Goal: Transaction & Acquisition: Purchase product/service

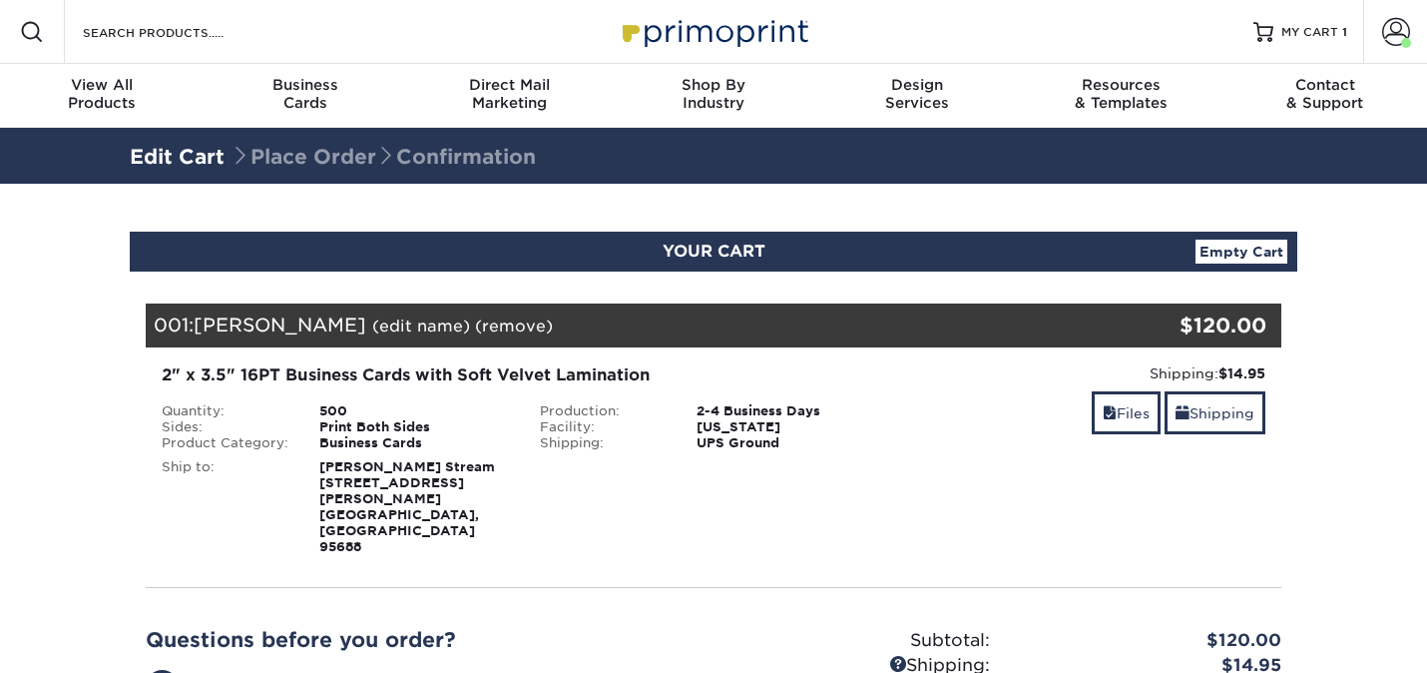
click at [737, 39] on img at bounding box center [714, 31] width 200 height 43
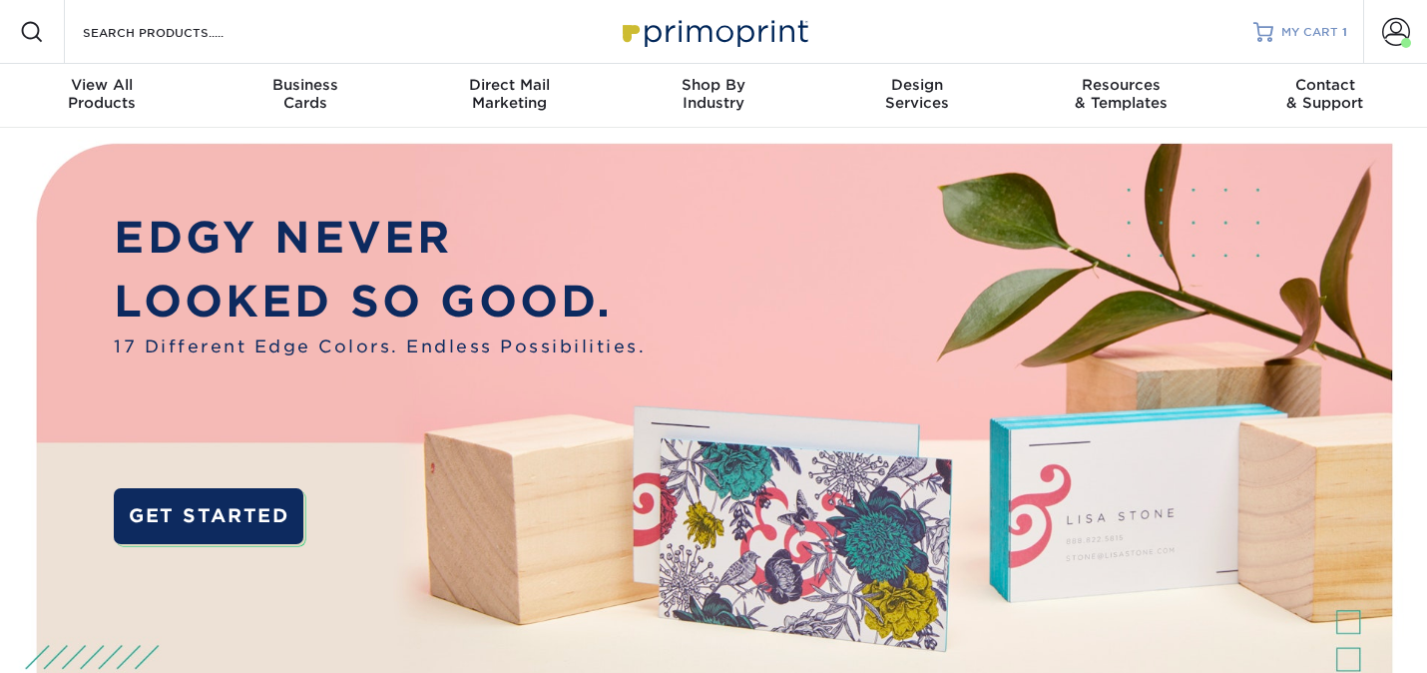
click at [1316, 34] on span "MY CART" at bounding box center [1310, 32] width 57 height 17
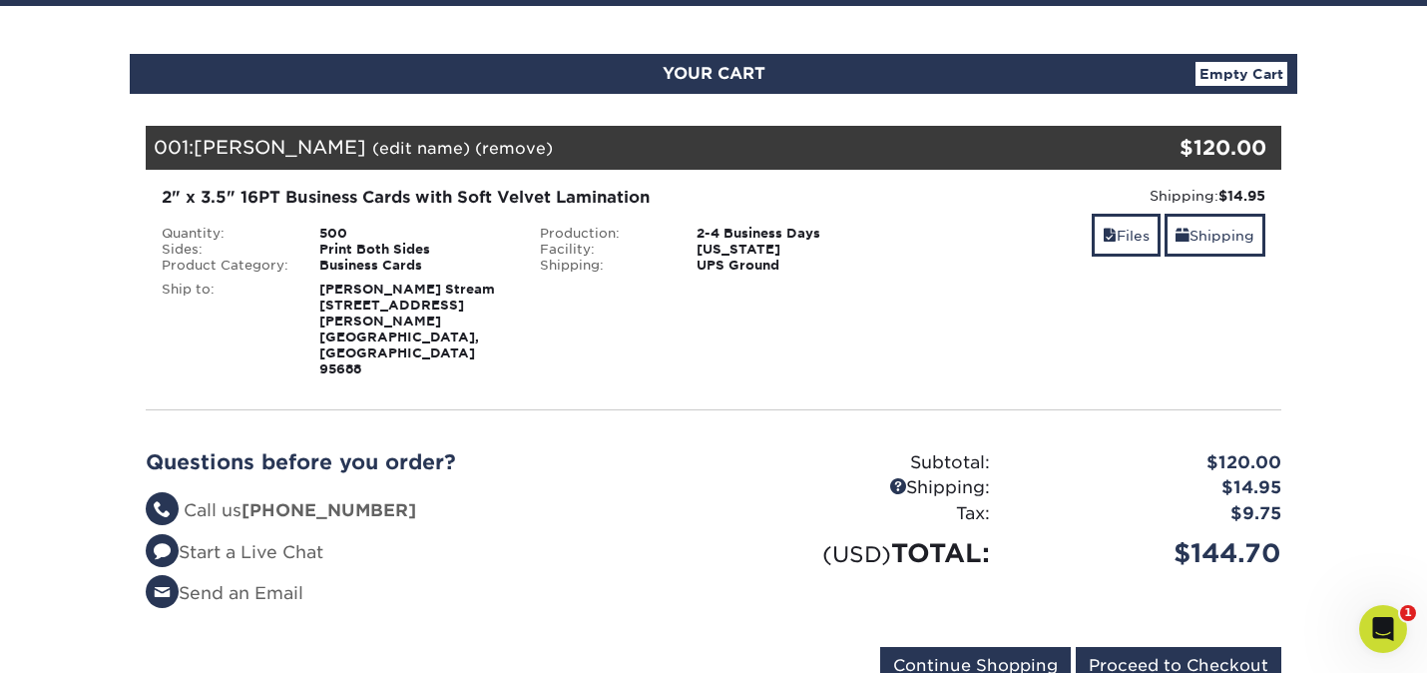
scroll to position [183, 0]
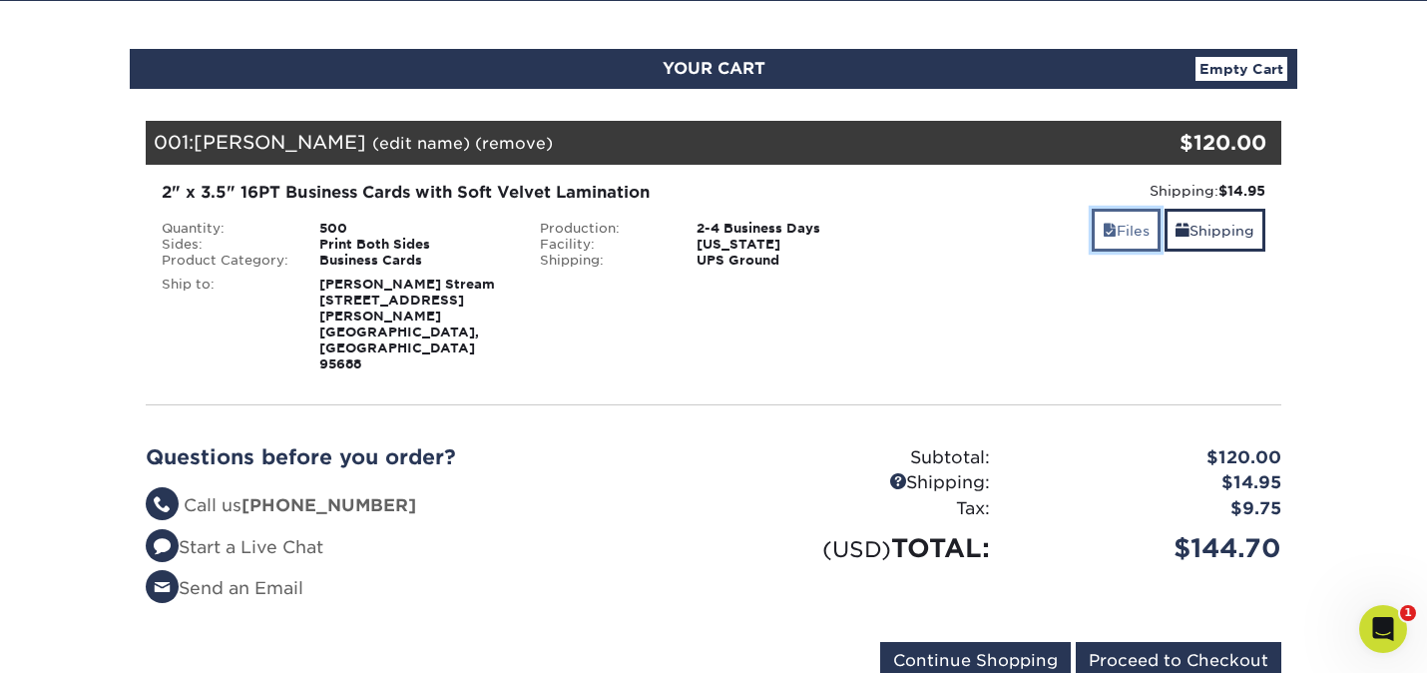
click at [1114, 225] on link "Files" at bounding box center [1126, 230] width 69 height 43
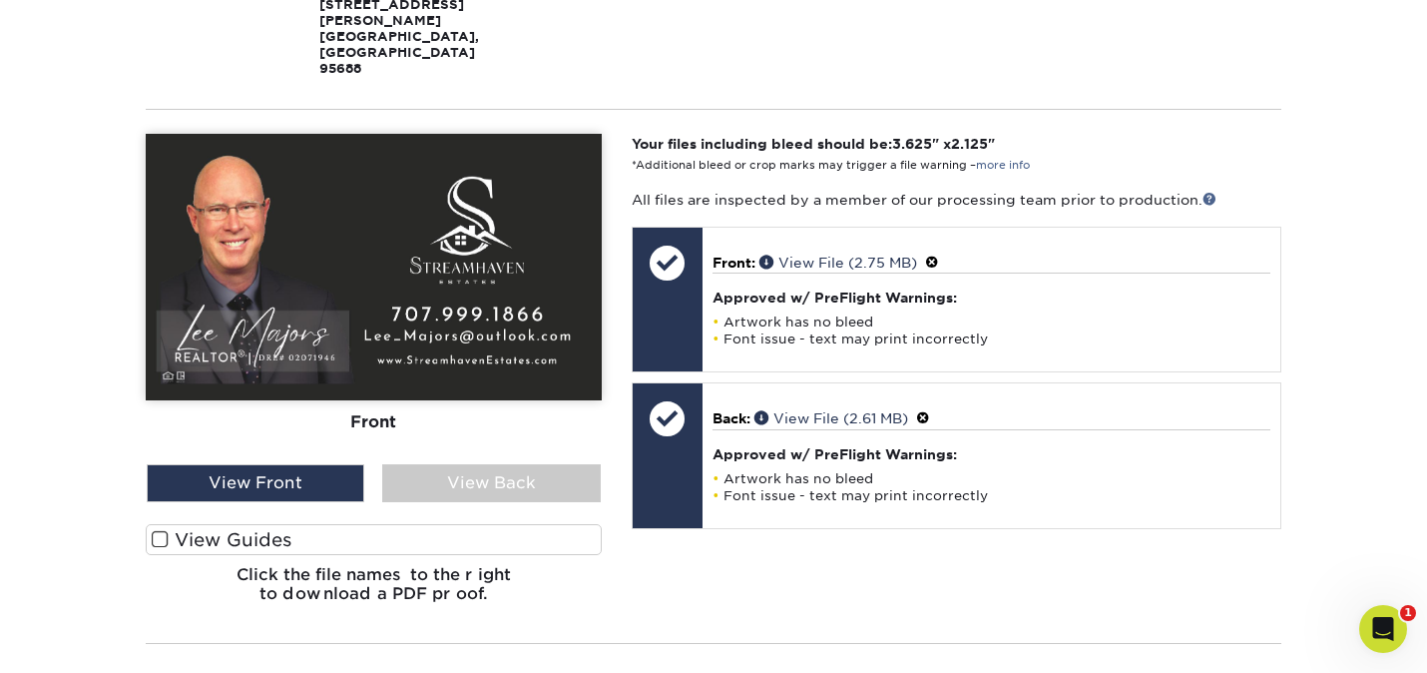
scroll to position [480, 0]
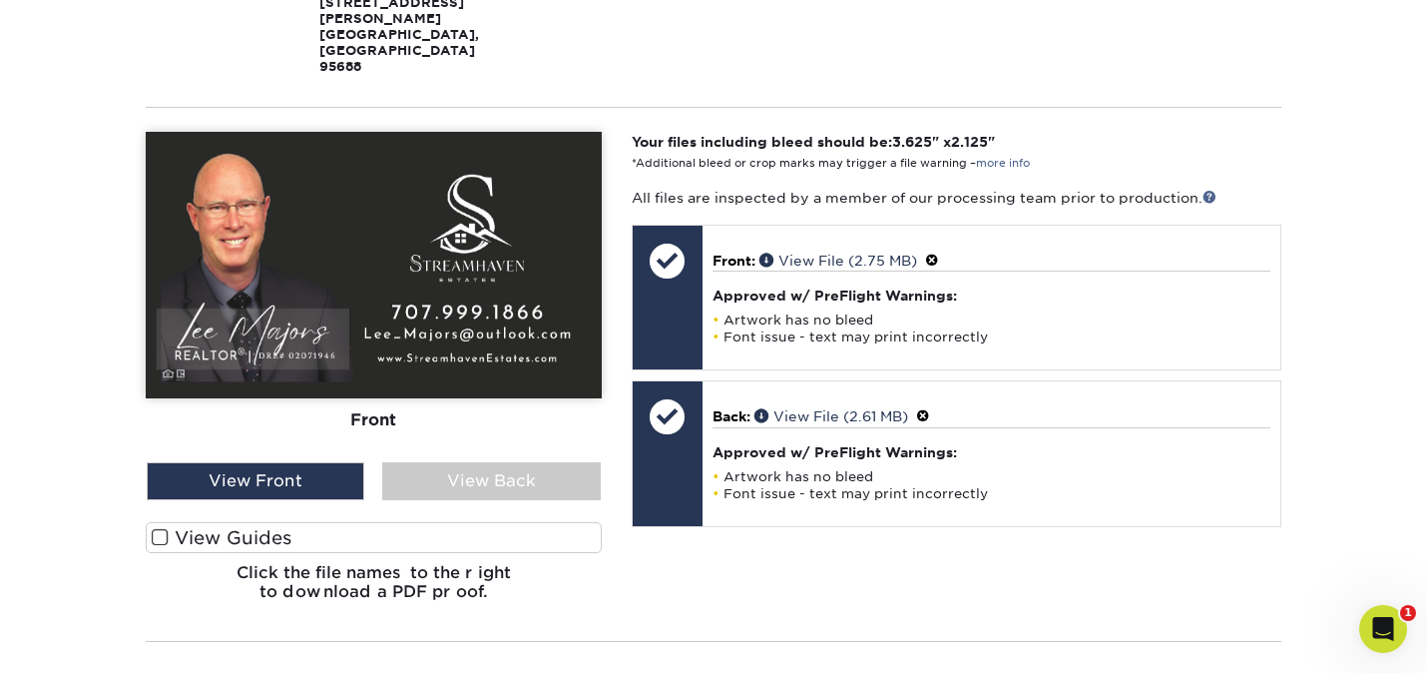
click at [166, 528] on span at bounding box center [160, 537] width 17 height 19
click at [0, 0] on input "View Guides" at bounding box center [0, 0] width 0 height 0
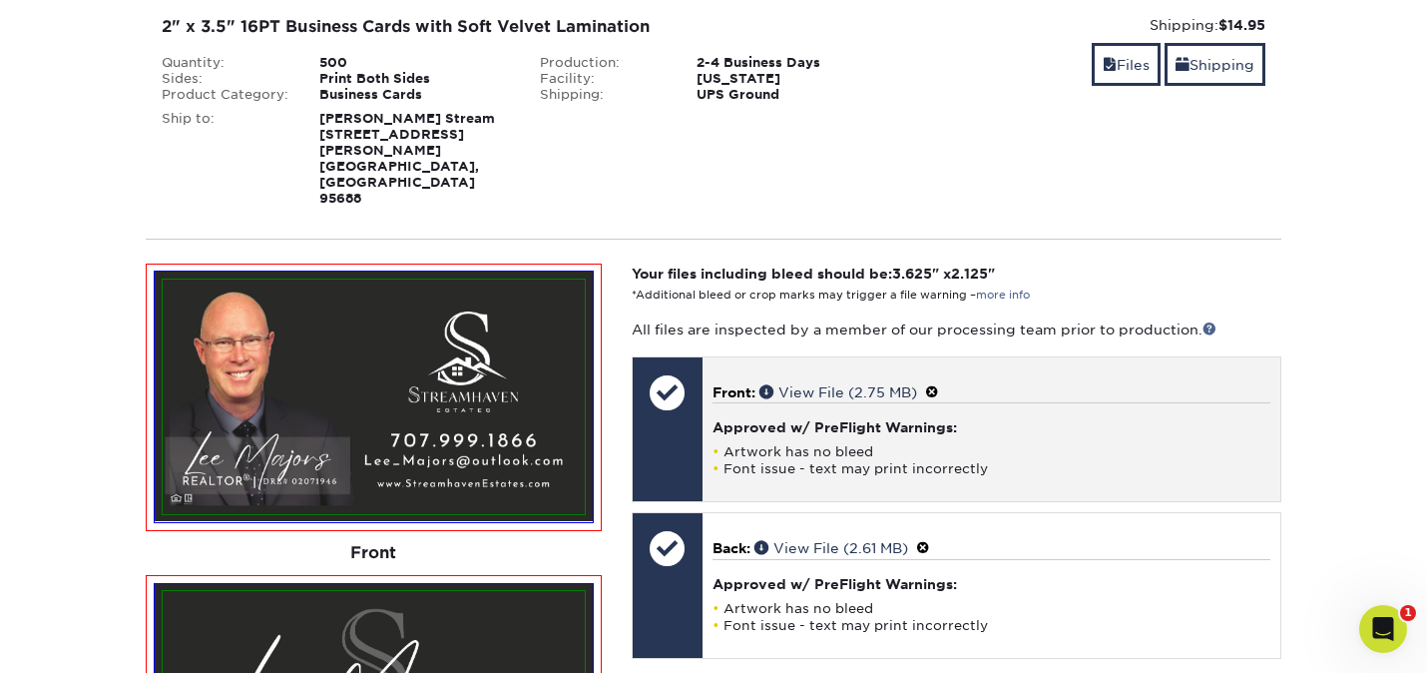
scroll to position [350, 0]
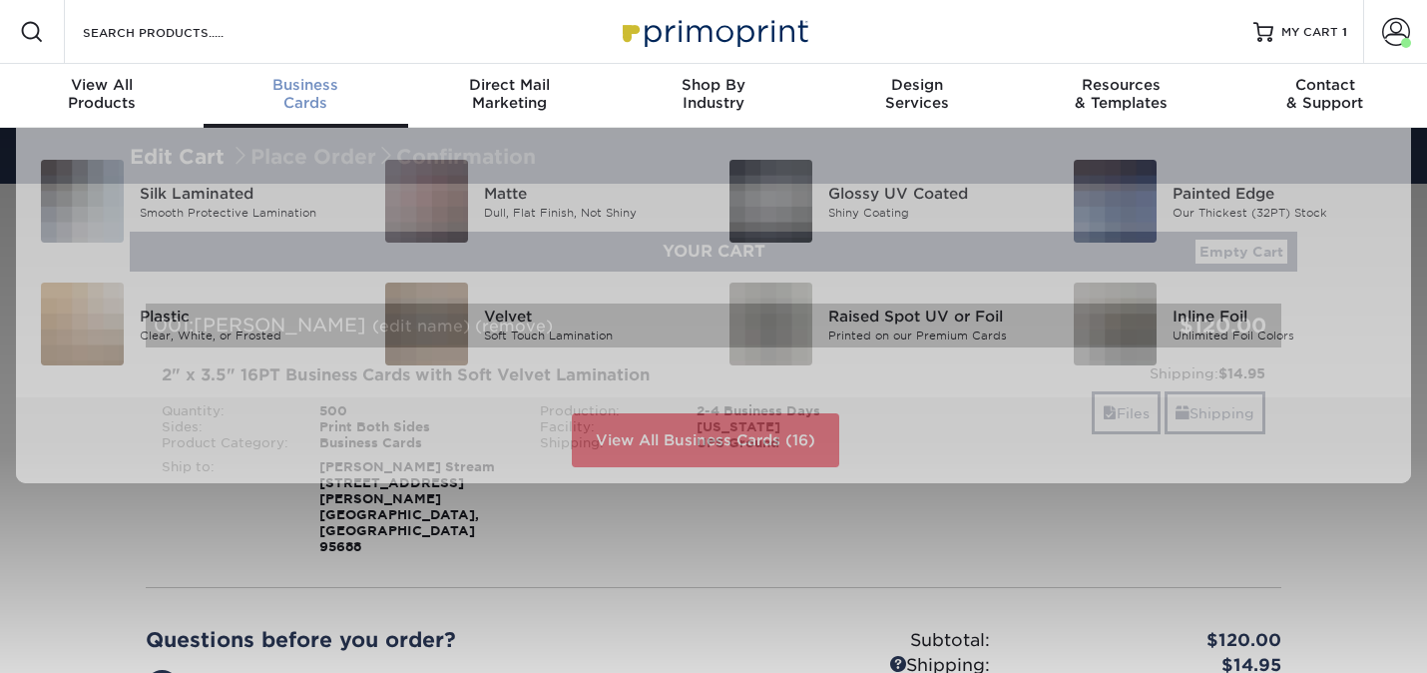
click at [299, 95] on div "Business Cards" at bounding box center [306, 94] width 204 height 36
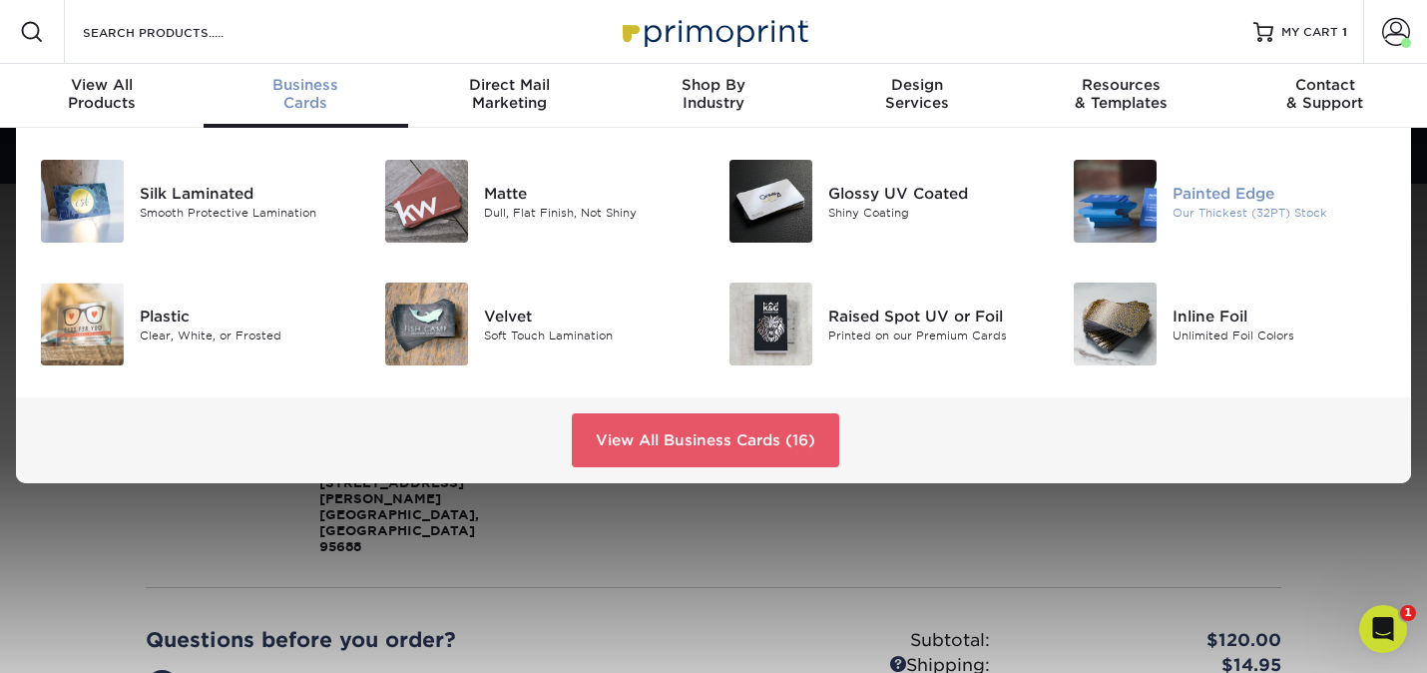
click at [1202, 196] on div "Painted Edge" at bounding box center [1280, 193] width 215 height 22
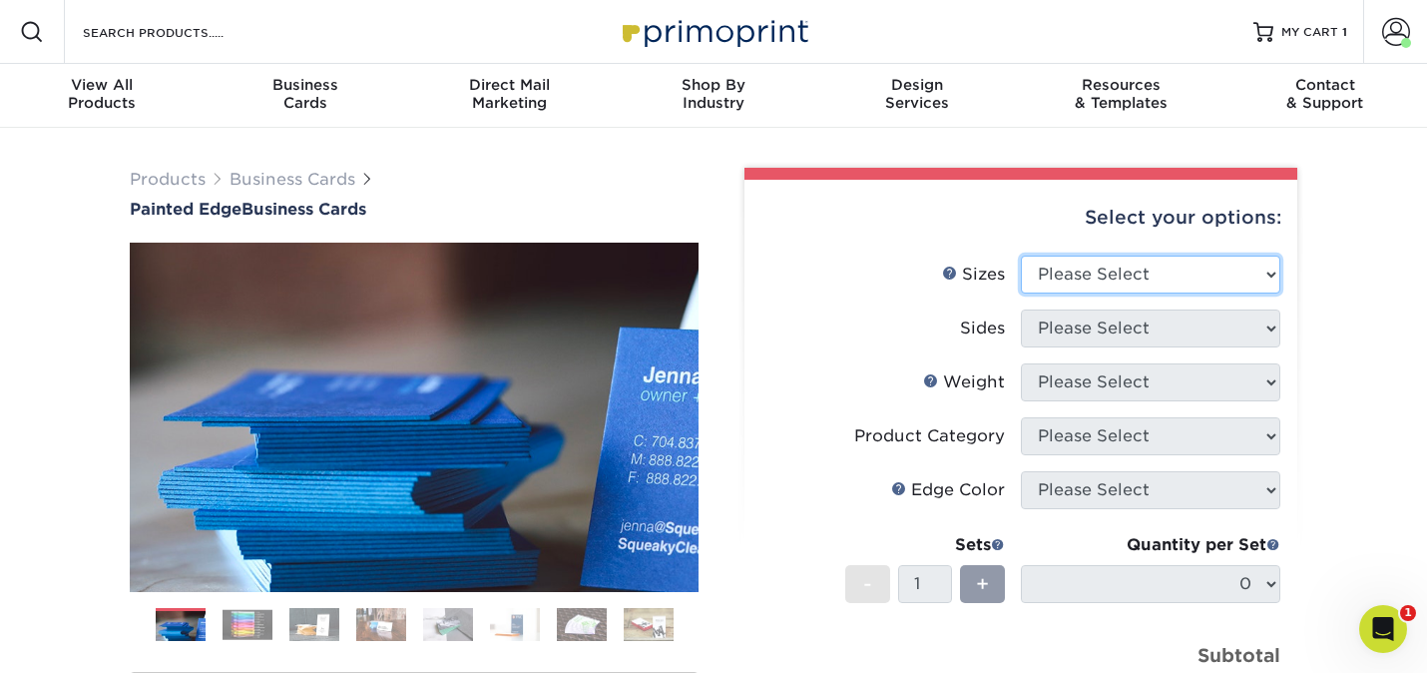
click at [1115, 276] on select "Please Select 2" x 3.5" - Standard 2.125" x 3.375" - European 2.5" x 2.5" - Squ…" at bounding box center [1151, 275] width 260 height 38
select select "2.00x3.50"
click at [1021, 256] on select "Please Select 2" x 3.5" - Standard 2.125" x 3.375" - European 2.5" x 2.5" - Squ…" at bounding box center [1151, 275] width 260 height 38
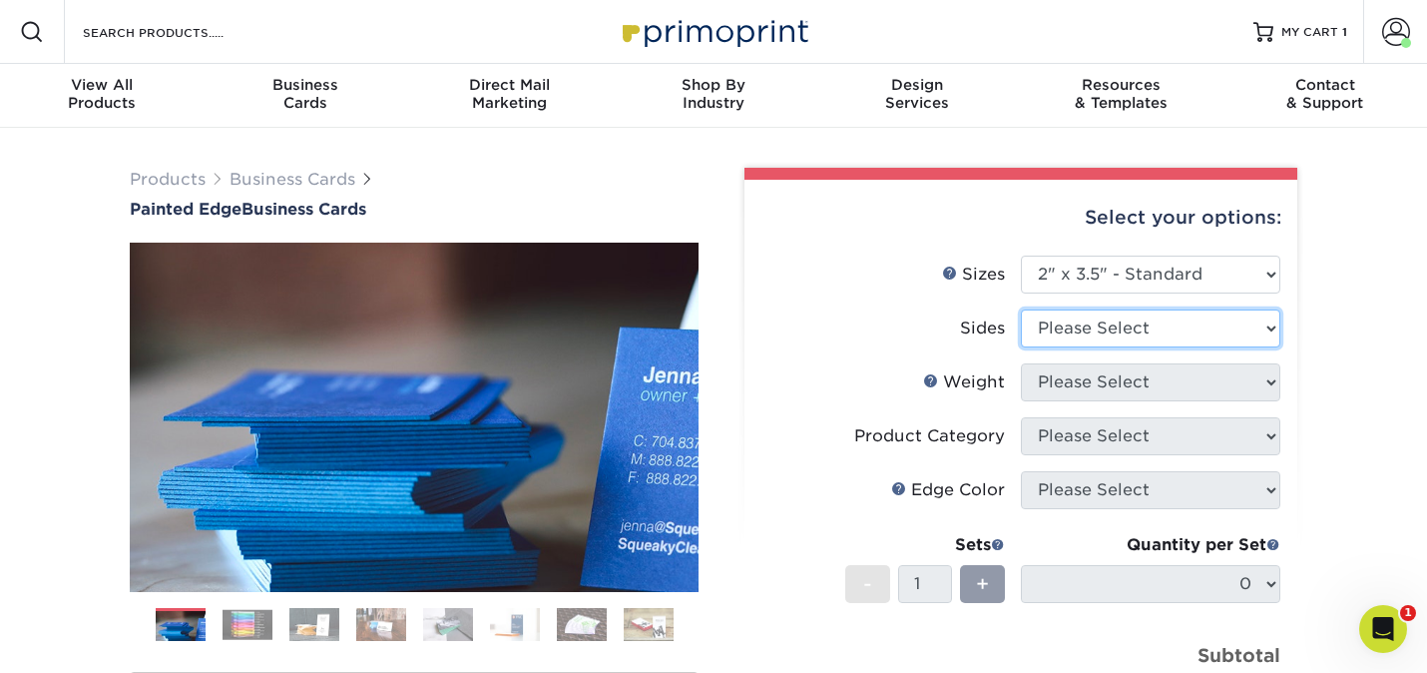
click at [1101, 329] on select "Please Select Print Both Sides Print Front Only" at bounding box center [1151, 328] width 260 height 38
select select "13abbda7-1d64-4f25-8bb2-c179b224825d"
click at [1021, 309] on select "Please Select Print Both Sides Print Front Only" at bounding box center [1151, 328] width 260 height 38
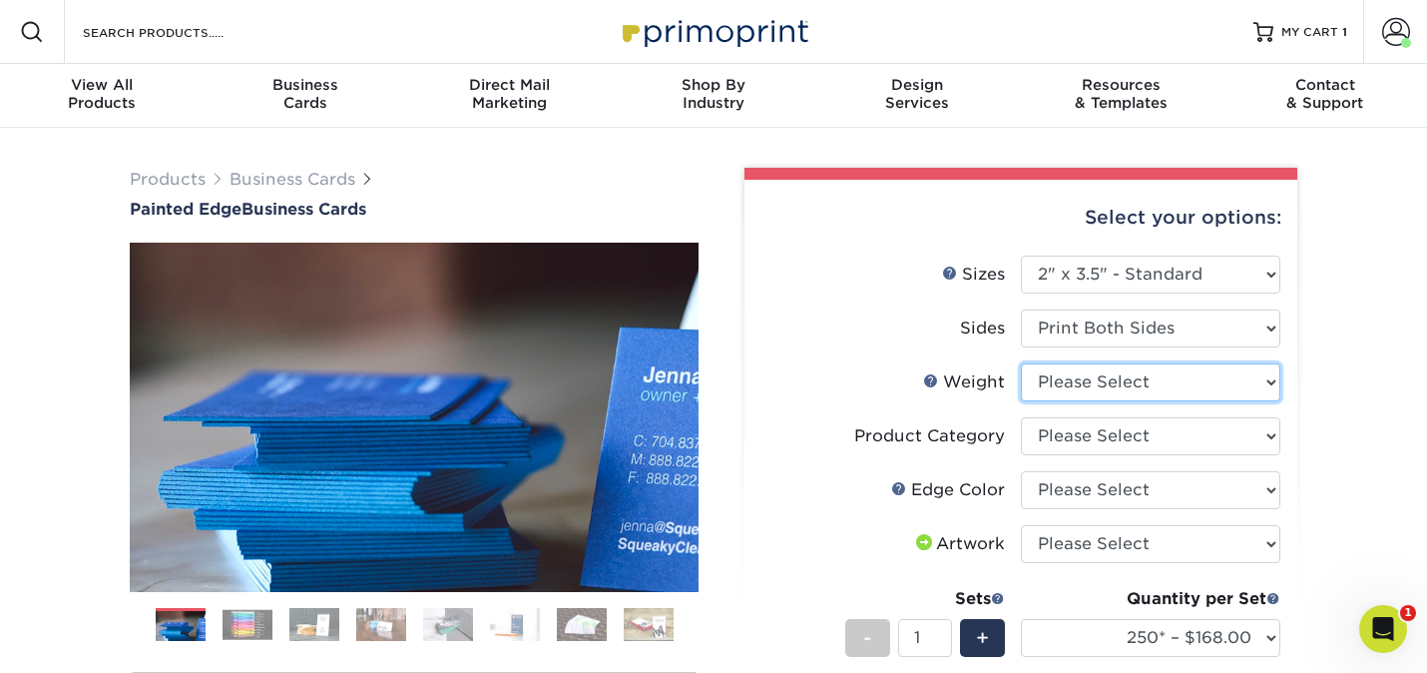
click at [1100, 386] on select "Please Select 32PTUC" at bounding box center [1151, 382] width 260 height 38
select select "32PTUC"
click at [1021, 363] on select "Please Select 32PTUC" at bounding box center [1151, 382] width 260 height 38
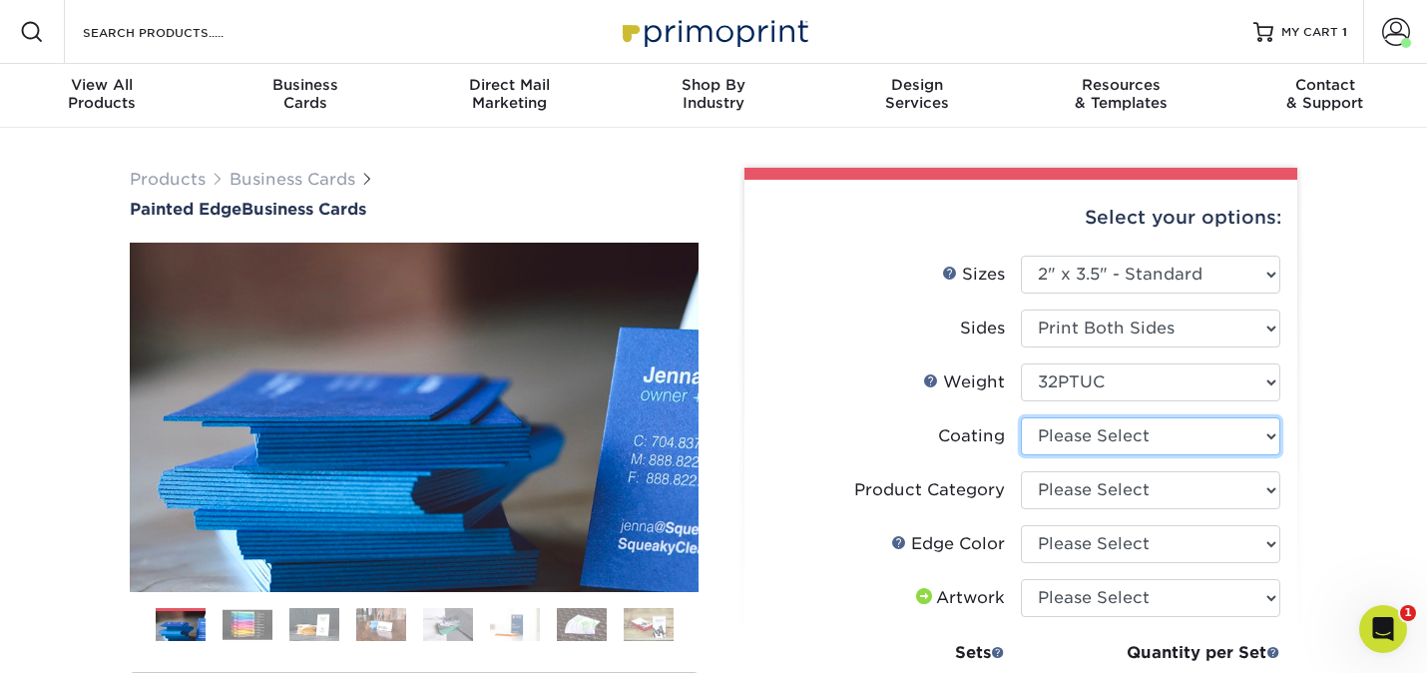
click at [1097, 444] on select at bounding box center [1151, 436] width 260 height 38
select select "3e7618de-abca-4bda-9f97-8b9129e913d8"
click at [1021, 417] on select at bounding box center [1151, 436] width 260 height 38
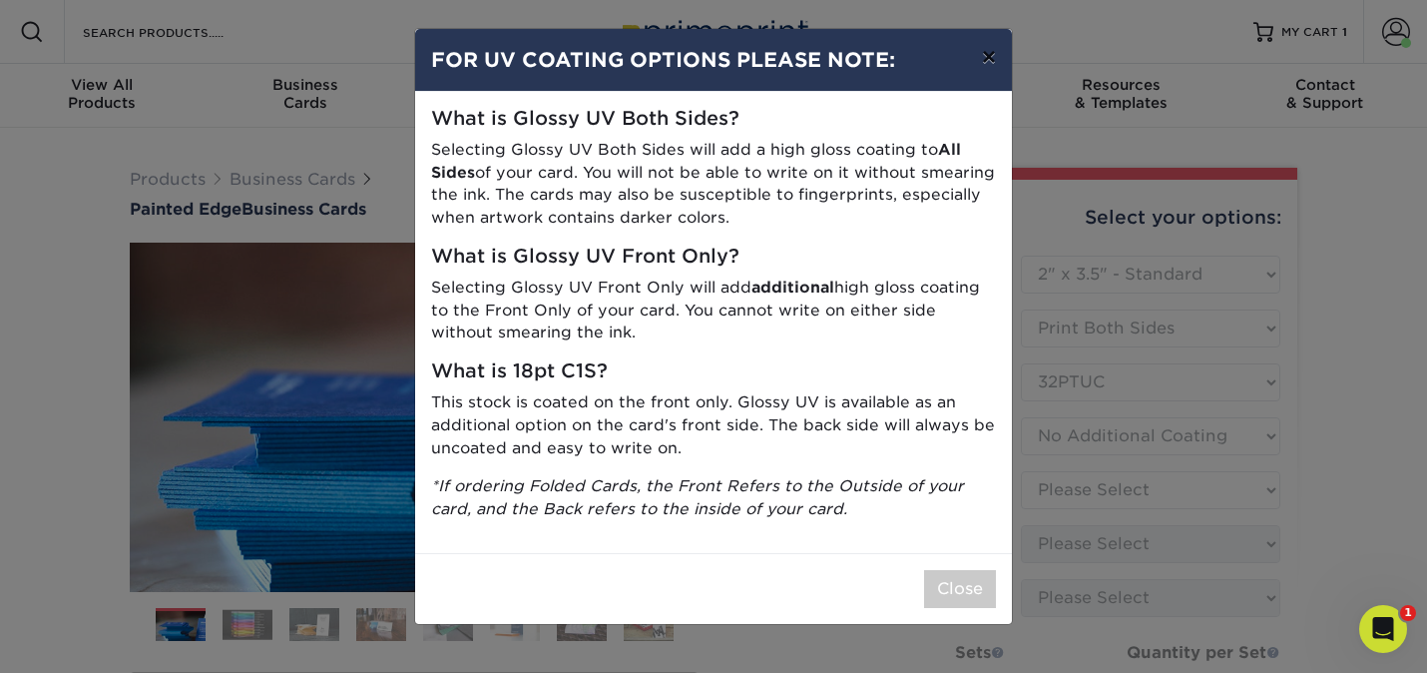
click at [990, 58] on button "×" at bounding box center [989, 57] width 46 height 56
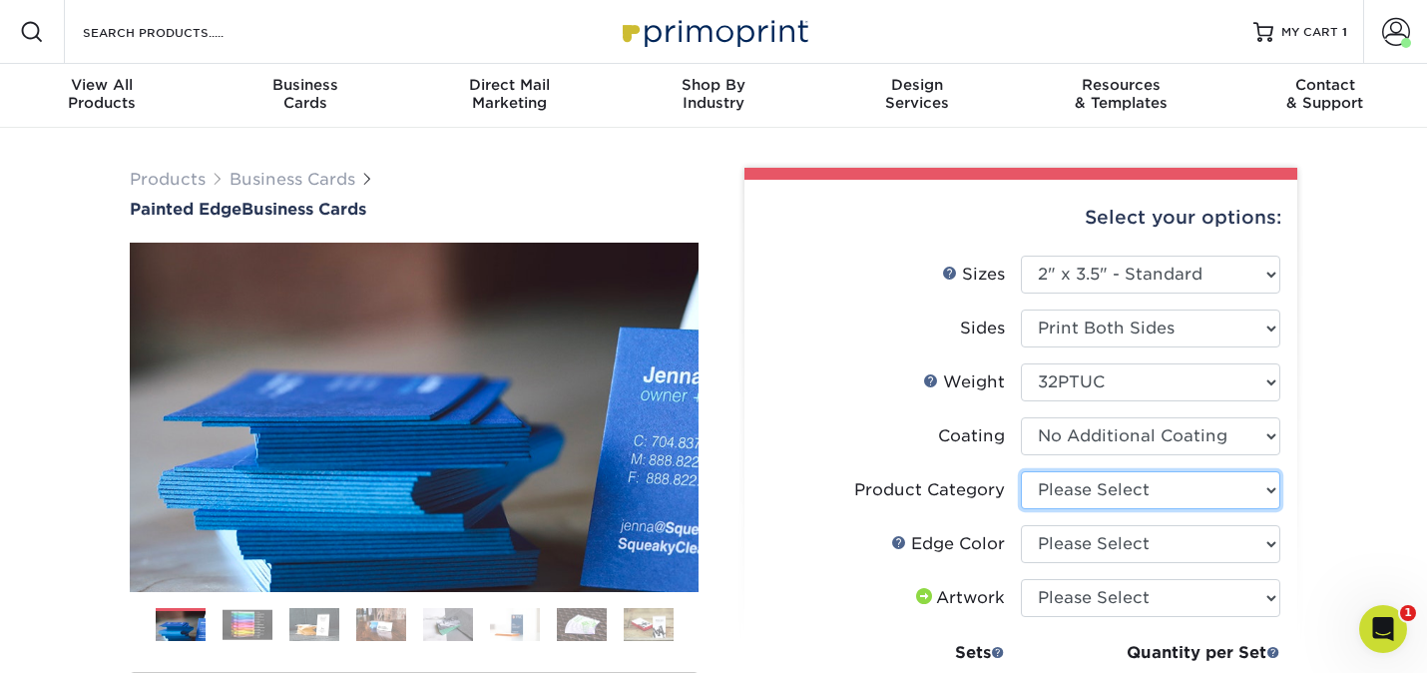
click at [1120, 483] on select "Please Select Business Cards" at bounding box center [1151, 490] width 260 height 38
select select "3b5148f1-0588-4f88-a218-97bcfdce65c1"
click at [1021, 471] on select "Please Select Business Cards" at bounding box center [1151, 490] width 260 height 38
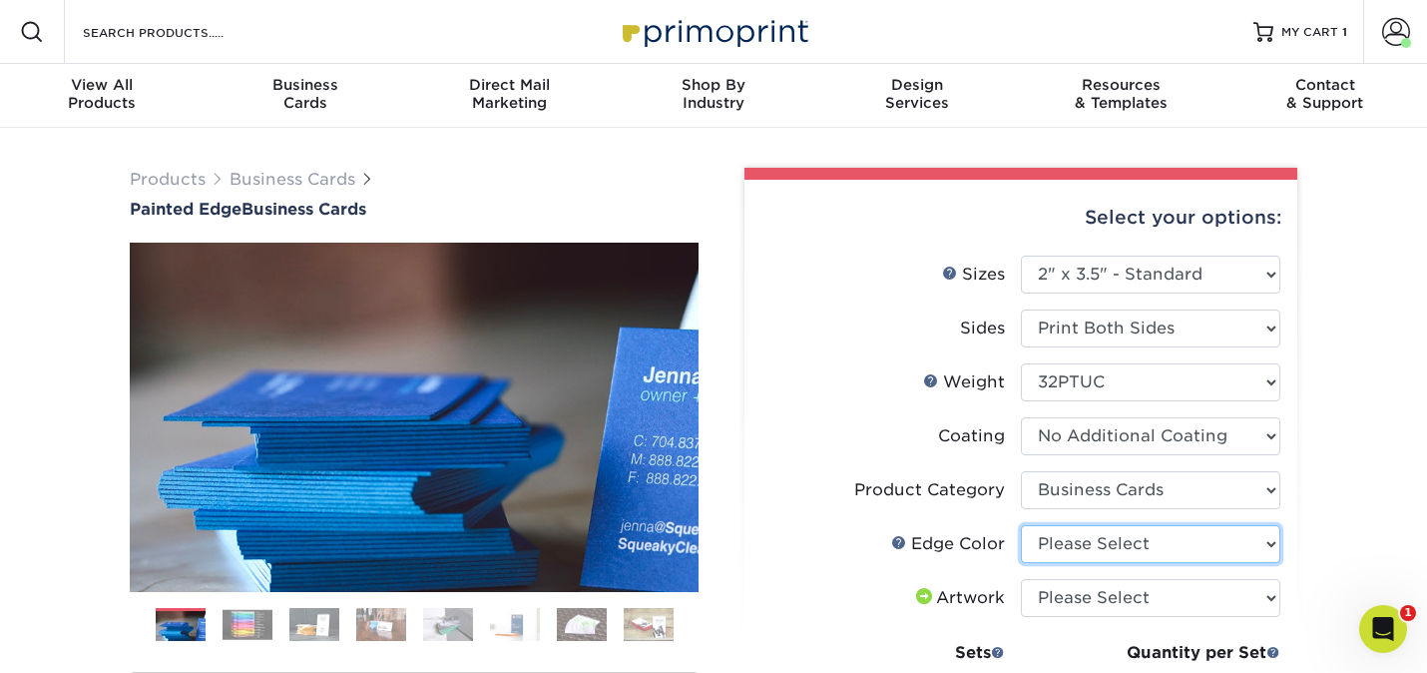
click at [1114, 549] on select "Please Select Charcoal Black Brown Blue Pearlescent Blue Pearlescent Gold Pearl…" at bounding box center [1151, 544] width 260 height 38
select select "34794e23-ba15-445e-813c-341542a5462f"
click at [1021, 525] on select "Please Select Charcoal Black Brown Blue Pearlescent Blue Pearlescent Gold Pearl…" at bounding box center [1151, 544] width 260 height 38
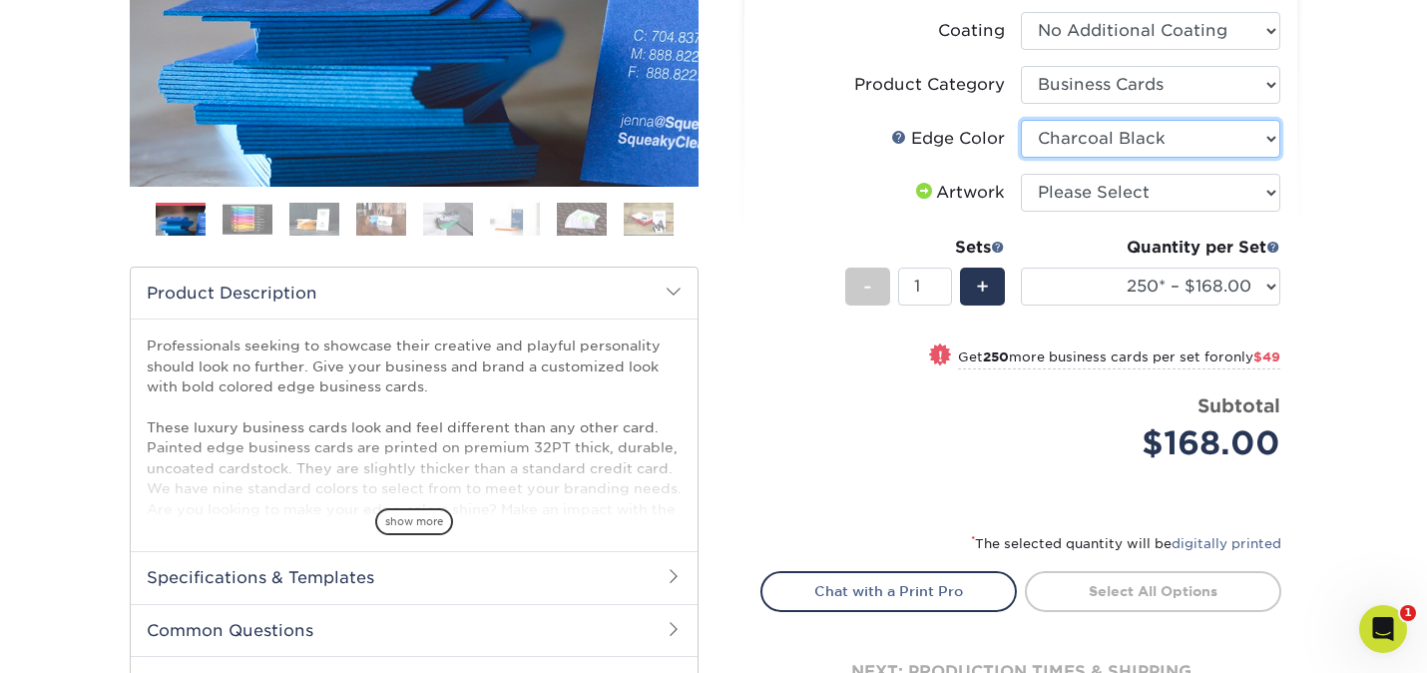
scroll to position [460, 0]
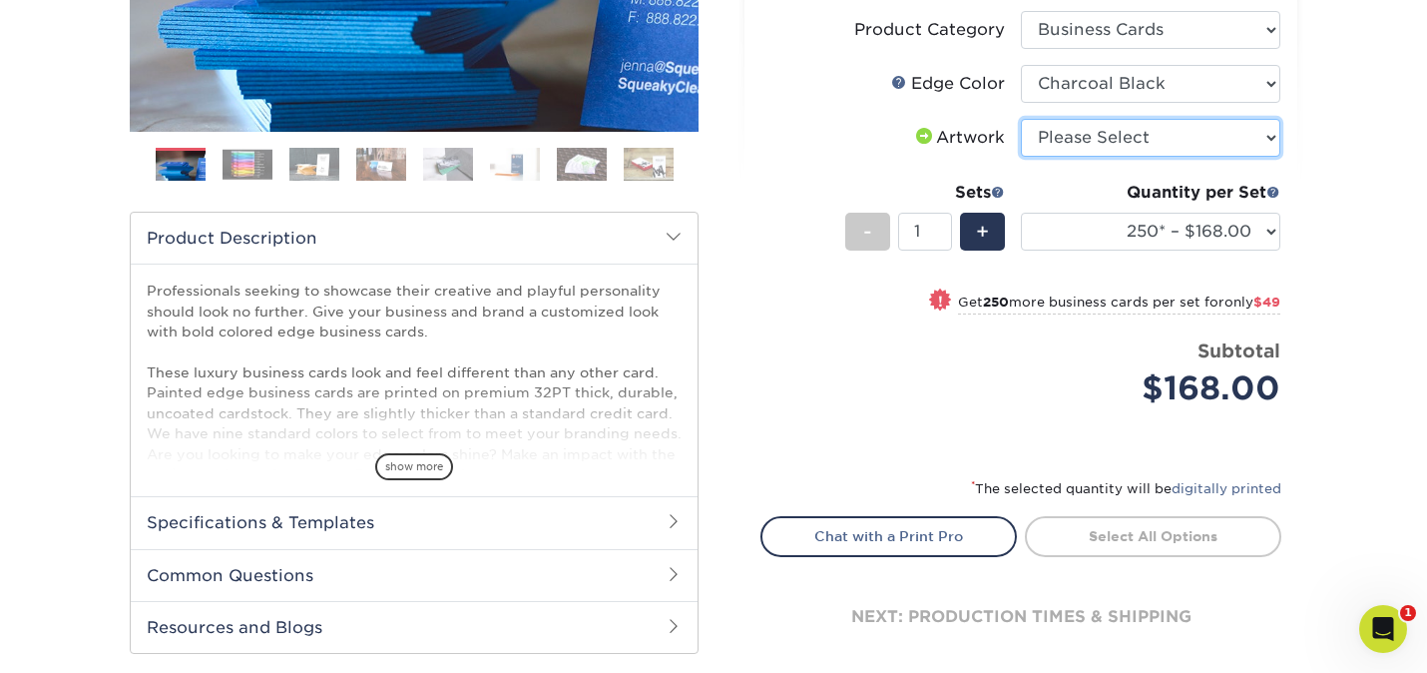
click at [1137, 136] on select "Please Select I will upload files I need a design - $100" at bounding box center [1151, 138] width 260 height 38
select select "upload"
click at [1021, 119] on select "Please Select I will upload files I need a design - $100" at bounding box center [1151, 138] width 260 height 38
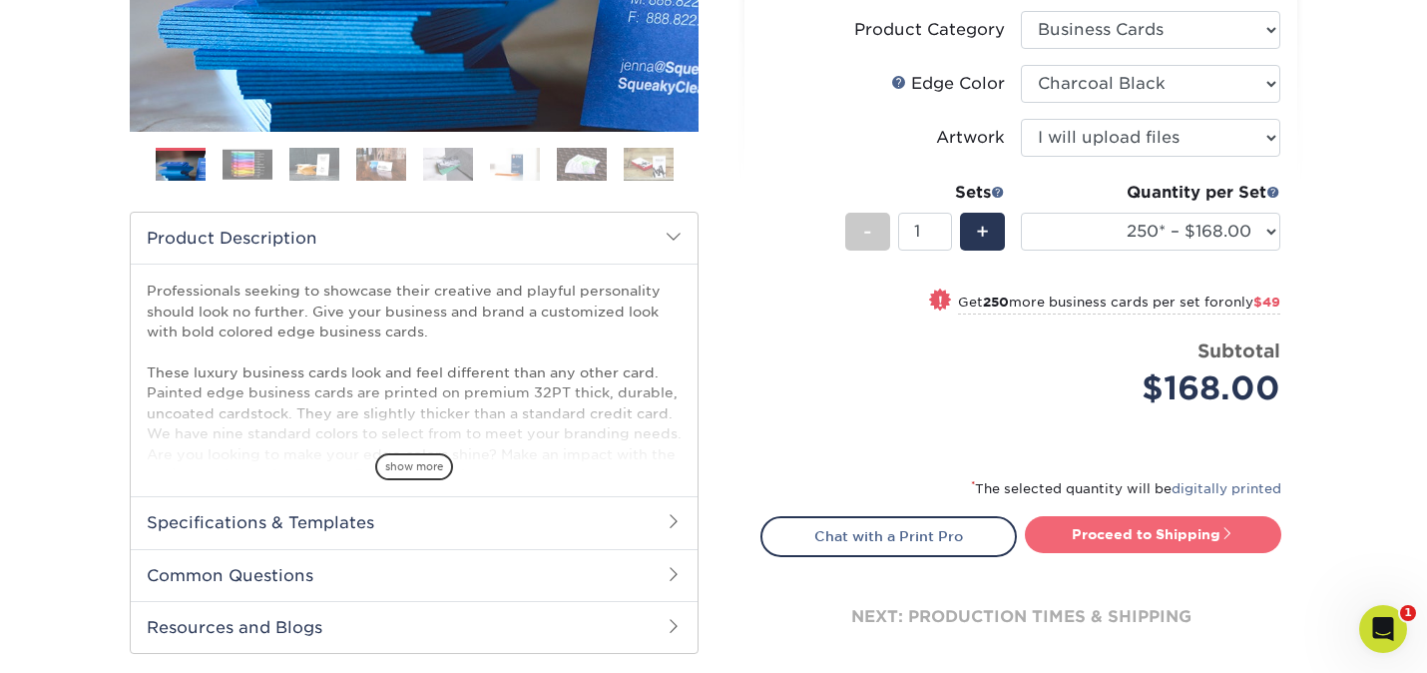
click at [1161, 523] on link "Proceed to Shipping" at bounding box center [1153, 534] width 257 height 36
type input "Set 1"
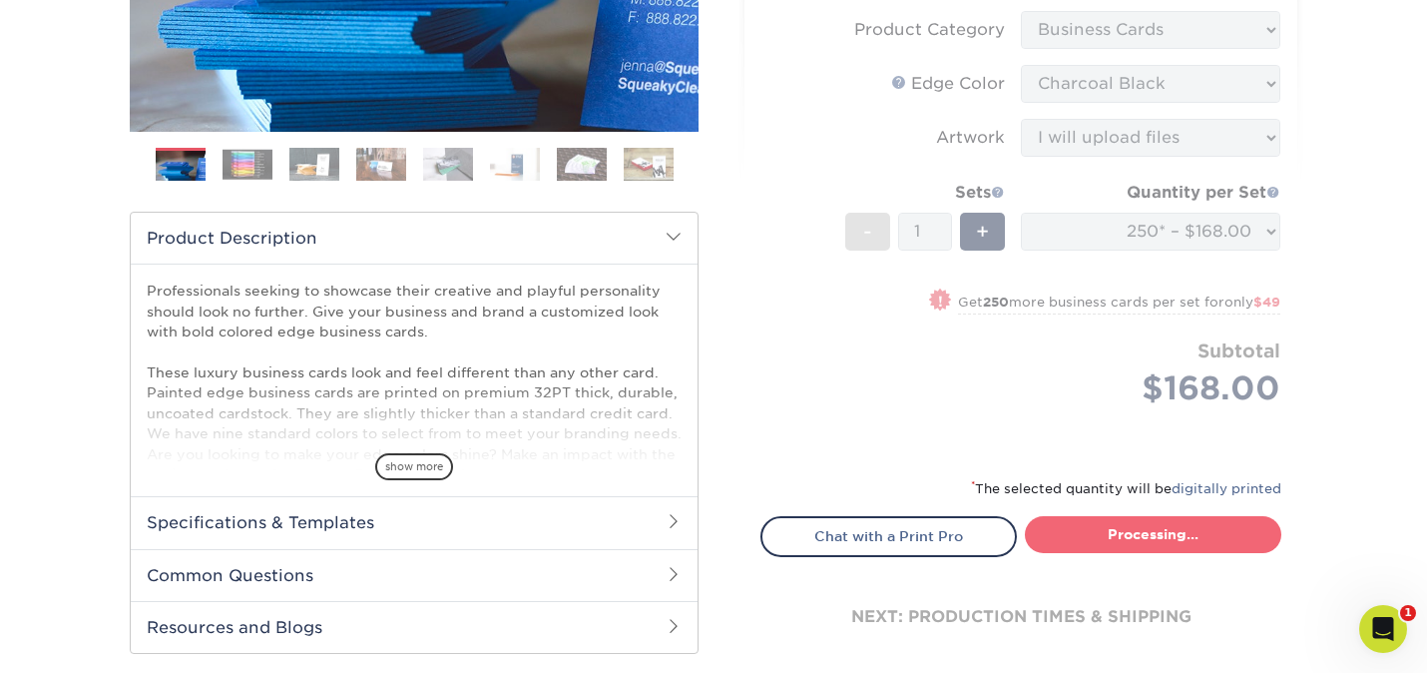
select select "b1d50ed3-fc81-464d-a1d8-d1915fbce704"
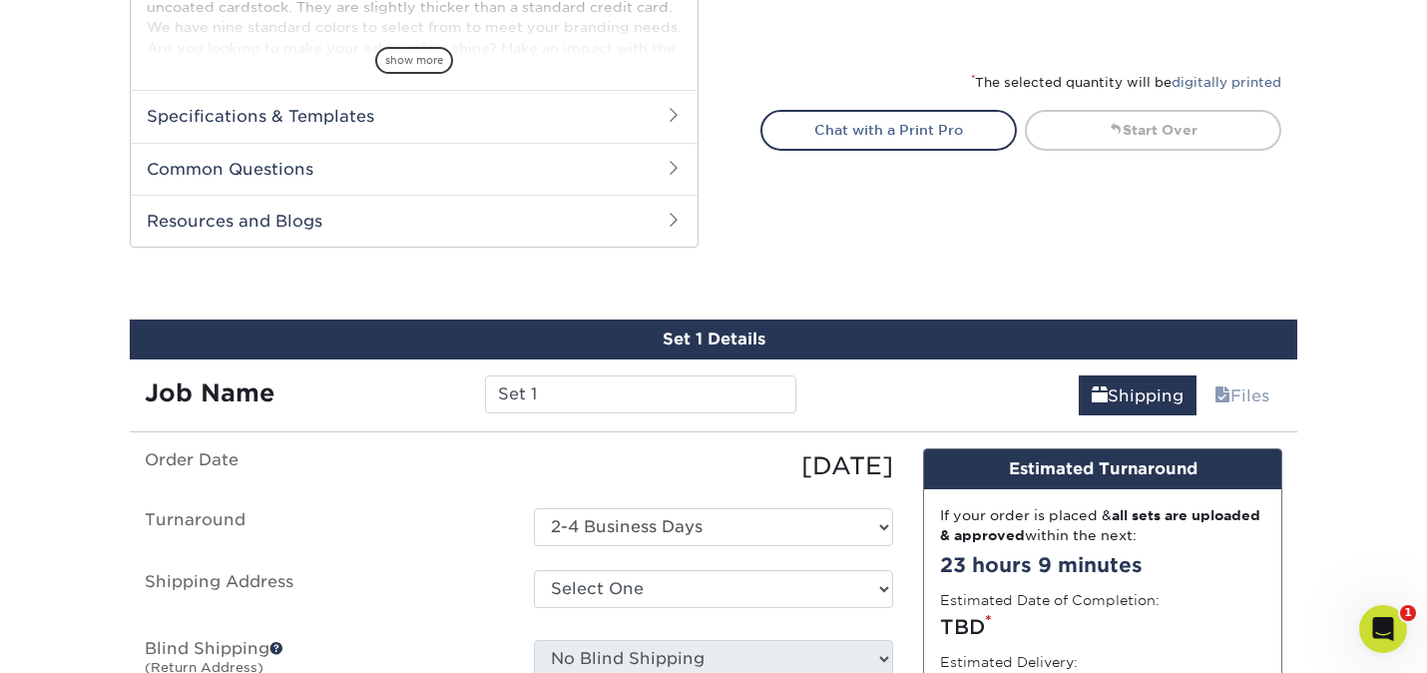
scroll to position [1030, 0]
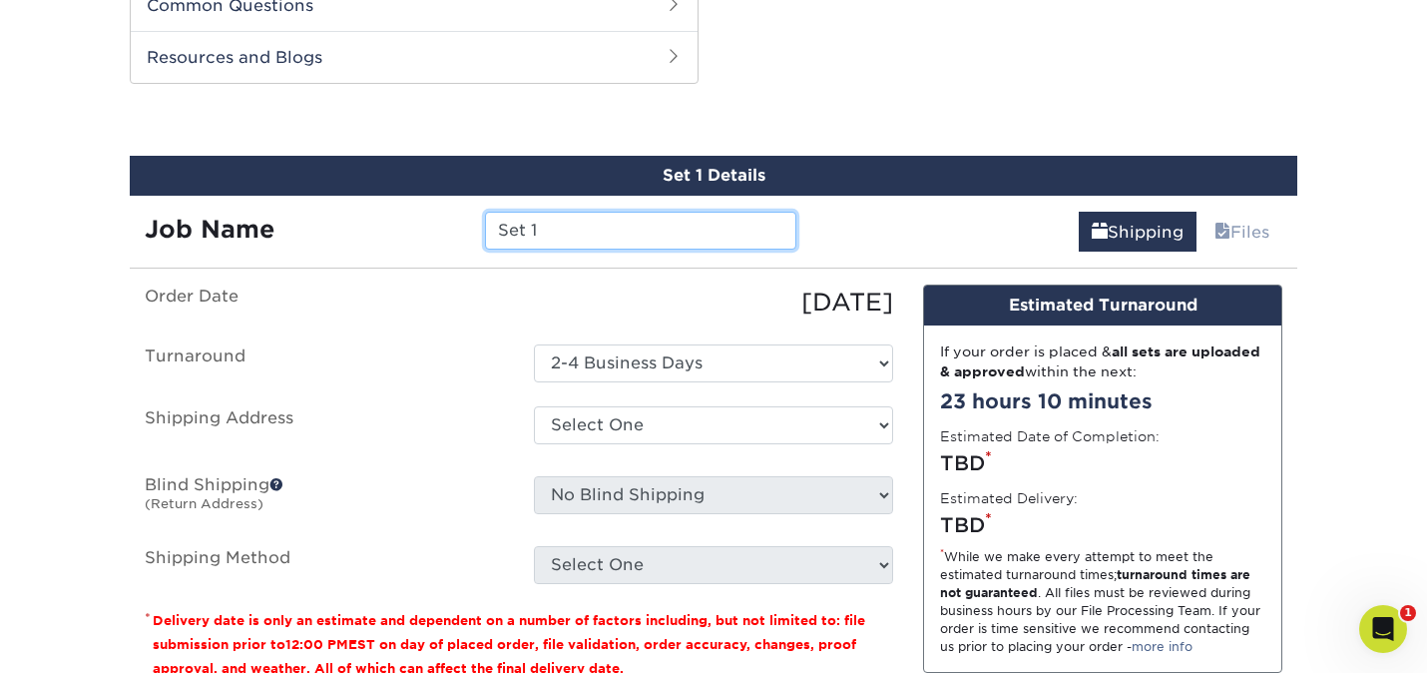
drag, startPoint x: 551, startPoint y: 224, endPoint x: 451, endPoint y: 221, distance: 99.9
click at [451, 221] on div "Job Name Set 1" at bounding box center [471, 231] width 682 height 38
type input "[PERSON_NAME] Stream"
click at [436, 463] on ul "Order Date 08/29/2025 Turnaround Select One 2-4 Business Days Shipping Address …" at bounding box center [519, 433] width 749 height 299
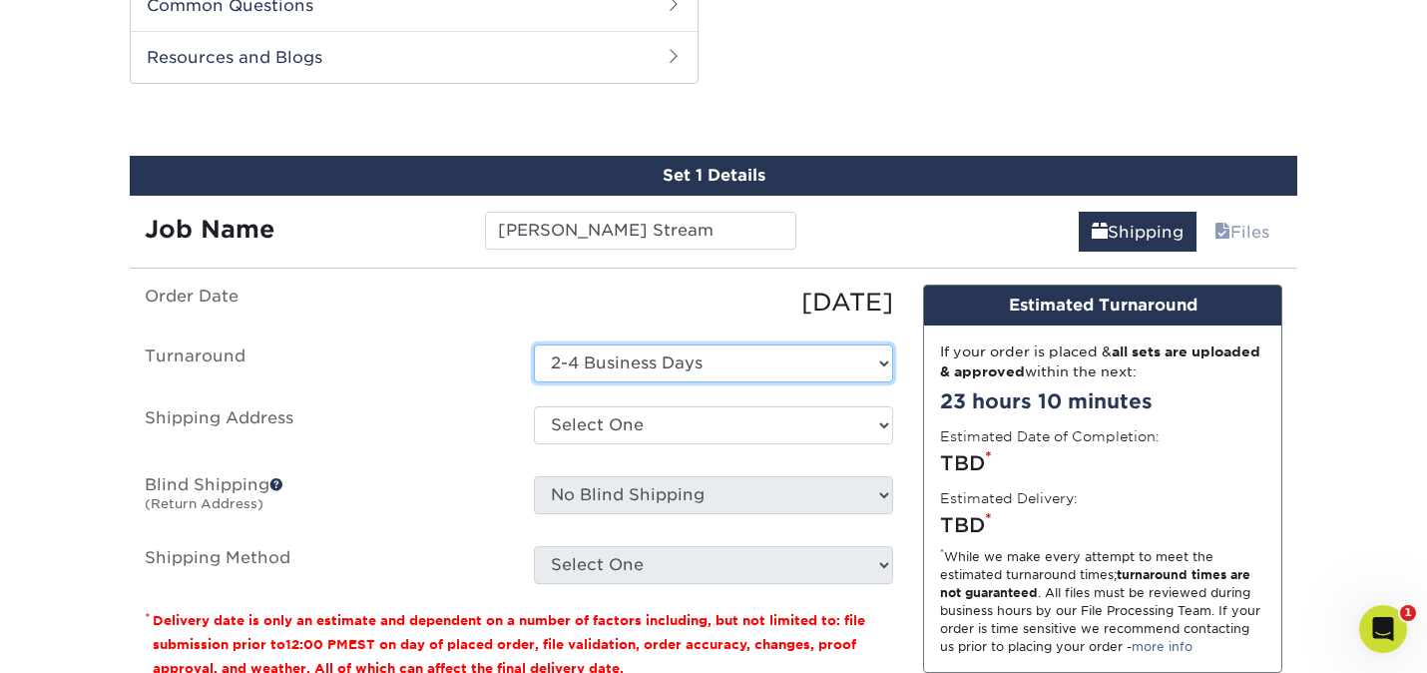
click at [551, 373] on select "Select One 2-4 Business Days" at bounding box center [713, 363] width 359 height 38
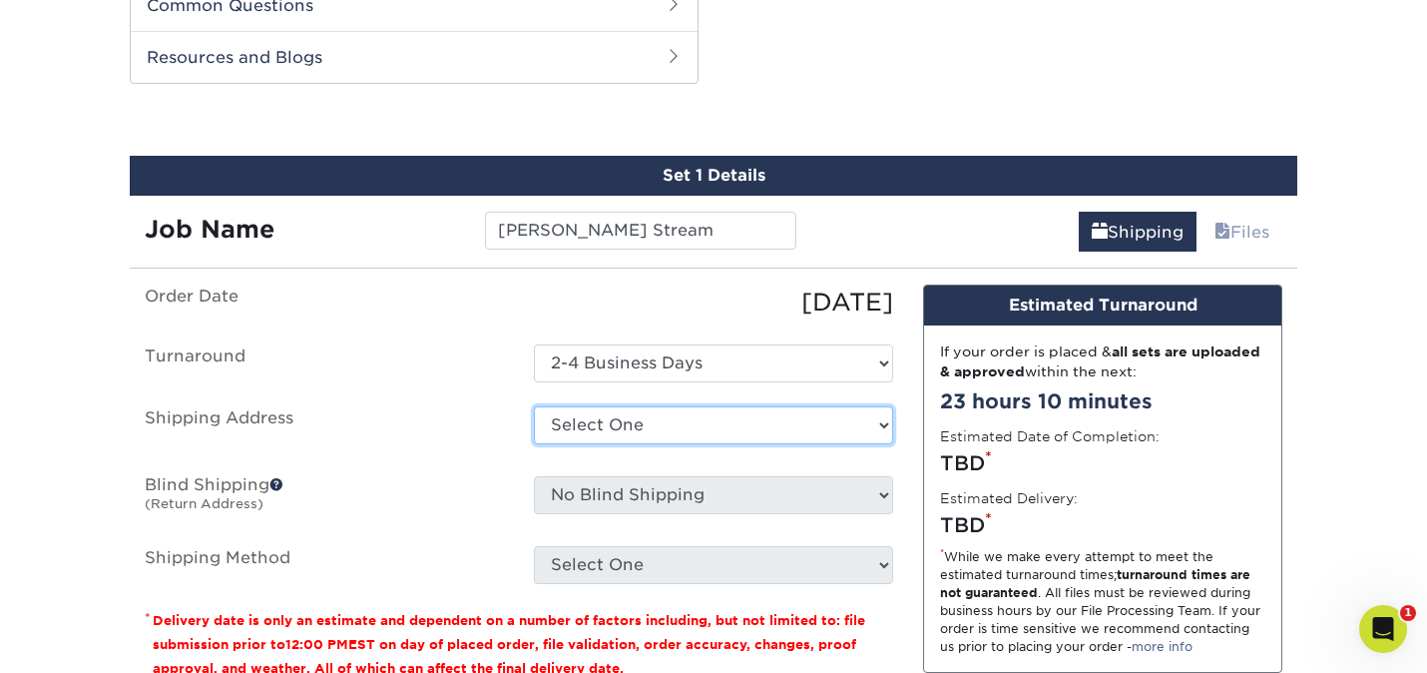
click at [582, 419] on select "Select One Streamhaven Estates + Add New Address" at bounding box center [713, 425] width 359 height 38
select select "285536"
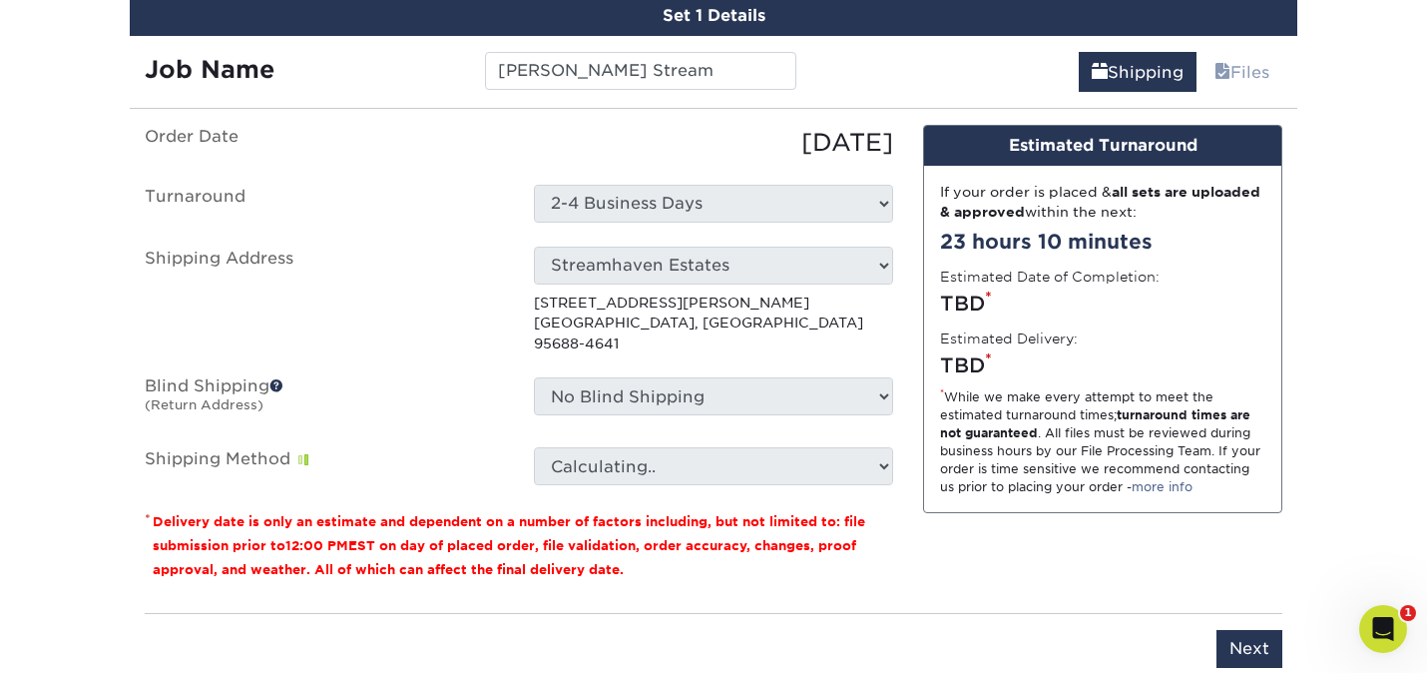
scroll to position [1327, 0]
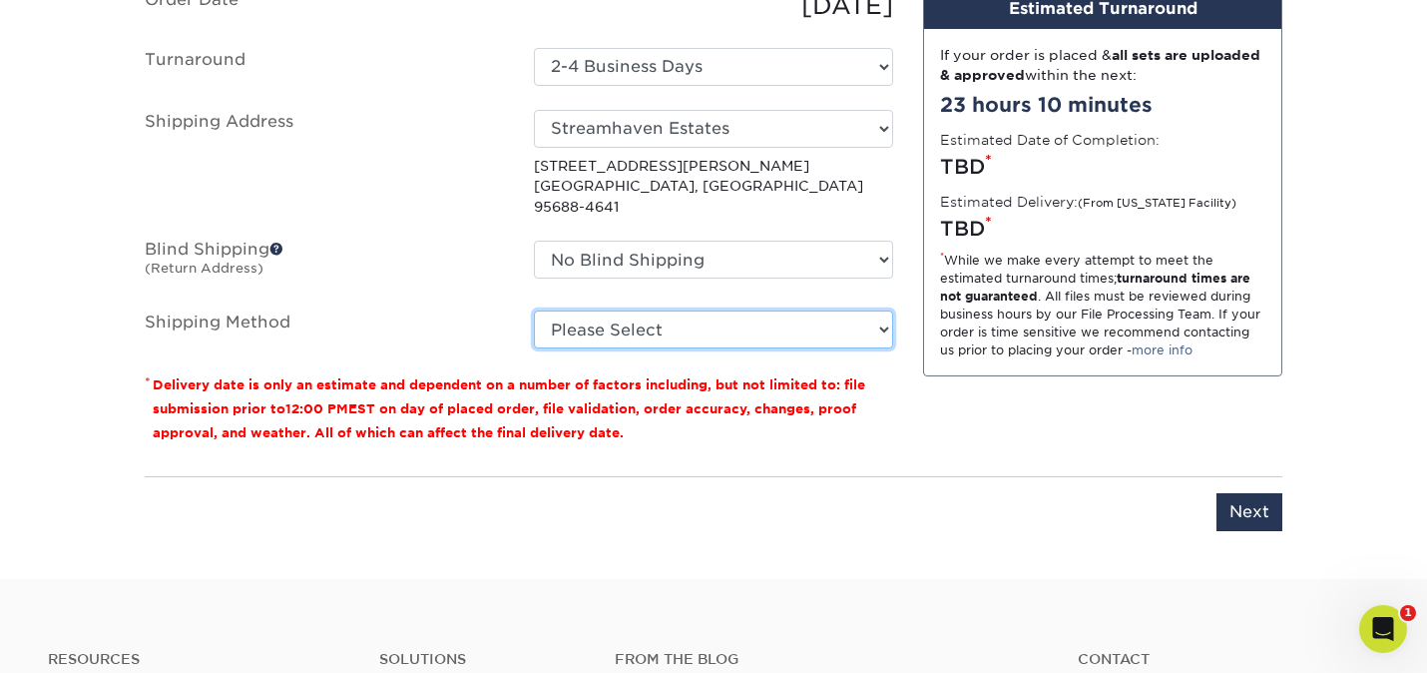
click at [564, 310] on select "Please Select Ground Shipping (+$7.84) 3 Day Shipping Service (+$15.33) 2 Day A…" at bounding box center [713, 329] width 359 height 38
select select "03"
click at [534, 310] on select "Please Select Ground Shipping (+$7.84) 3 Day Shipping Service (+$15.33) 2 Day A…" at bounding box center [713, 329] width 359 height 38
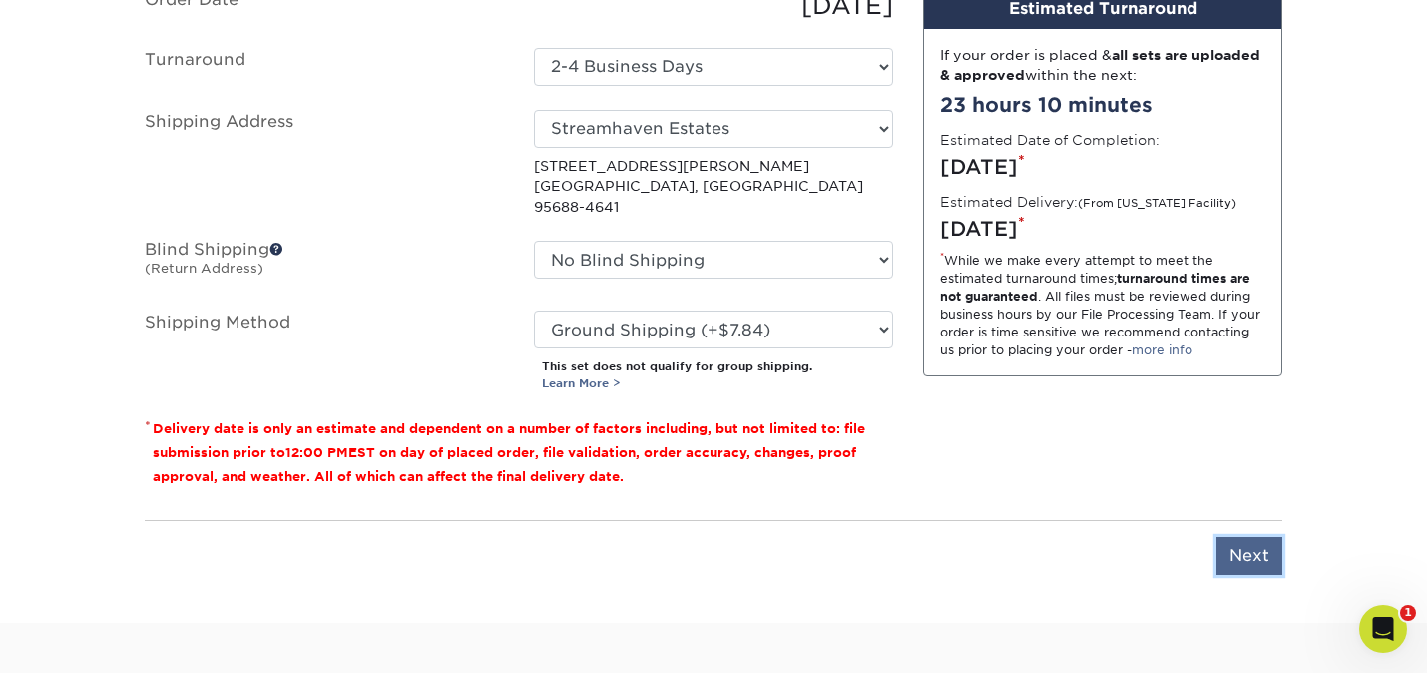
click at [1253, 537] on input "Next" at bounding box center [1250, 556] width 66 height 38
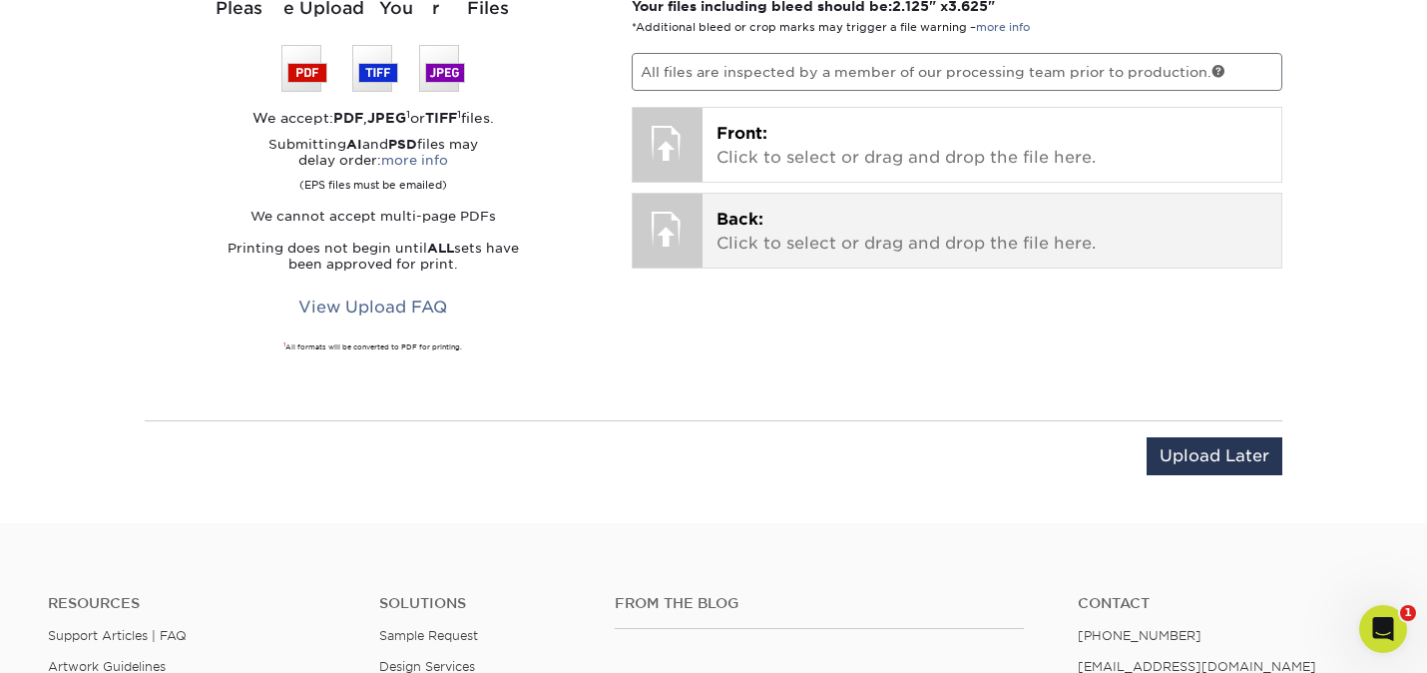
click at [772, 231] on p "Back: Click to select or drag and drop the file here." at bounding box center [993, 232] width 552 height 48
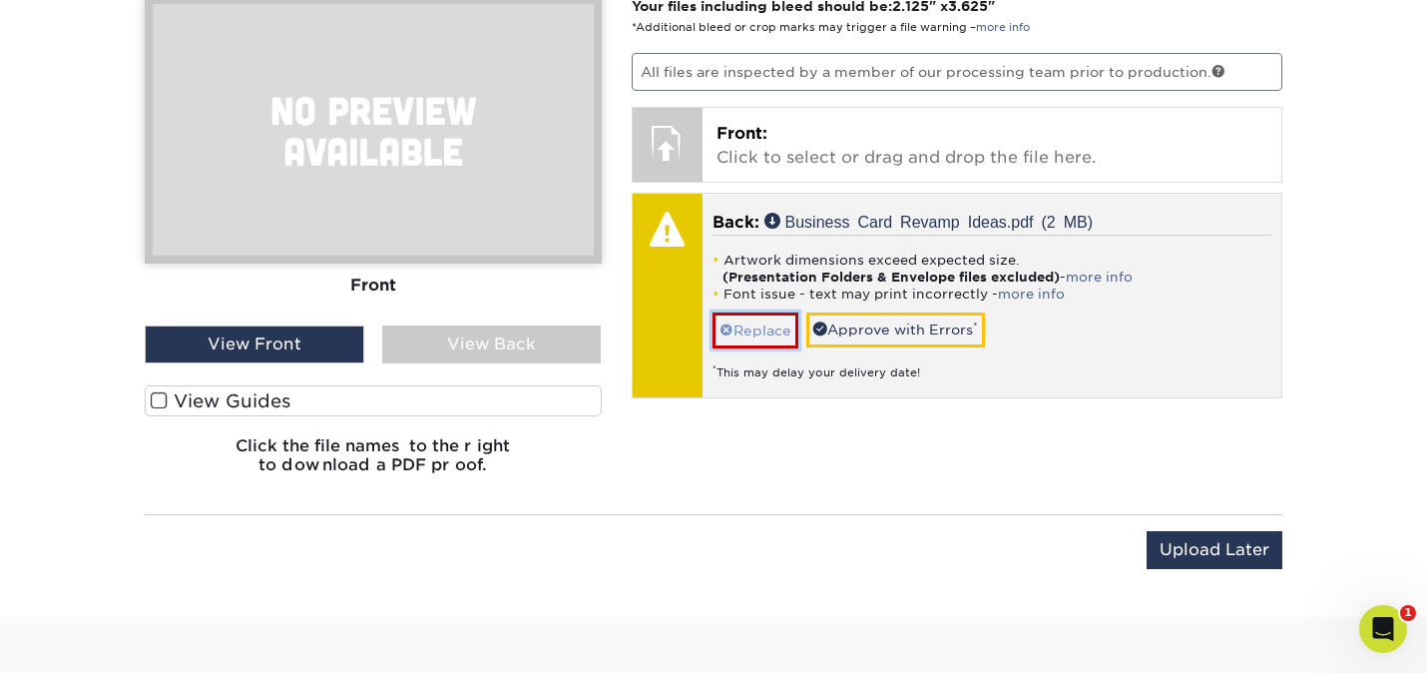
click at [761, 332] on link "Replace" at bounding box center [756, 329] width 86 height 35
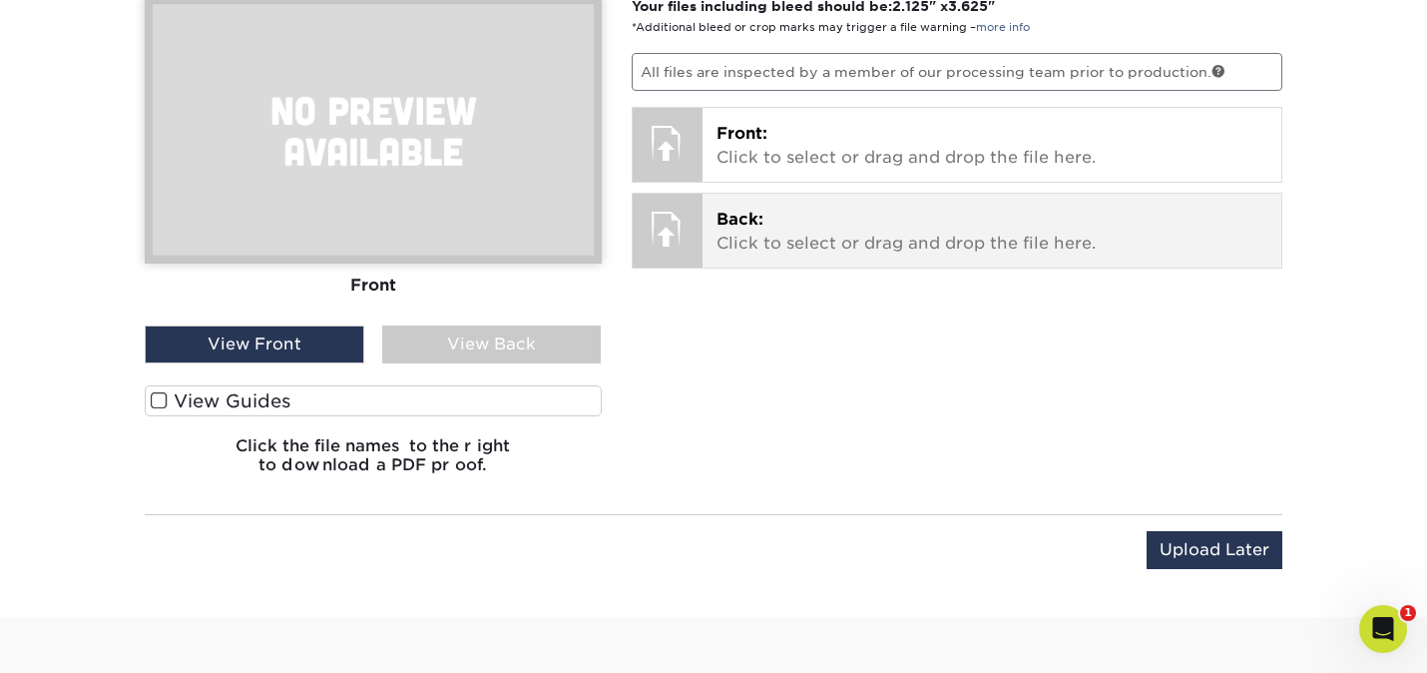
click at [751, 223] on span "Back:" at bounding box center [740, 219] width 47 height 19
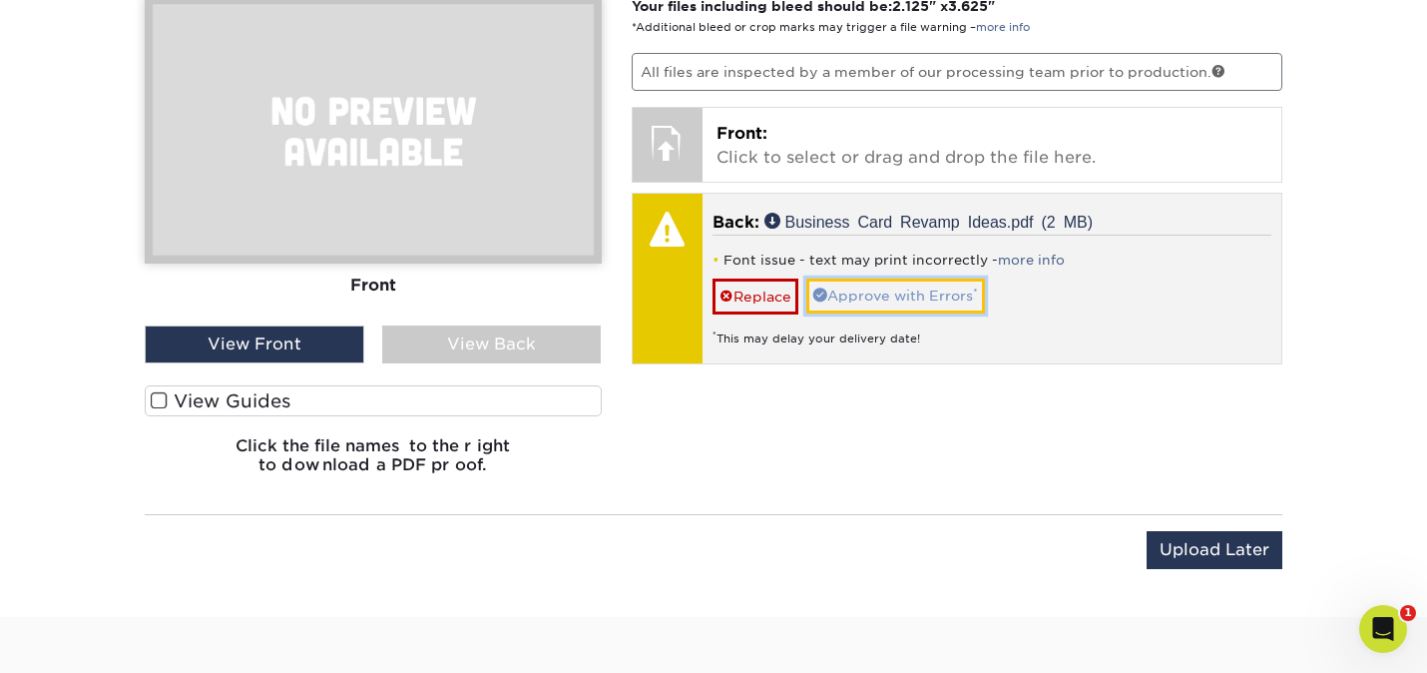
click at [859, 281] on link "Approve with Errors *" at bounding box center [895, 295] width 179 height 34
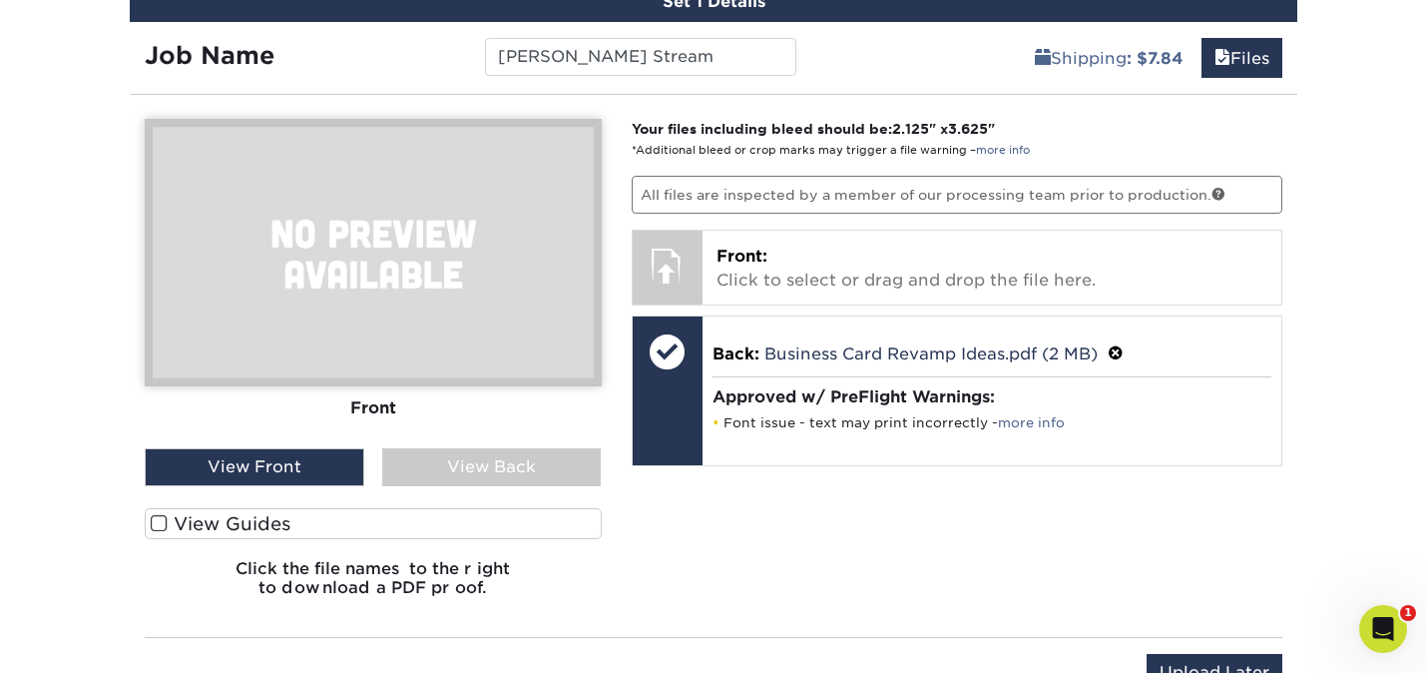
scroll to position [1296, 0]
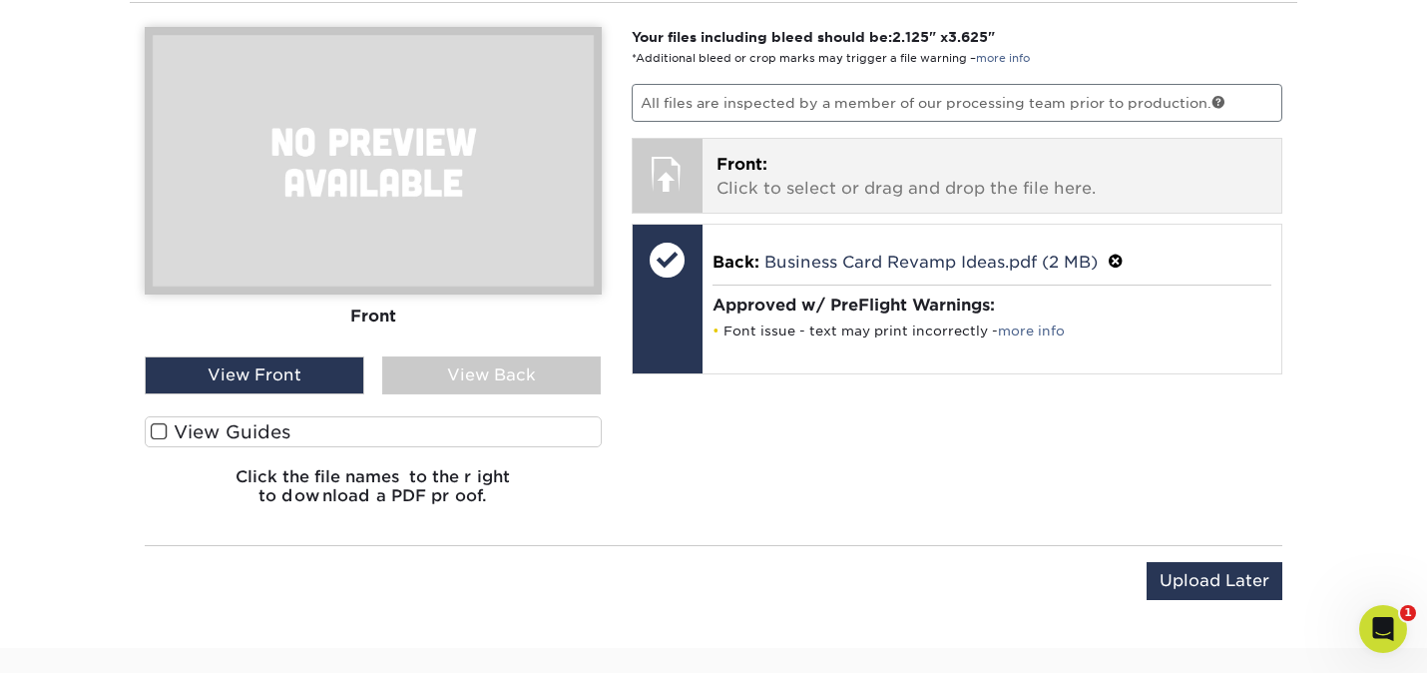
click at [740, 155] on span "Front:" at bounding box center [742, 164] width 51 height 19
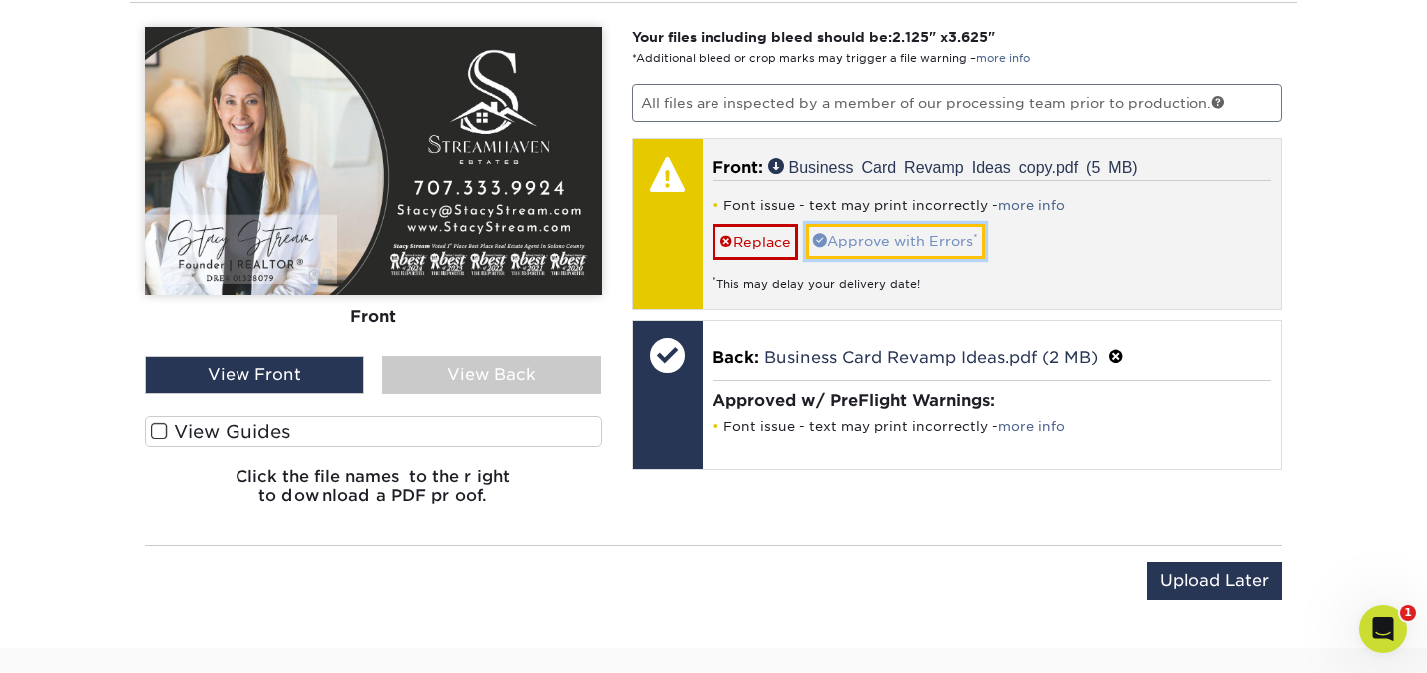
click at [891, 243] on link "Approve with Errors *" at bounding box center [895, 241] width 179 height 34
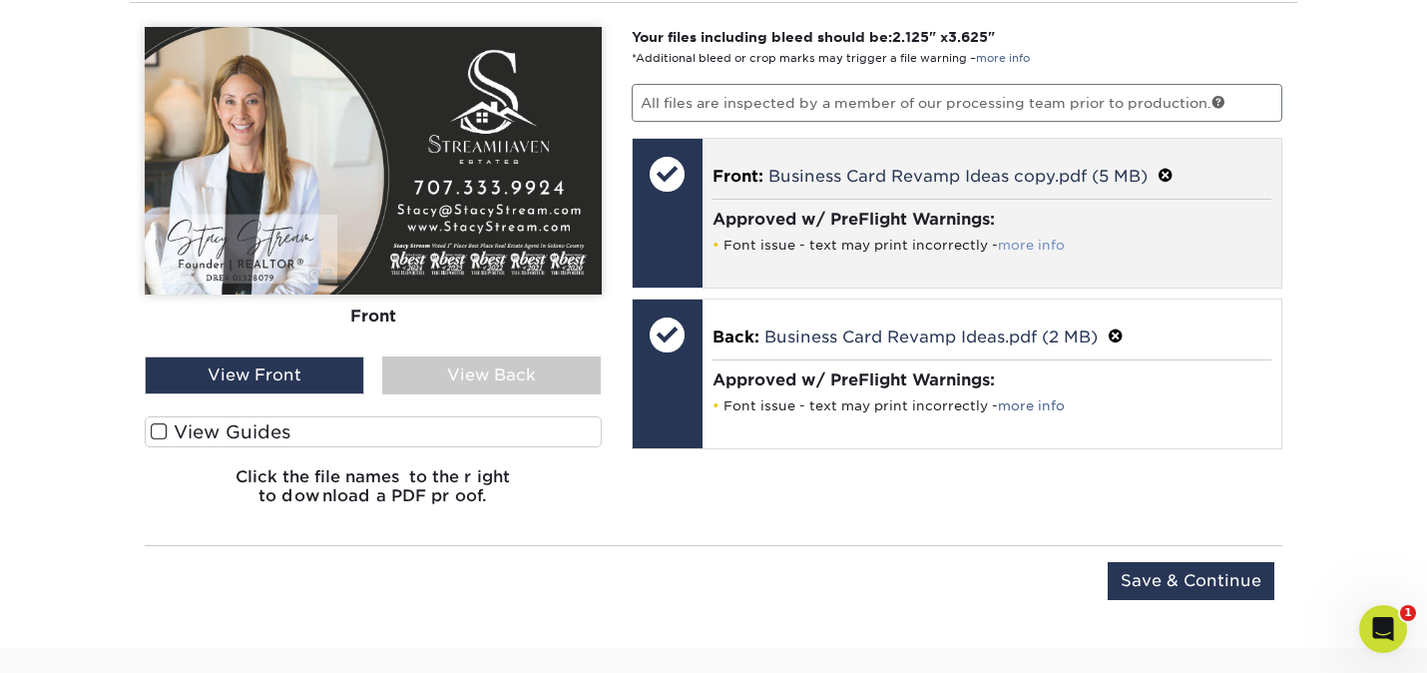
click at [1031, 245] on link "more info" at bounding box center [1031, 245] width 67 height 15
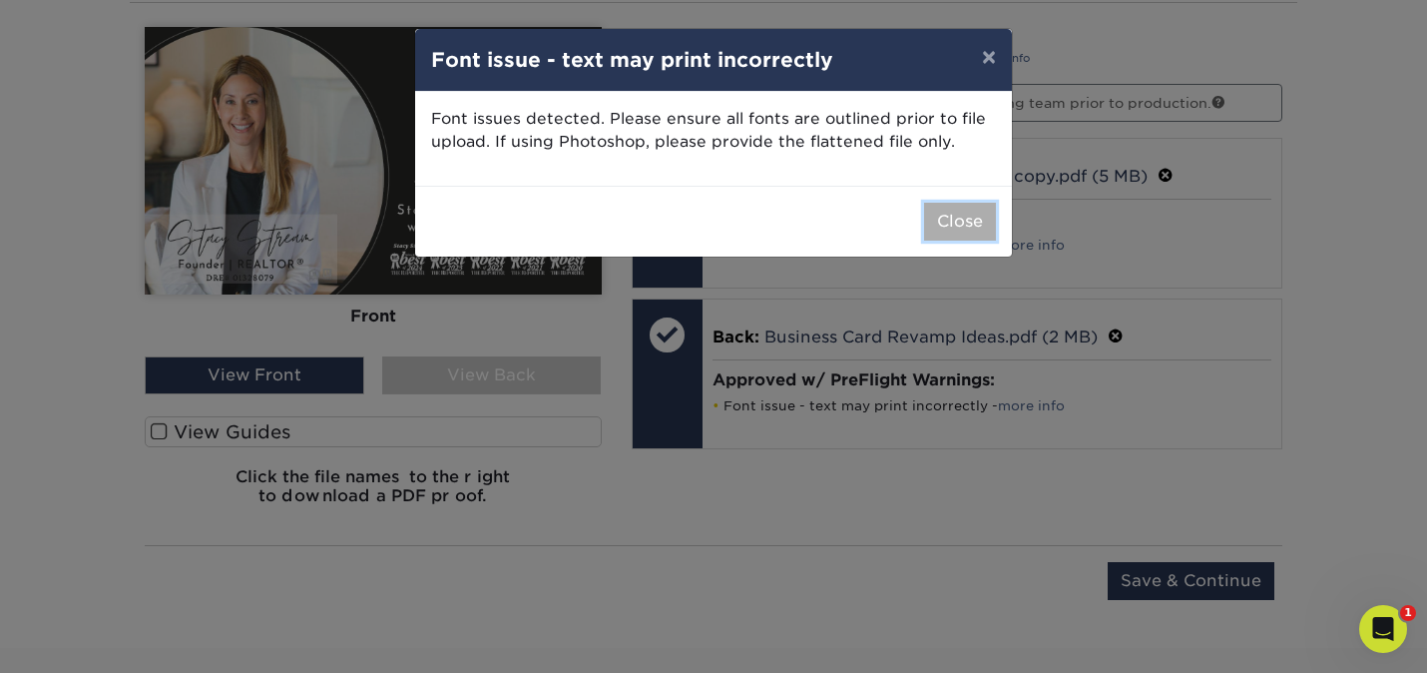
click at [935, 218] on button "Close" at bounding box center [960, 222] width 72 height 38
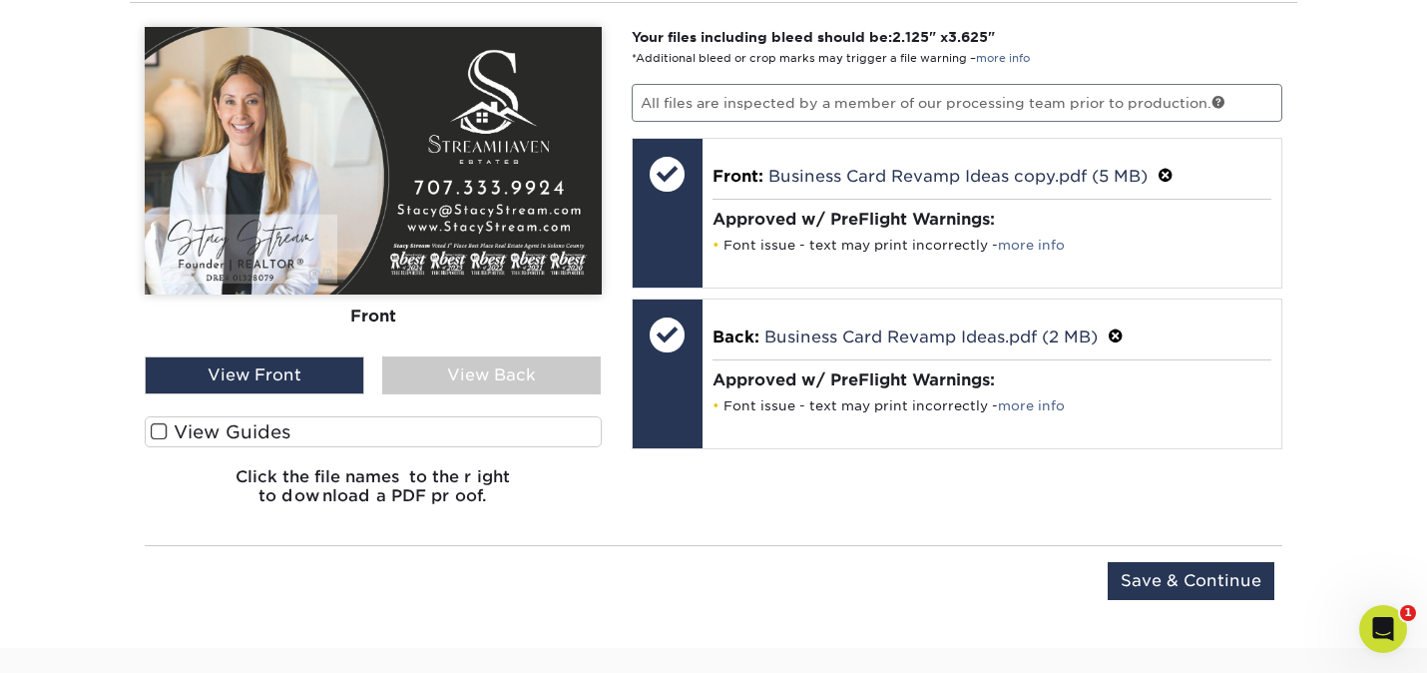
click at [157, 426] on span at bounding box center [159, 431] width 17 height 19
click at [0, 0] on input "View Guides" at bounding box center [0, 0] width 0 height 0
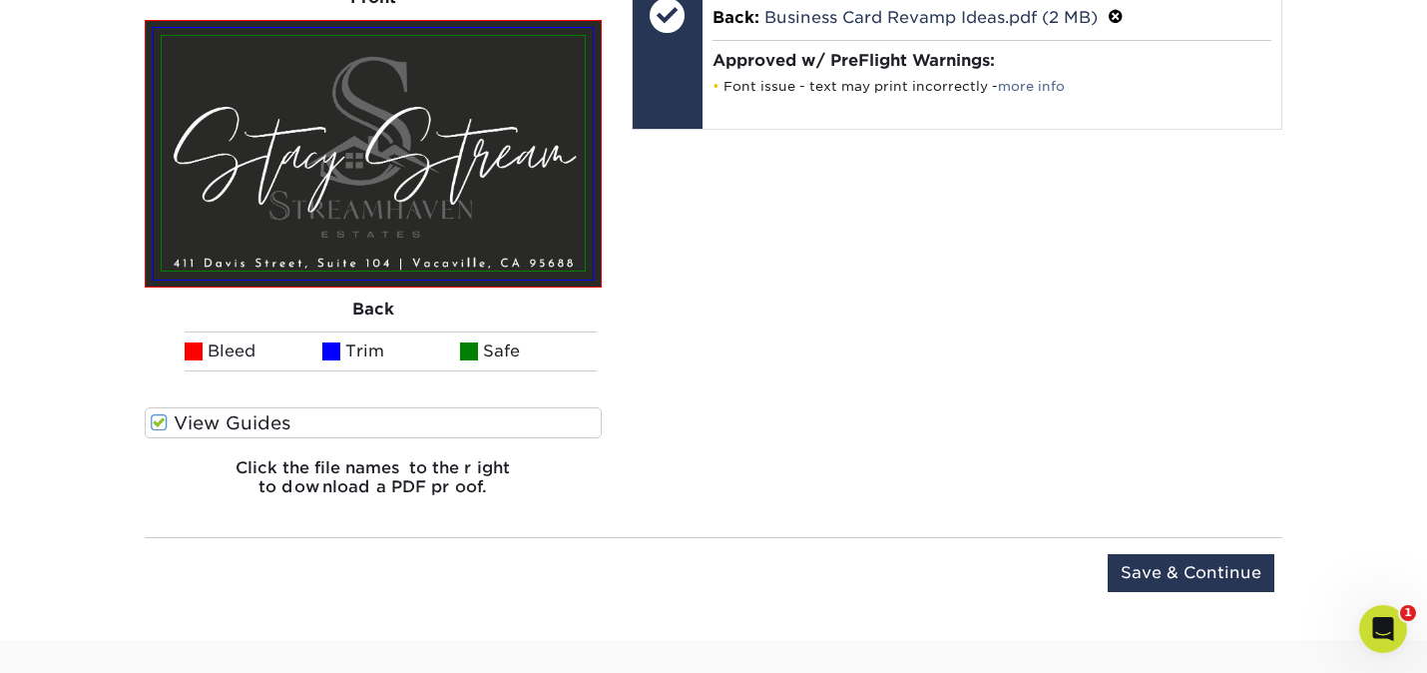
scroll to position [1775, 0]
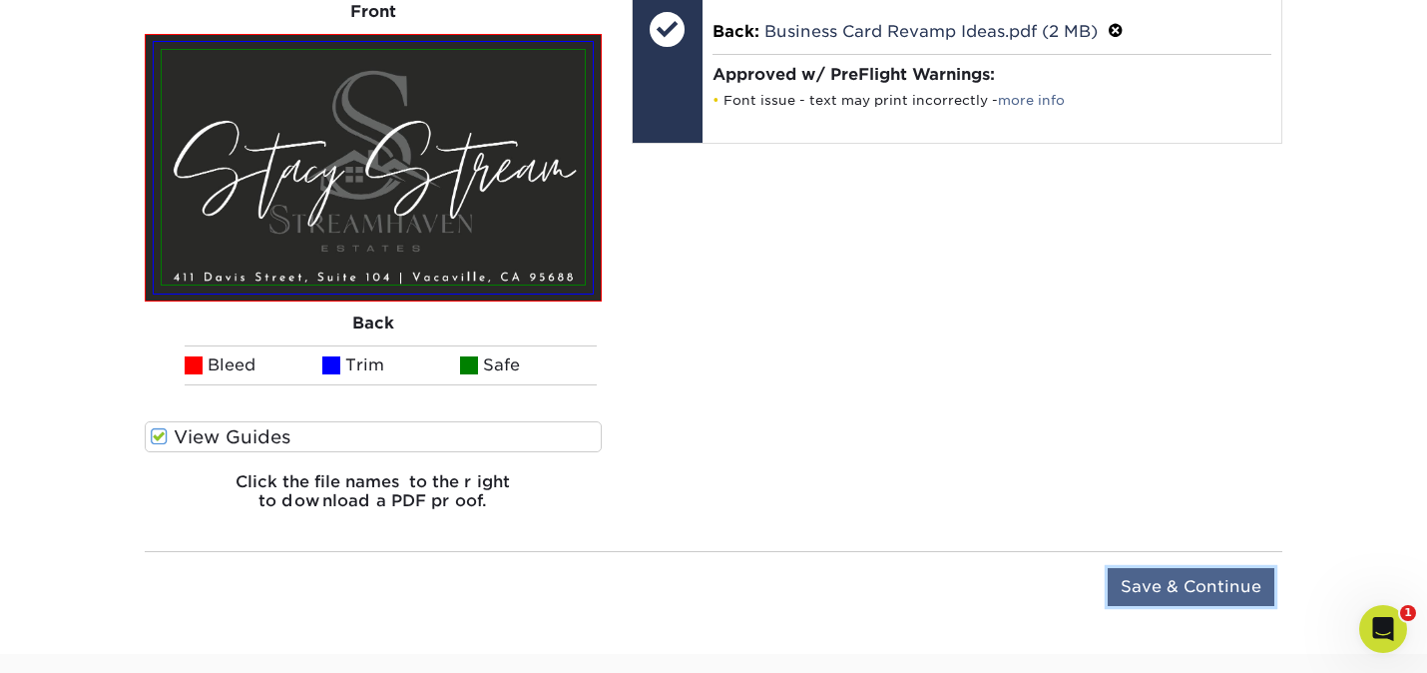
click at [1211, 571] on input "Save & Continue" at bounding box center [1191, 587] width 167 height 38
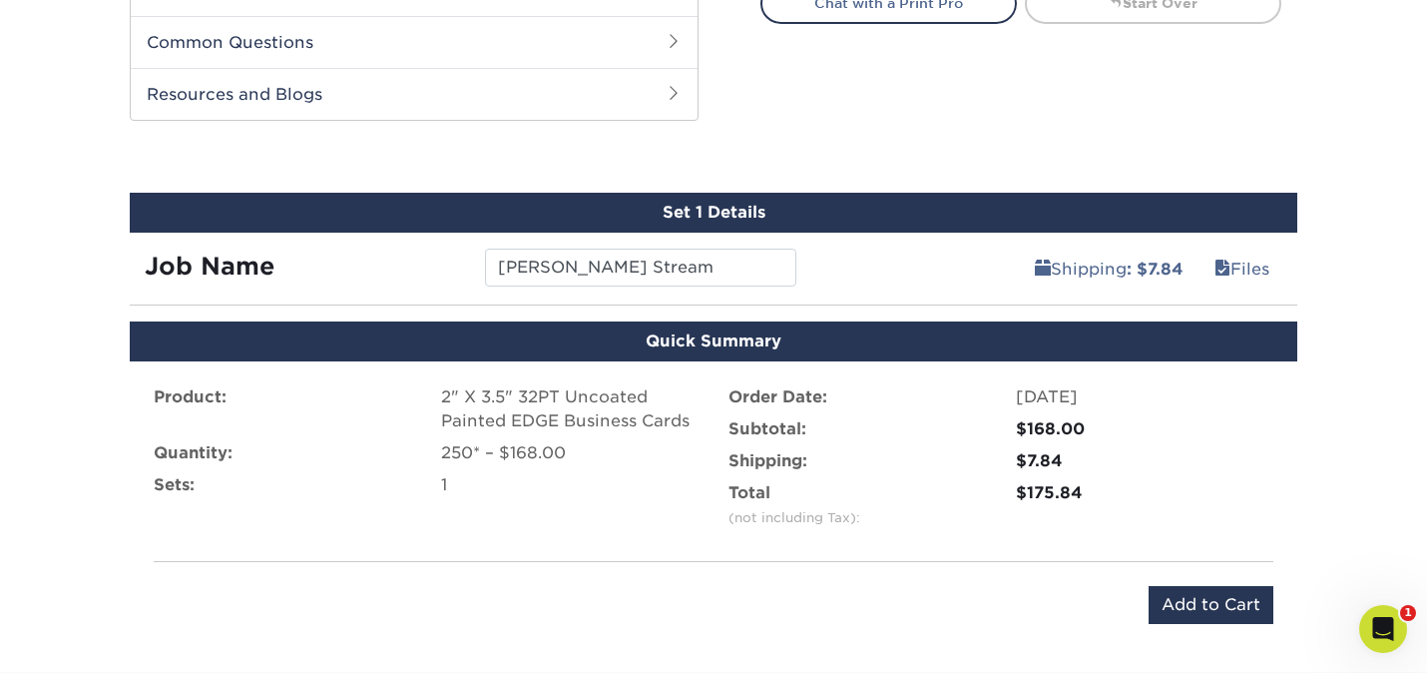
scroll to position [996, 0]
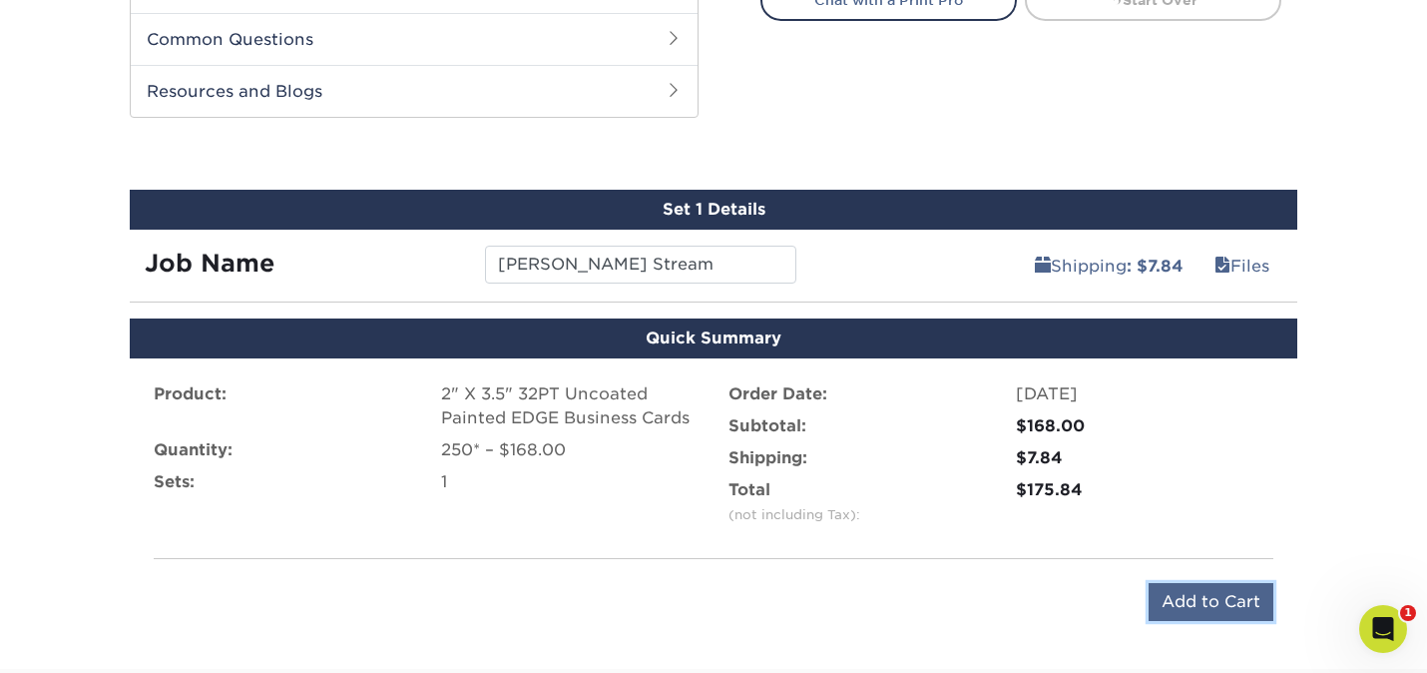
click at [1211, 599] on input "Add to Cart" at bounding box center [1211, 602] width 125 height 38
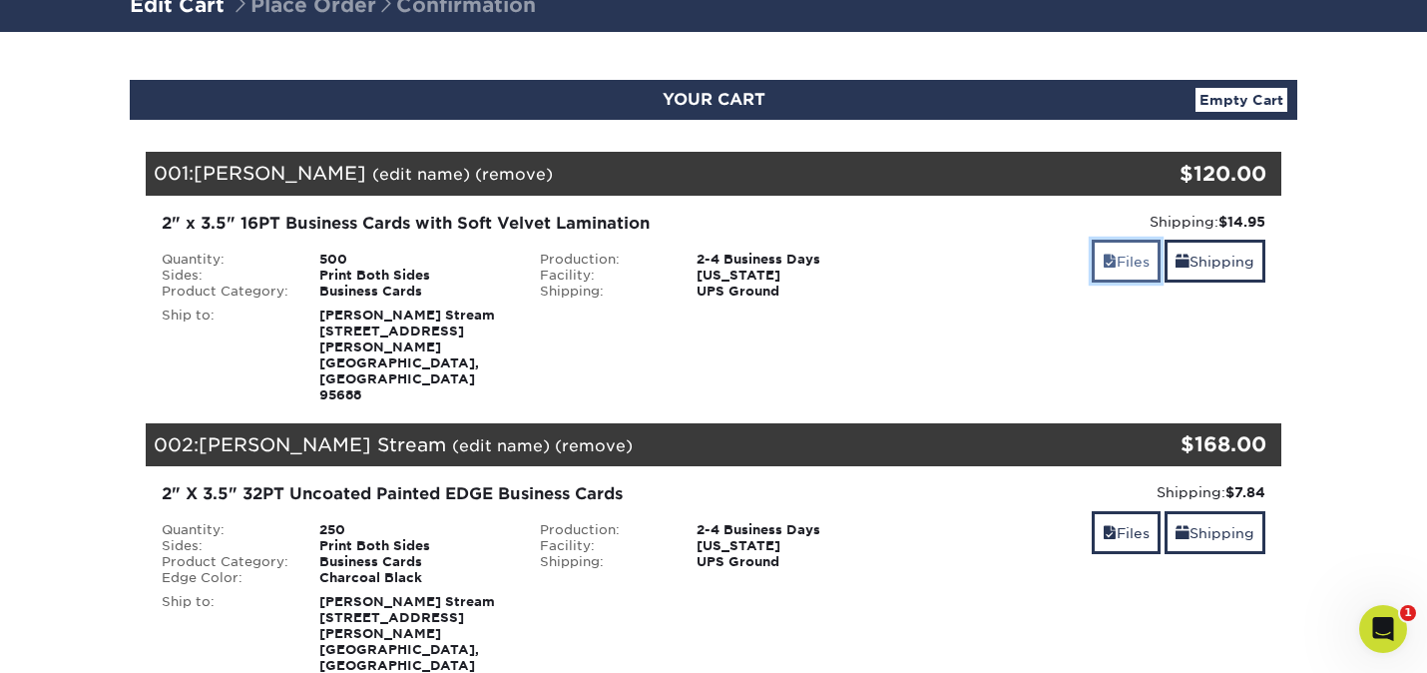
click at [1119, 259] on link "Files" at bounding box center [1126, 261] width 69 height 43
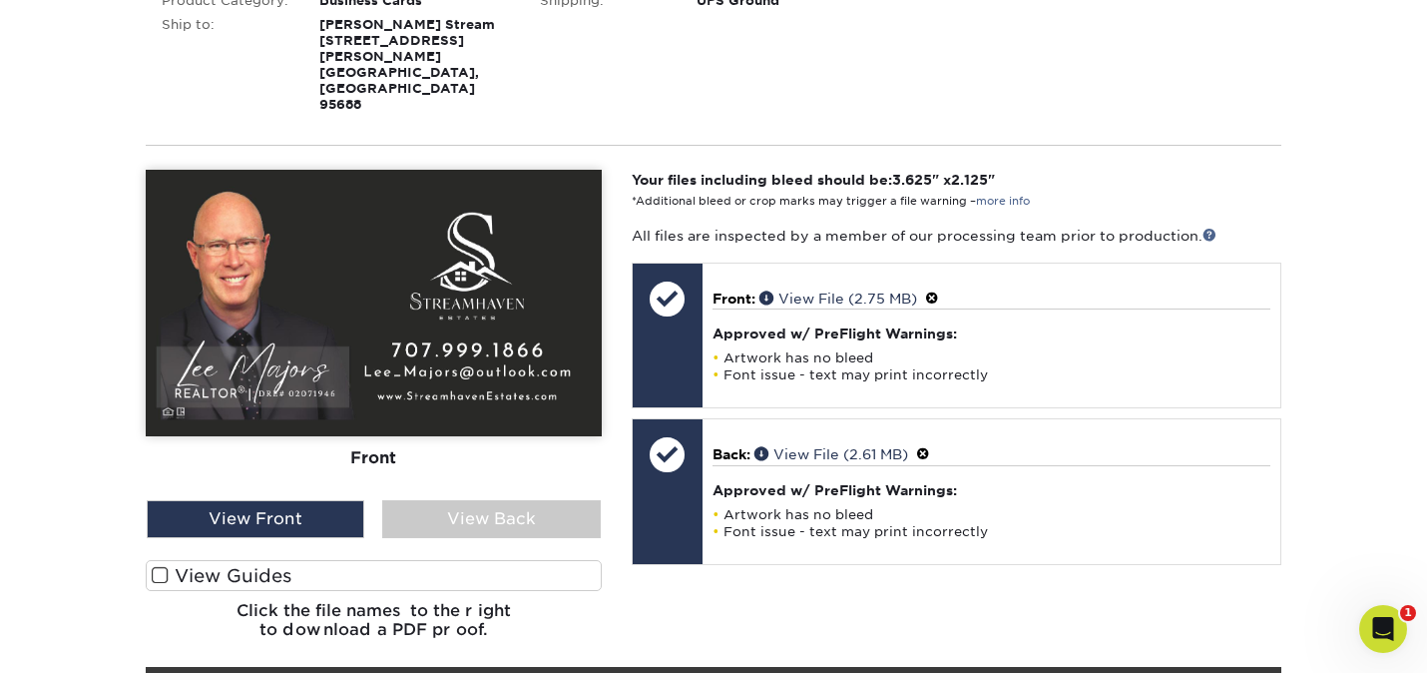
scroll to position [451, 0]
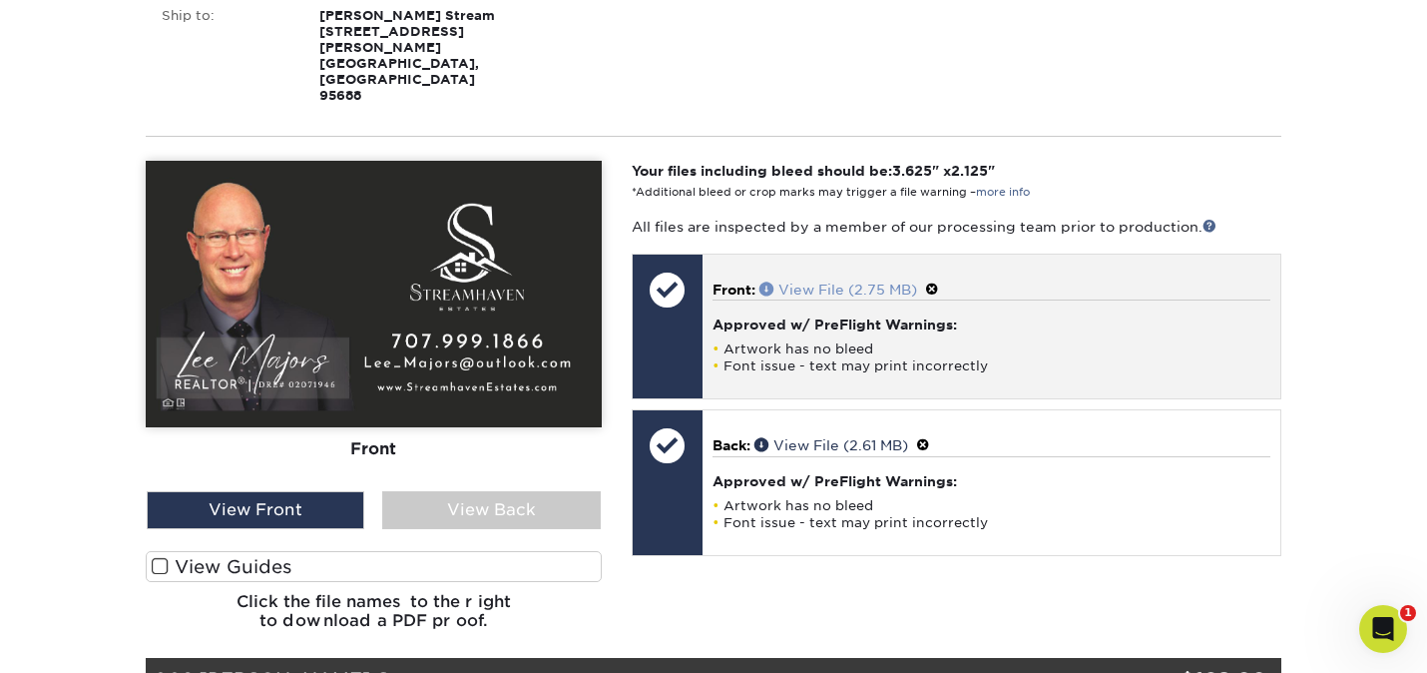
click at [796, 281] on link "View File (2.75 MB)" at bounding box center [839, 289] width 158 height 16
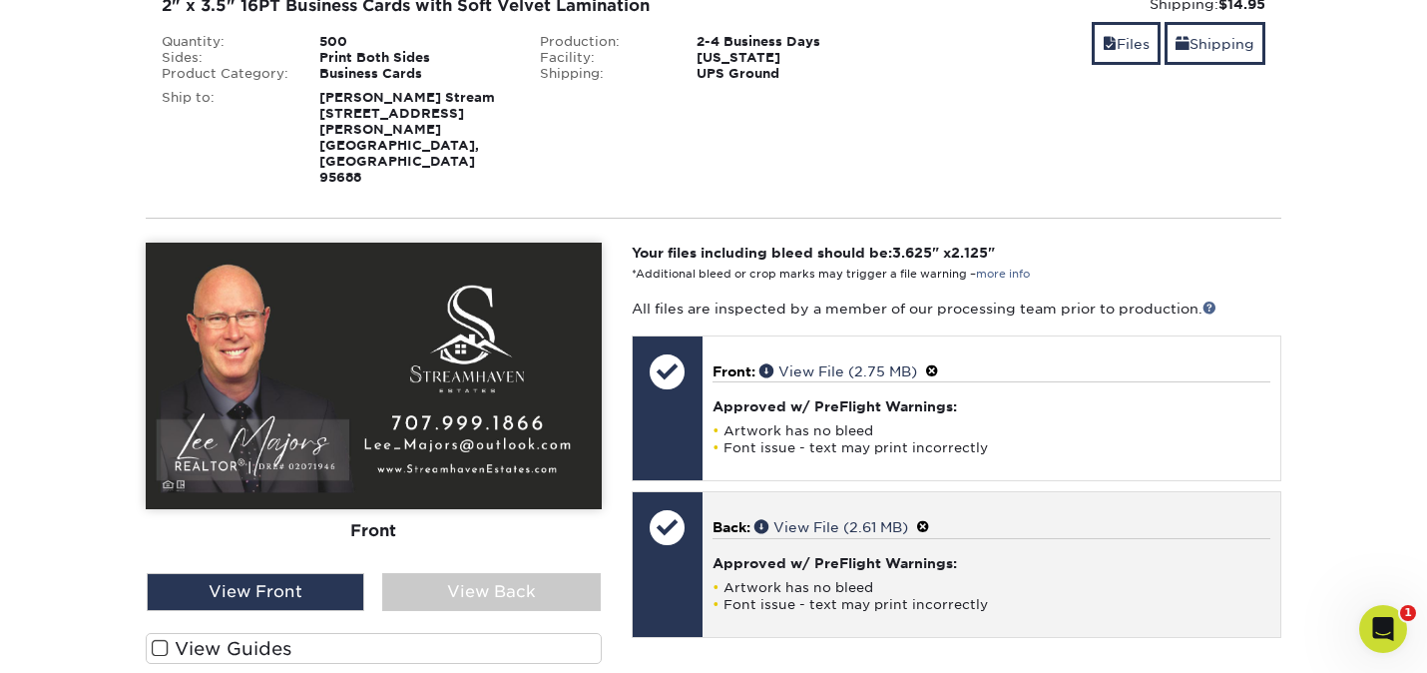
scroll to position [362, 0]
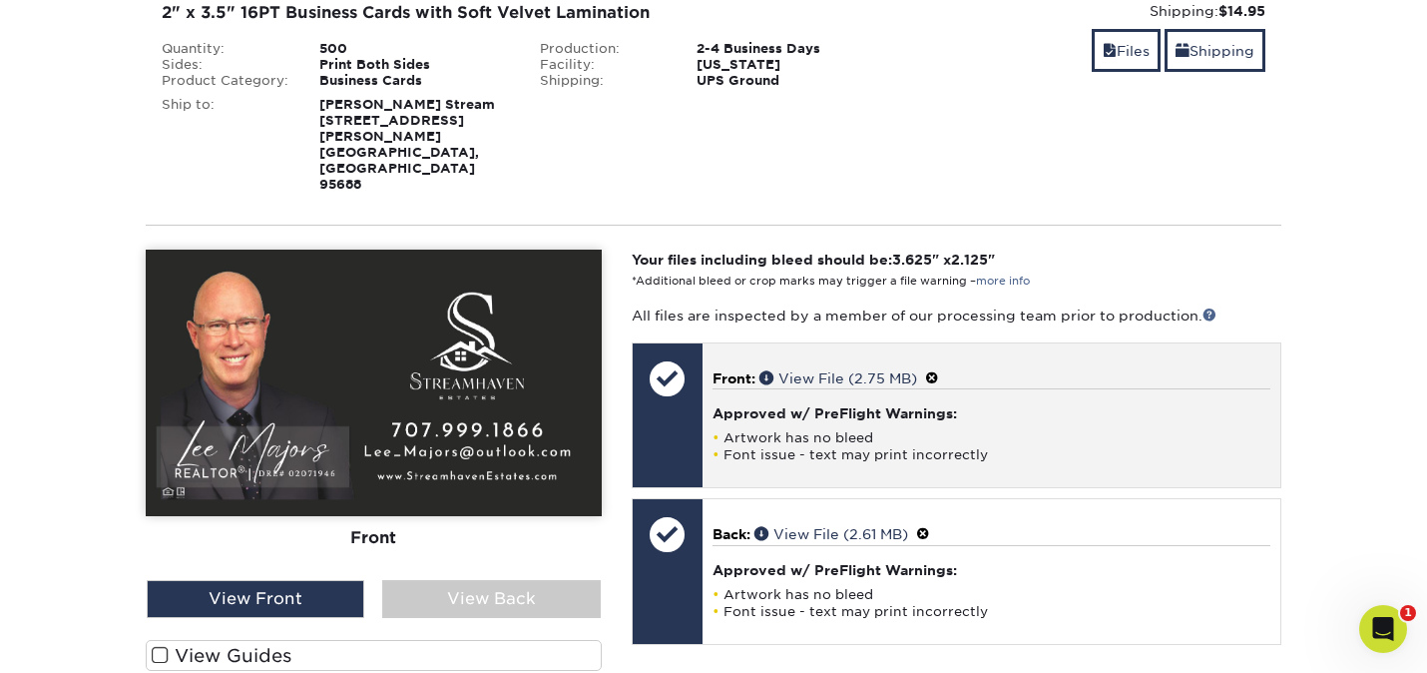
click at [656, 343] on div at bounding box center [668, 378] width 70 height 70
click at [742, 370] on span "Front:" at bounding box center [734, 378] width 43 height 16
click at [939, 370] on span at bounding box center [932, 378] width 14 height 16
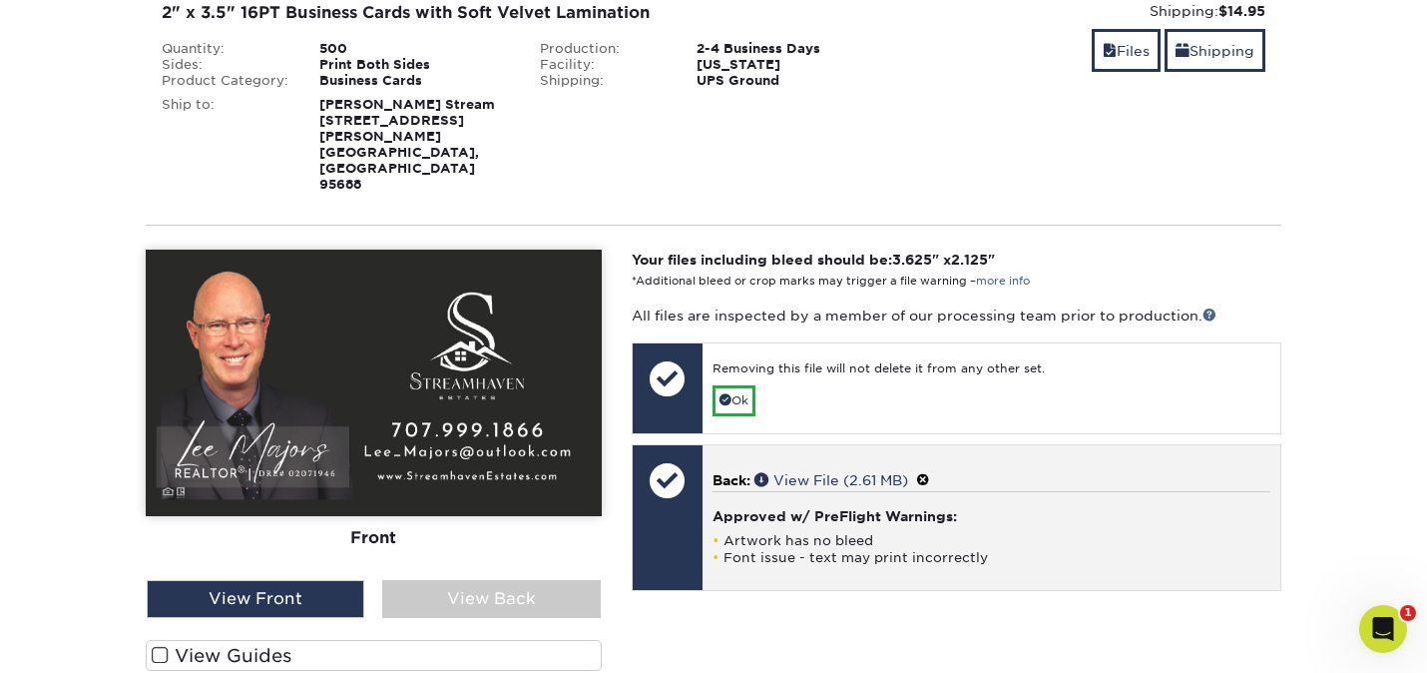
click at [930, 472] on span at bounding box center [923, 480] width 14 height 16
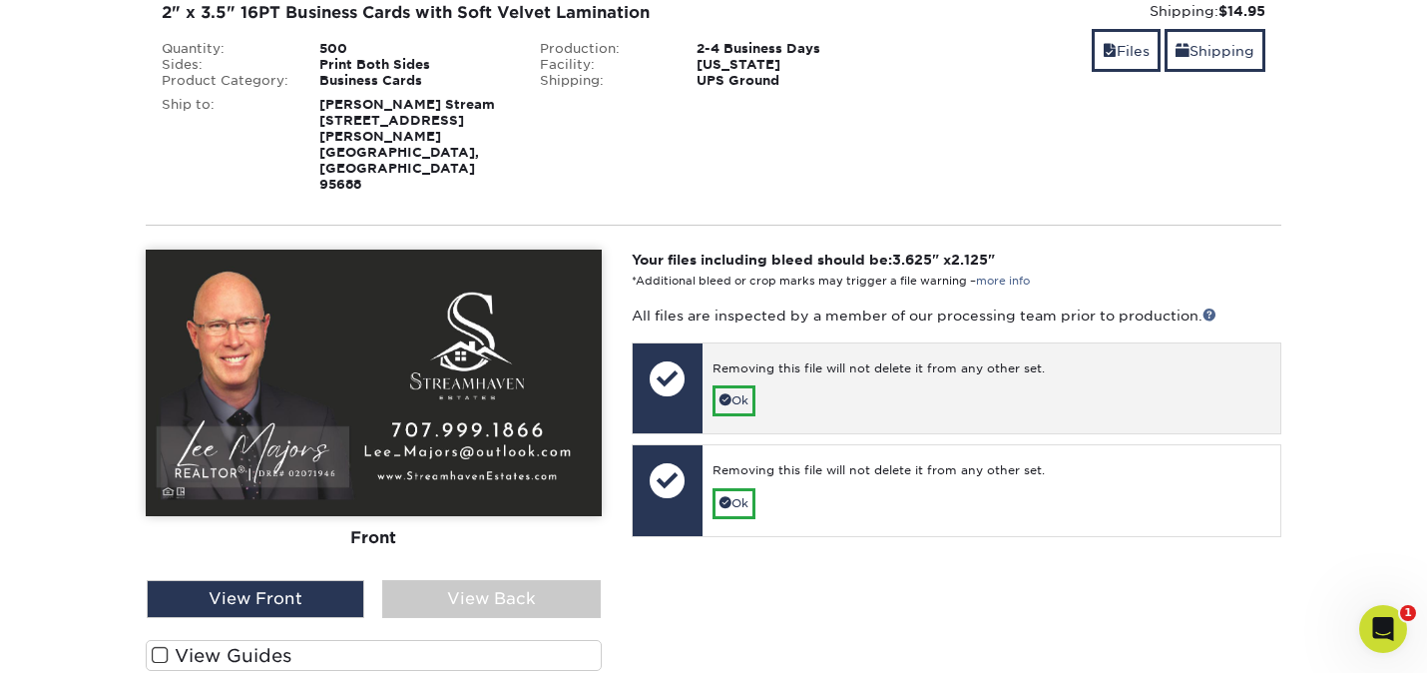
click at [674, 343] on div at bounding box center [668, 378] width 70 height 70
click at [731, 385] on link "Ok" at bounding box center [734, 400] width 43 height 31
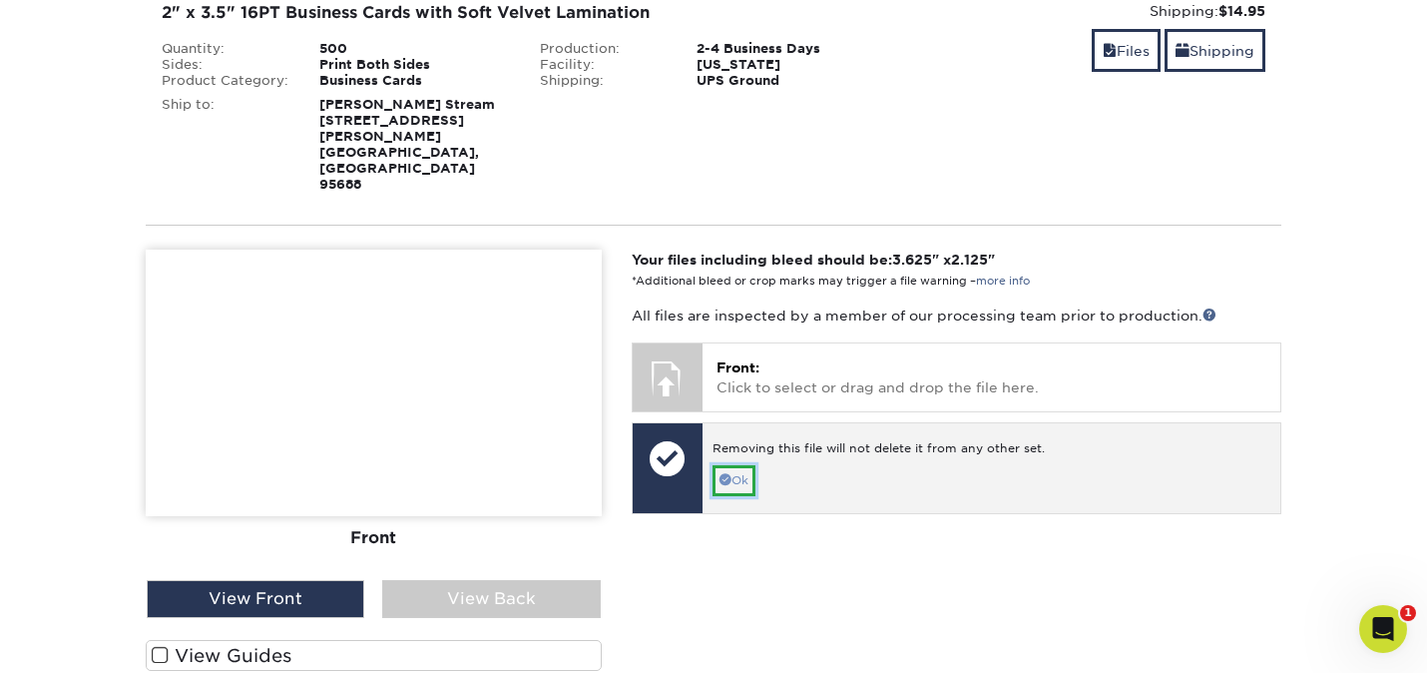
click at [738, 465] on link "Ok" at bounding box center [734, 480] width 43 height 31
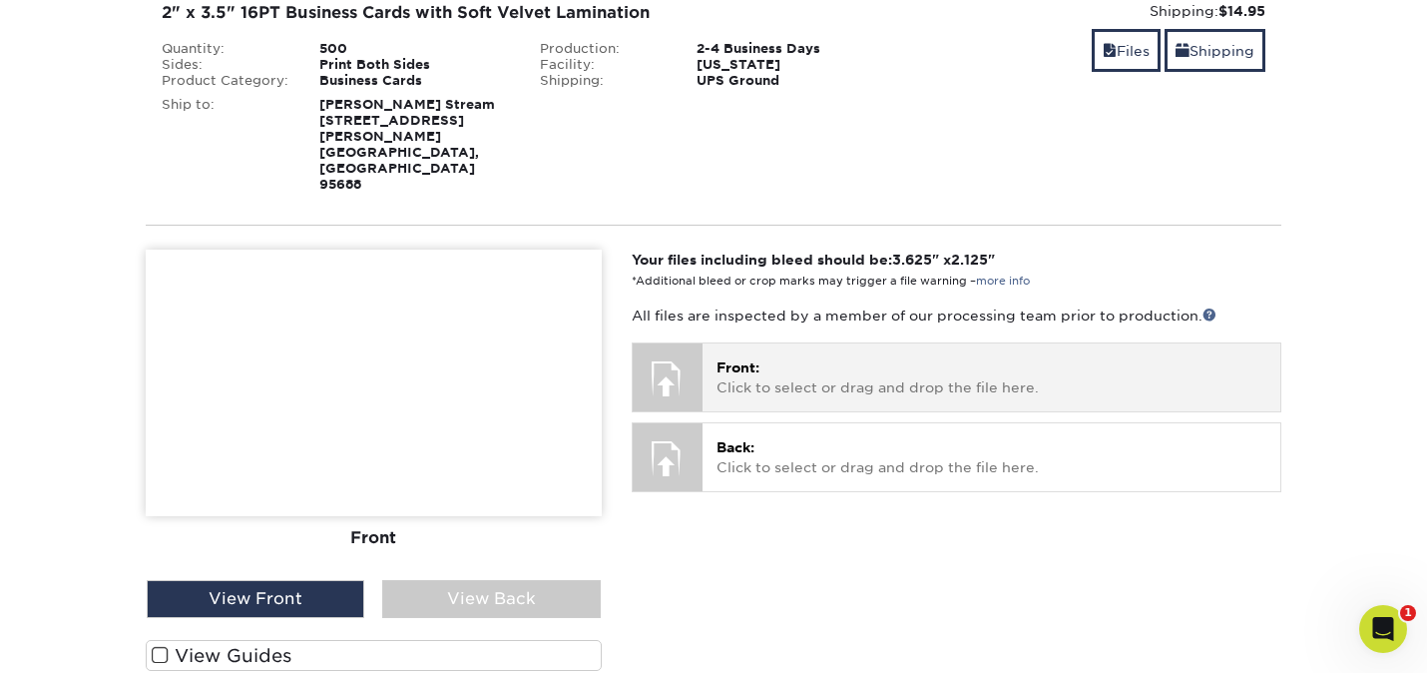
click at [735, 357] on p "Front: Click to select or drag and drop the file here." at bounding box center [992, 377] width 550 height 41
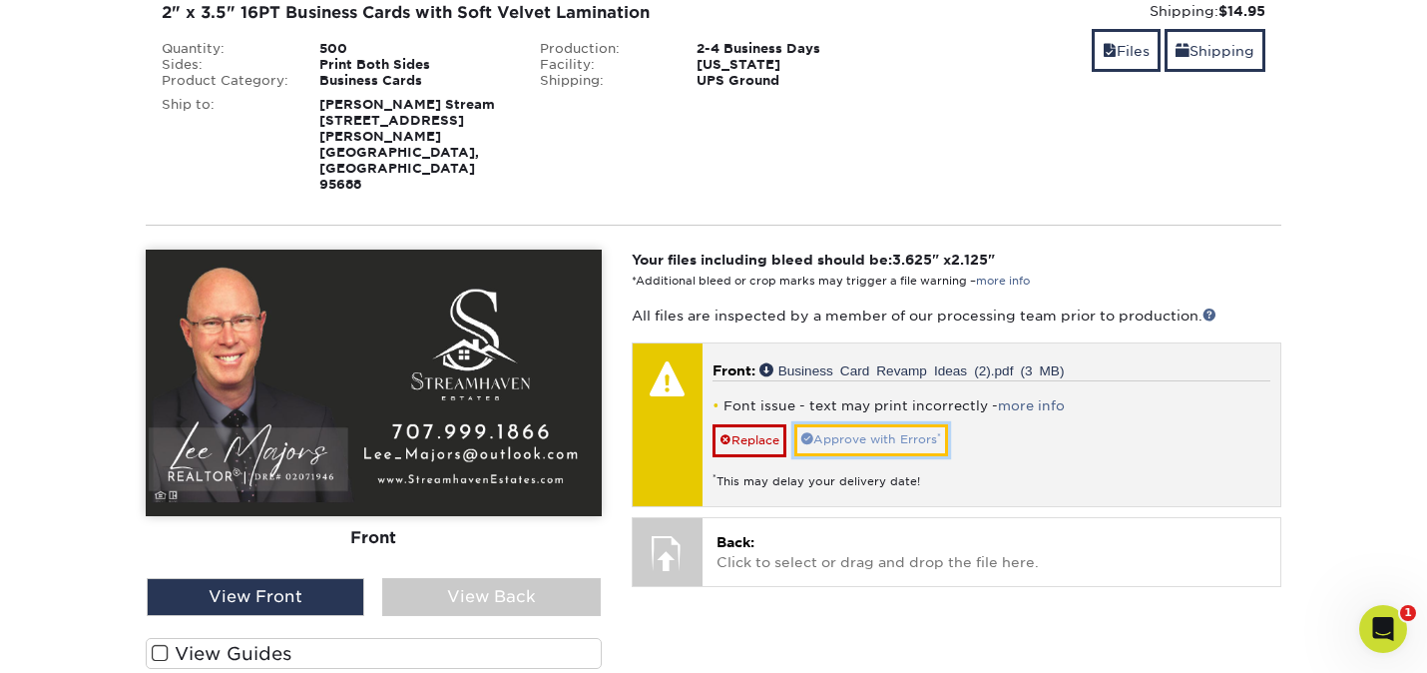
click at [872, 424] on link "Approve with Errors *" at bounding box center [872, 439] width 154 height 31
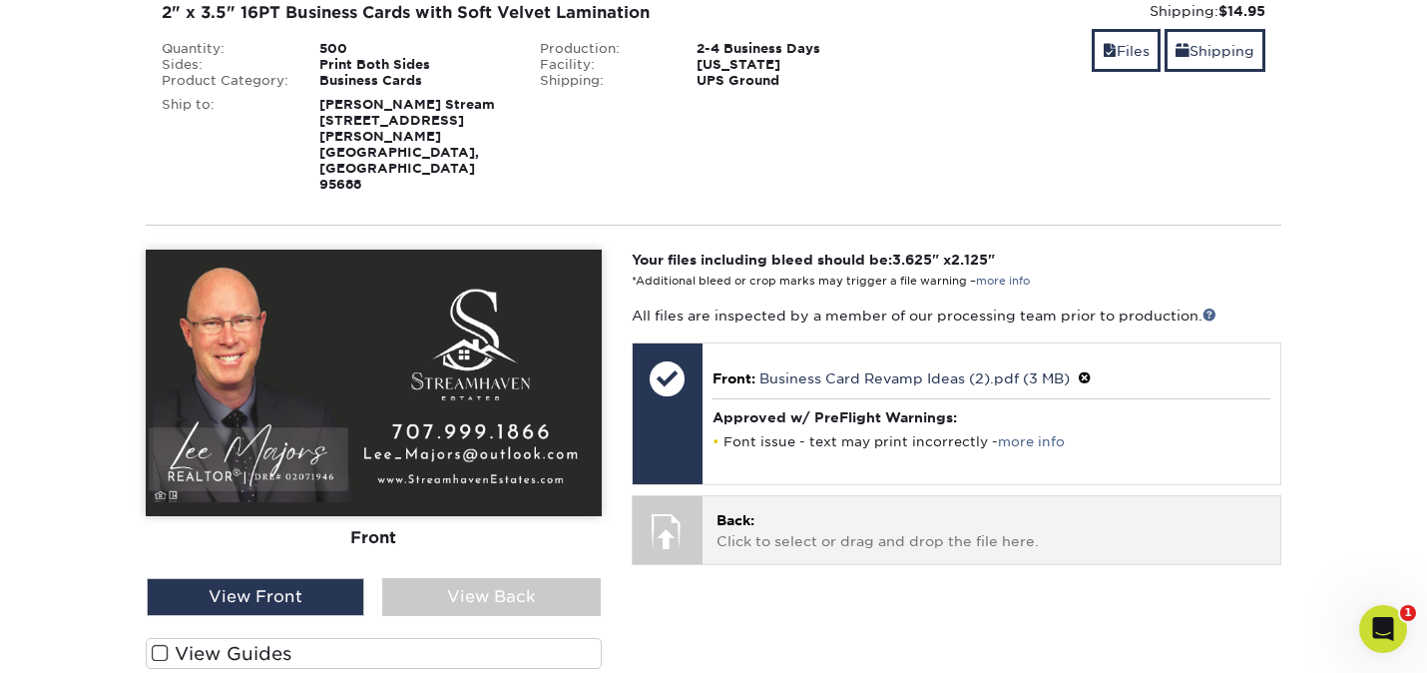
click at [769, 510] on p "Back: Click to select or drag and drop the file here." at bounding box center [992, 530] width 550 height 41
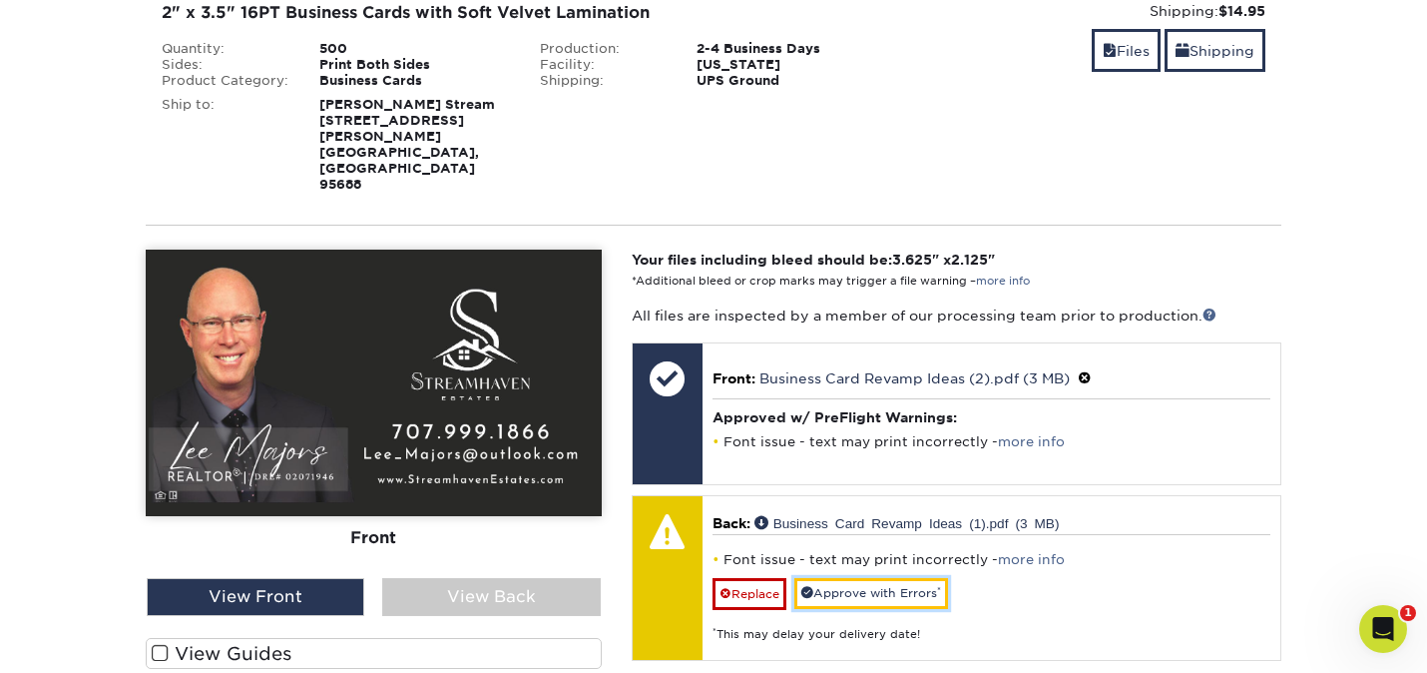
click at [853, 578] on link "Approve with Errors *" at bounding box center [872, 593] width 154 height 31
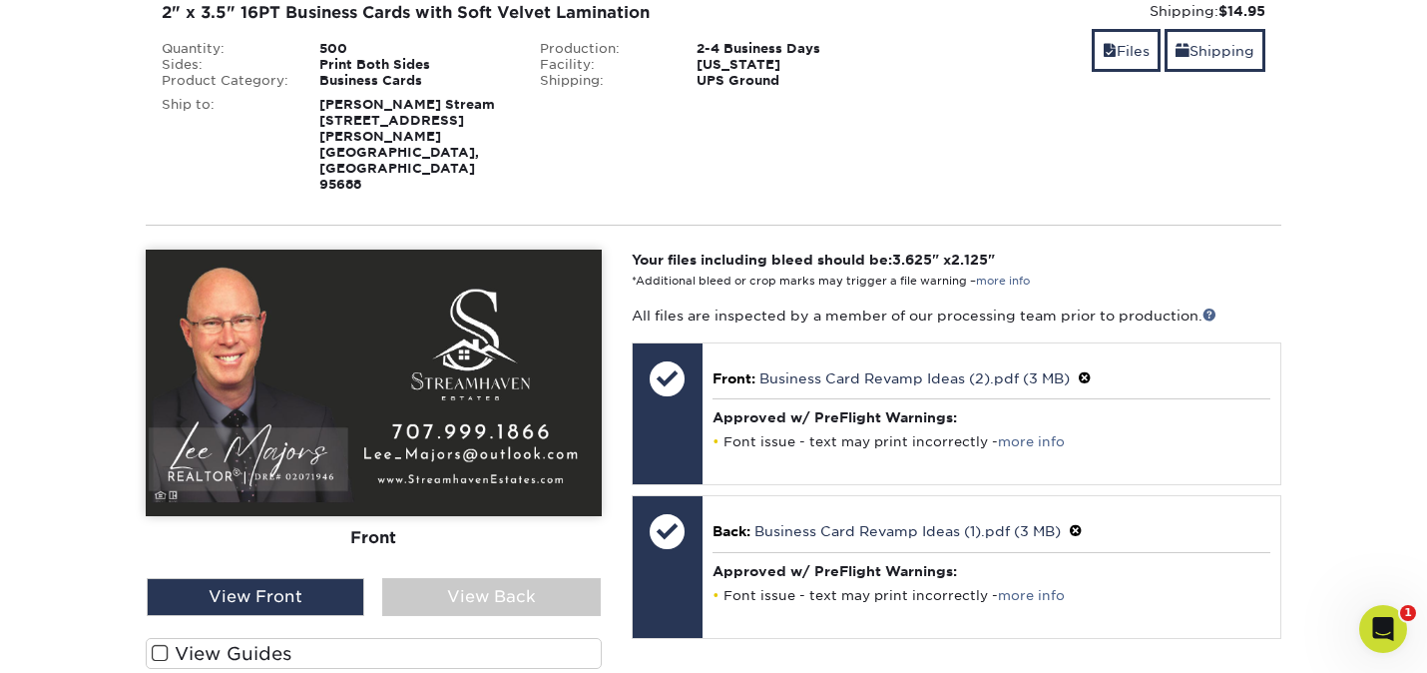
click at [186, 638] on label "View Guides" at bounding box center [374, 653] width 456 height 31
click at [0, 0] on input "View Guides" at bounding box center [0, 0] width 0 height 0
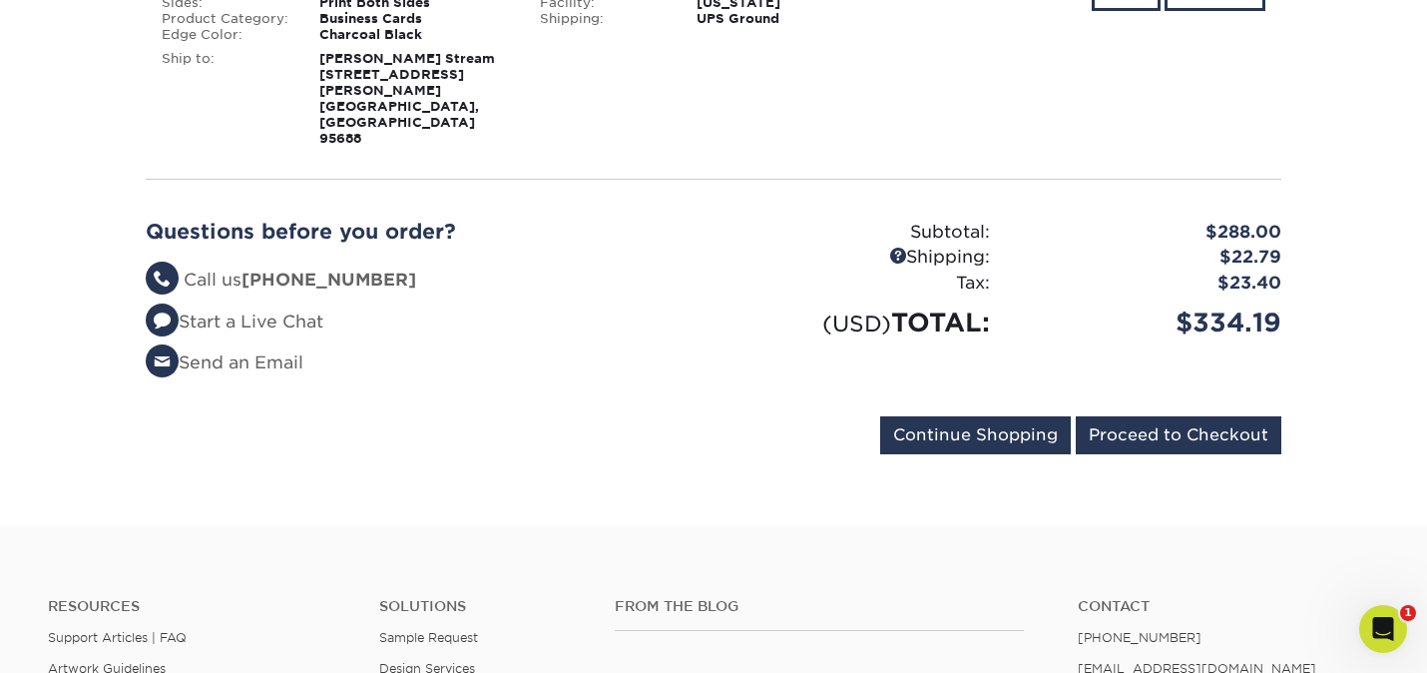
scroll to position [1544, 0]
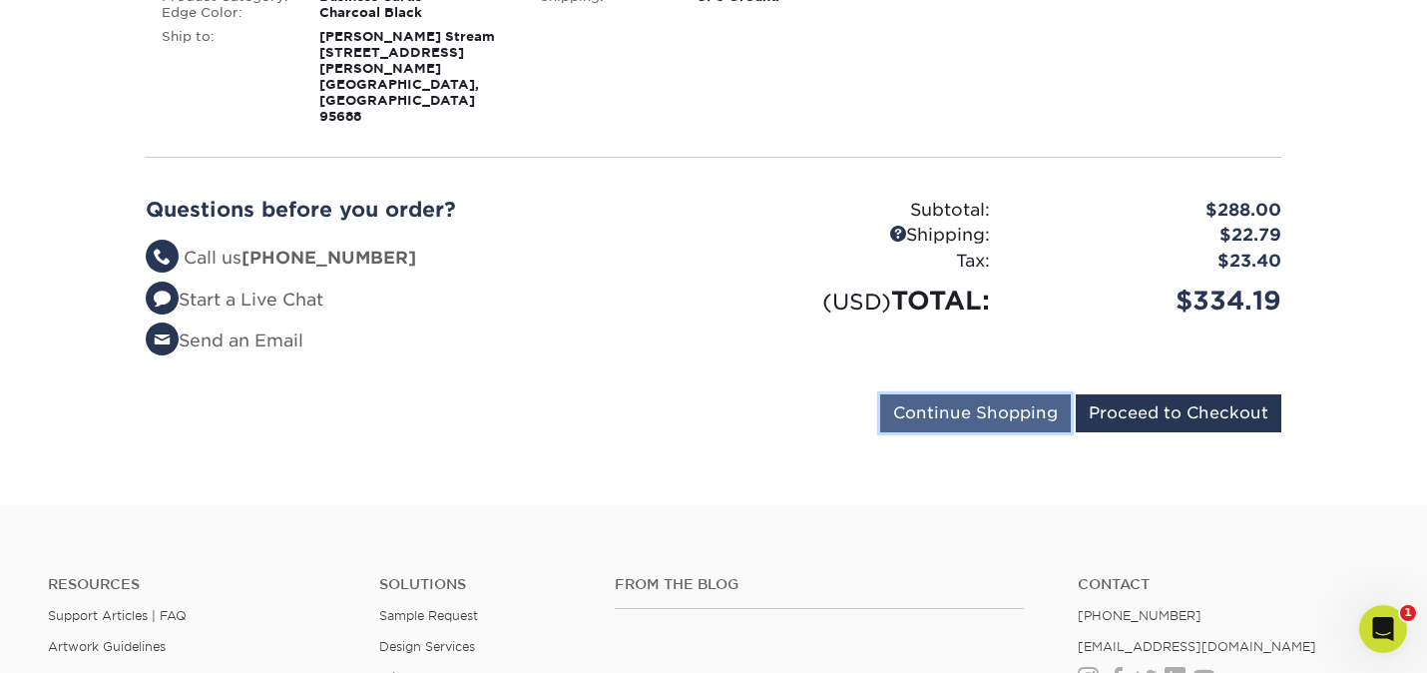
click at [962, 394] on input "Continue Shopping" at bounding box center [975, 413] width 191 height 38
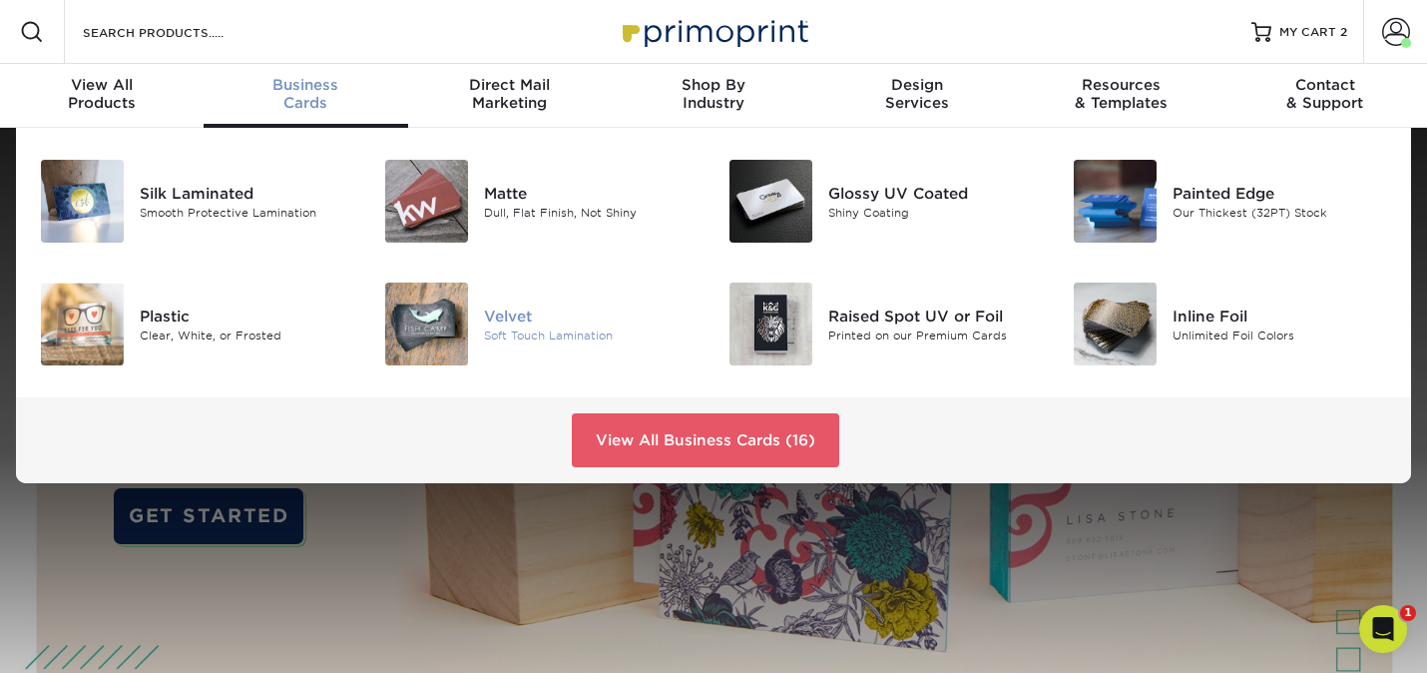
click at [501, 320] on div "Velvet" at bounding box center [591, 315] width 215 height 22
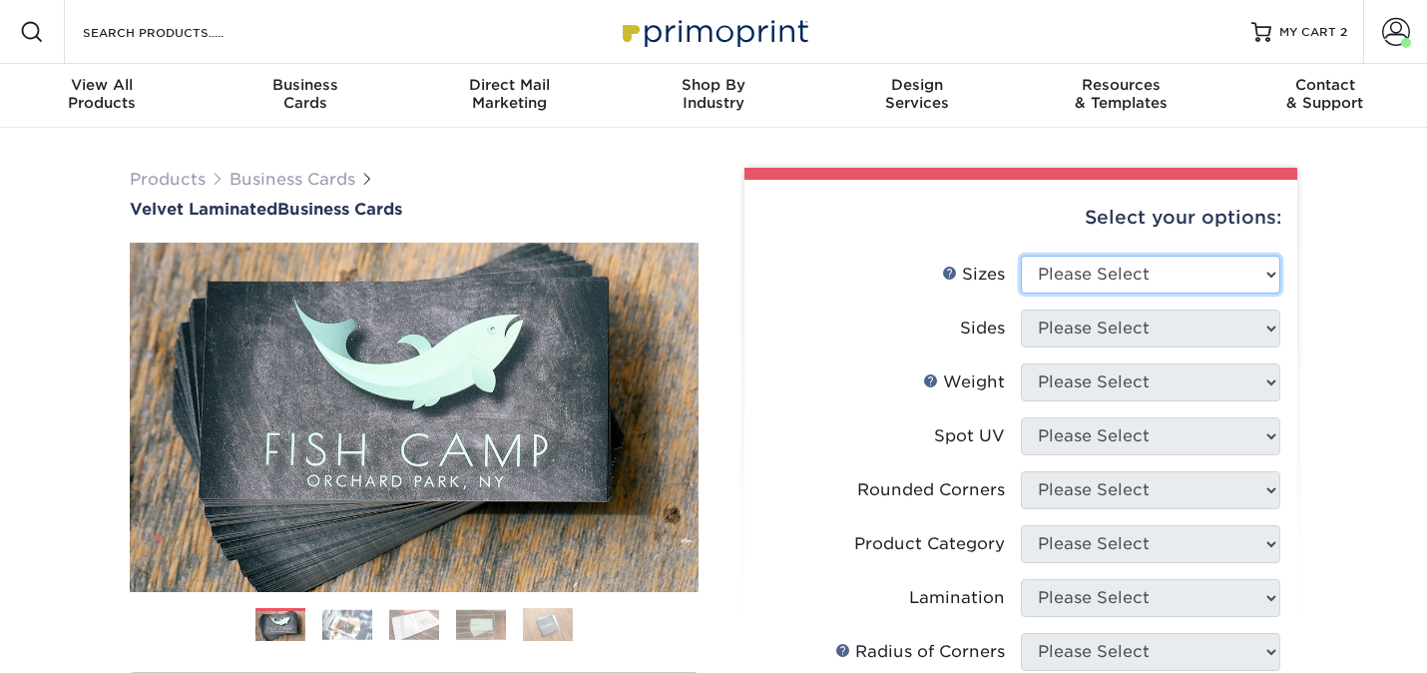
click at [1082, 264] on select "Please Select 1.5" x 3.5" - Mini 1.75" x 3.5" - Mini 2" x 2" - Square 2" x 3" -…" at bounding box center [1151, 275] width 260 height 38
select select "2.00x3.50"
click at [1021, 256] on select "Please Select 1.5" x 3.5" - Mini 1.75" x 3.5" - Mini 2" x 2" - Square 2" x 3" -…" at bounding box center [1151, 275] width 260 height 38
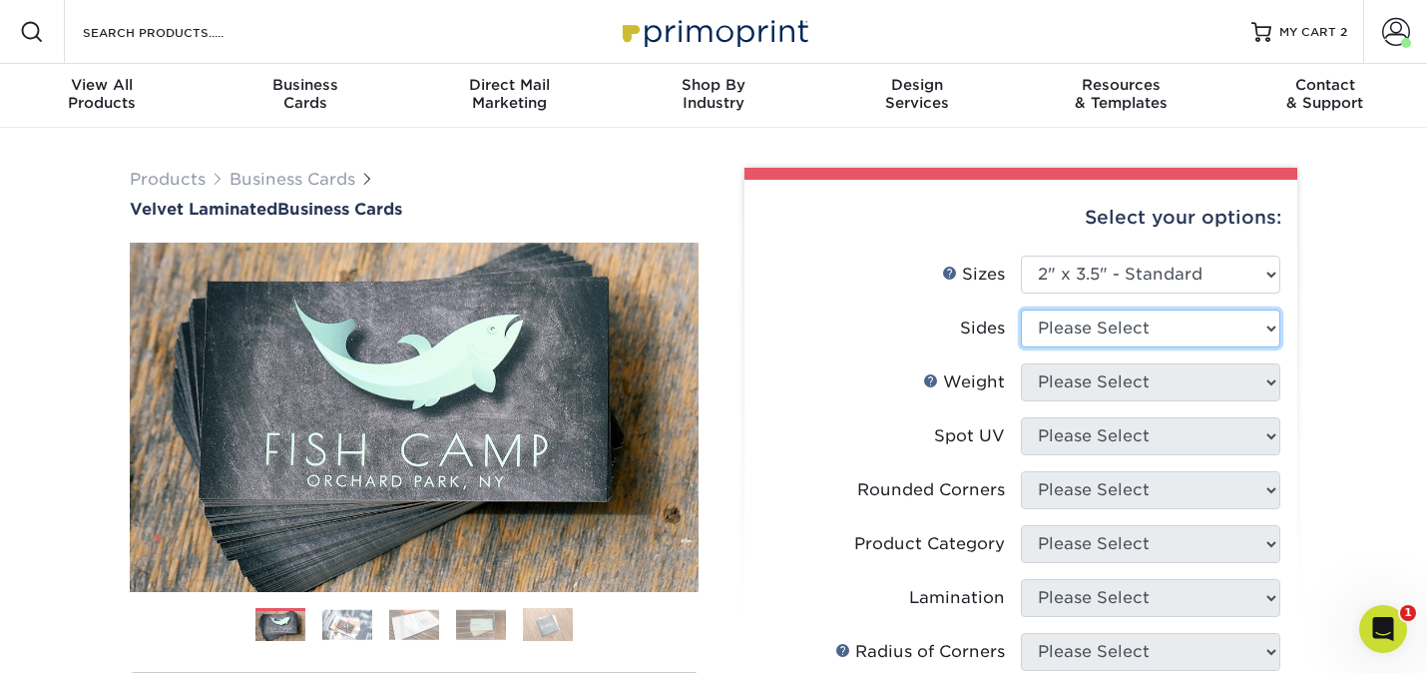
click at [1084, 329] on select "Please Select Print Both Sides Print Front Only" at bounding box center [1151, 328] width 260 height 38
select select "13abbda7-1d64-4f25-8bb2-c179b224825d"
click at [1021, 309] on select "Please Select Print Both Sides Print Front Only" at bounding box center [1151, 328] width 260 height 38
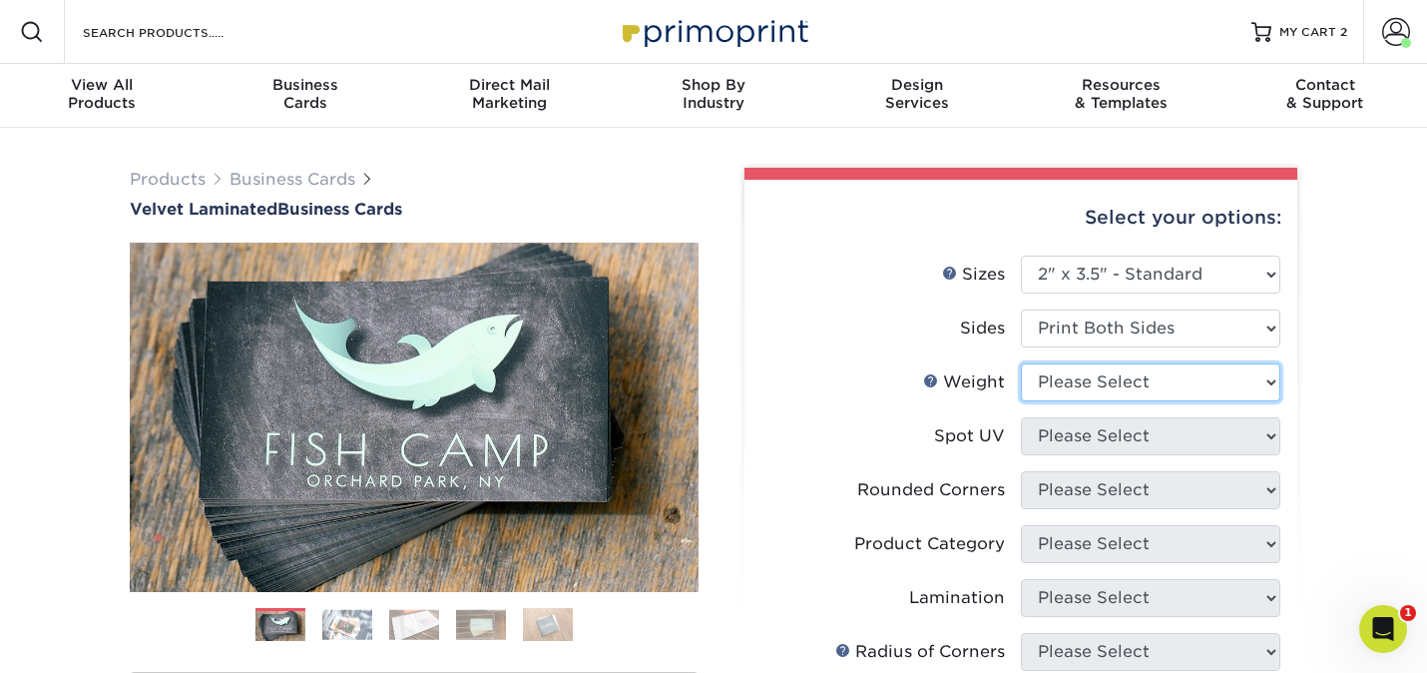
click at [1084, 377] on select "Please Select 16PT" at bounding box center [1151, 382] width 260 height 38
select select "16PT"
click at [1021, 363] on select "Please Select 16PT" at bounding box center [1151, 382] width 260 height 38
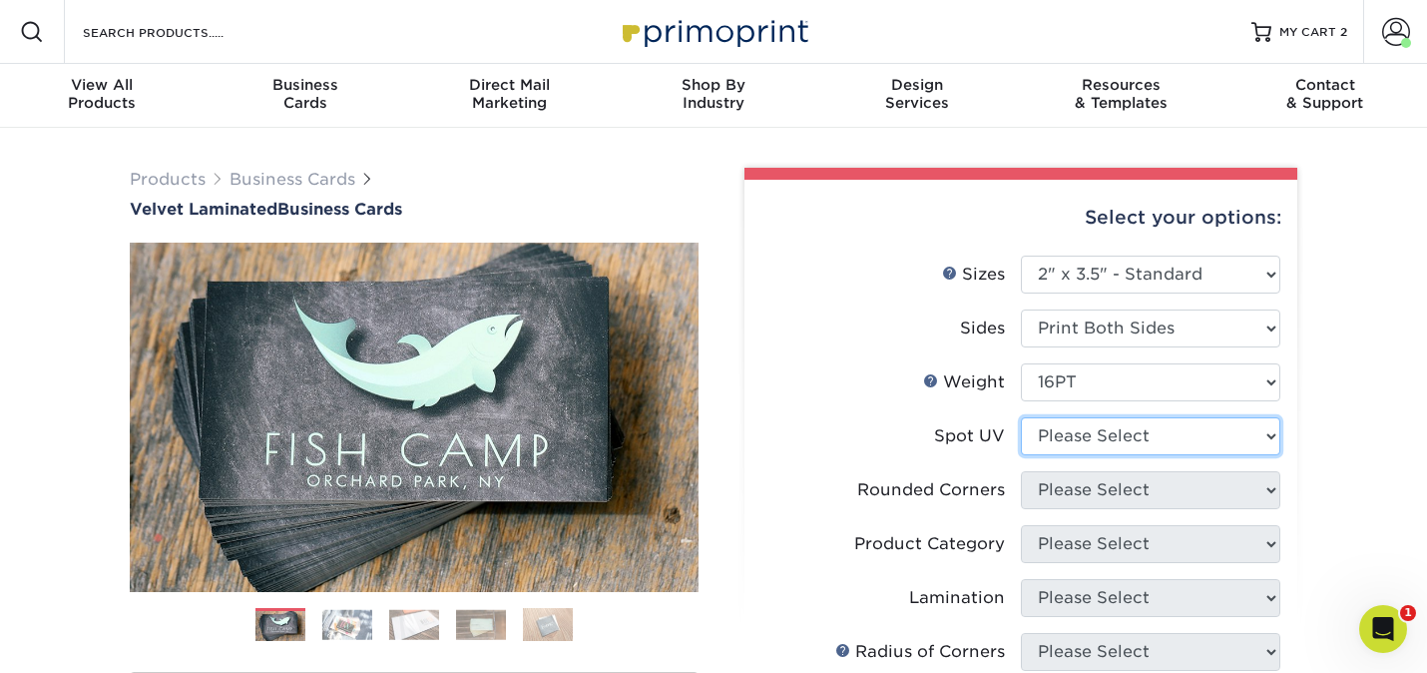
click at [1089, 431] on select "Please Select No Spot UV Front and Back (Both Sides) Front Only Back Only" at bounding box center [1151, 436] width 260 height 38
select select "3"
click at [1021, 417] on select "Please Select No Spot UV Front and Back (Both Sides) Front Only Back Only" at bounding box center [1151, 436] width 260 height 38
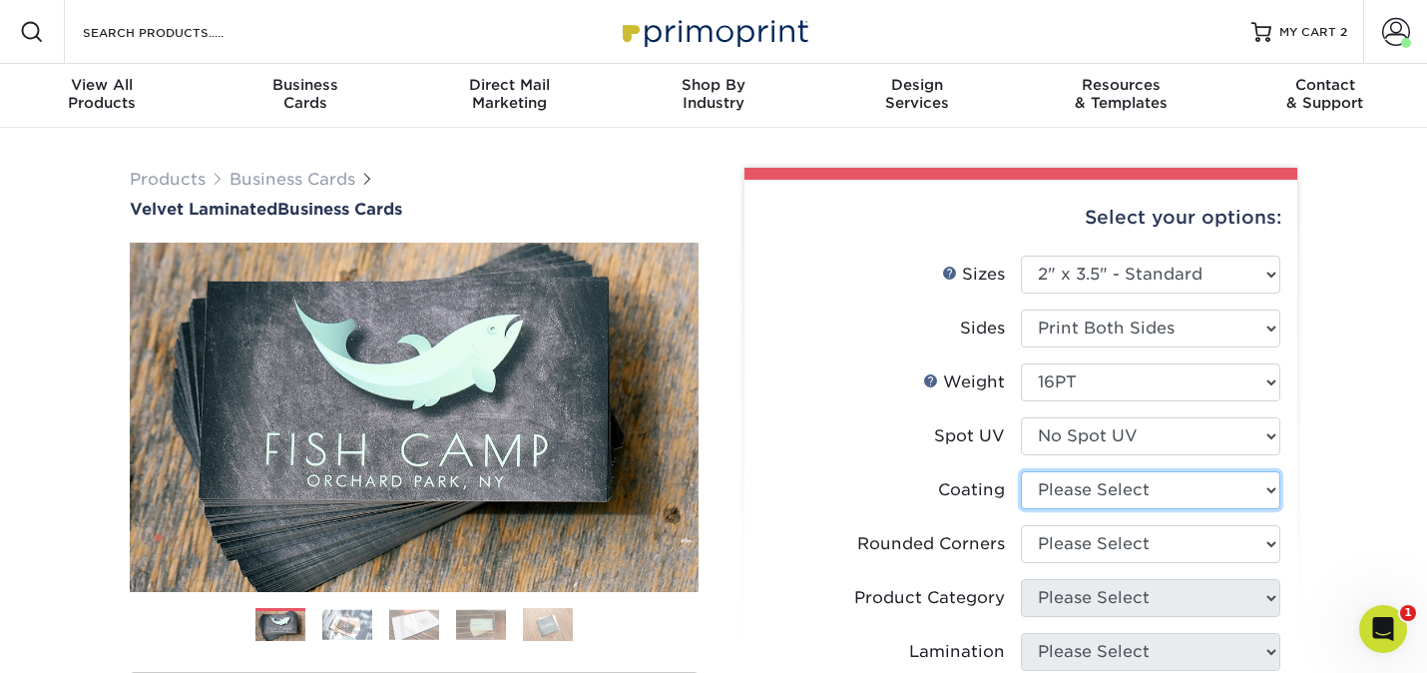
click at [1095, 483] on select at bounding box center [1151, 490] width 260 height 38
select select "3e7618de-abca-4bda-9f97-8b9129e913d8"
click at [1021, 471] on select at bounding box center [1151, 490] width 260 height 38
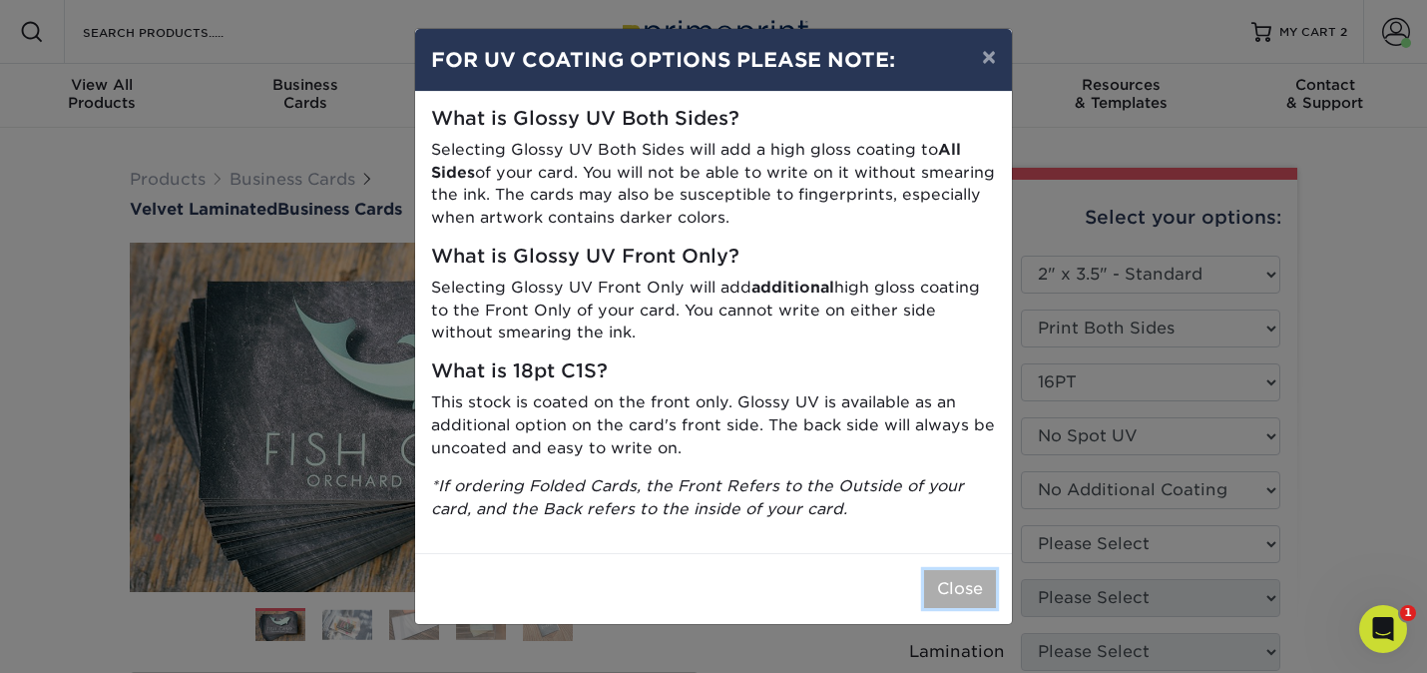
click at [952, 584] on button "Close" at bounding box center [960, 589] width 72 height 38
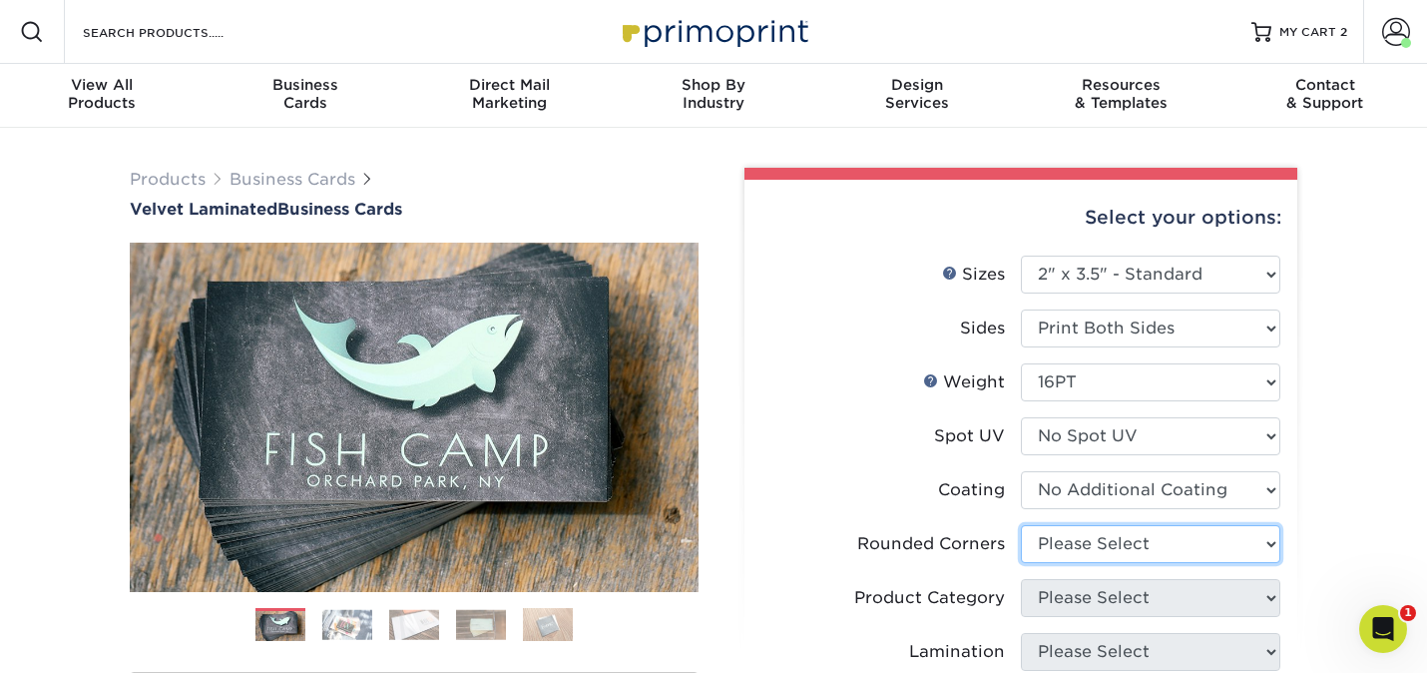
click at [1043, 542] on select "Please Select Yes - Round 2 Corners Yes - Round 4 Corners No" at bounding box center [1151, 544] width 260 height 38
select select "0"
click at [1021, 525] on select "Please Select Yes - Round 2 Corners Yes - Round 4 Corners No" at bounding box center [1151, 544] width 260 height 38
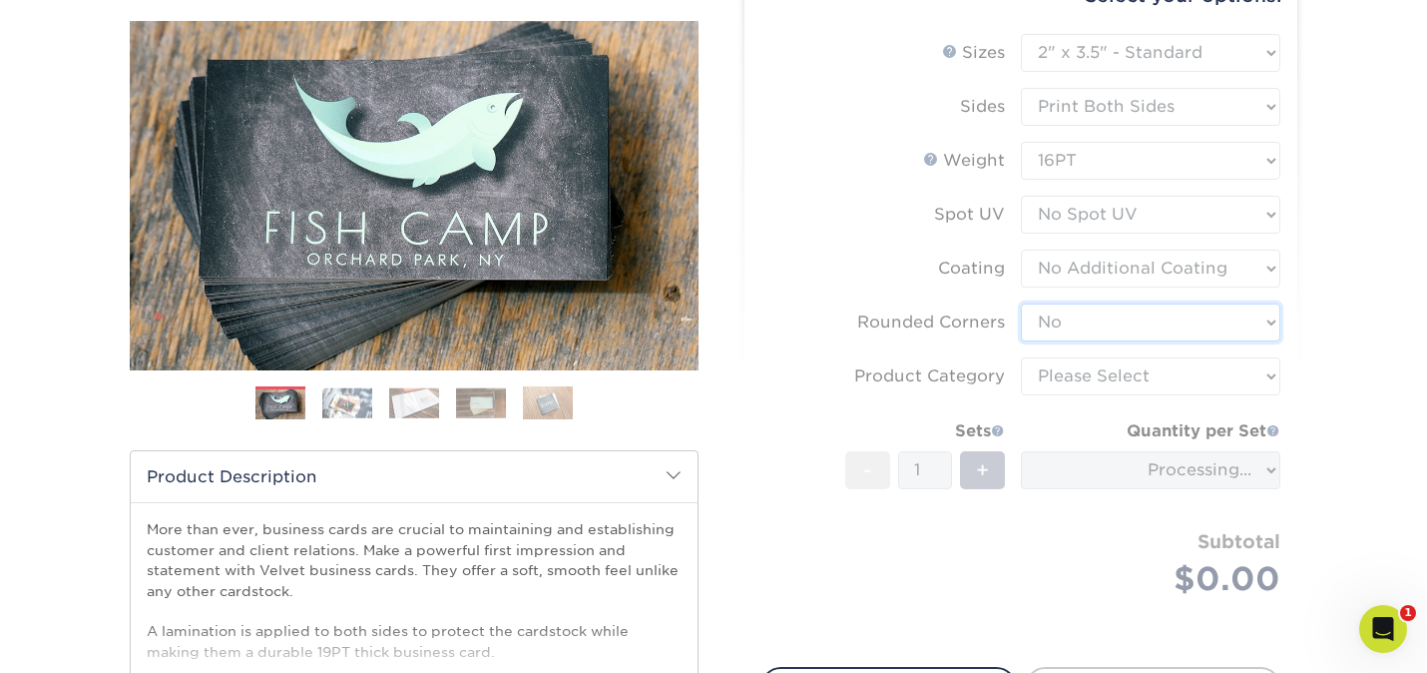
scroll to position [230, 0]
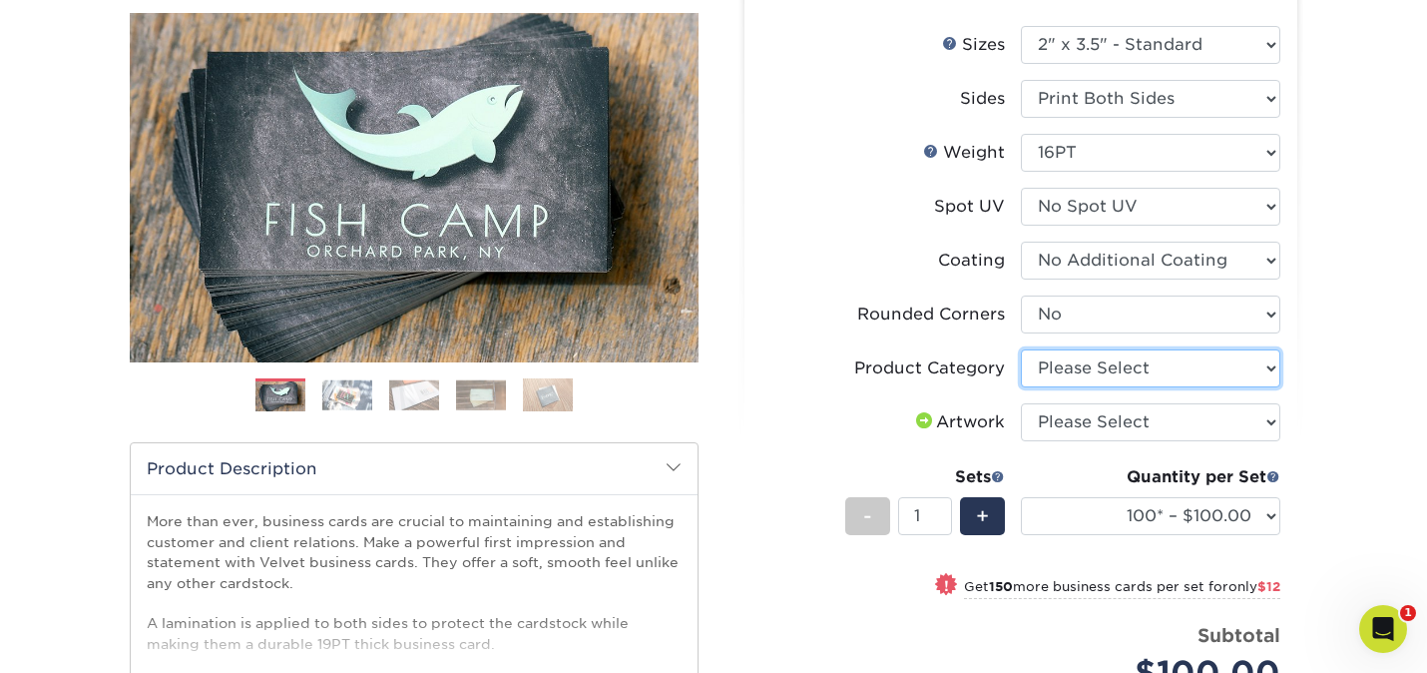
click at [1119, 367] on select "Please Select Business Cards" at bounding box center [1151, 368] width 260 height 38
select select "3b5148f1-0588-4f88-a218-97bcfdce65c1"
click at [1021, 349] on select "Please Select Business Cards" at bounding box center [1151, 368] width 260 height 38
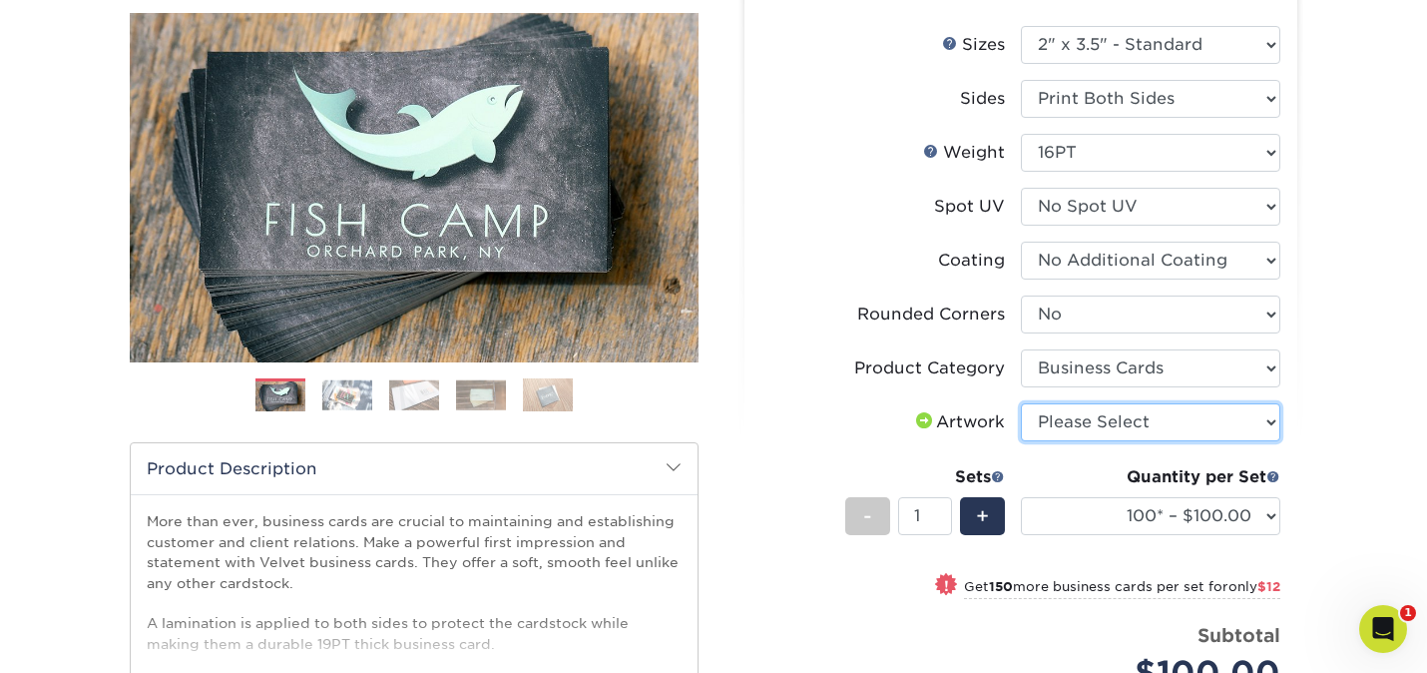
click at [1124, 414] on select "Please Select I will upload files I need a design - $100" at bounding box center [1151, 422] width 260 height 38
select select "upload"
click at [1021, 403] on select "Please Select I will upload files I need a design - $100" at bounding box center [1151, 422] width 260 height 38
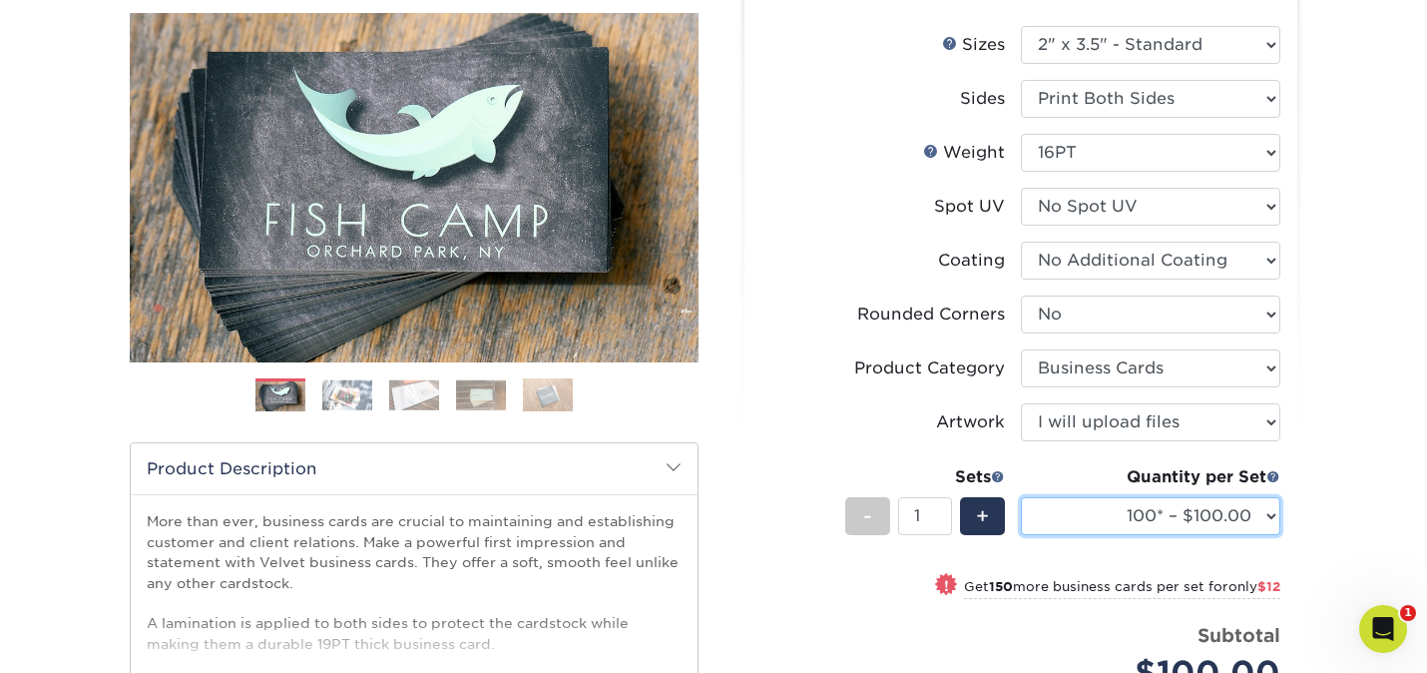
click at [1113, 516] on select "100* – $100.00 250* – $112.00 500 – $120.00 1000 – $156.00 2500 – $307.00 5000 …" at bounding box center [1151, 516] width 260 height 38
select select "500 – $120.00"
click at [1021, 497] on select "100* – $100.00 250* – $112.00 500 – $120.00 1000 – $156.00 2500 – $307.00 5000 …" at bounding box center [1151, 516] width 260 height 38
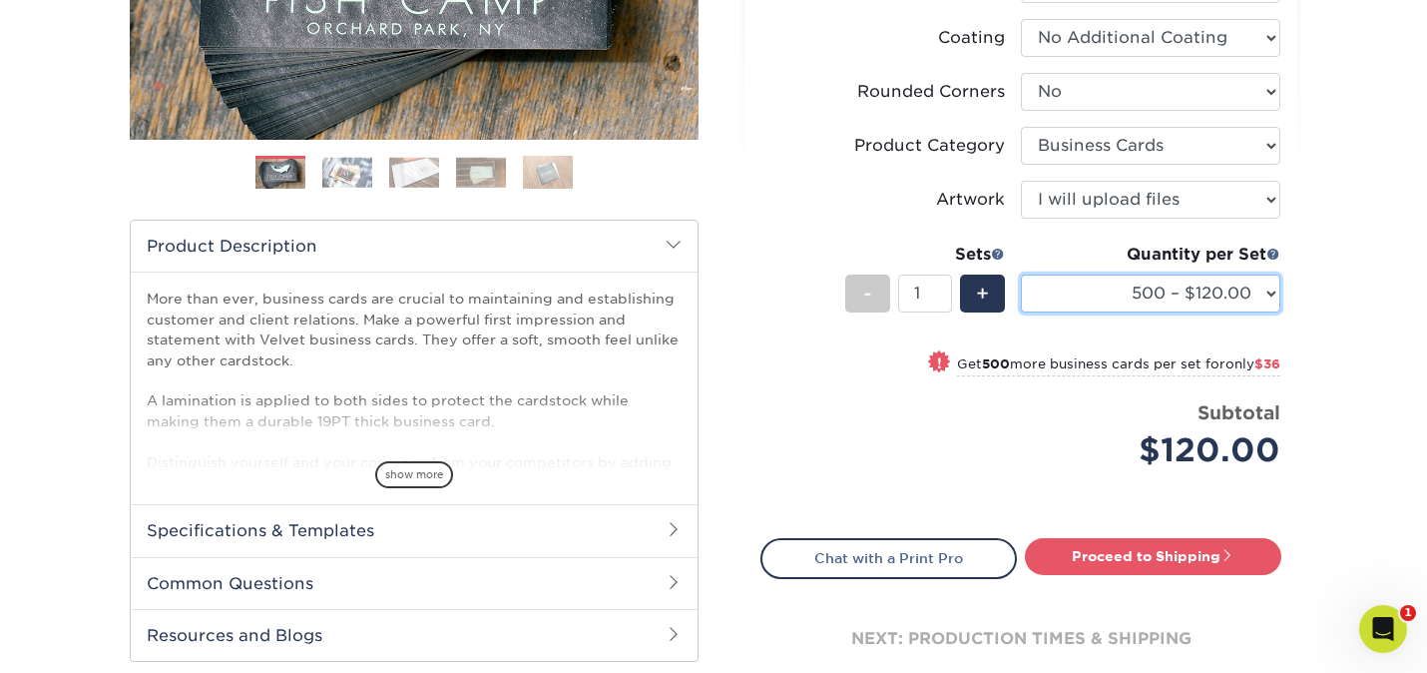
scroll to position [469, 0]
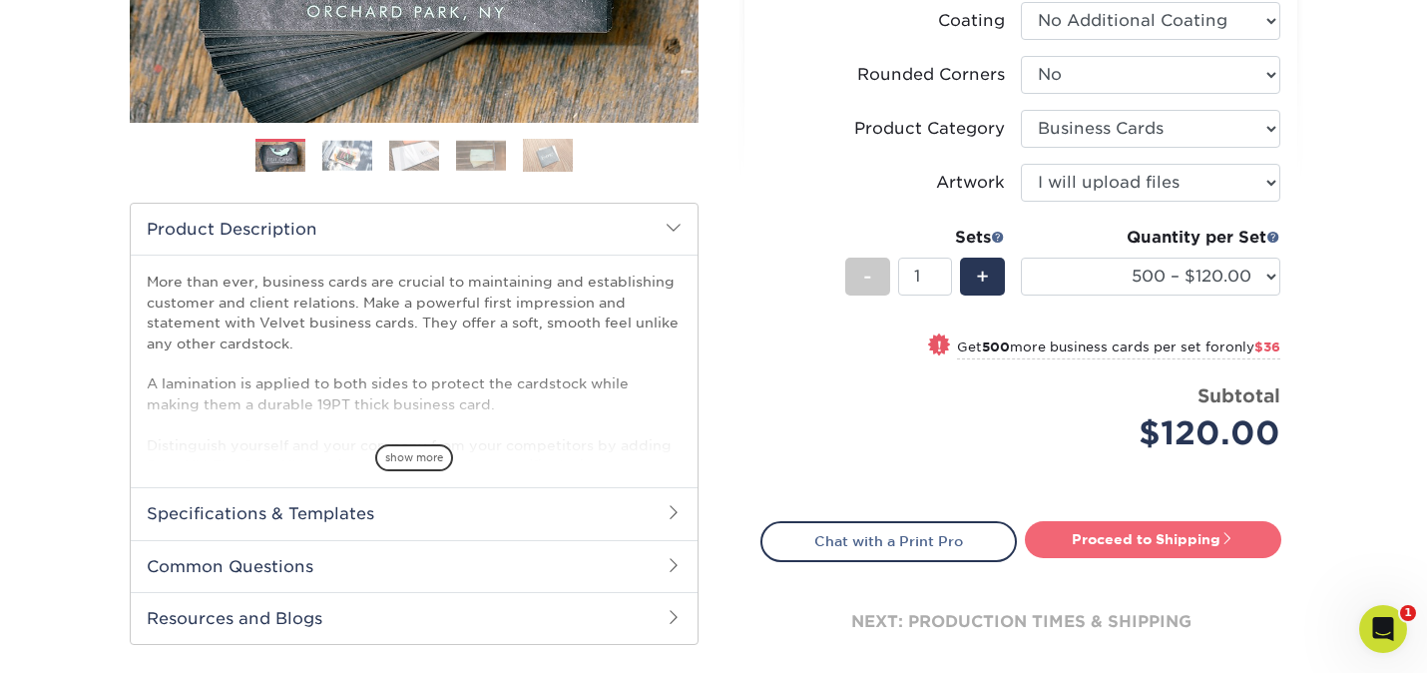
click at [1191, 541] on link "Proceed to Shipping" at bounding box center [1153, 539] width 257 height 36
type input "Set 1"
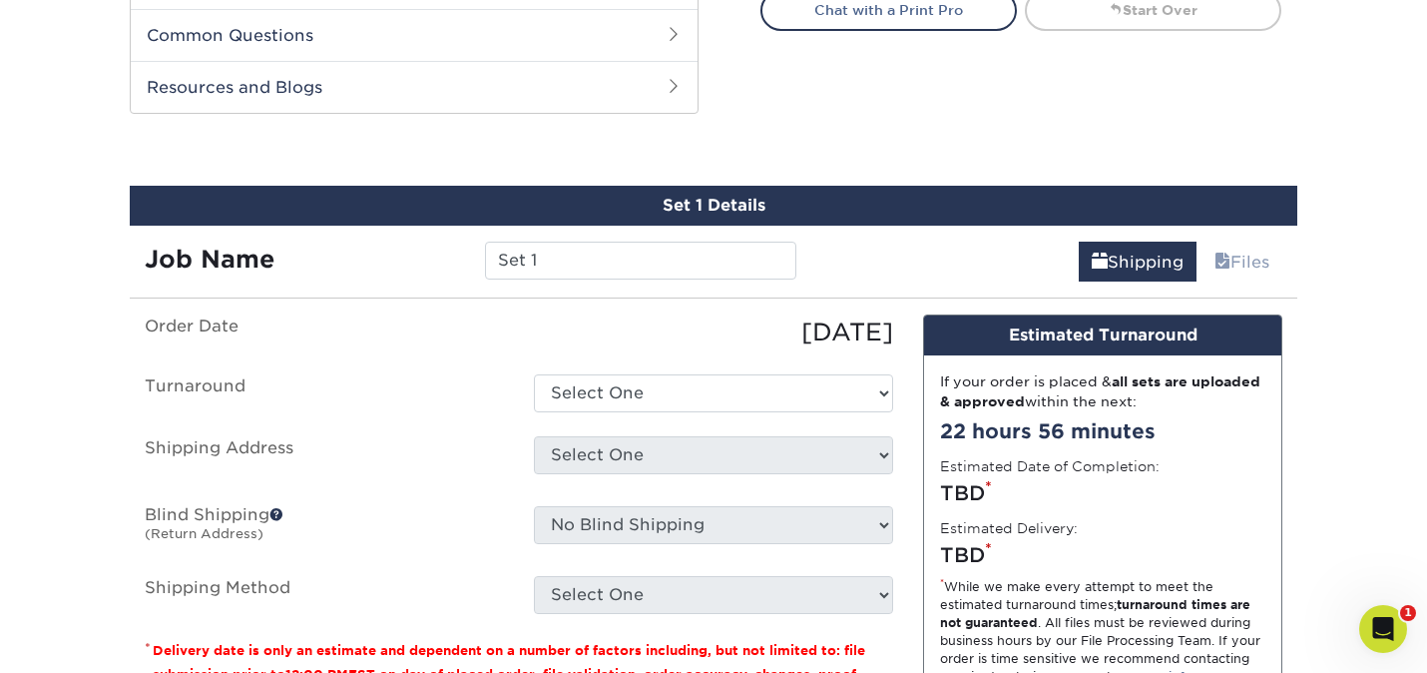
scroll to position [1044, 0]
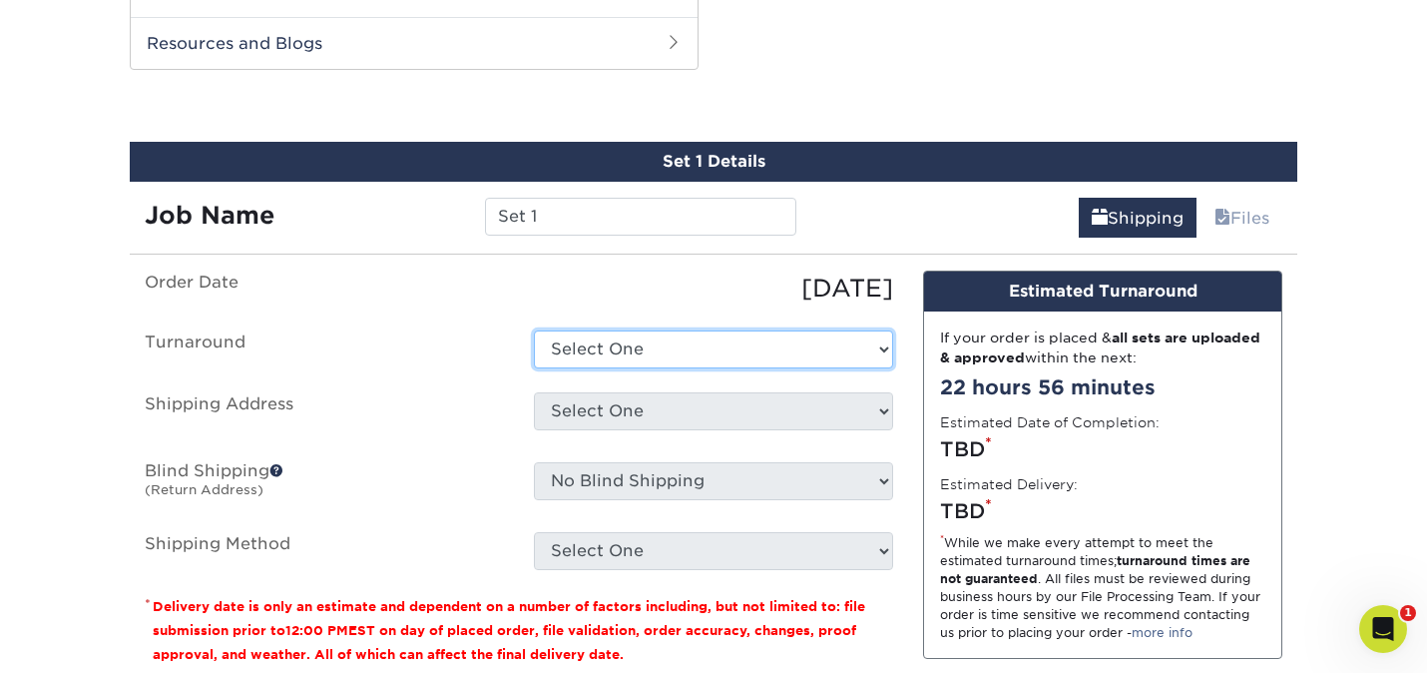
click at [831, 353] on select "Select One 2-4 Business Days 2 Day Next Business Day" at bounding box center [713, 349] width 359 height 38
select select "0269a54f-6afa-4918-998f-593919161a79"
click at [534, 330] on select "Select One 2-4 Business Days 2 Day Next Business Day" at bounding box center [713, 349] width 359 height 38
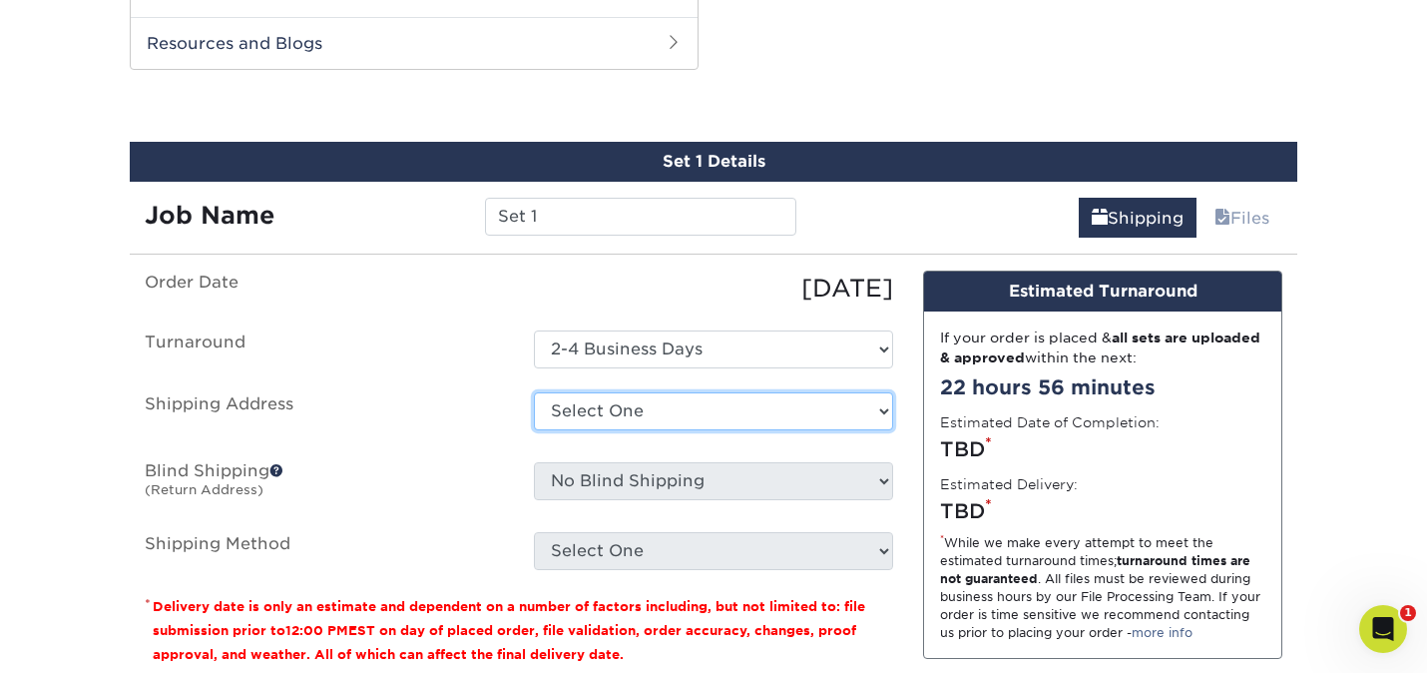
click at [827, 402] on select "Select One Streamhaven Estates + Add New Address" at bounding box center [713, 411] width 359 height 38
select select "285536"
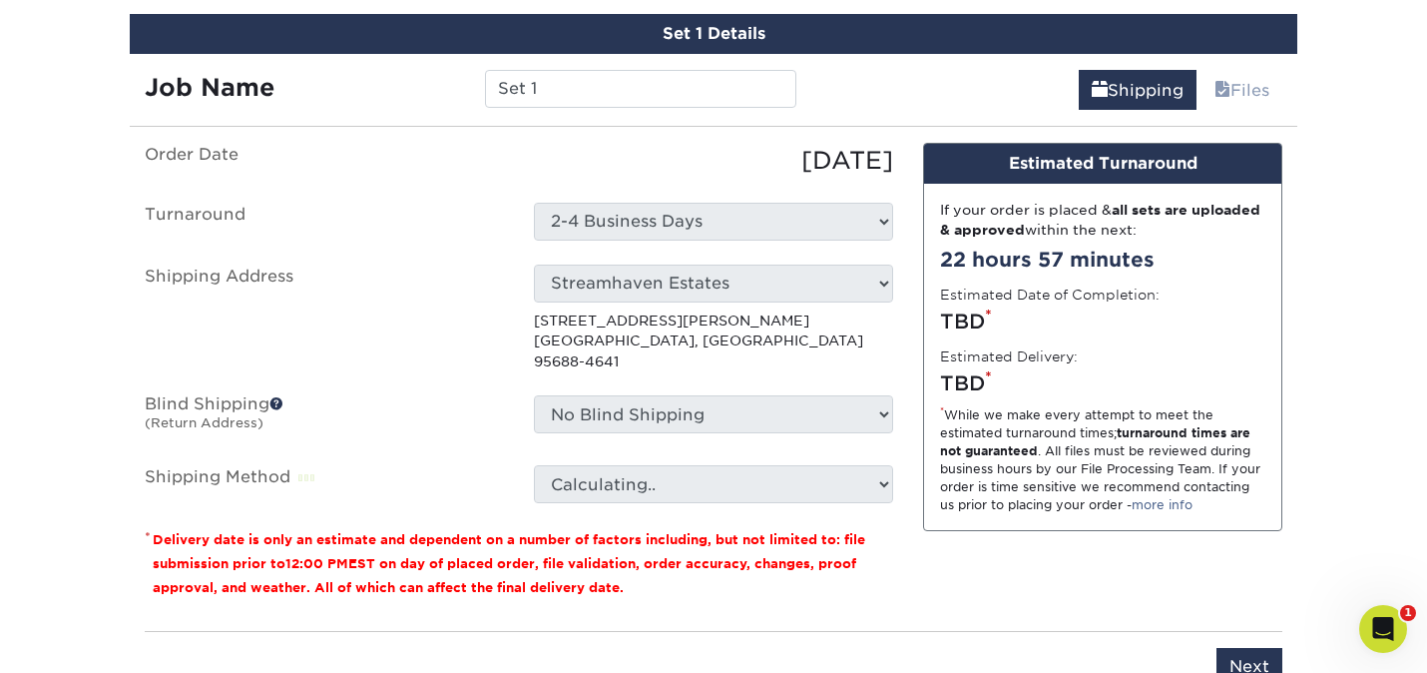
scroll to position [1173, 0]
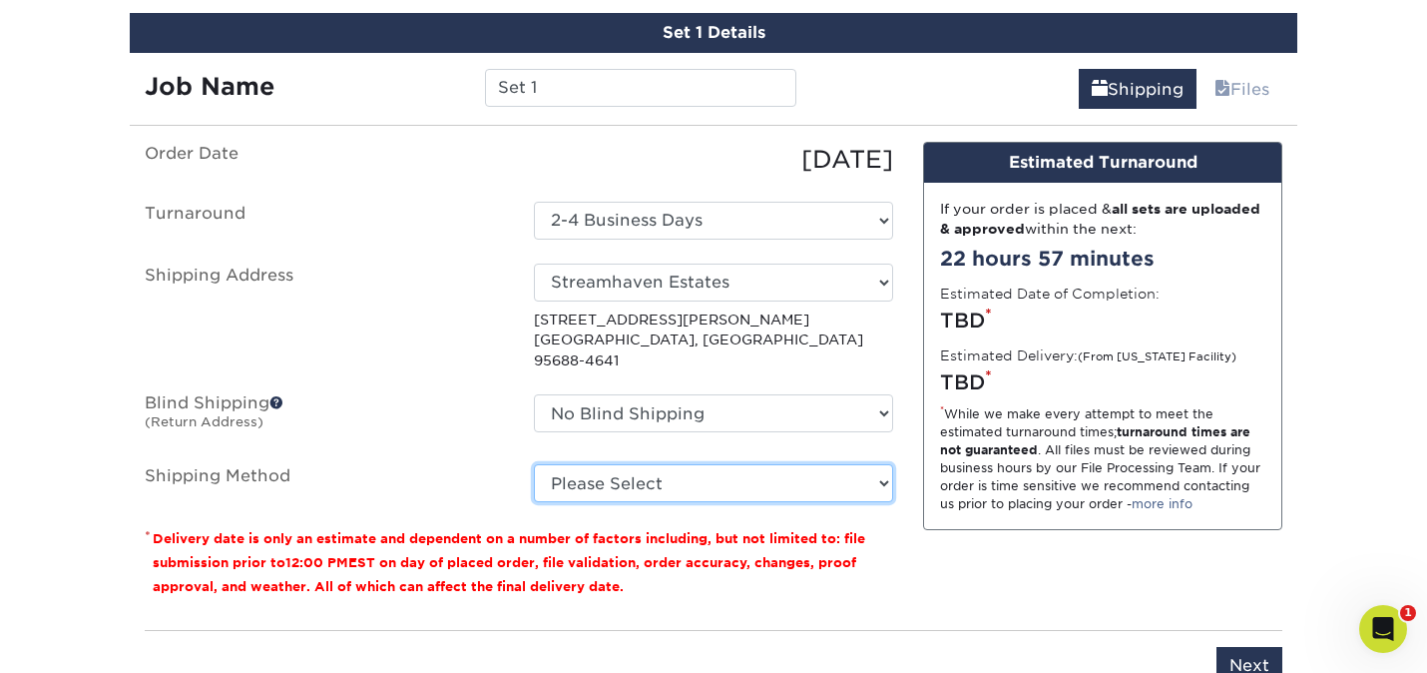
click at [848, 472] on select "Please Select Ground Shipping (+$8.96) 3 Day Shipping Service (+$15.33) 2 Day A…" at bounding box center [713, 483] width 359 height 38
select select "03"
click at [534, 464] on select "Please Select Ground Shipping (+$8.96) 3 Day Shipping Service (+$15.33) 2 Day A…" at bounding box center [713, 483] width 359 height 38
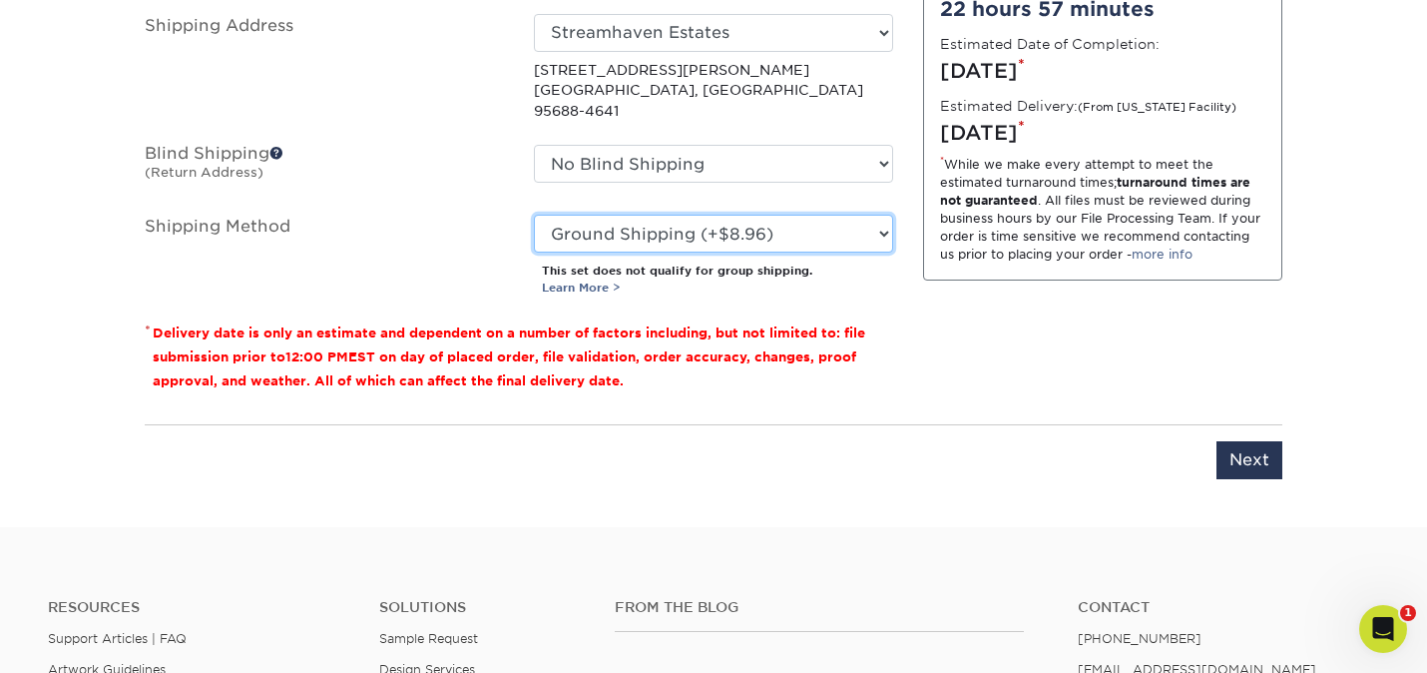
scroll to position [1427, 0]
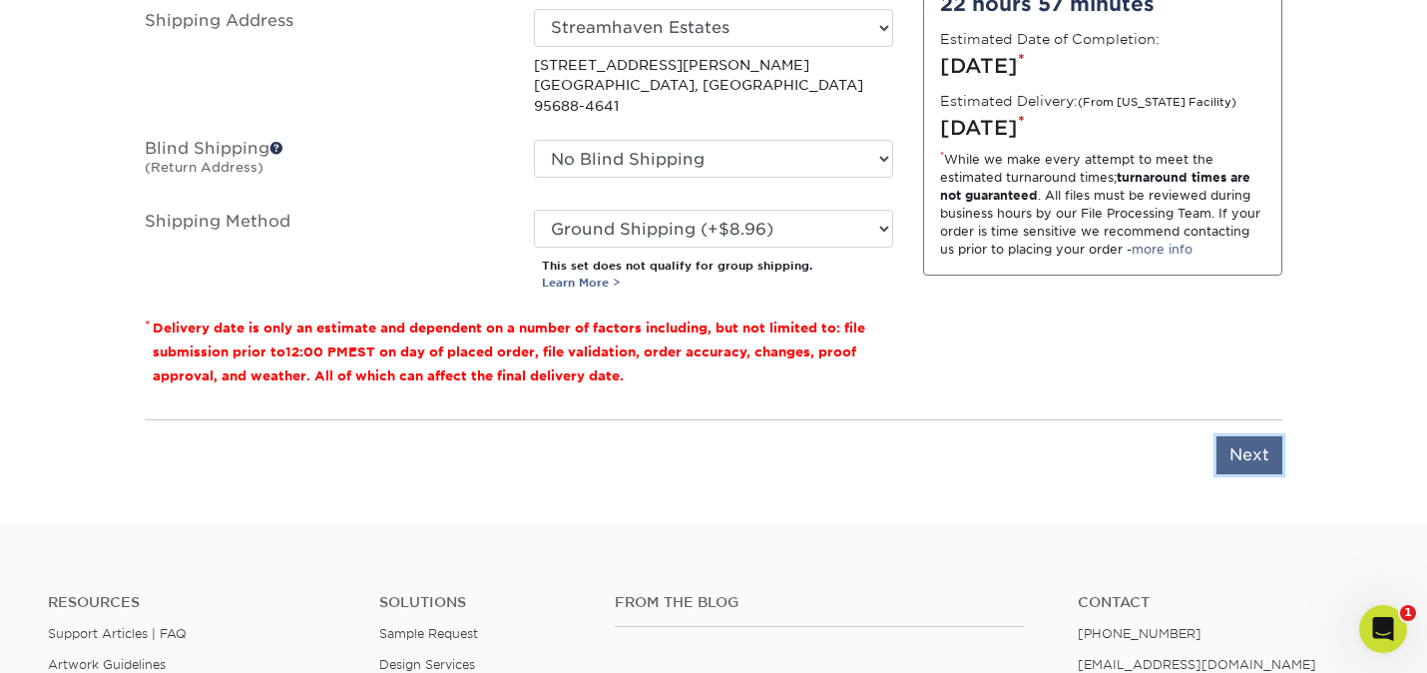
click at [1231, 449] on input "Next" at bounding box center [1250, 455] width 66 height 38
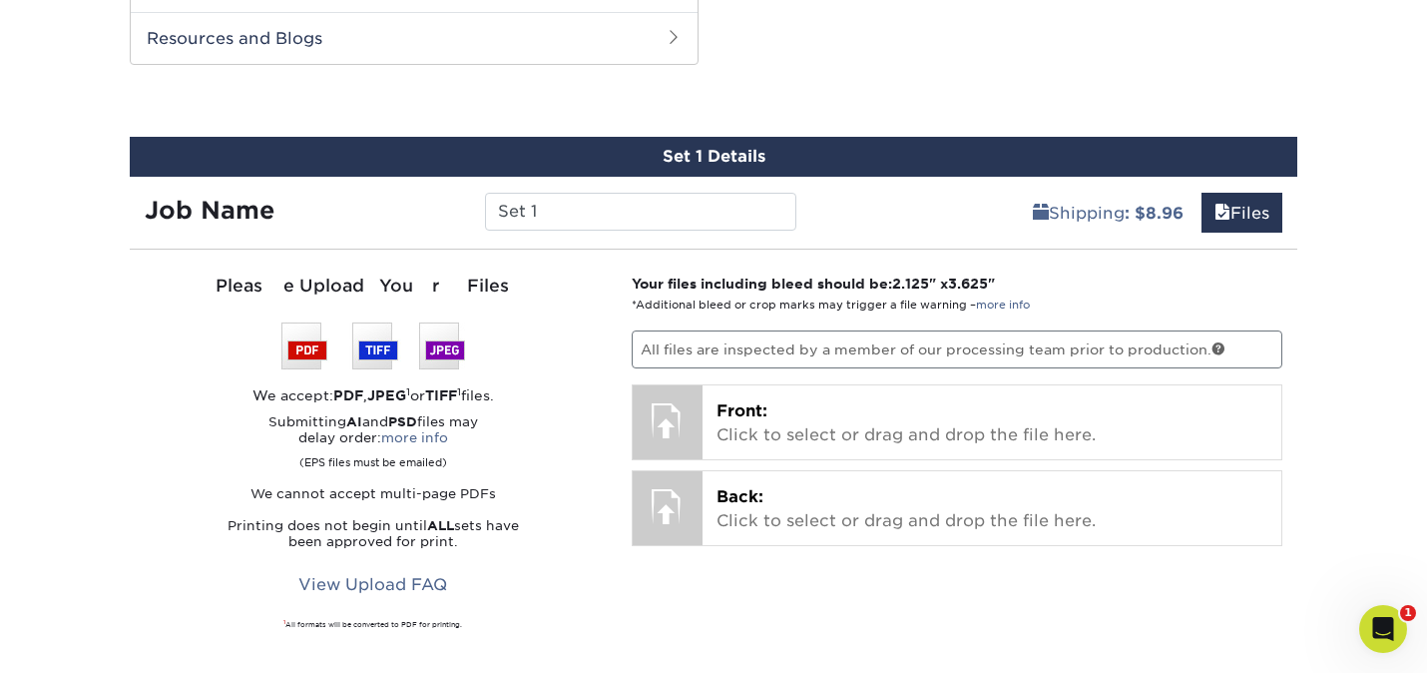
scroll to position [1045, 0]
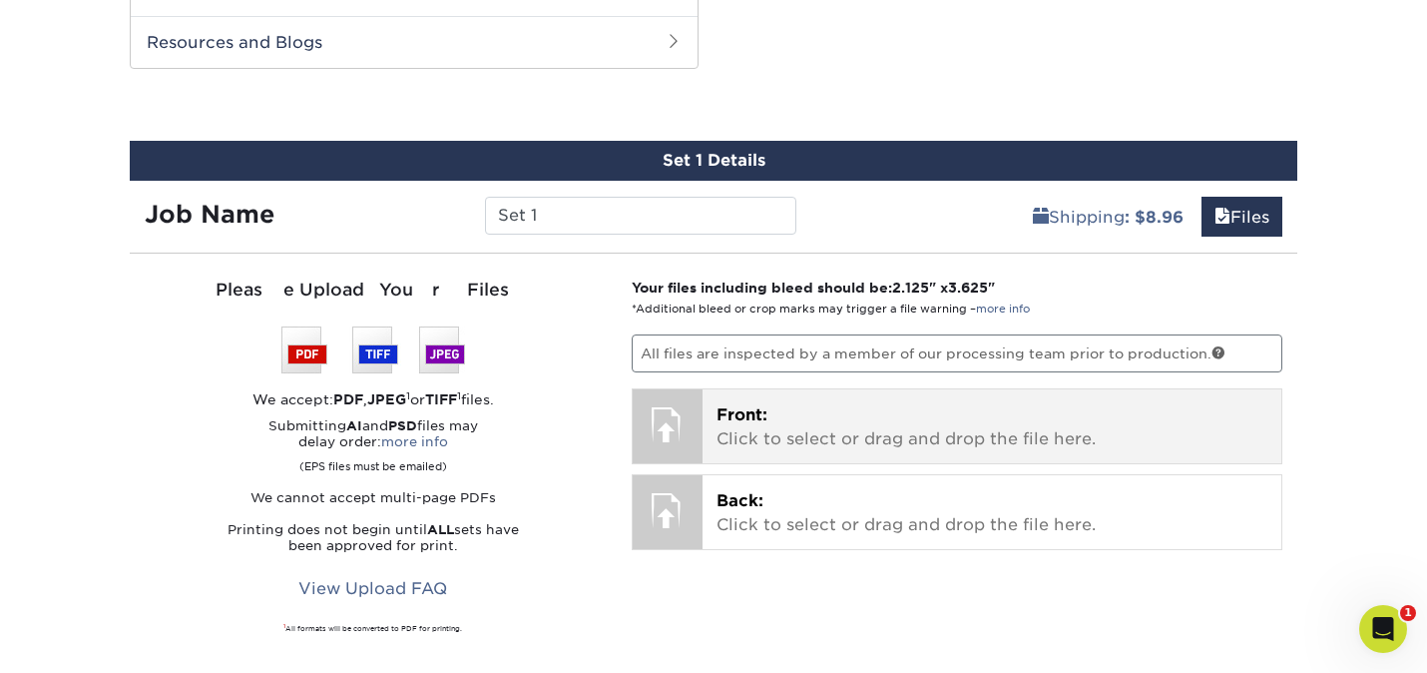
click at [746, 427] on p "Front: Click to select or drag and drop the file here." at bounding box center [993, 427] width 552 height 48
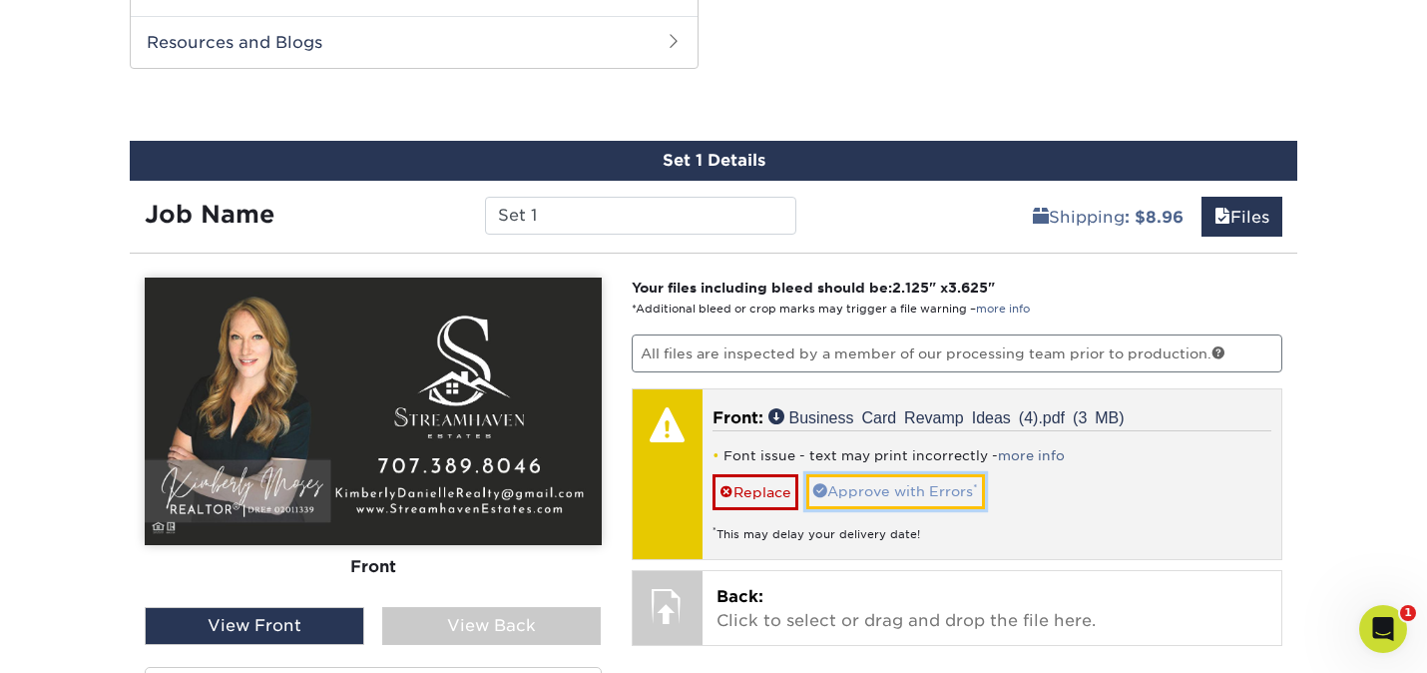
click at [842, 477] on link "Approve with Errors *" at bounding box center [895, 491] width 179 height 34
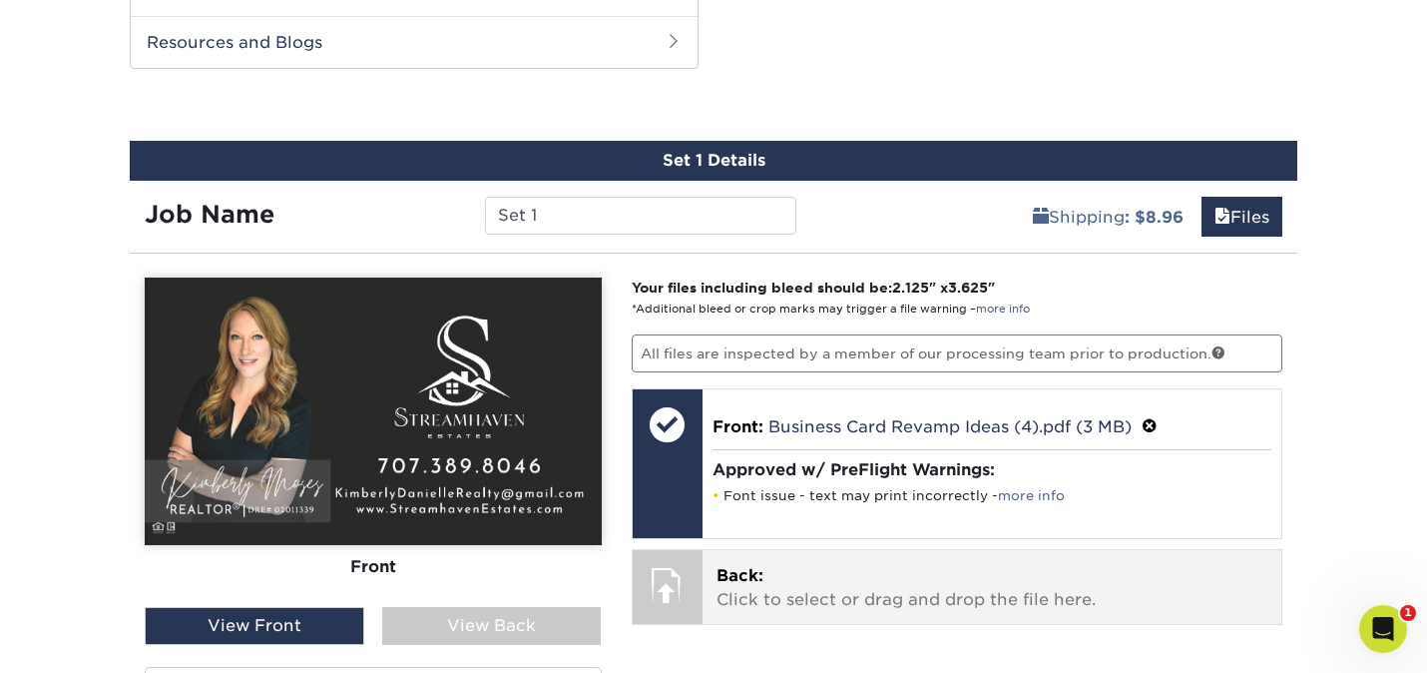
click at [741, 580] on span "Back:" at bounding box center [740, 575] width 47 height 19
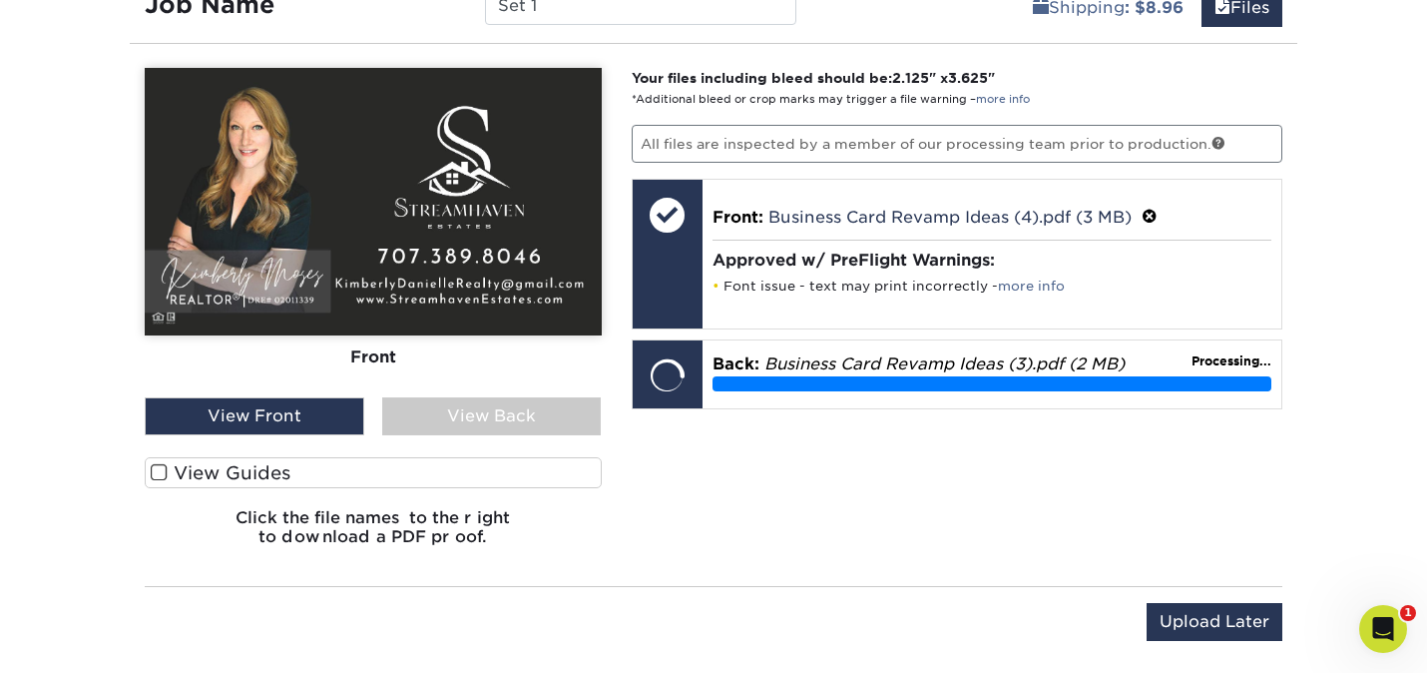
scroll to position [1256, 0]
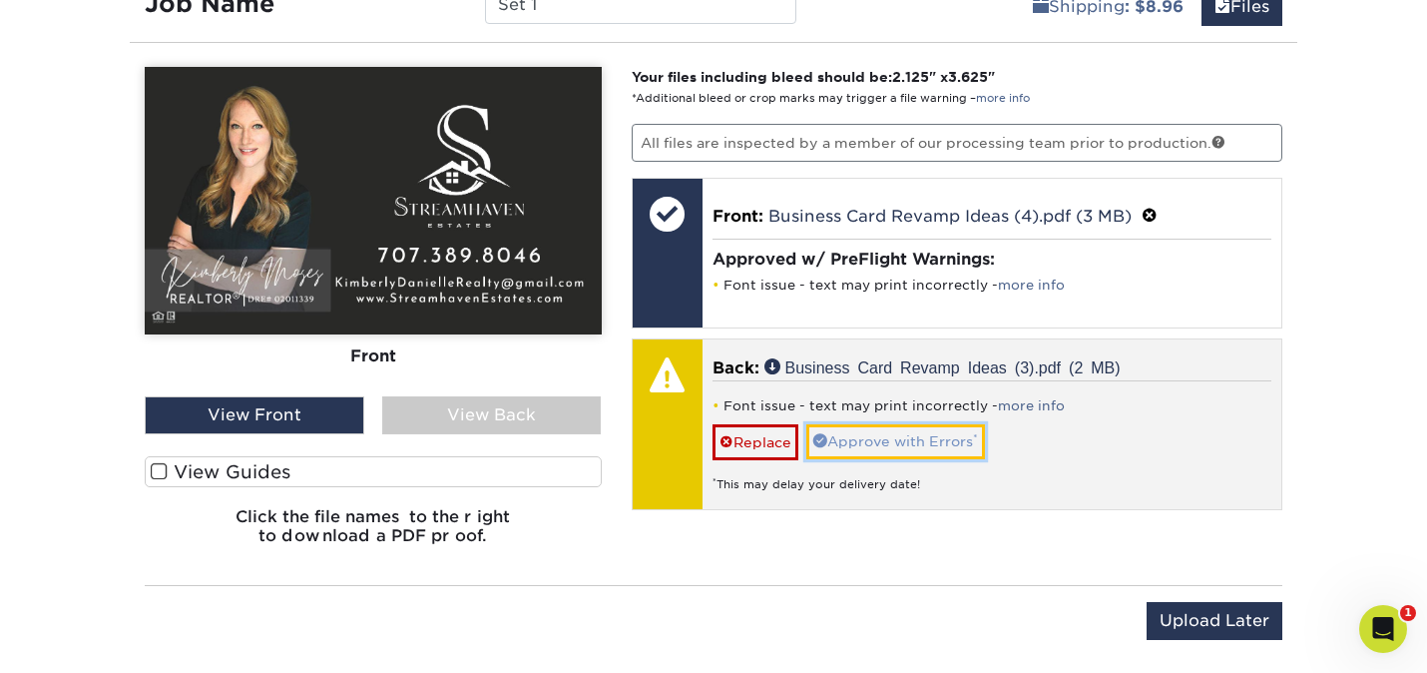
click at [878, 446] on link "Approve with Errors *" at bounding box center [895, 441] width 179 height 34
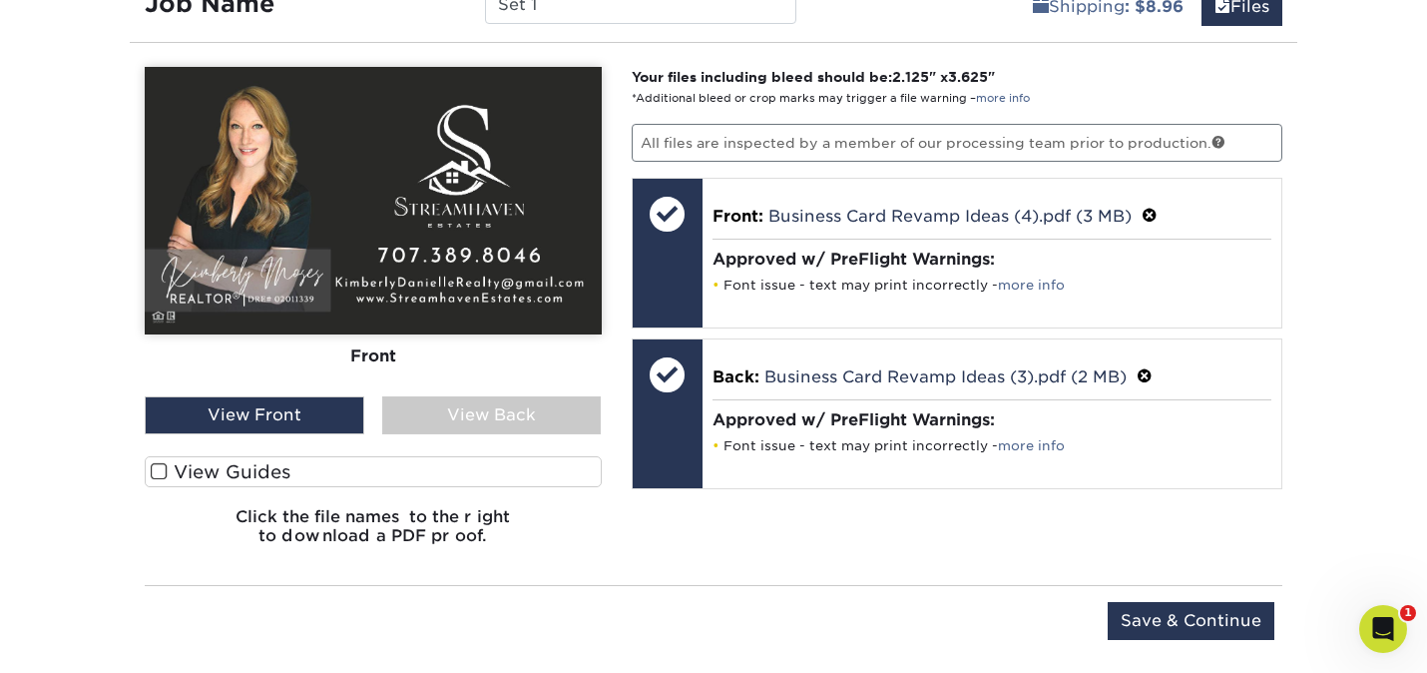
click at [154, 479] on label "View Guides" at bounding box center [373, 471] width 457 height 31
click at [0, 0] on input "View Guides" at bounding box center [0, 0] width 0 height 0
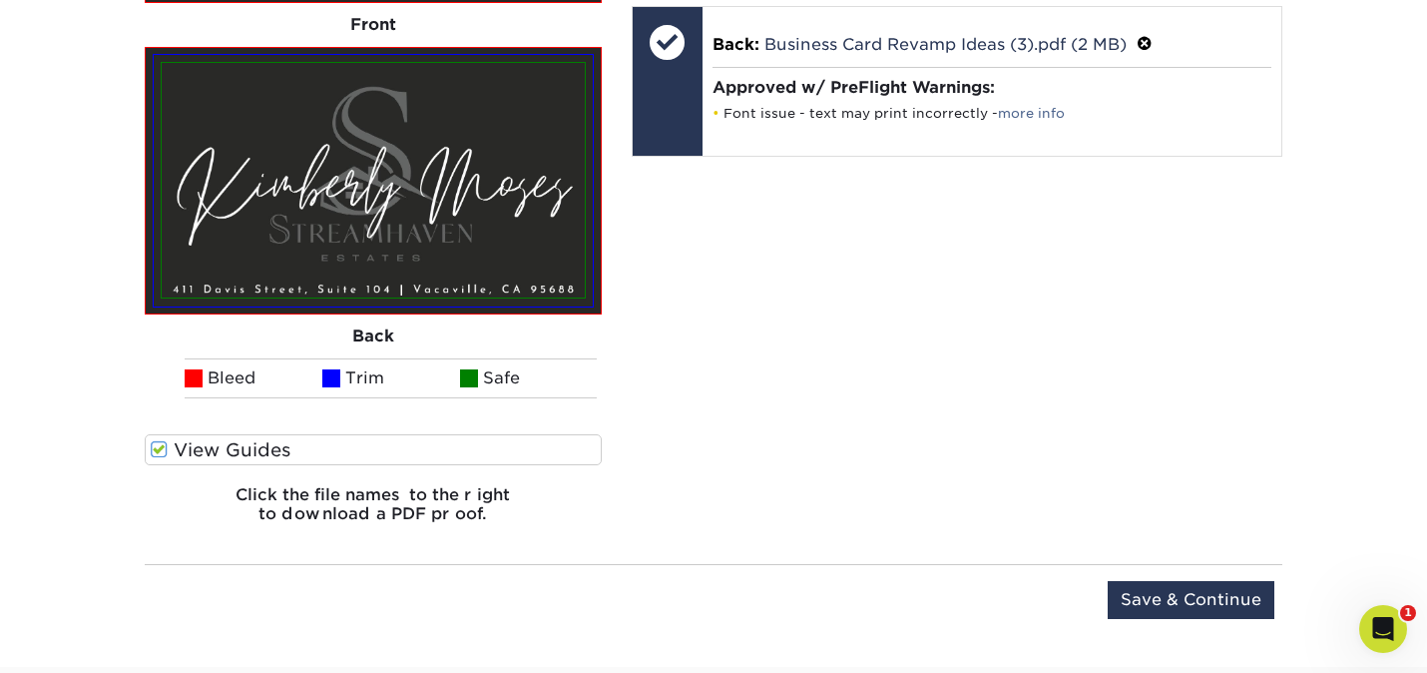
scroll to position [1615, 0]
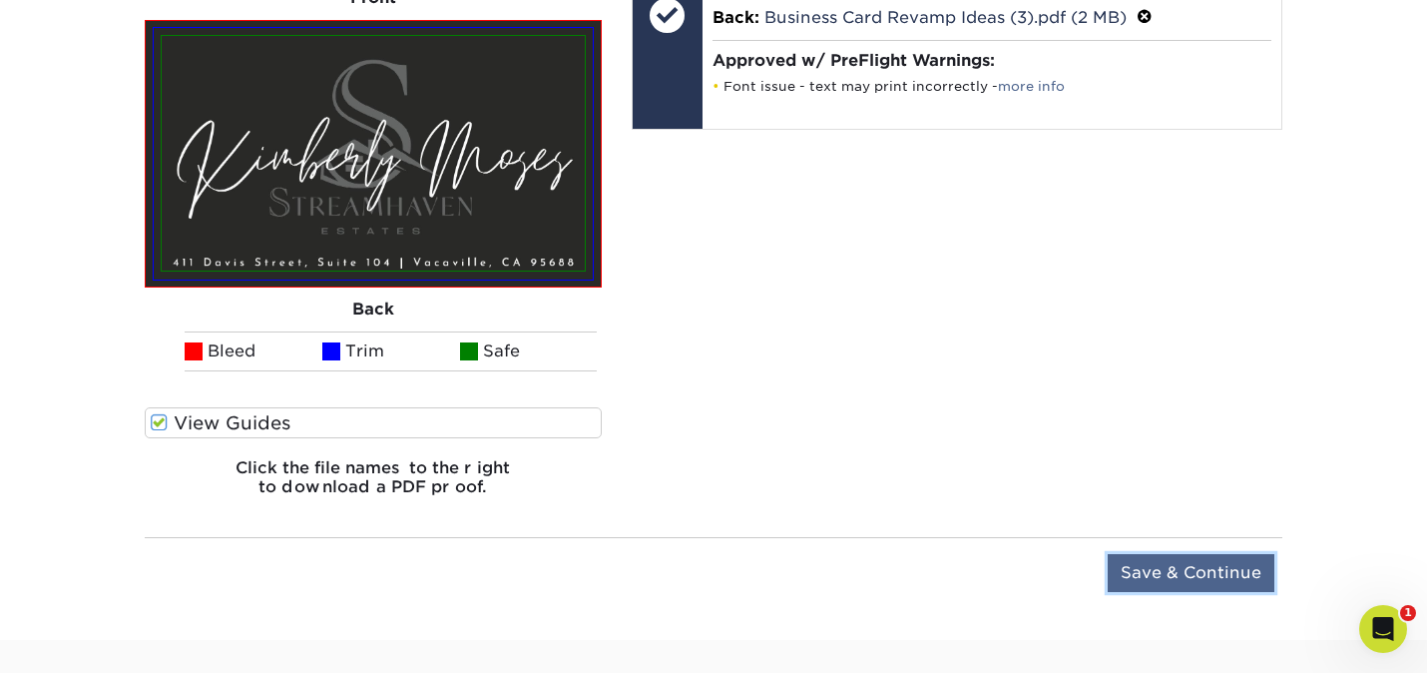
click at [1195, 568] on input "Save & Continue" at bounding box center [1191, 573] width 167 height 38
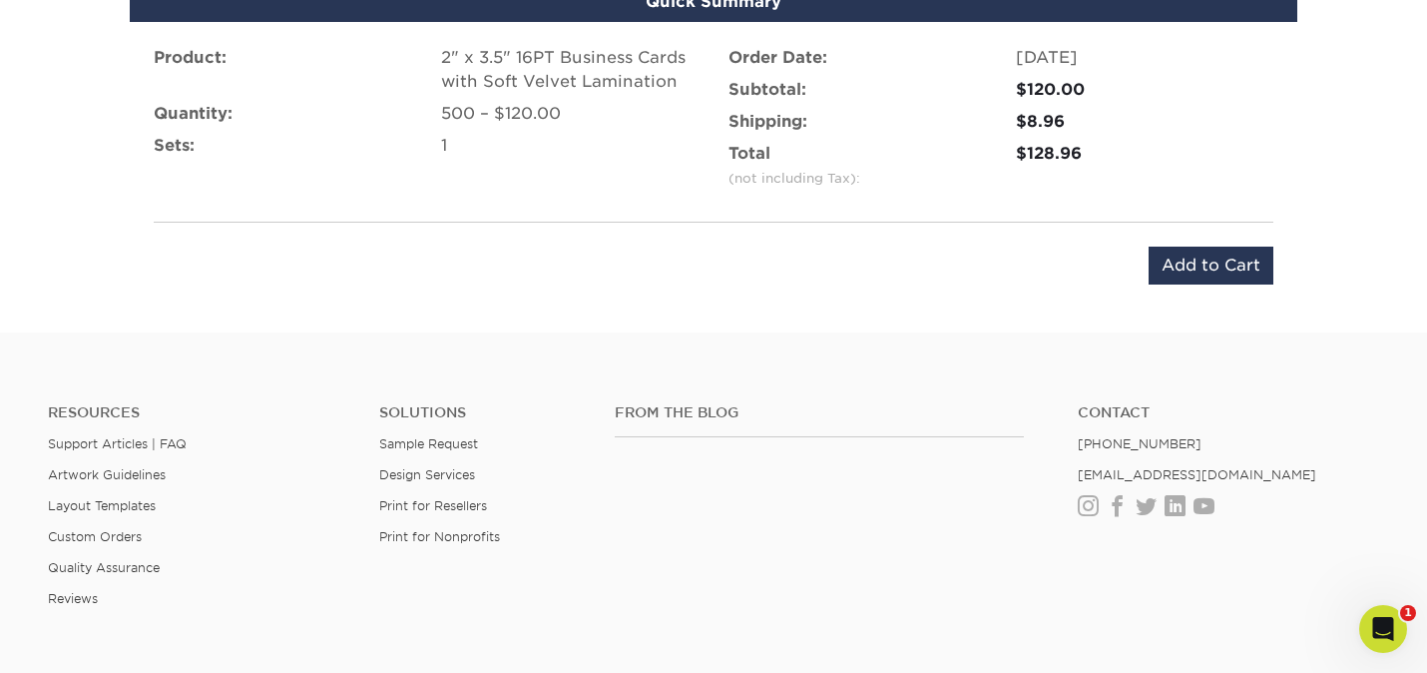
scroll to position [1345, 0]
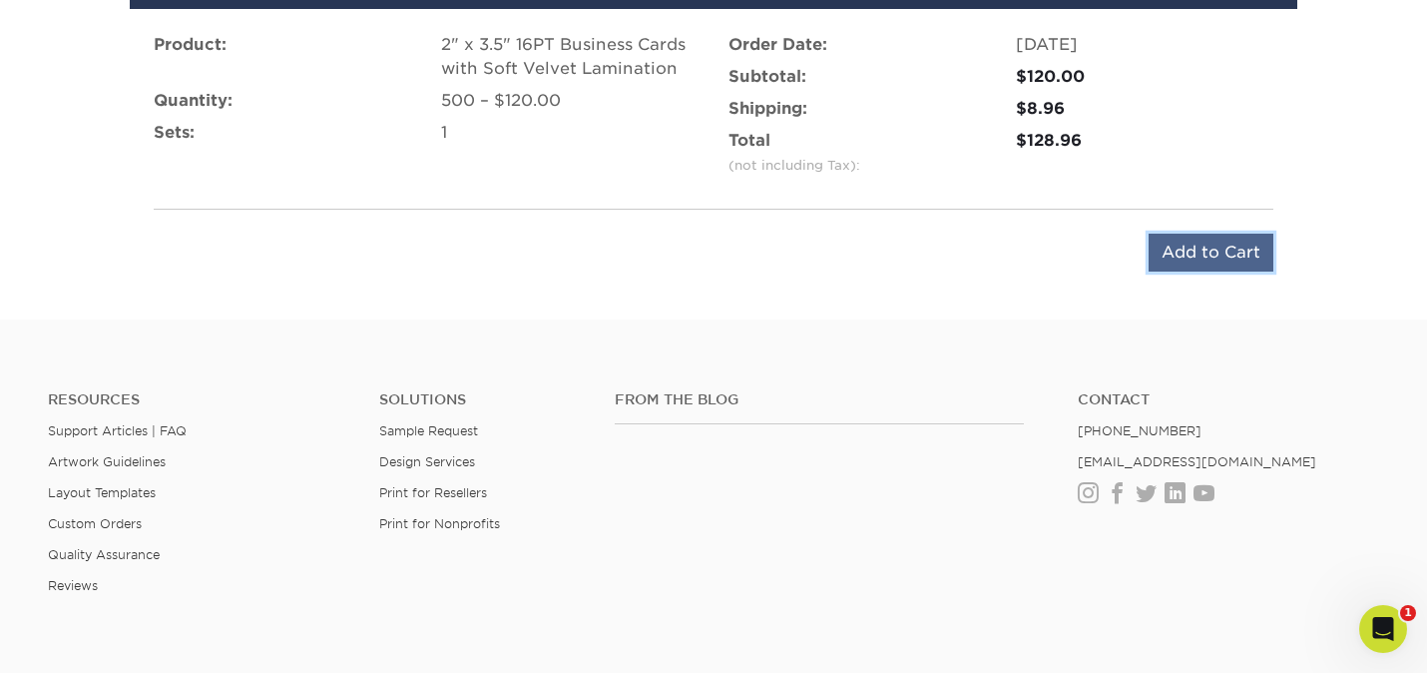
click at [1216, 268] on input "Add to Cart" at bounding box center [1211, 253] width 125 height 38
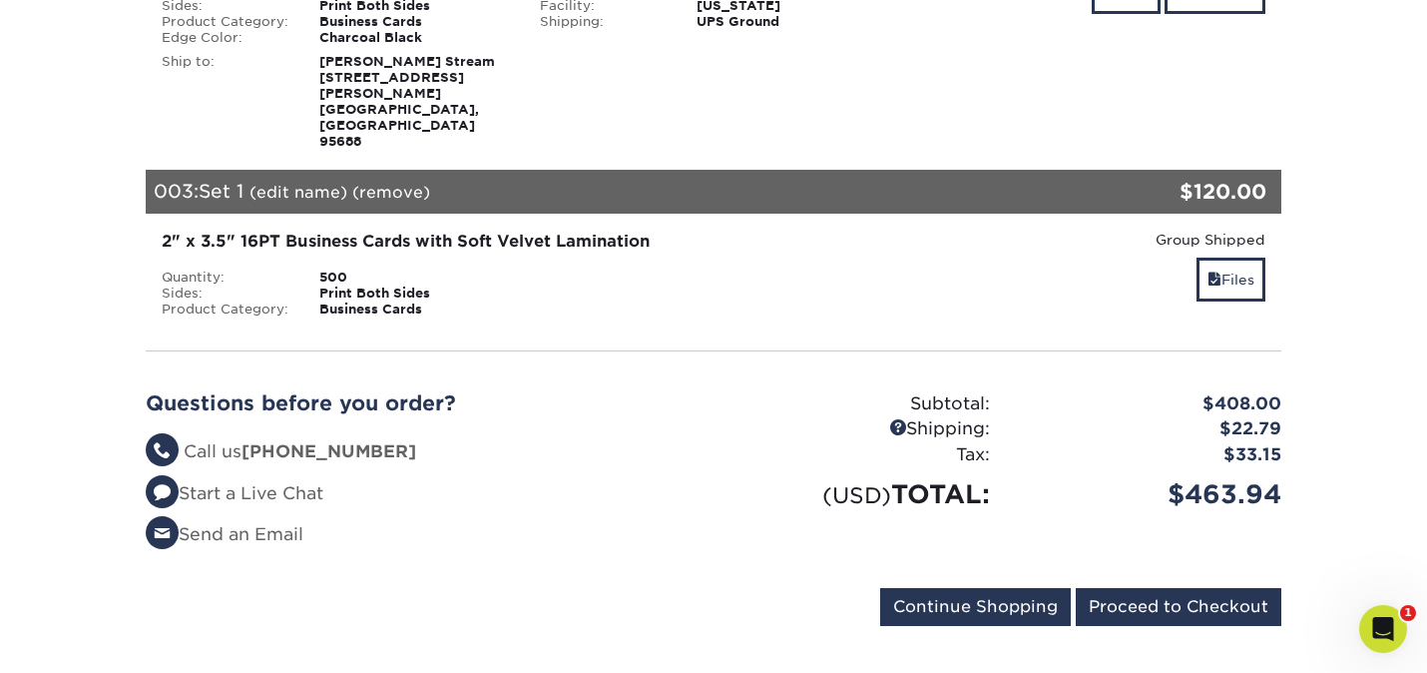
scroll to position [791, 0]
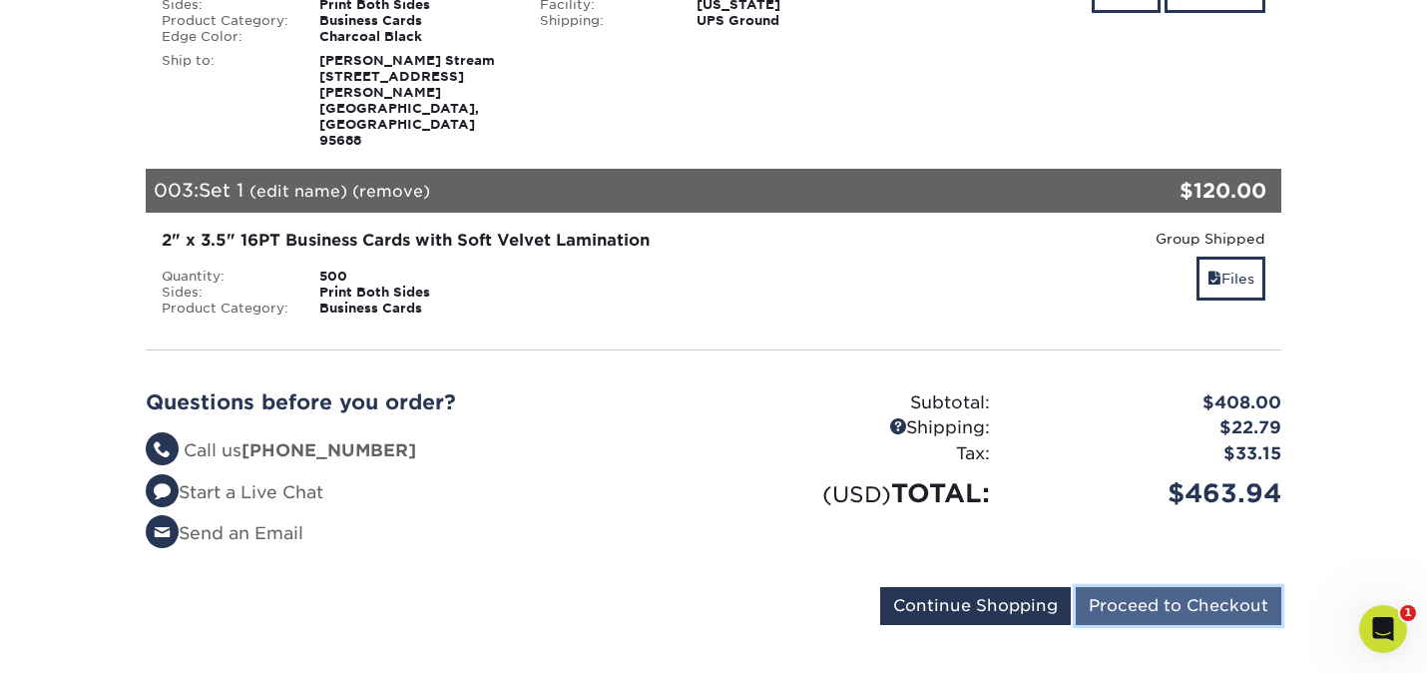
click at [1209, 587] on input "Proceed to Checkout" at bounding box center [1179, 606] width 206 height 38
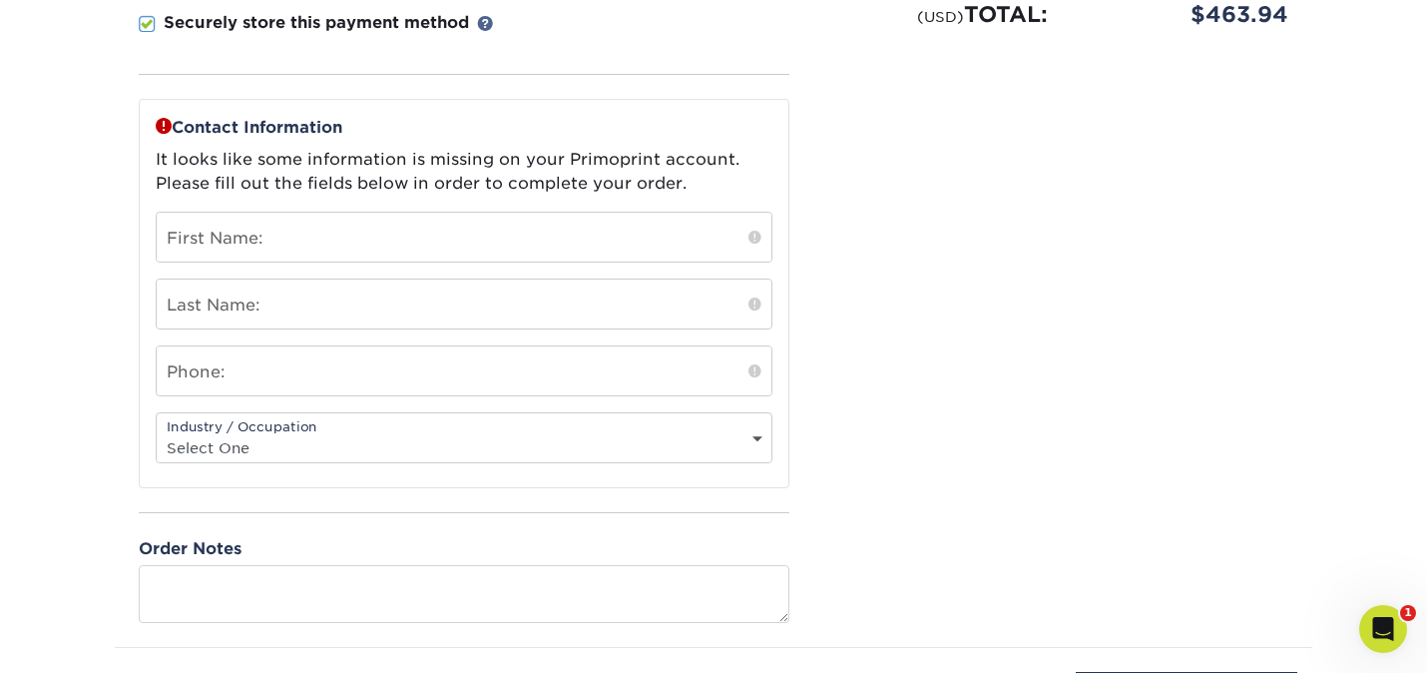
scroll to position [612, 0]
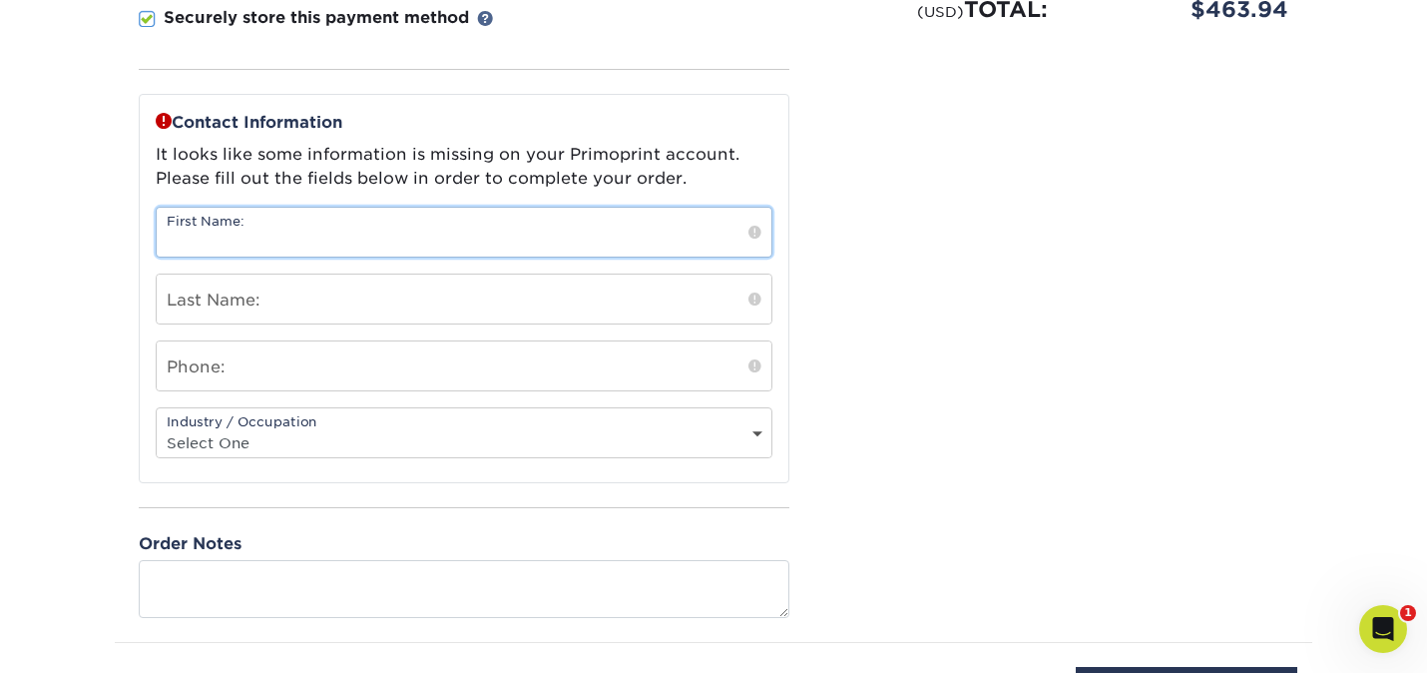
click at [264, 239] on input "text" at bounding box center [464, 232] width 615 height 49
type input "[PERSON_NAME]"
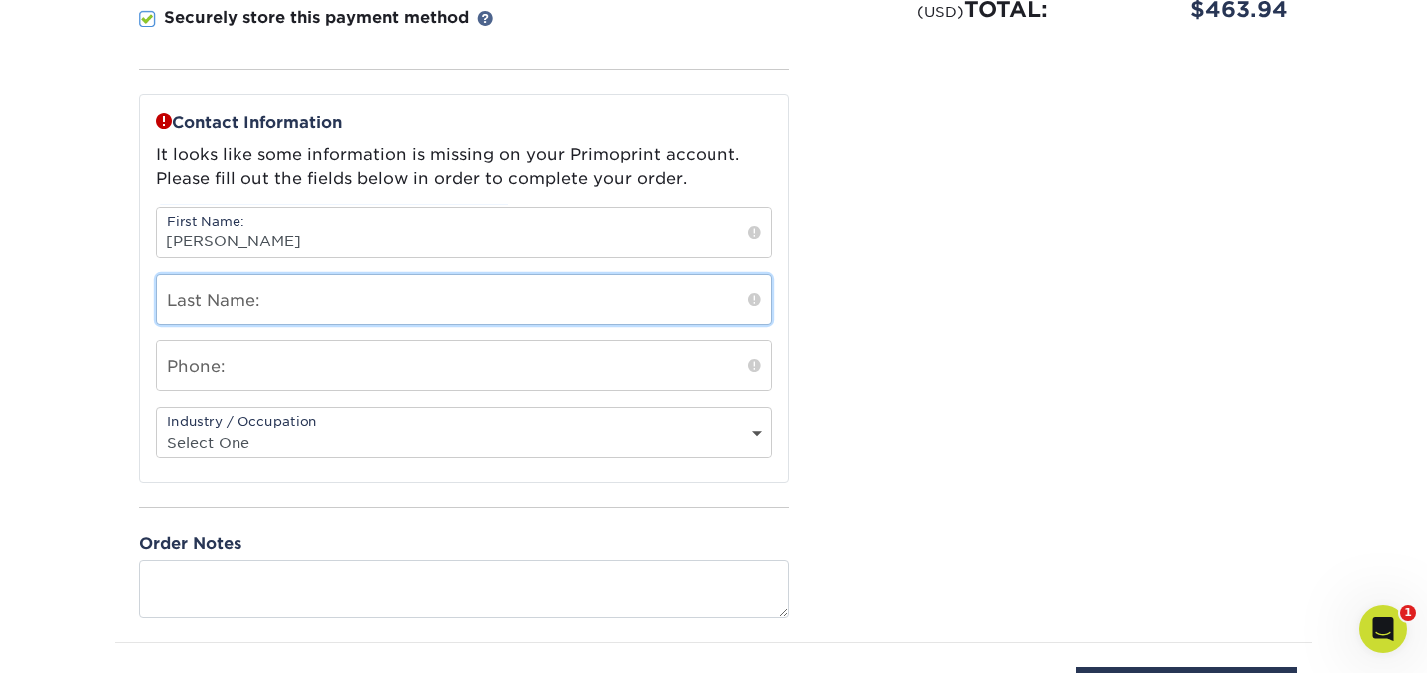
type input "Stream"
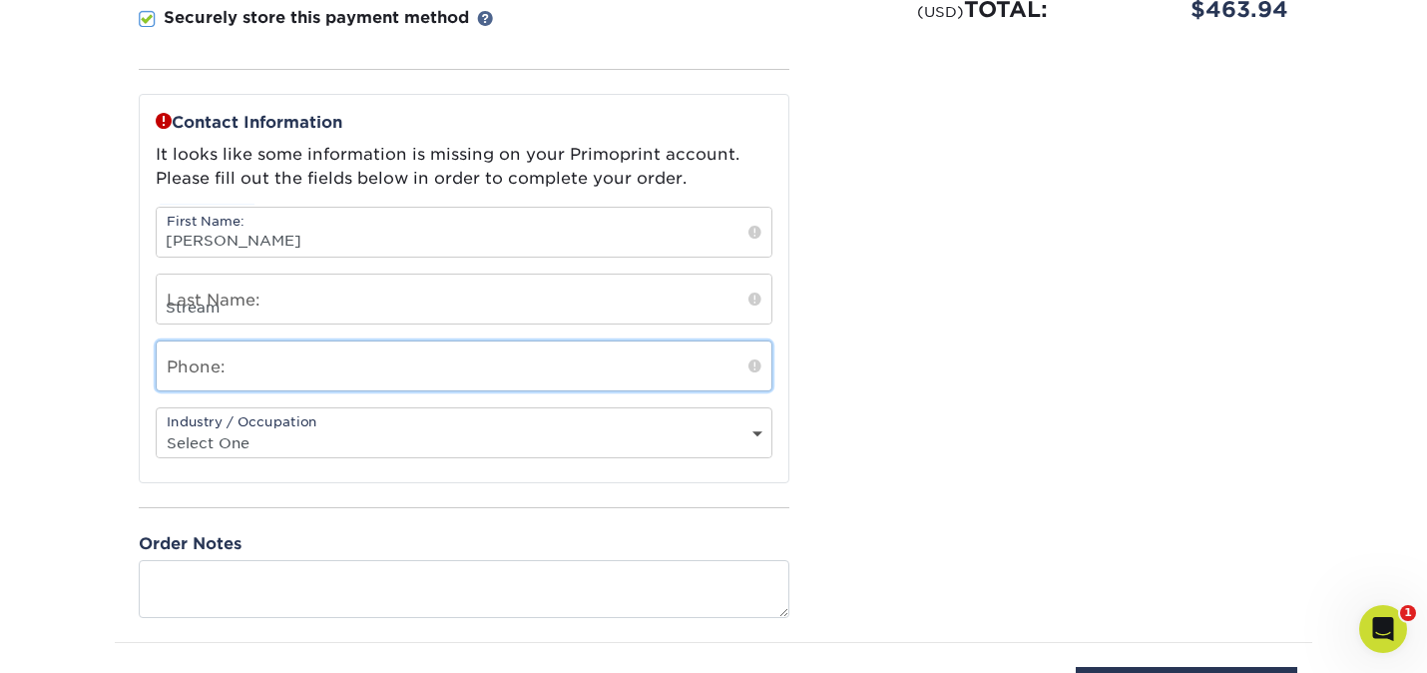
type input "7073339924"
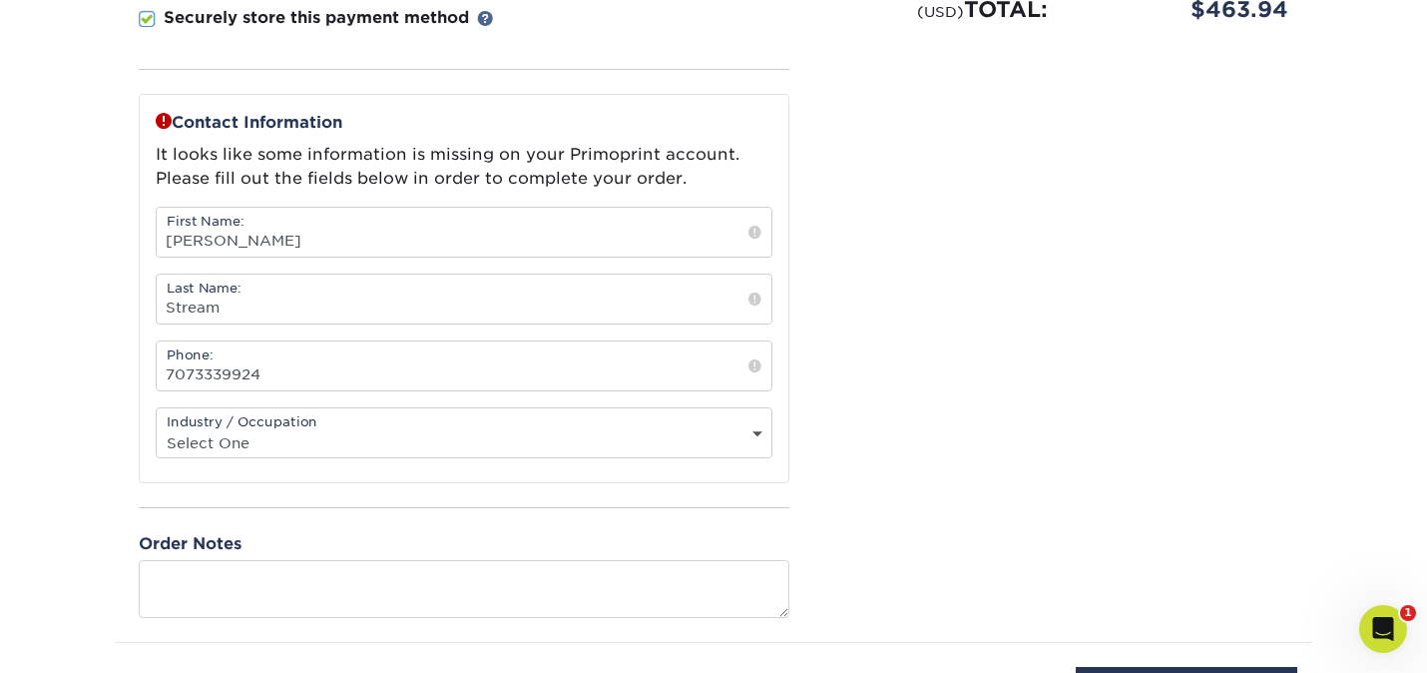
click at [184, 439] on select "Select One Administrative Executive Human Resources Construction Education Ente…" at bounding box center [464, 442] width 615 height 29
select select "24"
click at [157, 428] on select "Select One Administrative Executive Human Resources Construction Education Ente…" at bounding box center [464, 442] width 615 height 29
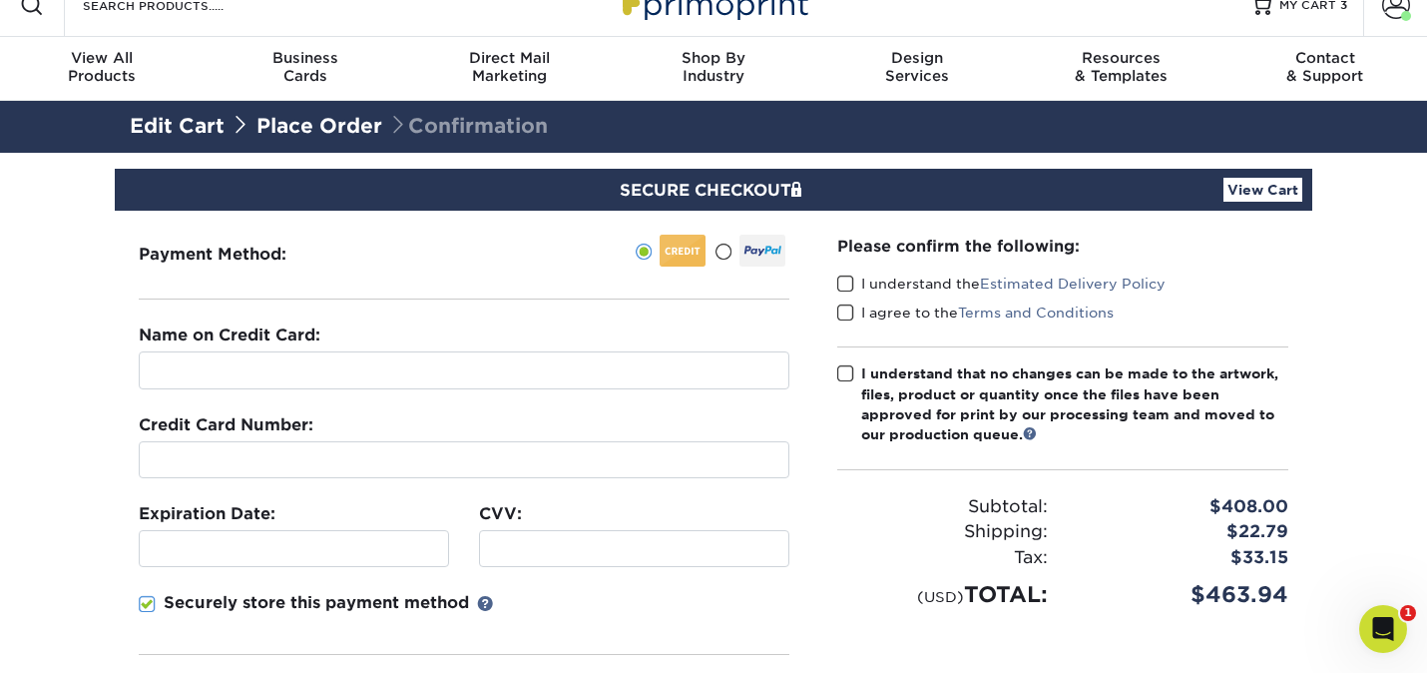
scroll to position [0, 0]
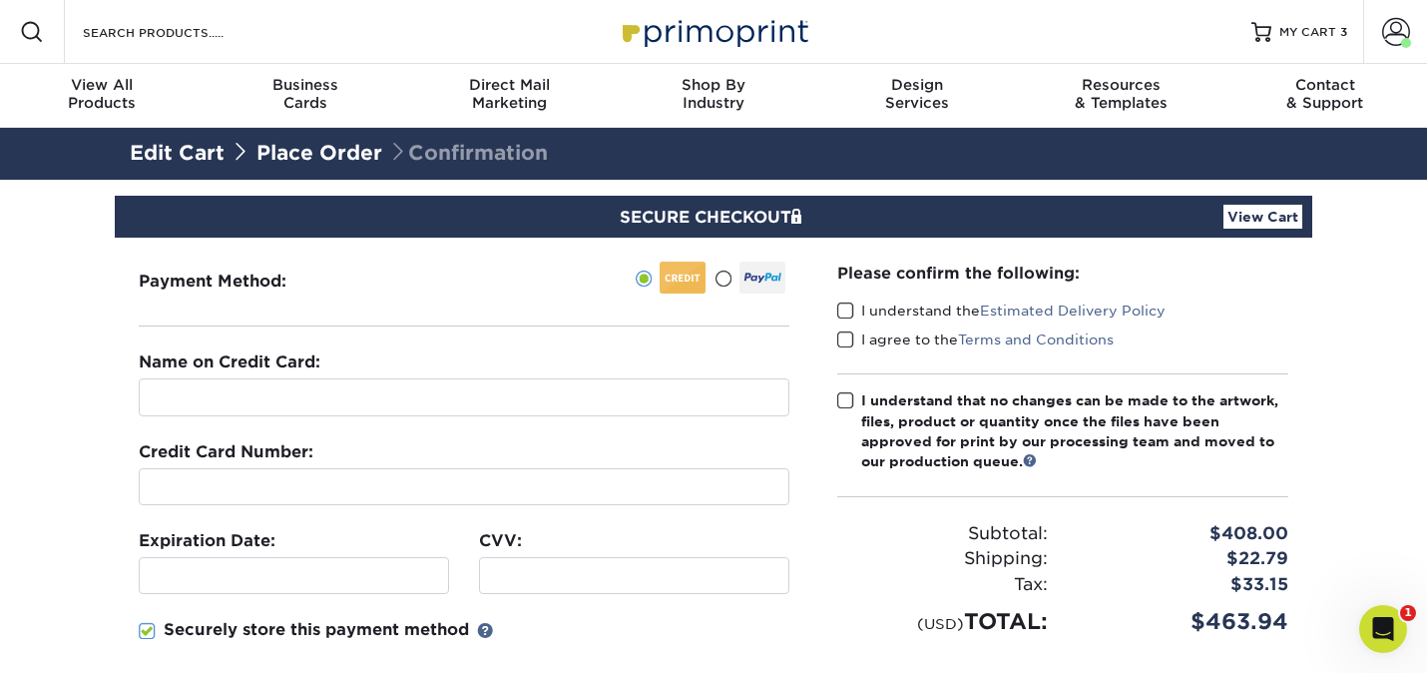
click at [1270, 218] on link "View Cart" at bounding box center [1263, 217] width 79 height 24
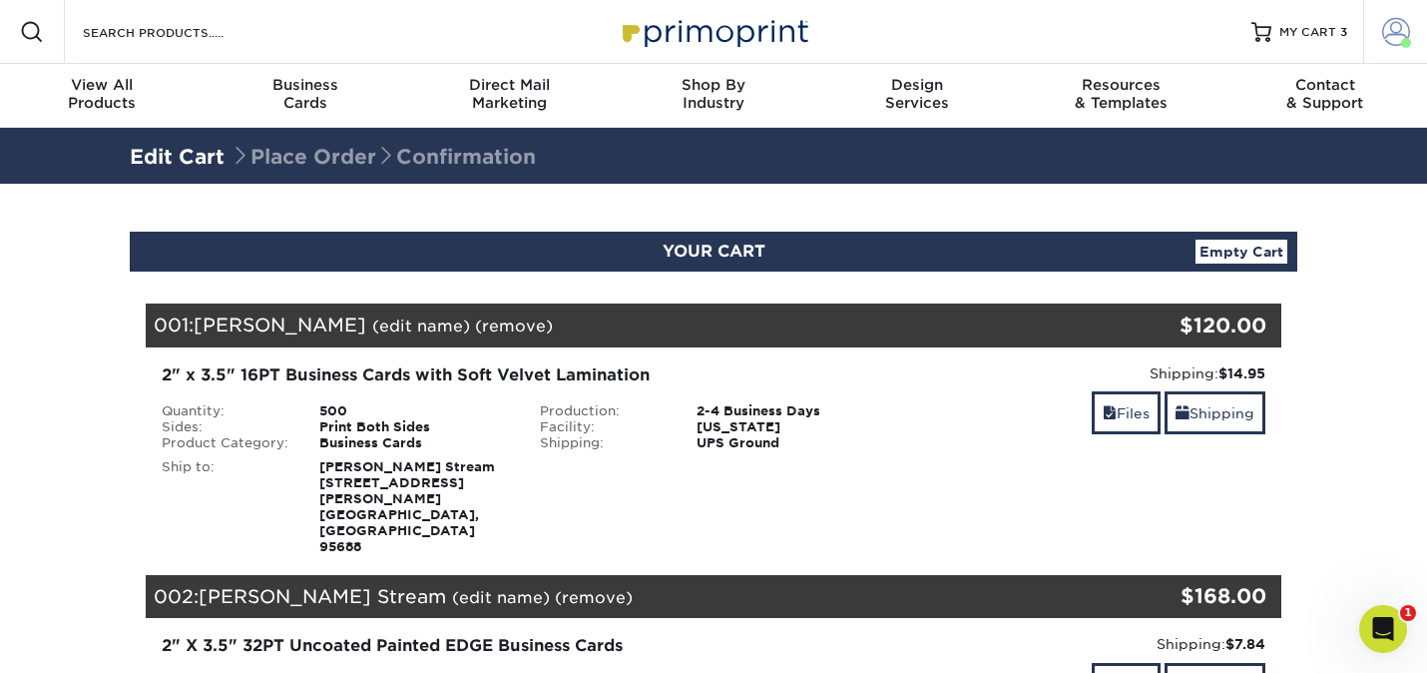
click at [1397, 38] on span at bounding box center [1396, 32] width 28 height 28
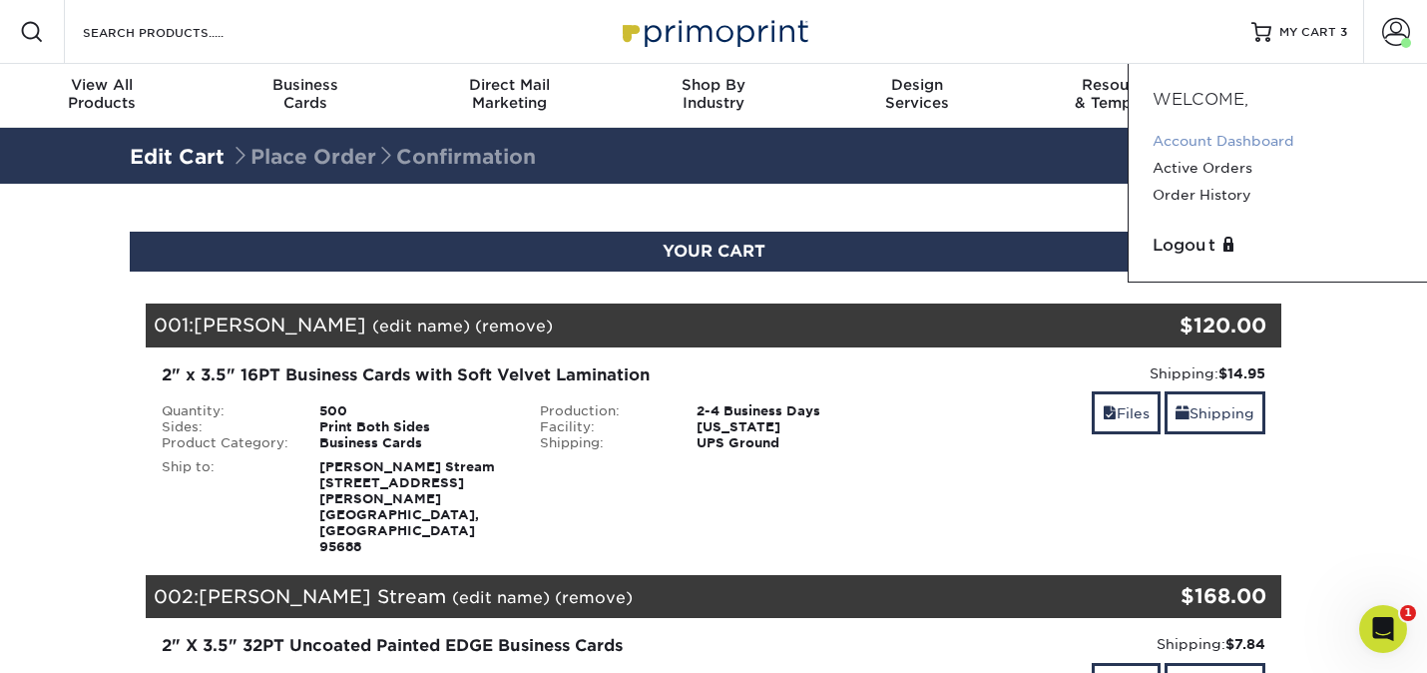
click at [1216, 144] on link "Account Dashboard" at bounding box center [1278, 141] width 251 height 27
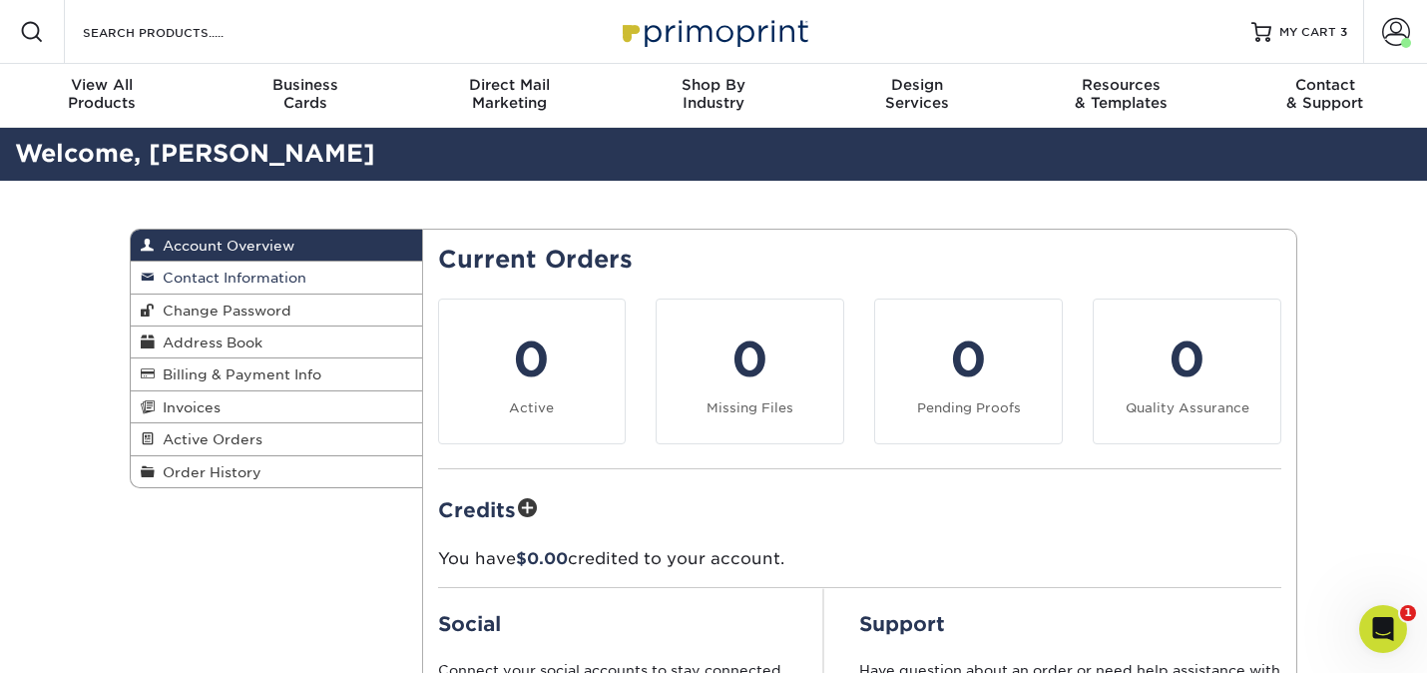
click at [260, 283] on span "Contact Information" at bounding box center [231, 277] width 152 height 16
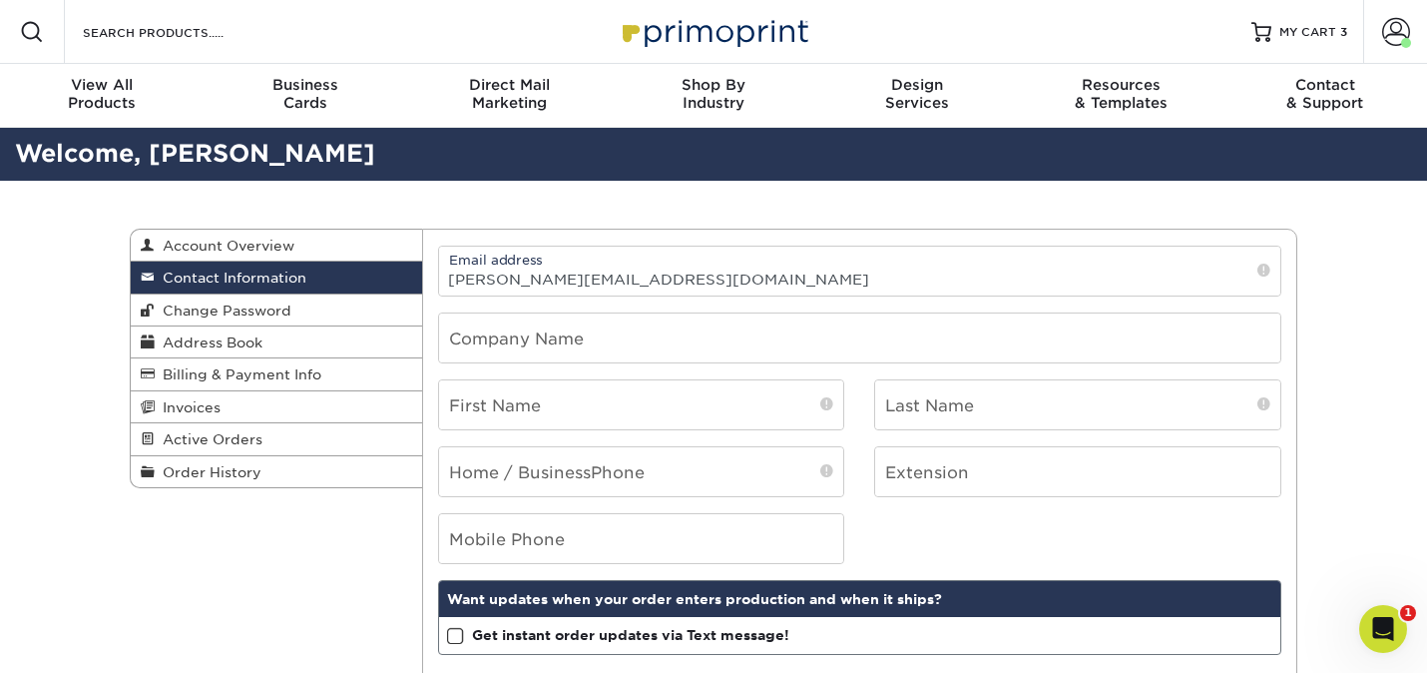
click at [578, 305] on div "Email address [PERSON_NAME][EMAIL_ADDRESS][DOMAIN_NAME] Company Name" at bounding box center [860, 313] width 874 height 134
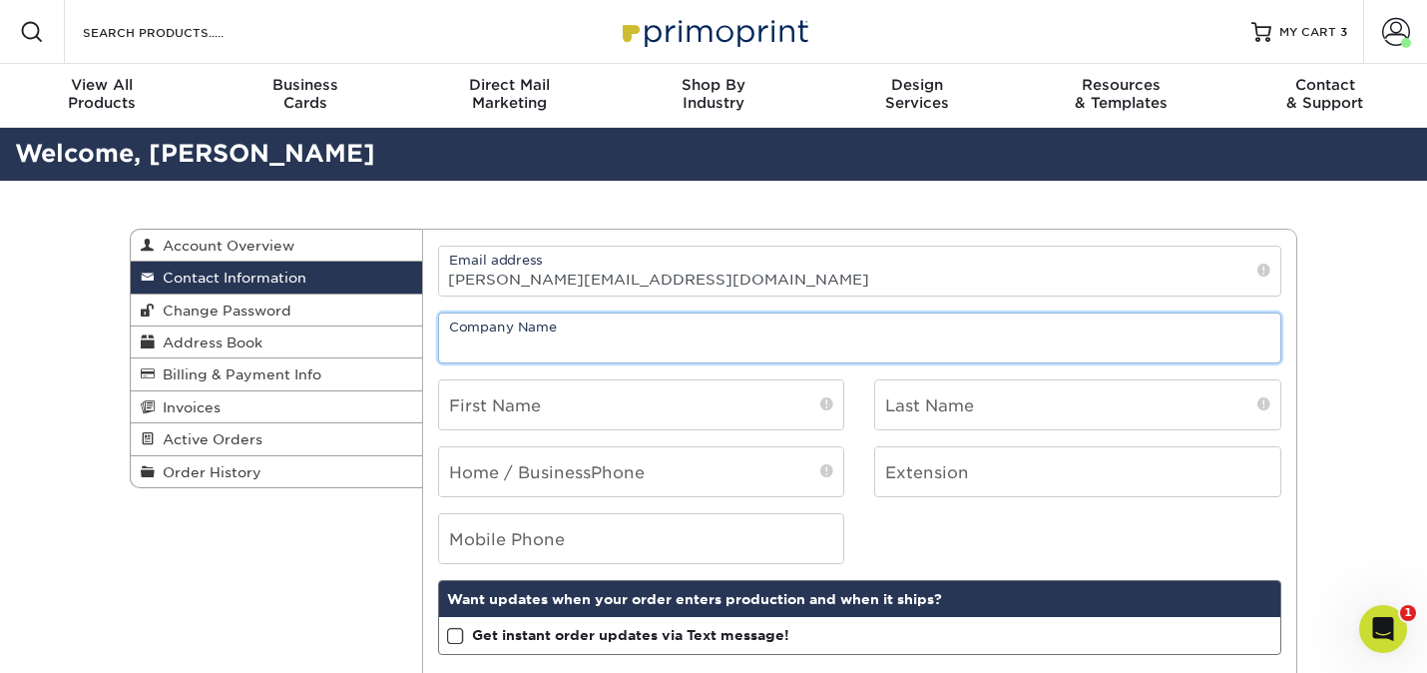
click at [564, 326] on input "text" at bounding box center [860, 337] width 842 height 49
type input "Streamhaven Estates"
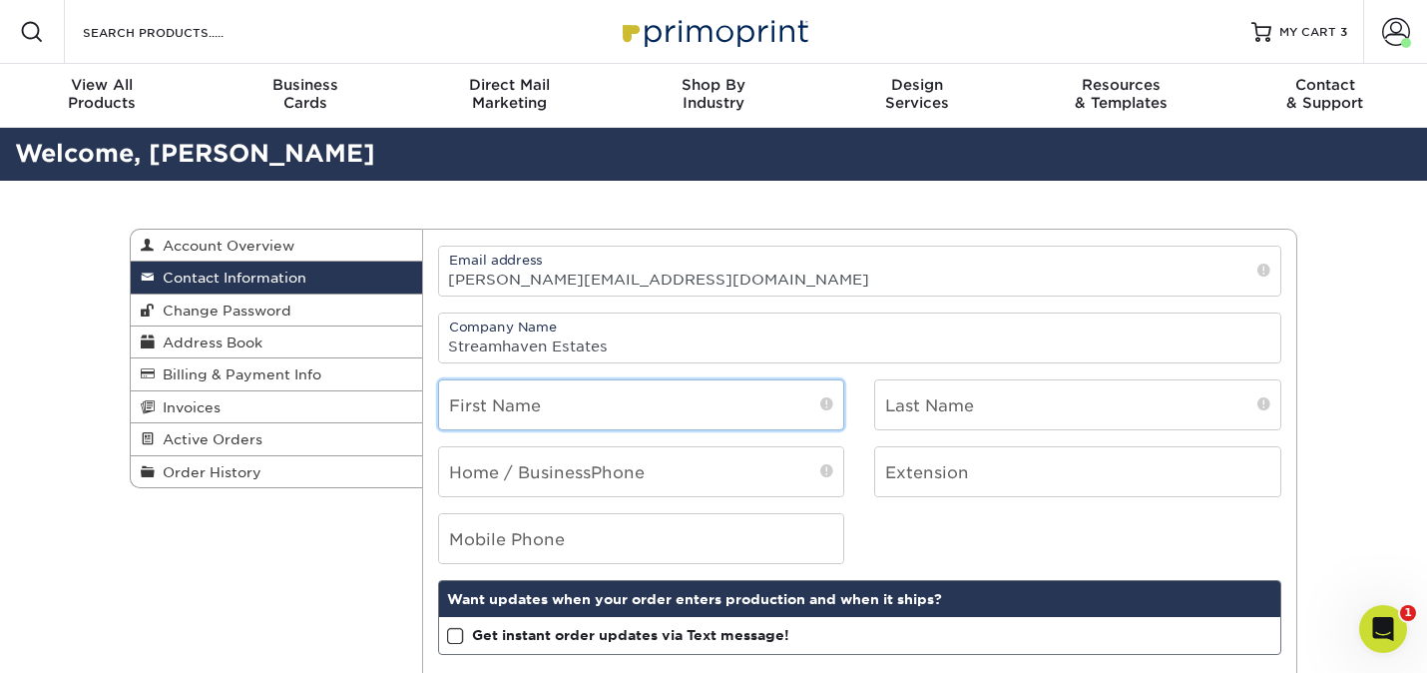
click at [537, 417] on input "text" at bounding box center [641, 404] width 405 height 49
type input "[PERSON_NAME]"
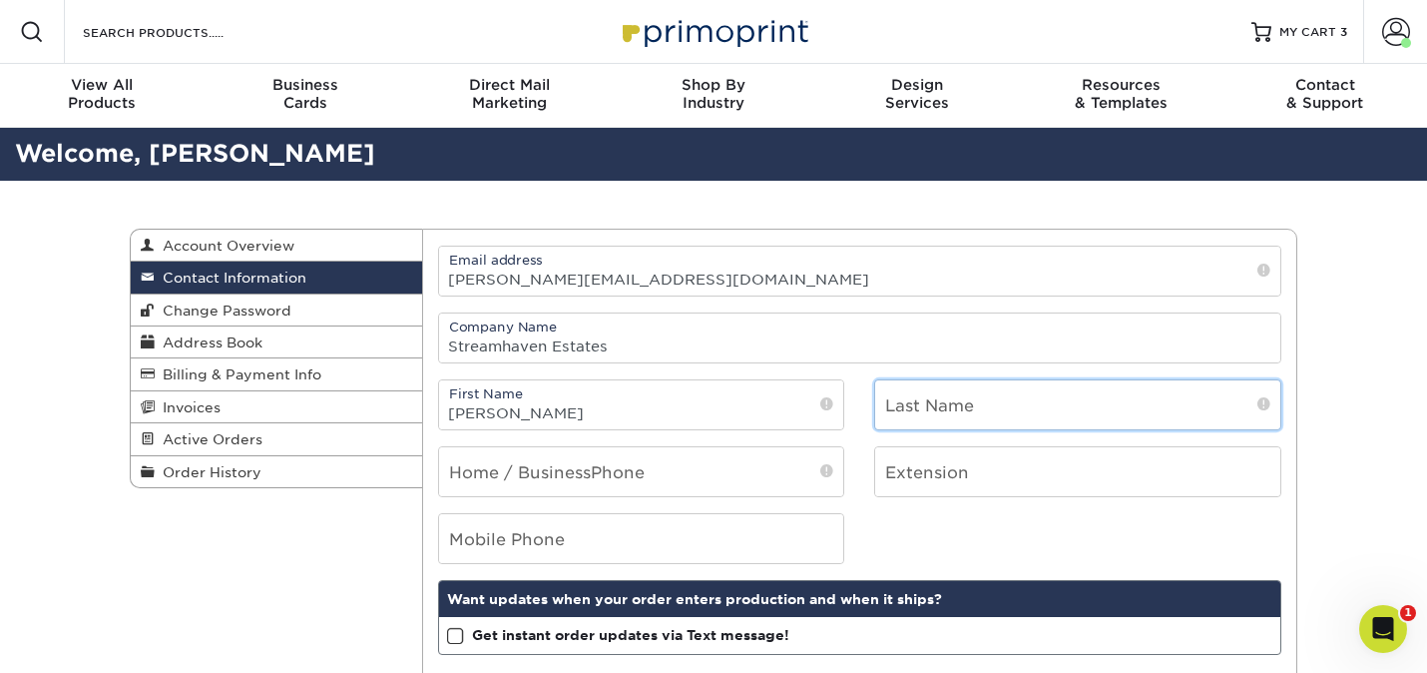
type input "Stream"
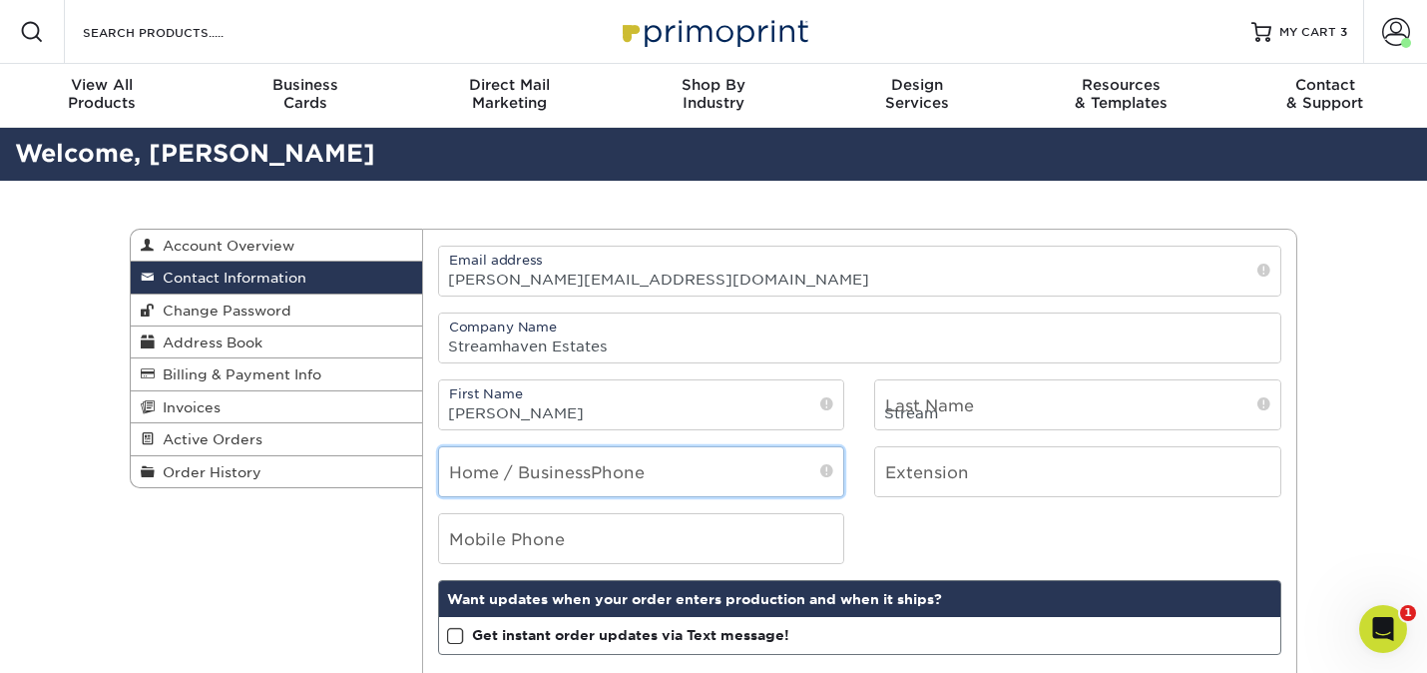
type input "7073339924"
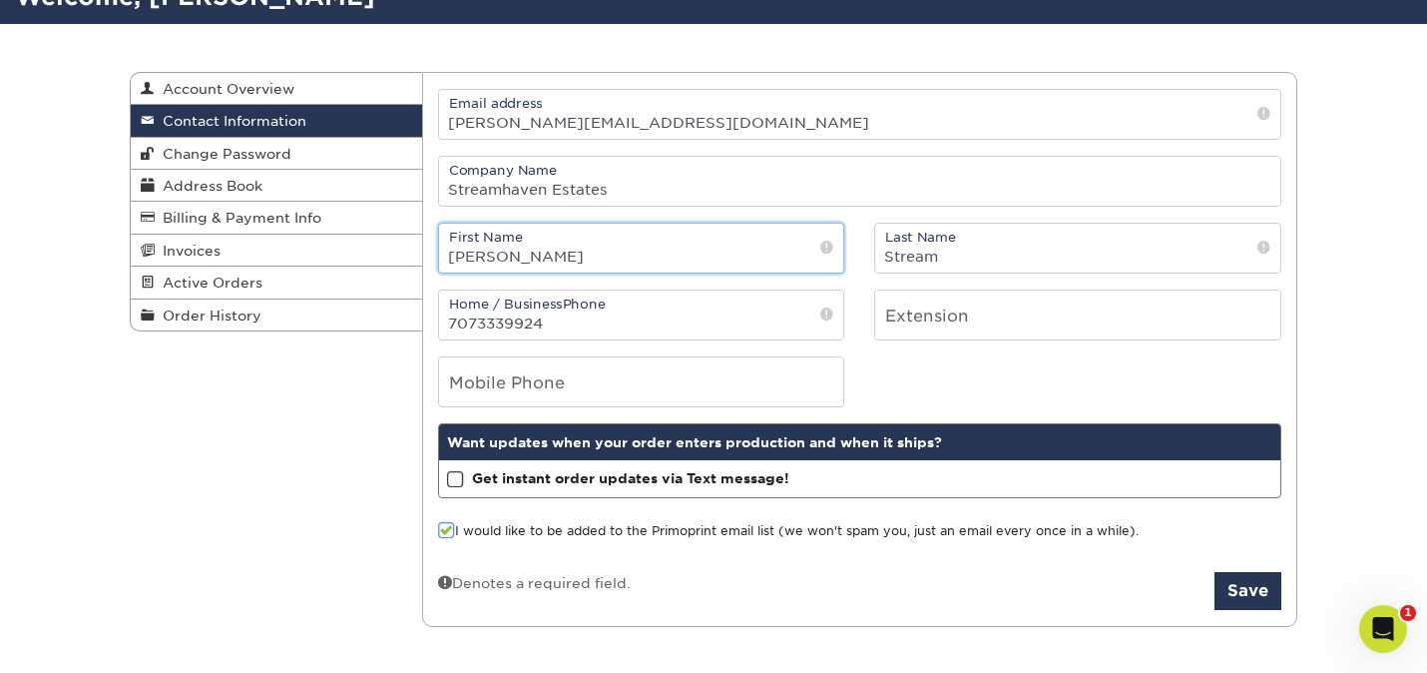
scroll to position [162, 0]
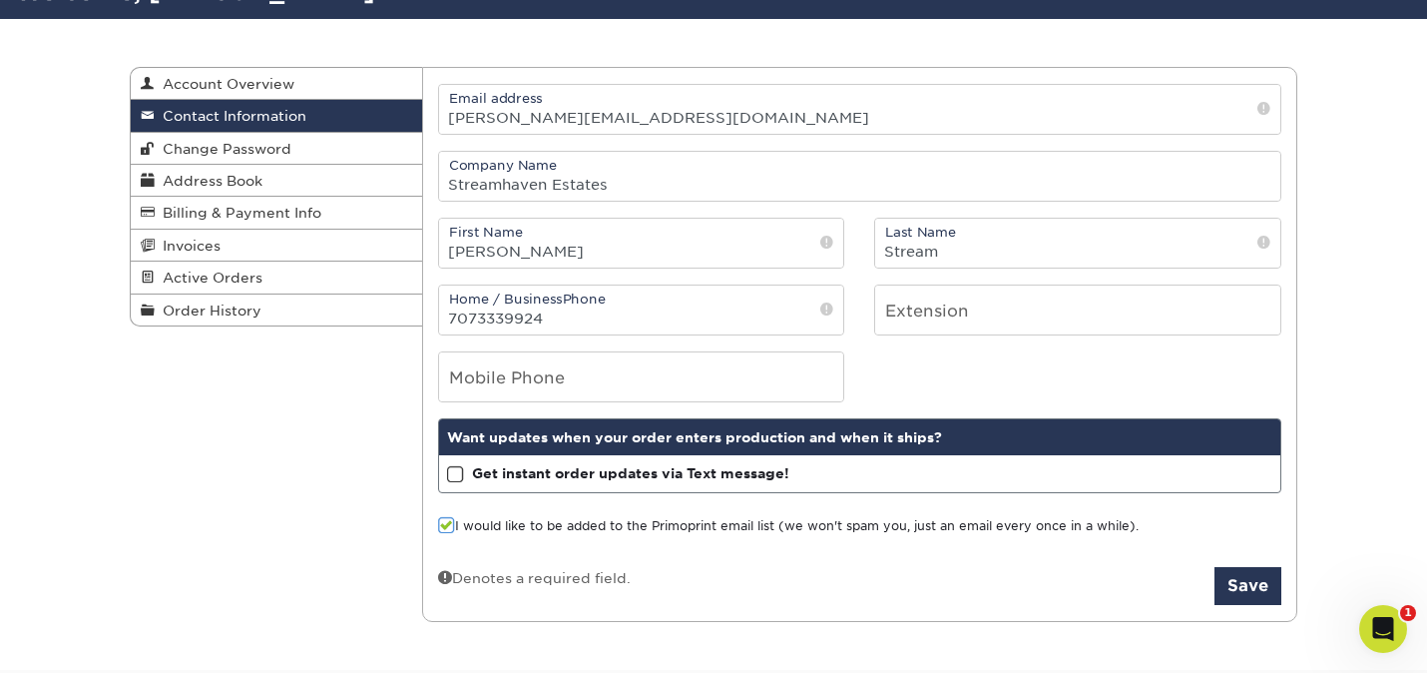
click at [445, 539] on div "I would like to be added to the Primoprint email list (we won't spam you, just …" at bounding box center [860, 530] width 844 height 27
click at [1235, 589] on button "Save" at bounding box center [1248, 586] width 67 height 38
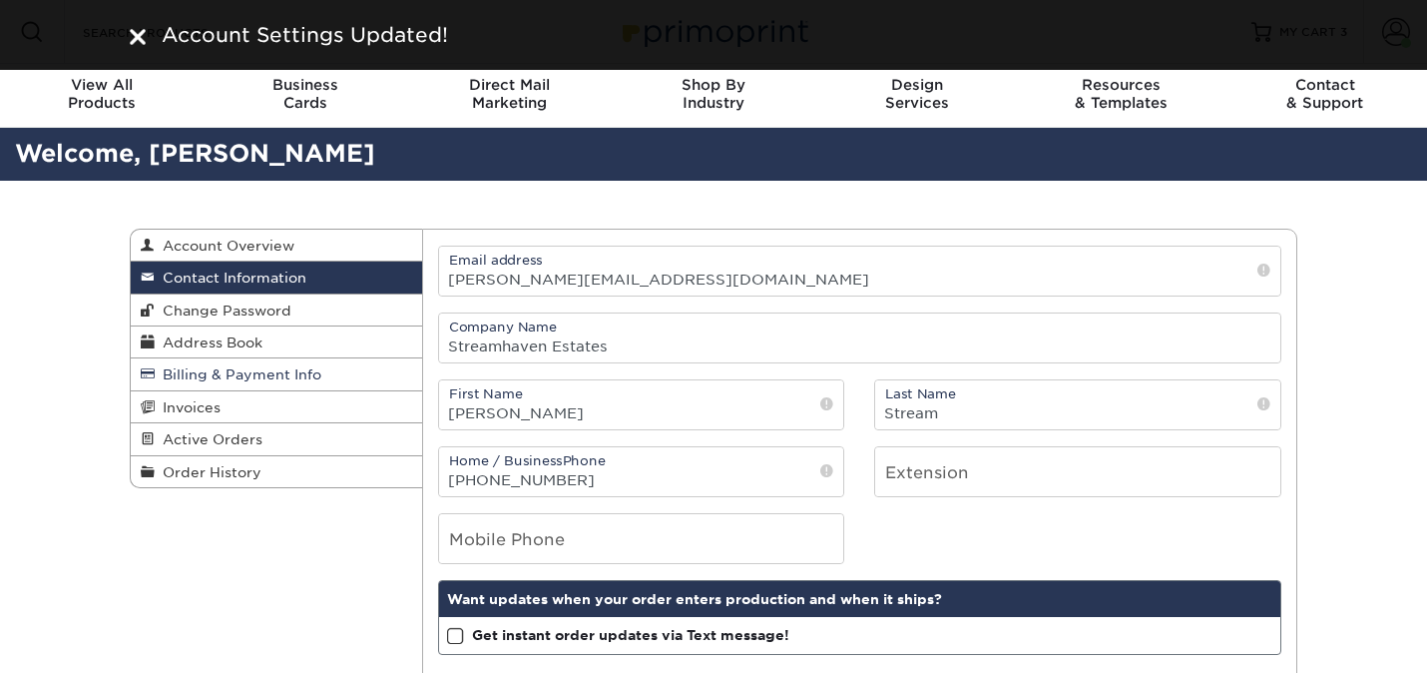
click at [224, 371] on span "Billing & Payment Info" at bounding box center [238, 374] width 167 height 16
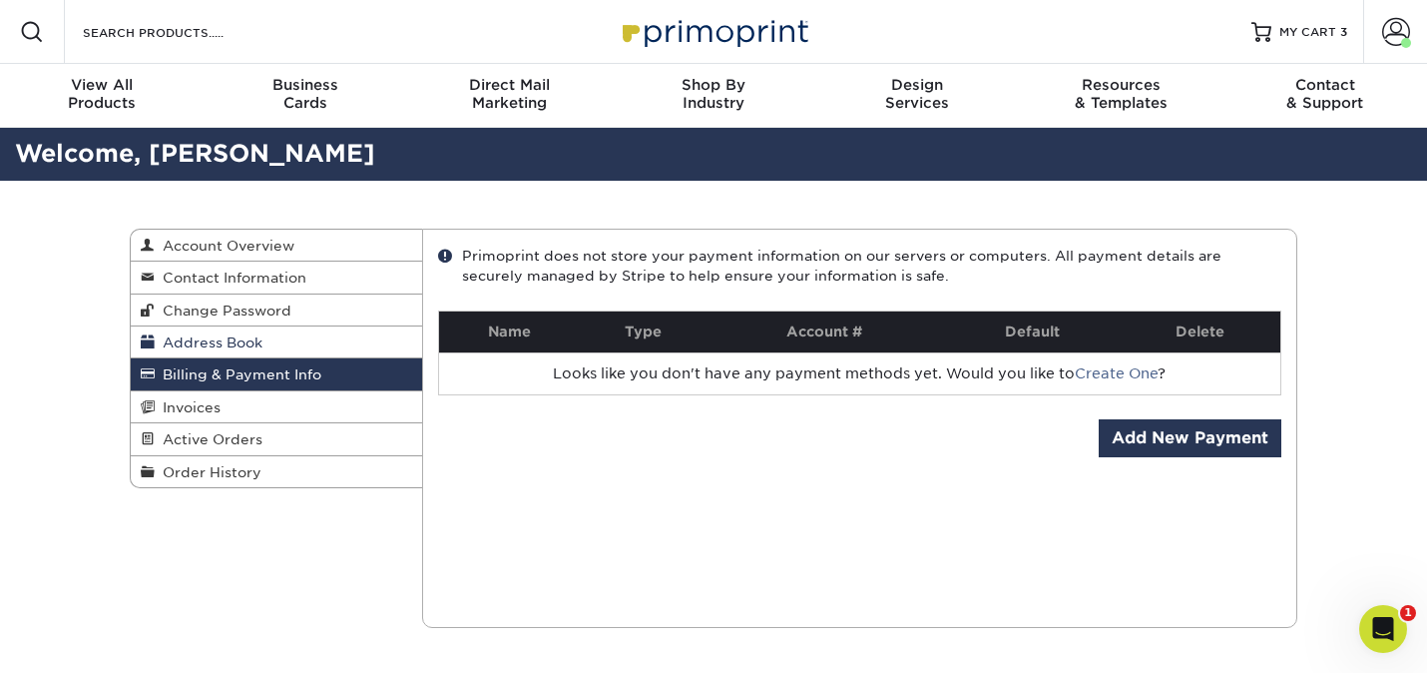
click at [216, 350] on span "Address Book" at bounding box center [209, 342] width 108 height 16
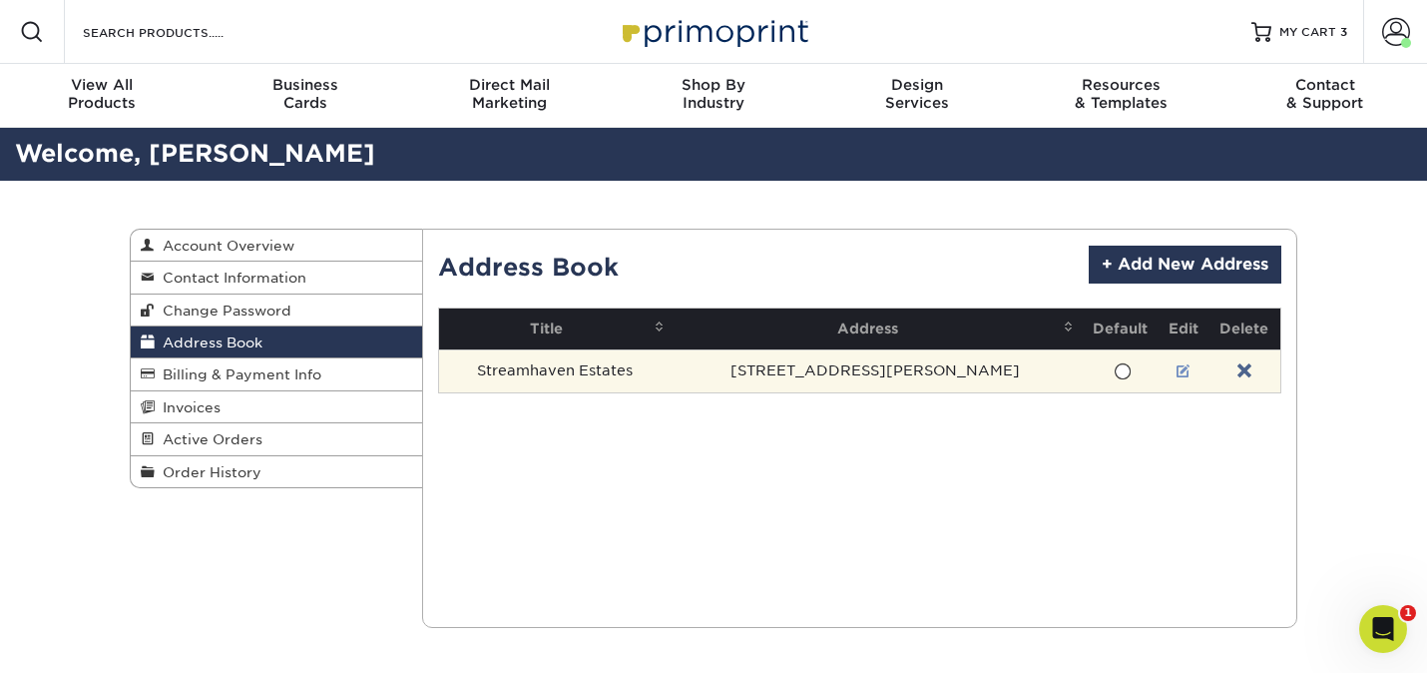
click at [1177, 369] on link at bounding box center [1184, 371] width 14 height 16
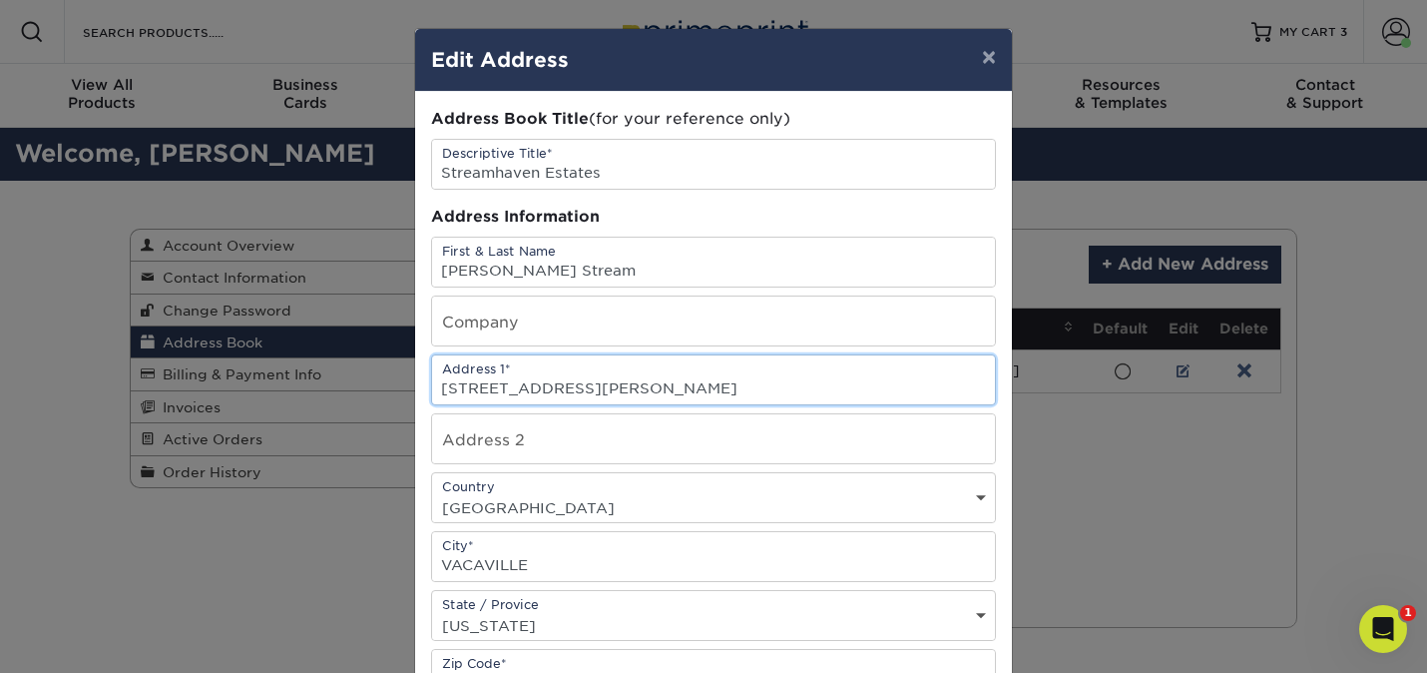
click at [603, 384] on input "[STREET_ADDRESS][PERSON_NAME]" at bounding box center [713, 379] width 563 height 49
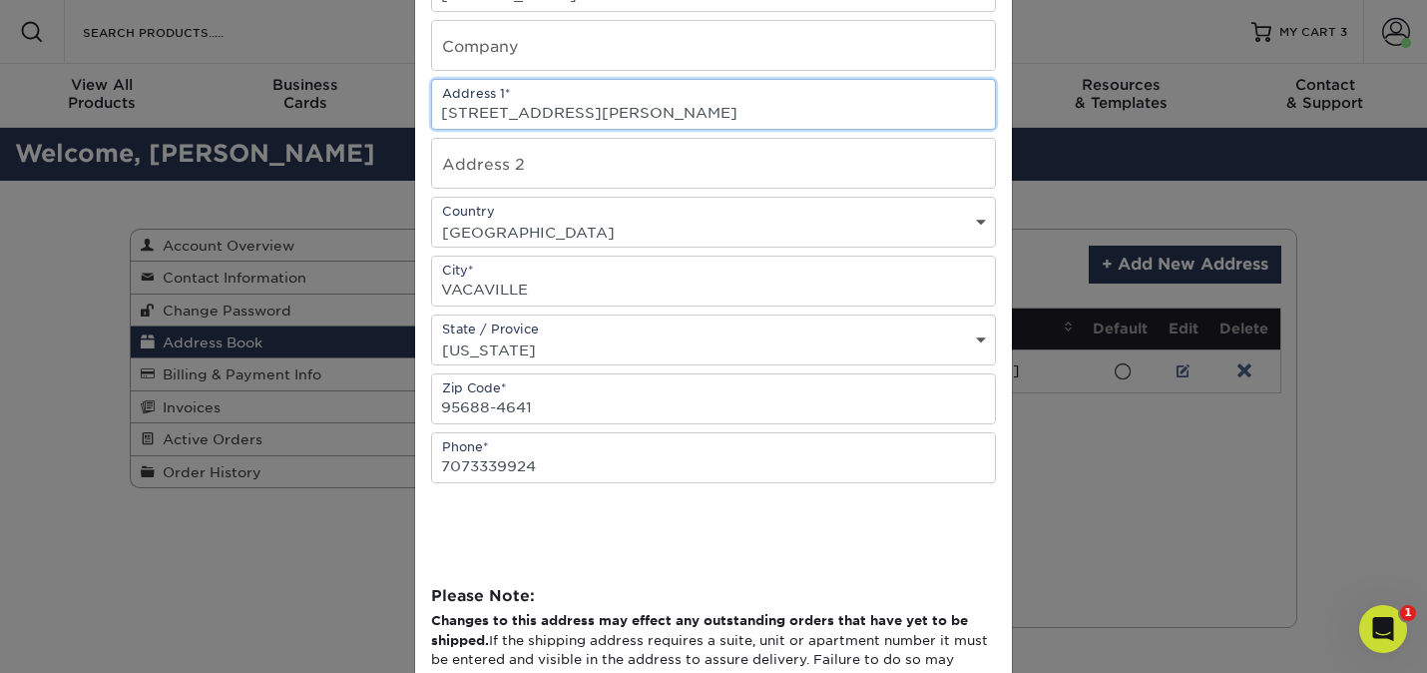
scroll to position [276, 0]
type input "411 DAVIS ST, Suite 104"
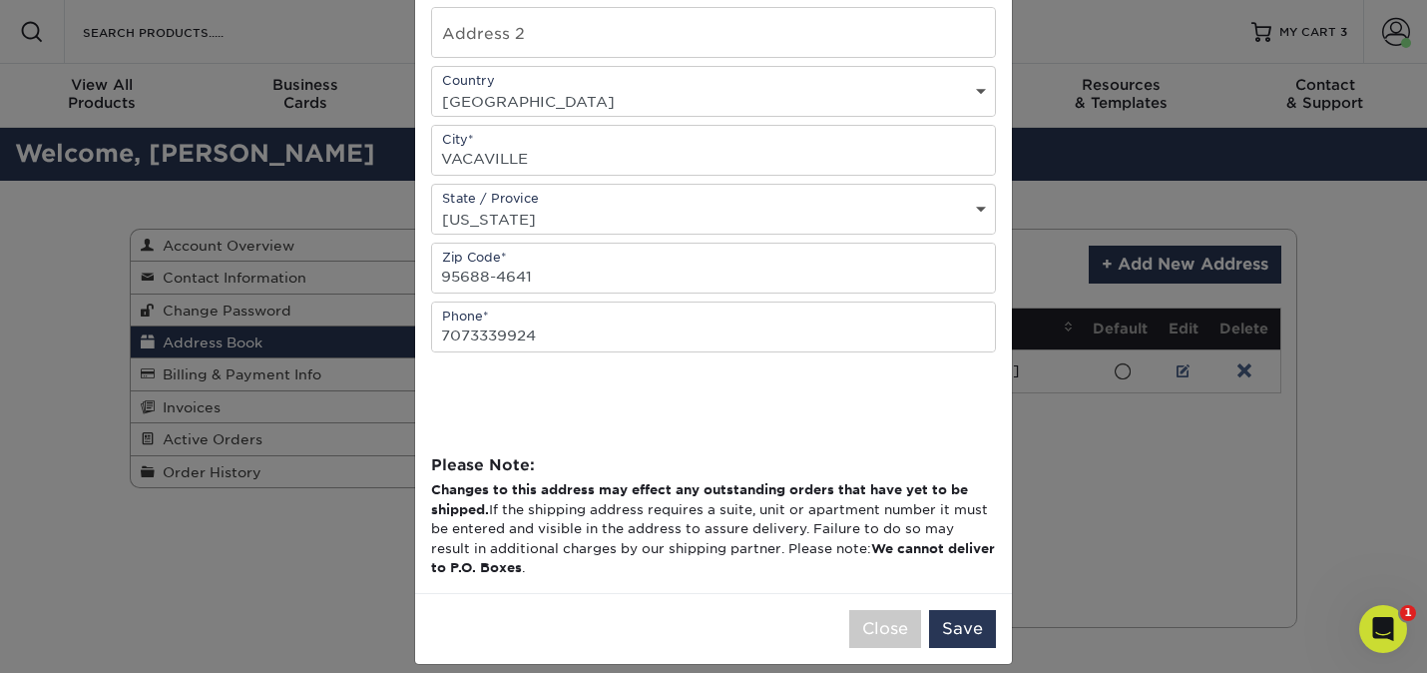
scroll to position [426, 0]
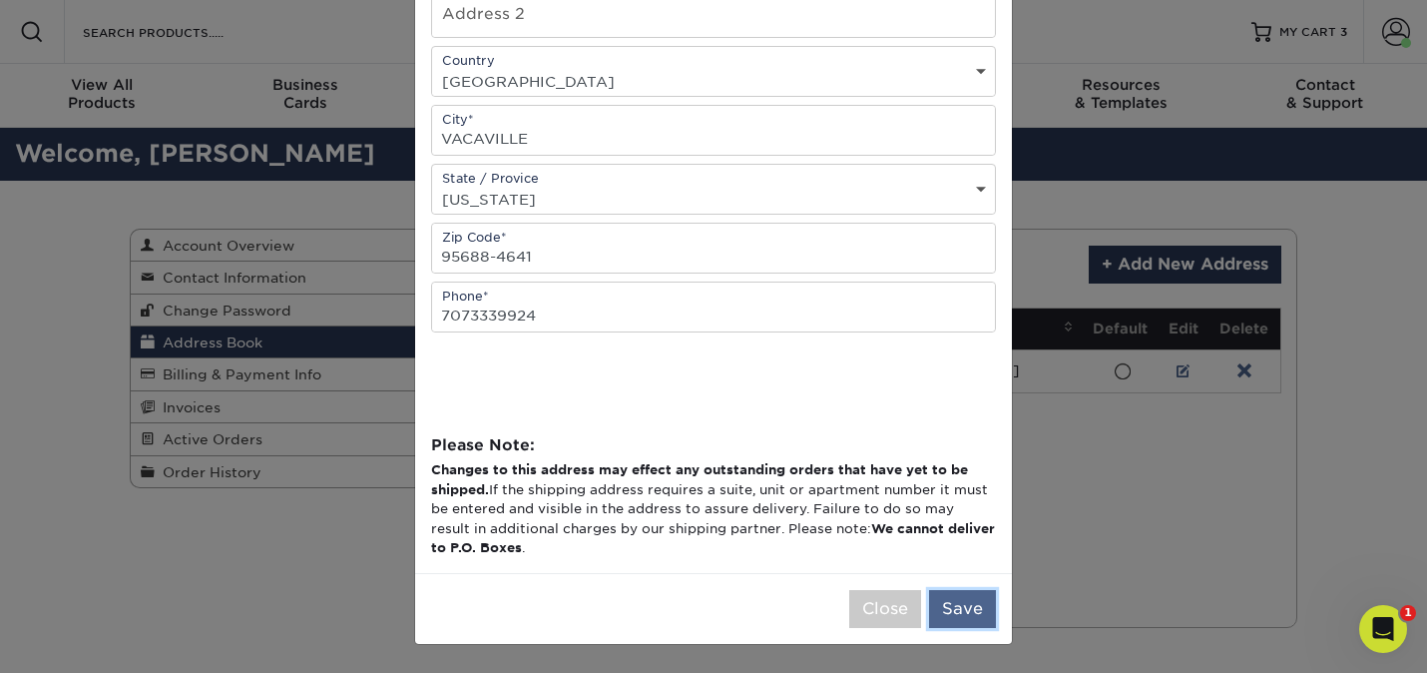
click at [957, 593] on button "Save" at bounding box center [962, 609] width 67 height 38
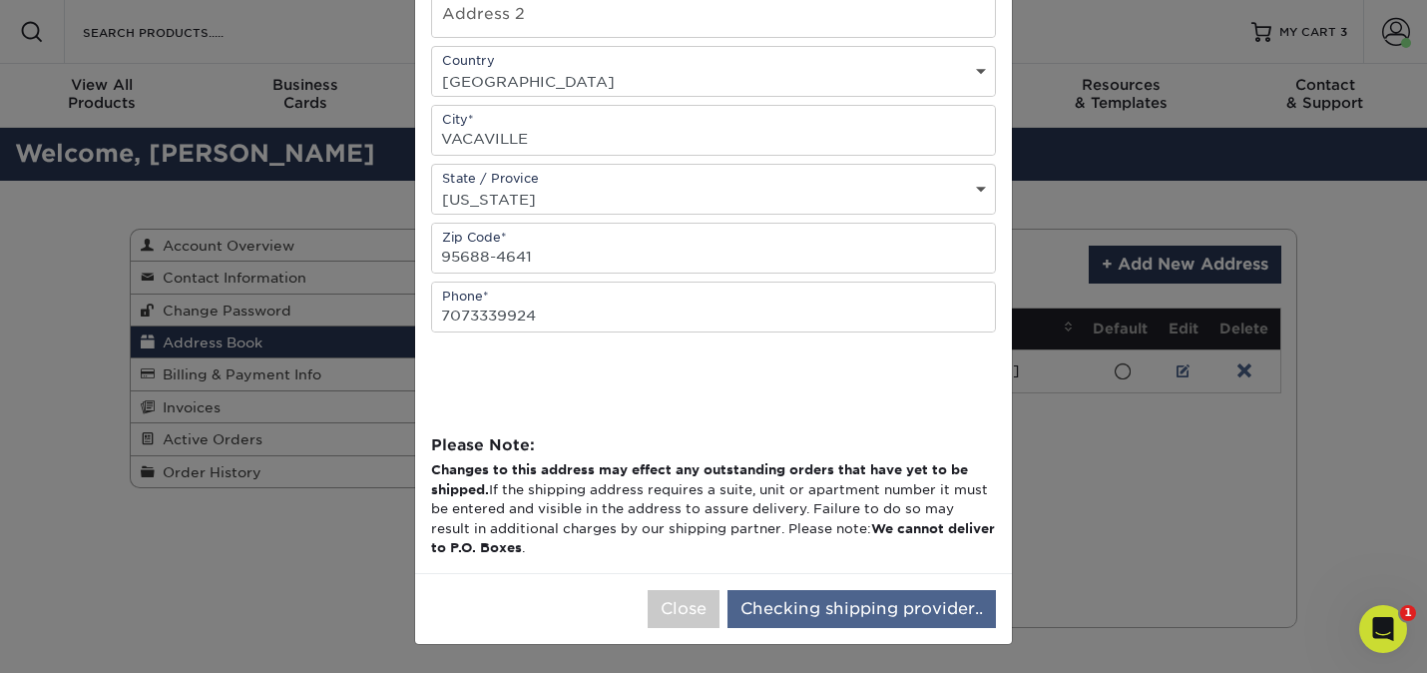
scroll to position [0, 0]
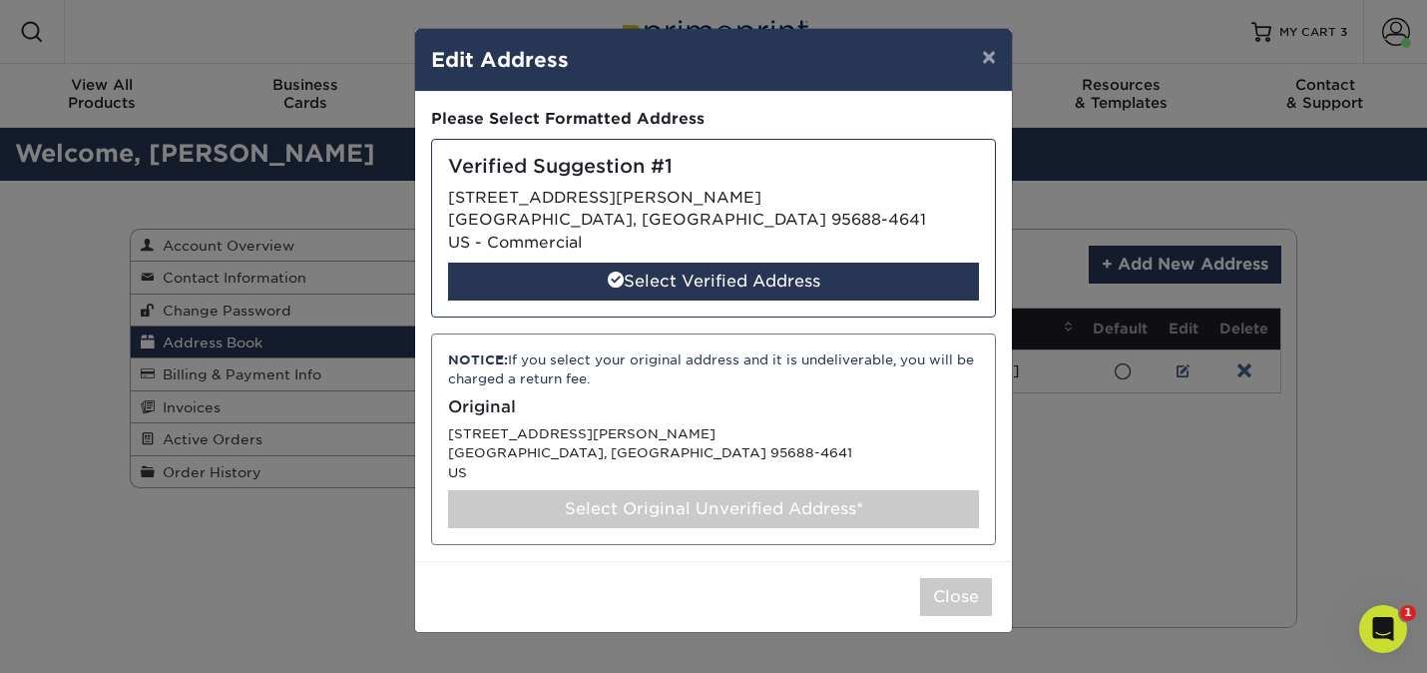
click at [645, 517] on div "Select Original Unverified Address*" at bounding box center [713, 509] width 531 height 38
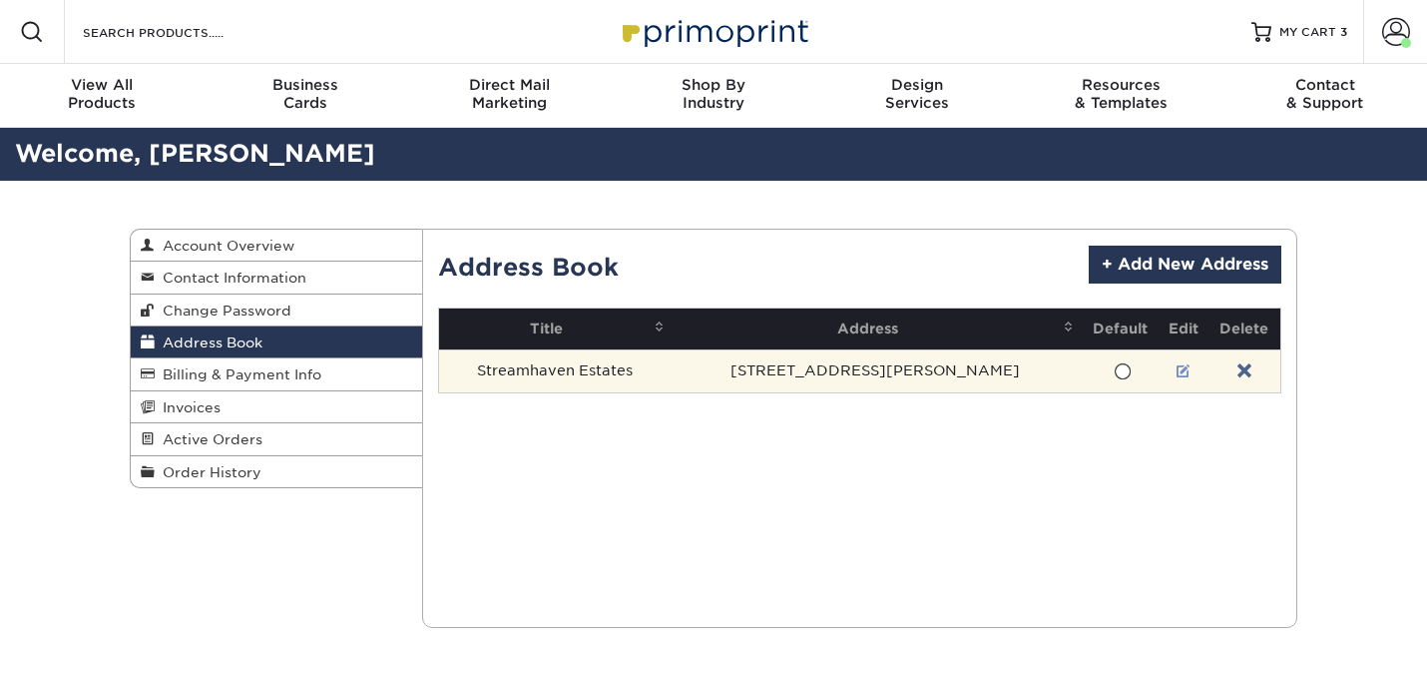
click at [1177, 372] on link at bounding box center [1184, 371] width 14 height 16
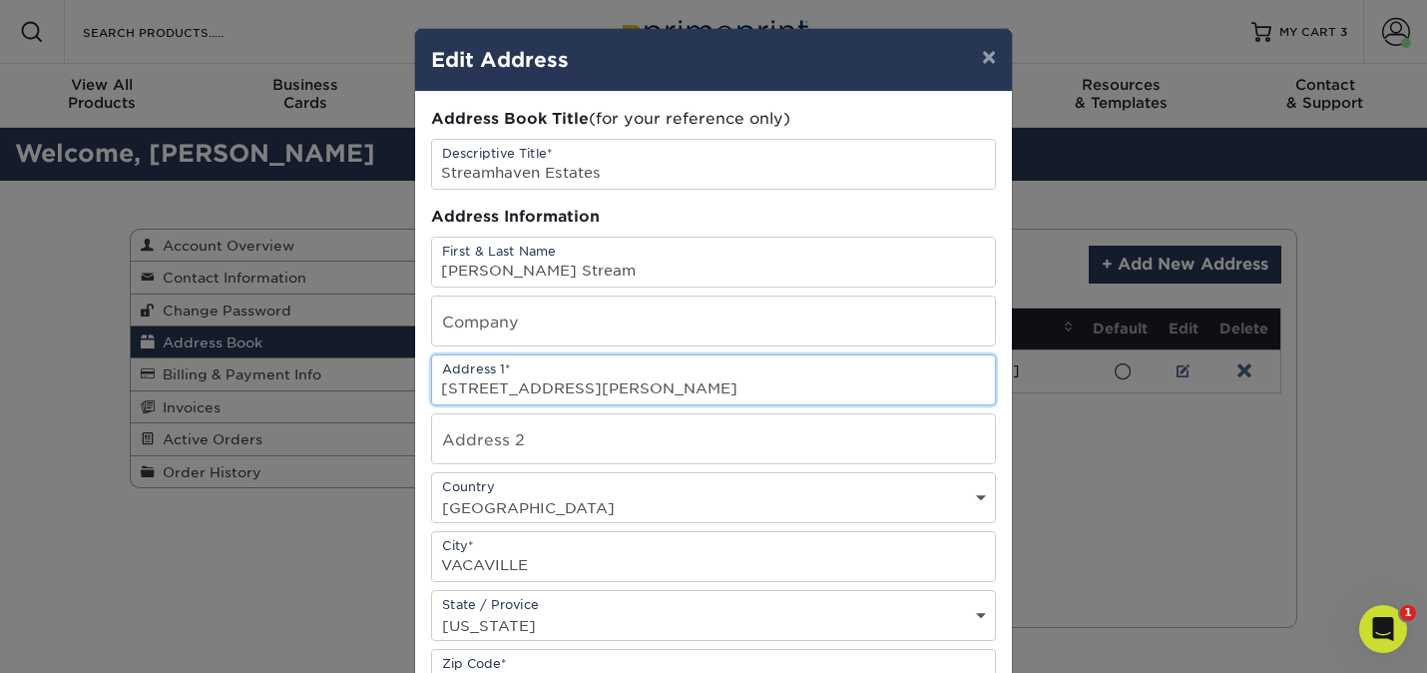
drag, startPoint x: 553, startPoint y: 388, endPoint x: 541, endPoint y: 385, distance: 12.3
click at [541, 385] on input "[STREET_ADDRESS][PERSON_NAME]" at bounding box center [713, 379] width 563 height 49
type input "[STREET_ADDRESS][PERSON_NAME]"
click at [711, 437] on input "Suite 104" at bounding box center [713, 438] width 563 height 49
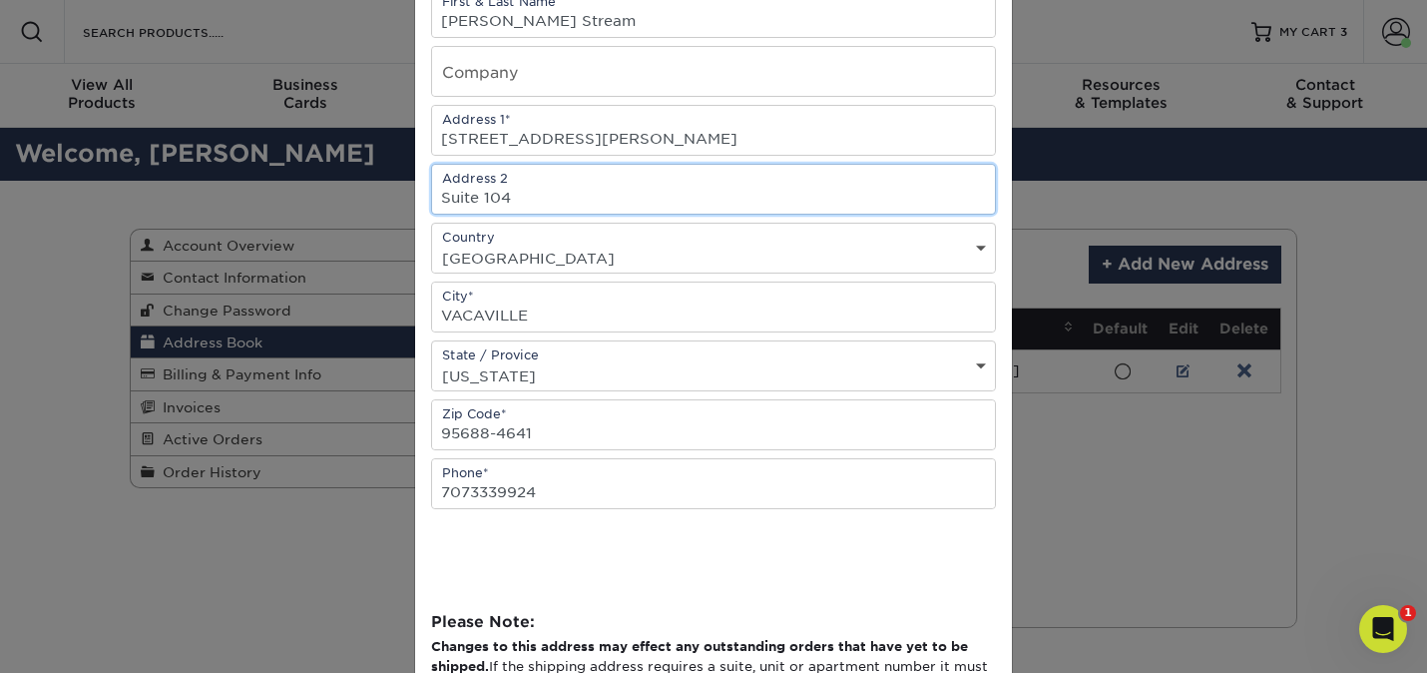
scroll to position [251, 0]
type input "Suite 104"
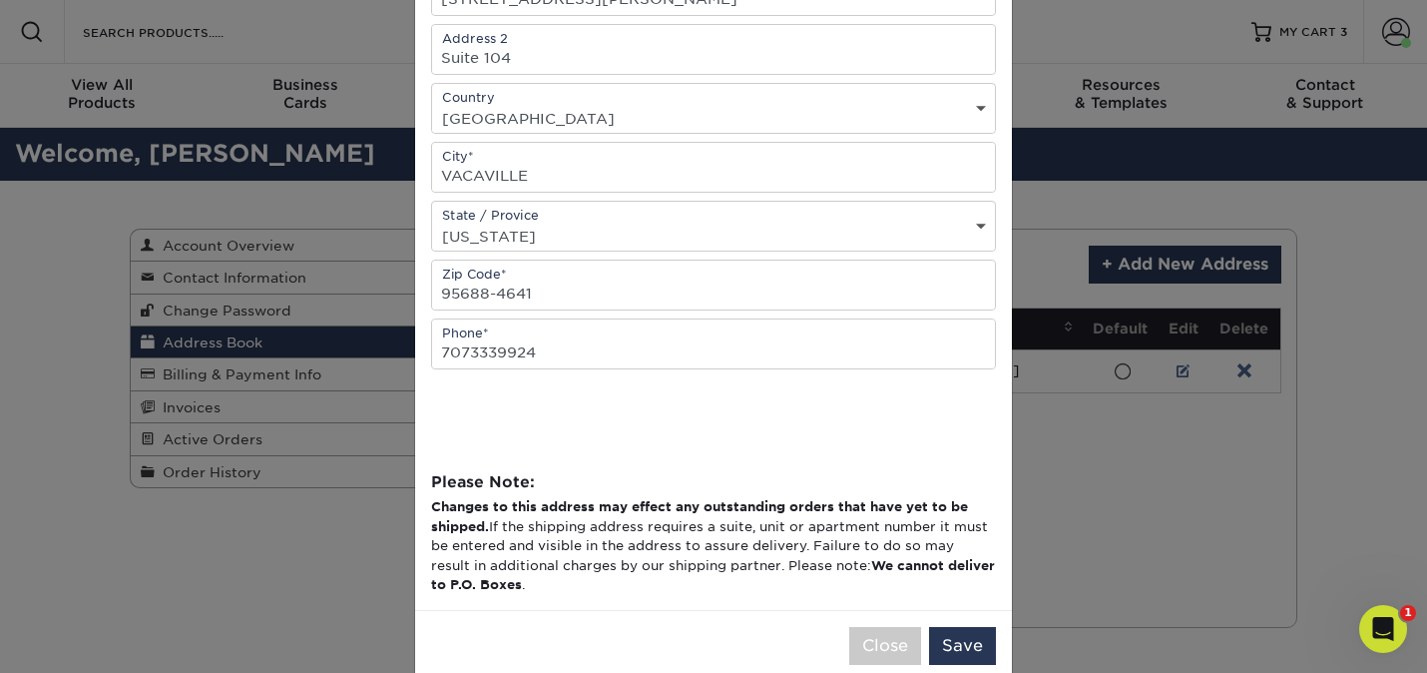
scroll to position [426, 0]
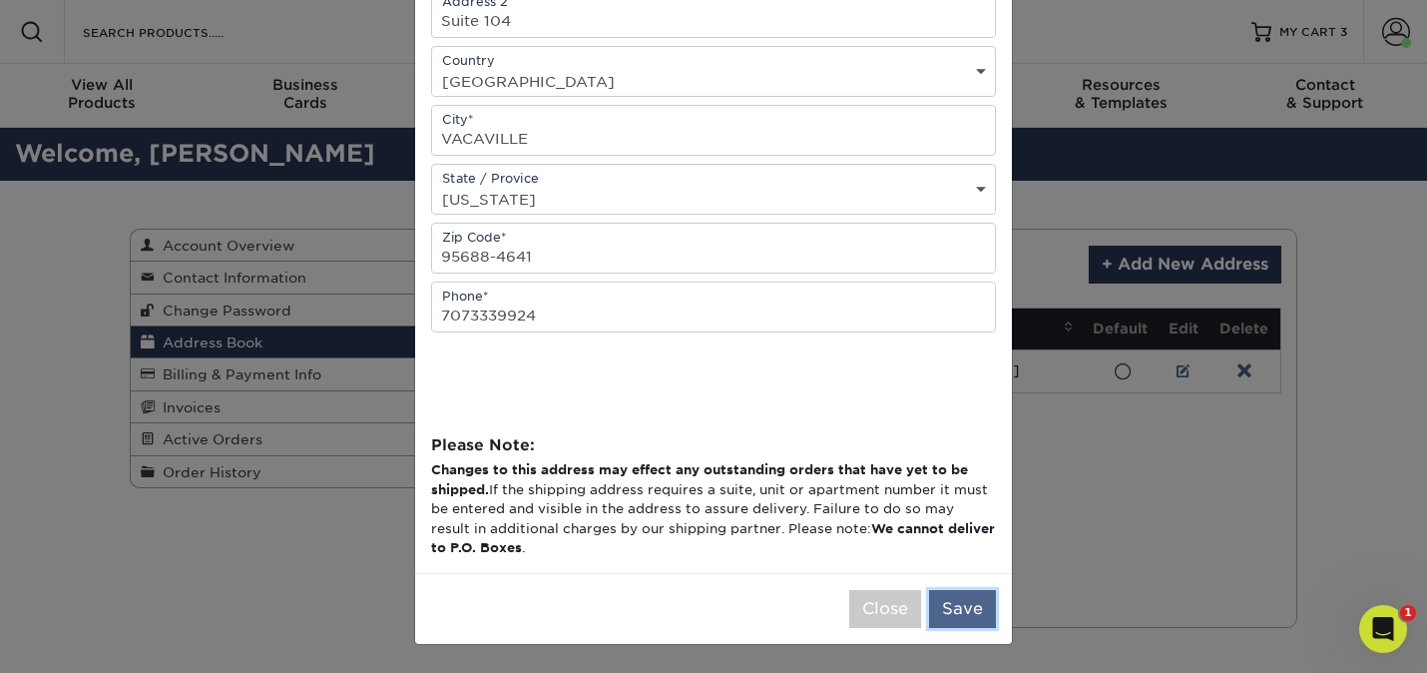
click at [950, 598] on button "Save" at bounding box center [962, 609] width 67 height 38
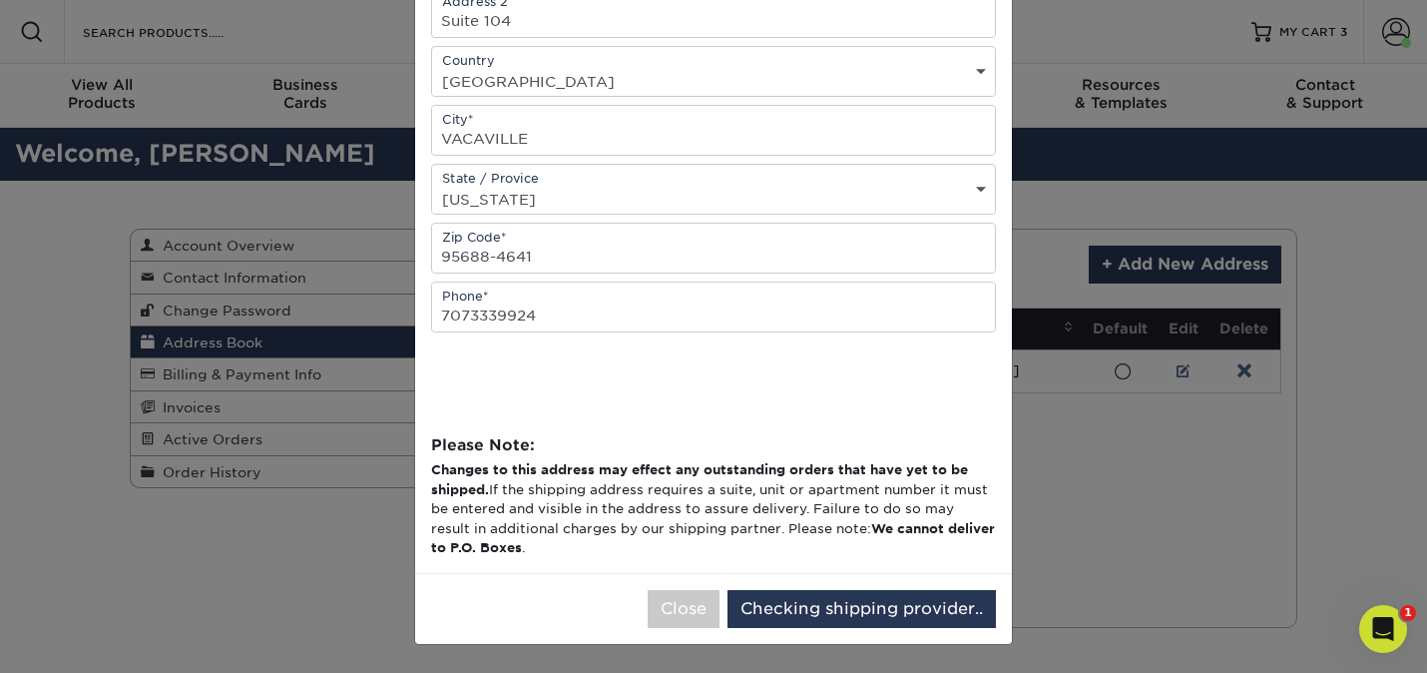
scroll to position [0, 0]
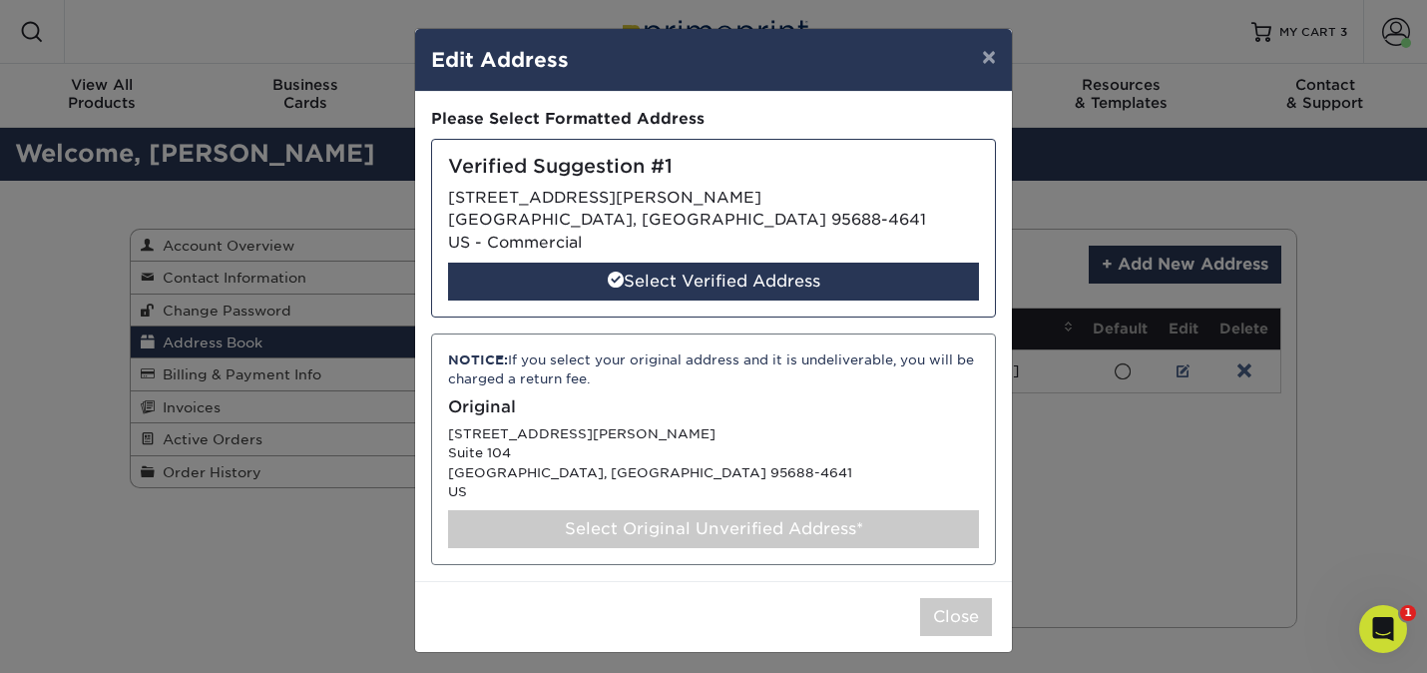
click at [702, 525] on div "Select Original Unverified Address*" at bounding box center [713, 529] width 531 height 38
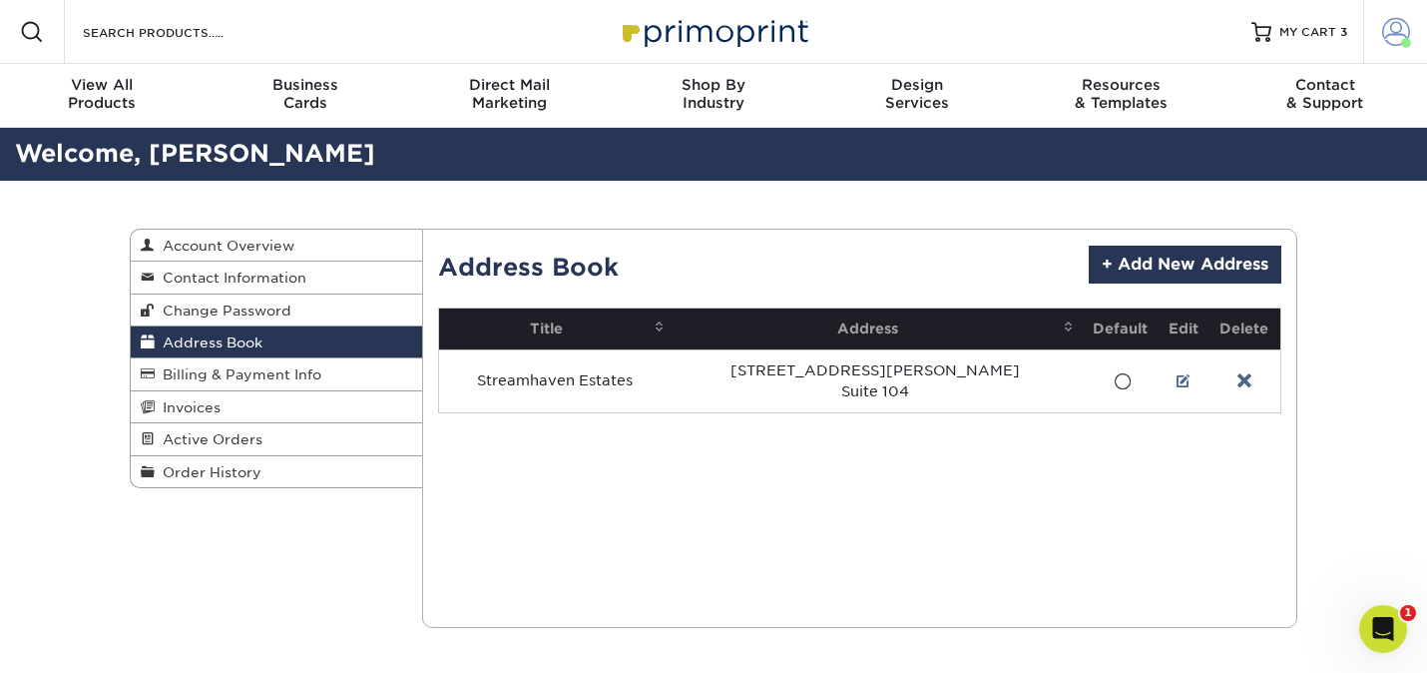
click at [1393, 35] on span at bounding box center [1396, 32] width 28 height 28
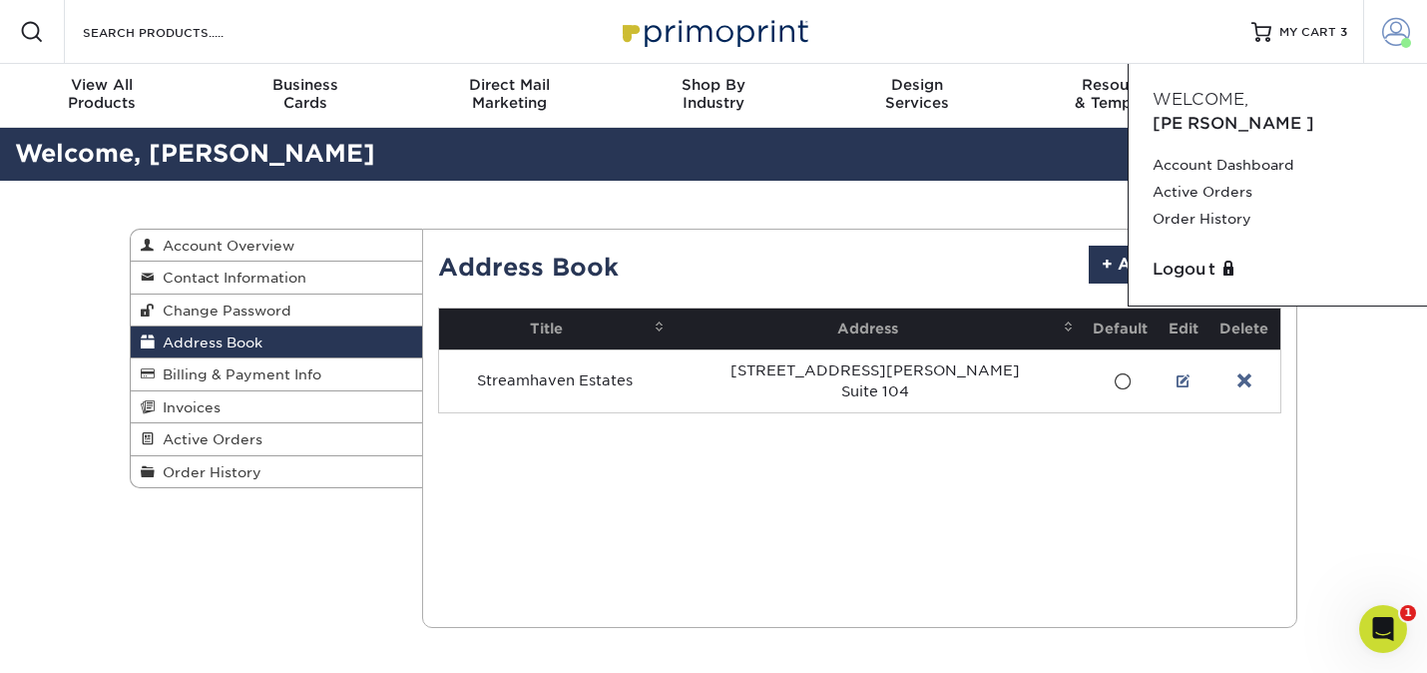
click at [1399, 37] on span at bounding box center [1396, 32] width 28 height 28
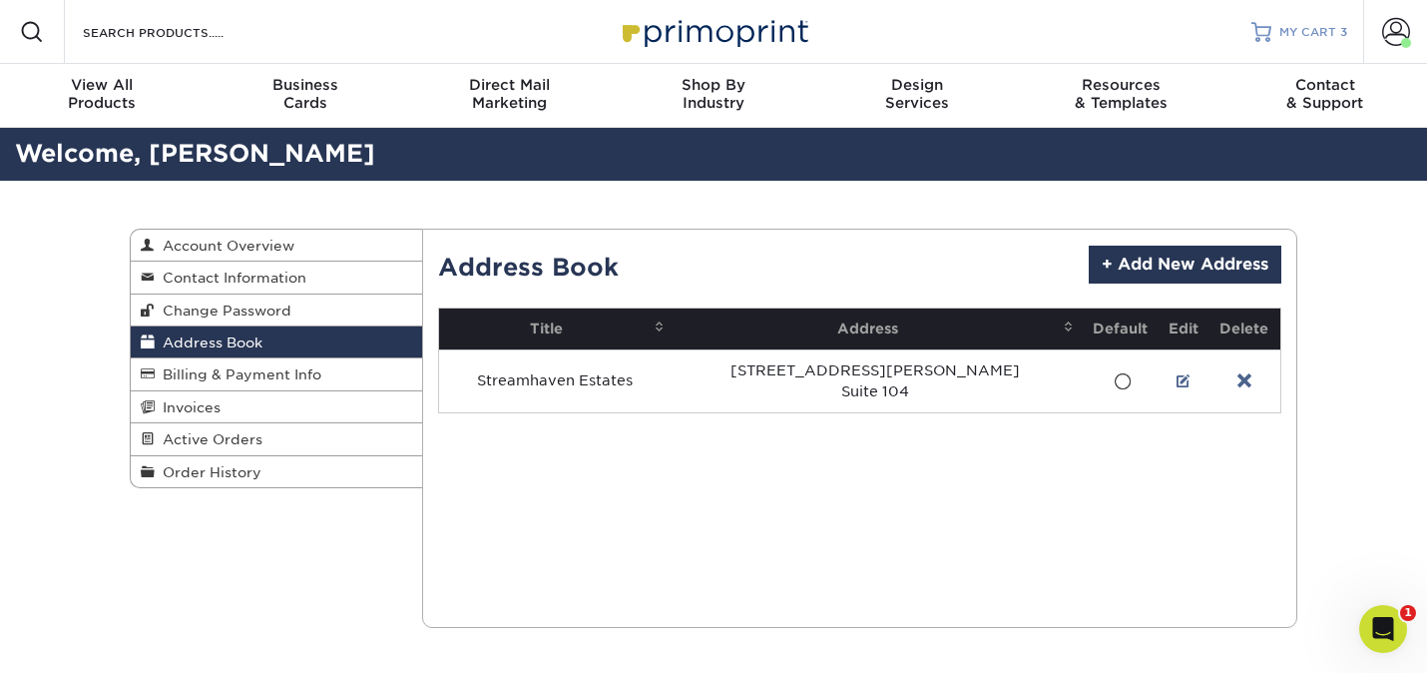
click at [1300, 36] on span "MY CART" at bounding box center [1308, 32] width 57 height 17
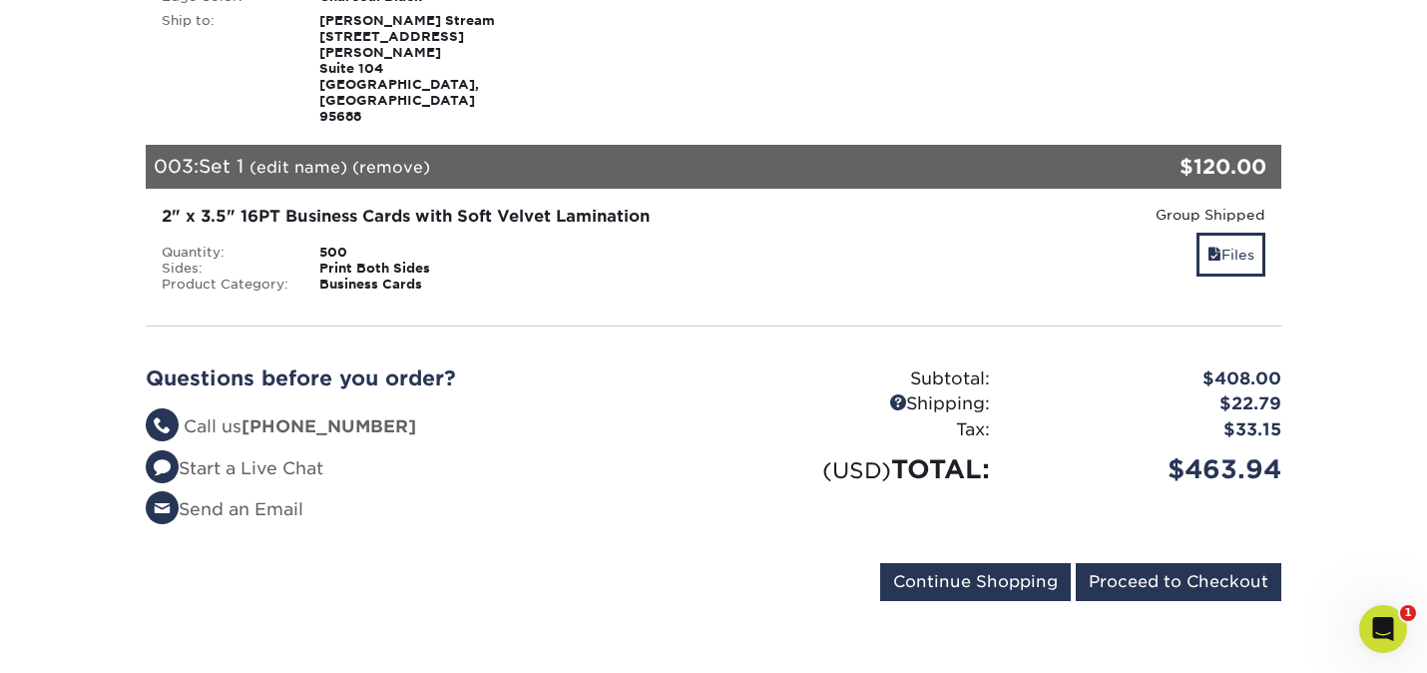
scroll to position [756, 0]
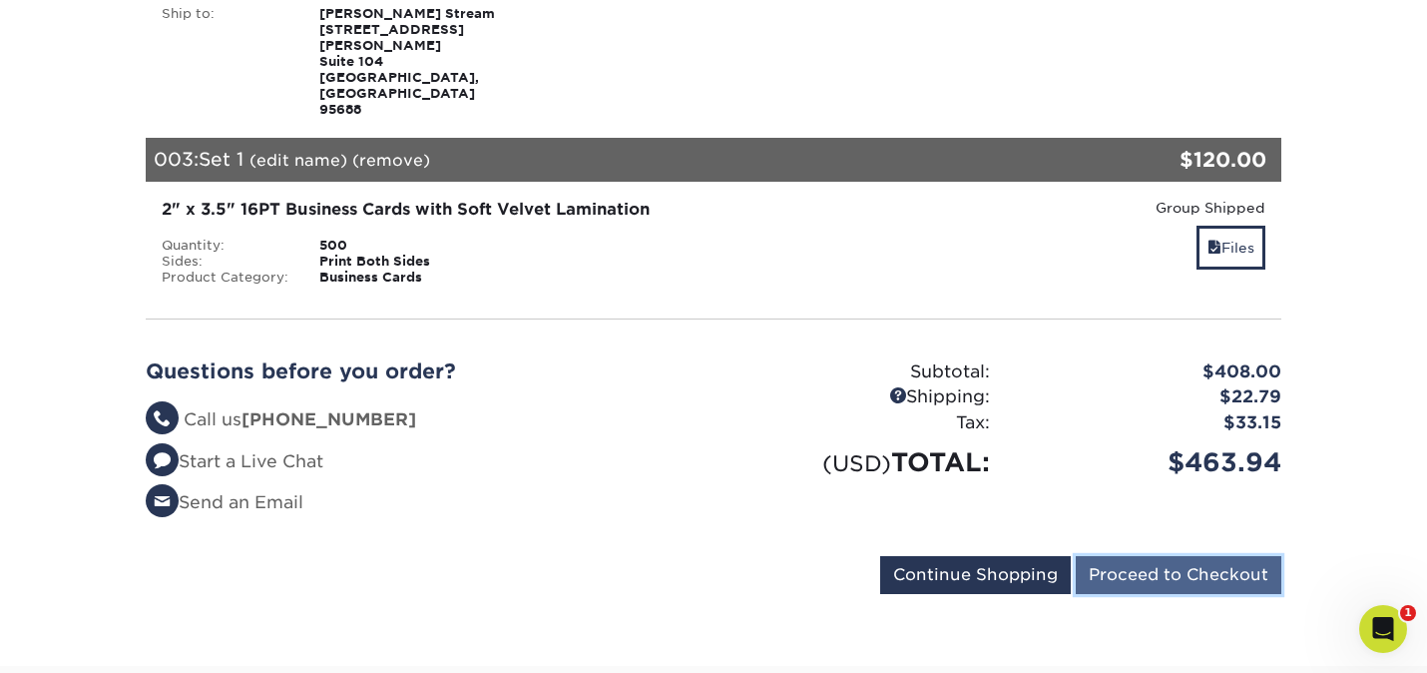
click at [1201, 556] on input "Proceed to Checkout" at bounding box center [1179, 575] width 206 height 38
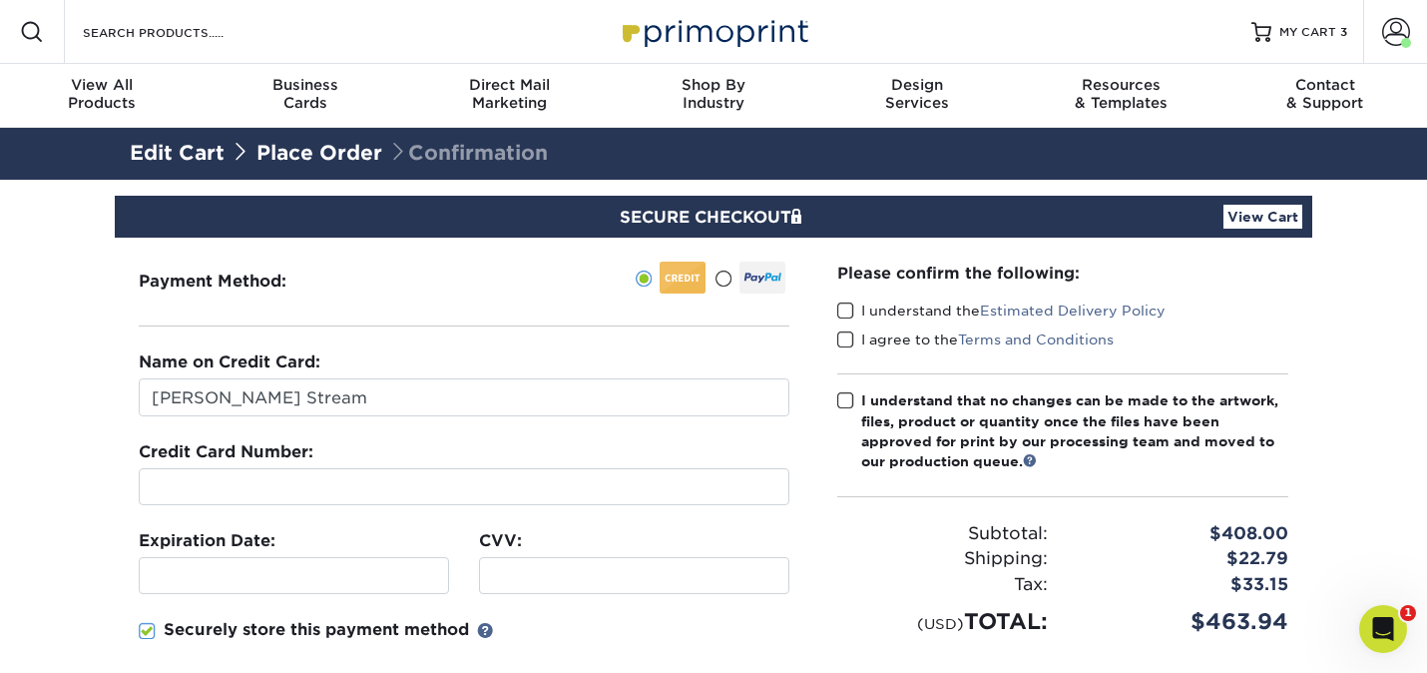
click at [846, 313] on span at bounding box center [845, 310] width 17 height 19
click at [0, 0] on input "I understand the Estimated Delivery Policy" at bounding box center [0, 0] width 0 height 0
click at [847, 342] on span at bounding box center [845, 339] width 17 height 19
click at [0, 0] on input "I agree to the Terms and Conditions" at bounding box center [0, 0] width 0 height 0
click at [841, 397] on span at bounding box center [845, 400] width 17 height 19
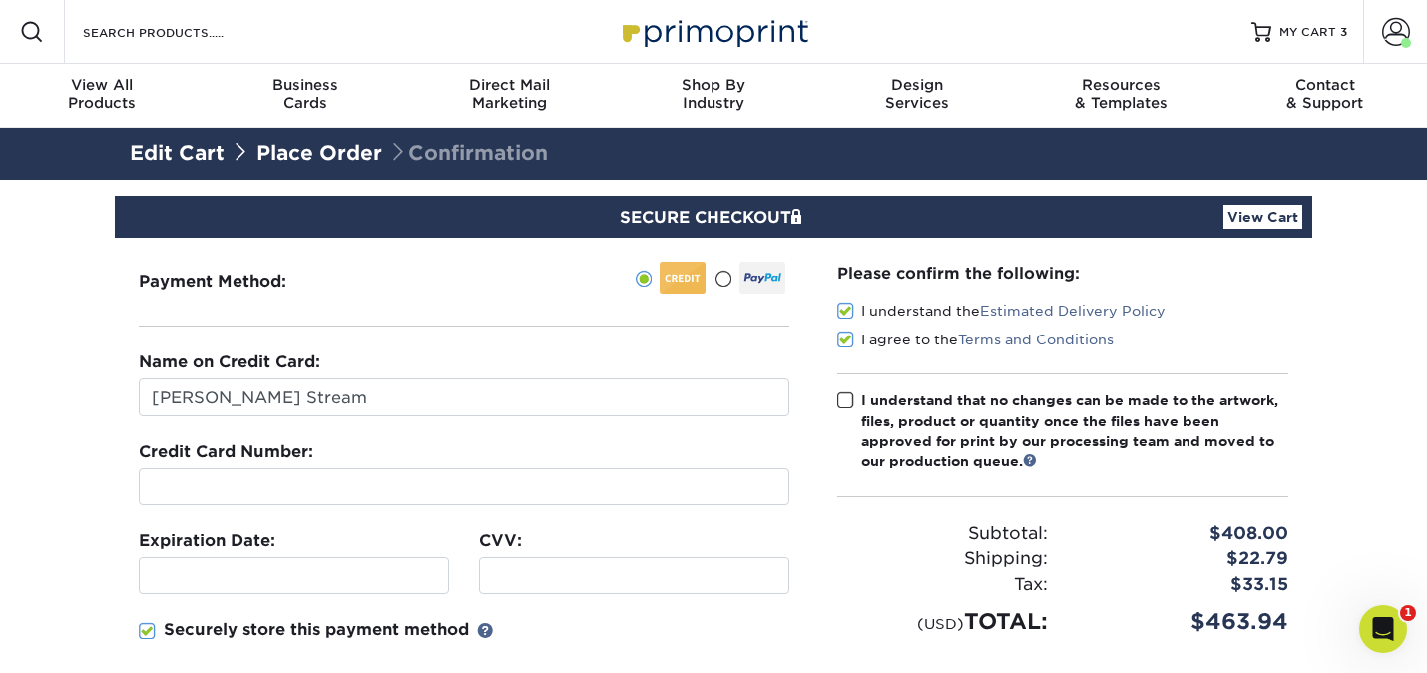
click at [0, 0] on input "I understand that no changes can be made to the artwork, files, product or quan…" at bounding box center [0, 0] width 0 height 0
click at [263, 497] on div at bounding box center [464, 486] width 651 height 37
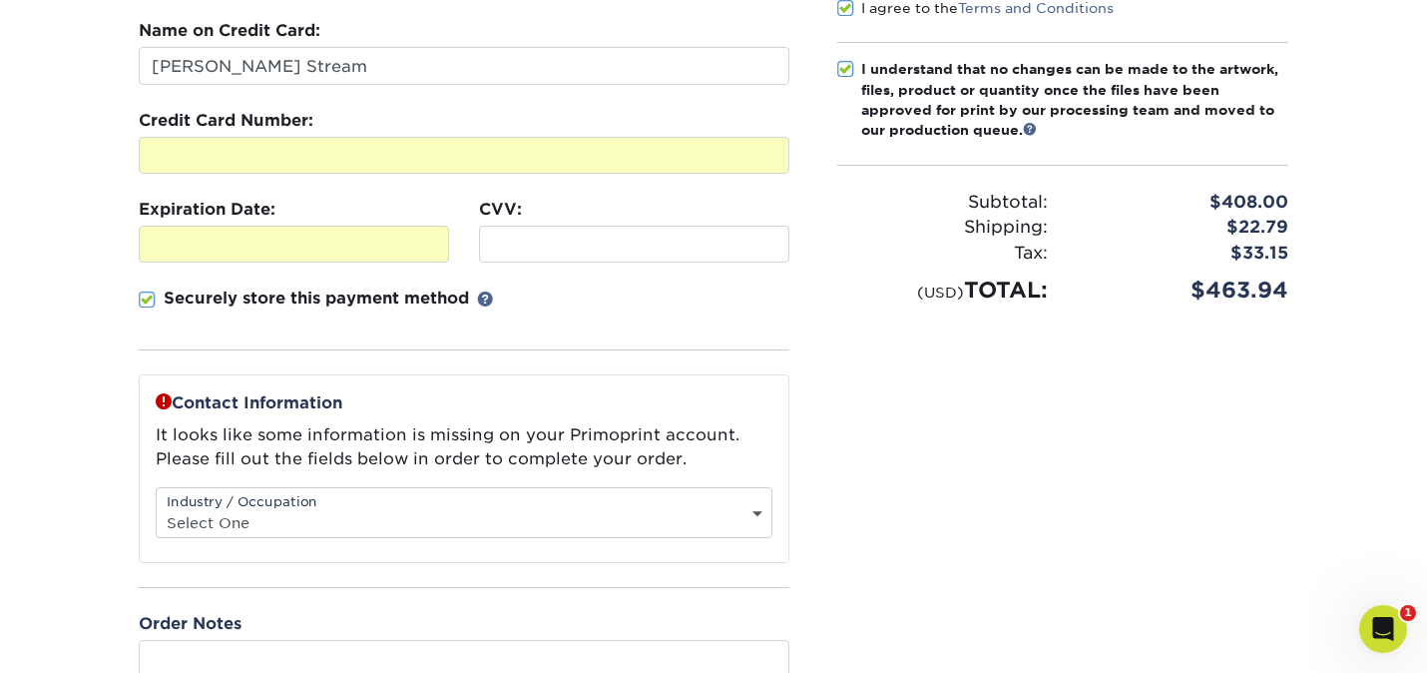
scroll to position [330, 0]
click at [201, 509] on select "Select One Administrative Executive Human Resources Construction Education Ente…" at bounding box center [464, 523] width 615 height 29
select select "24"
click at [157, 509] on select "Select One Administrative Executive Human Resources Construction Education Ente…" at bounding box center [464, 523] width 615 height 29
click at [127, 513] on div "Payment Method:" at bounding box center [464, 314] width 699 height 815
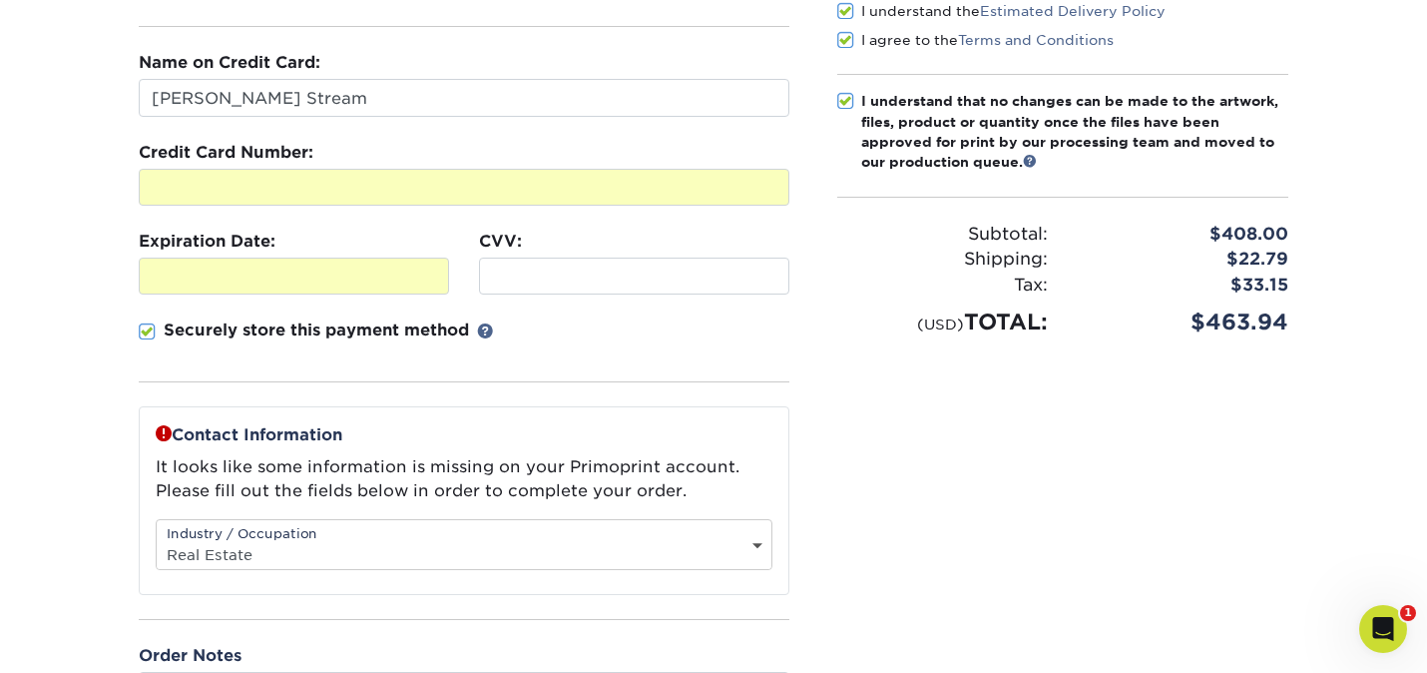
scroll to position [270, 0]
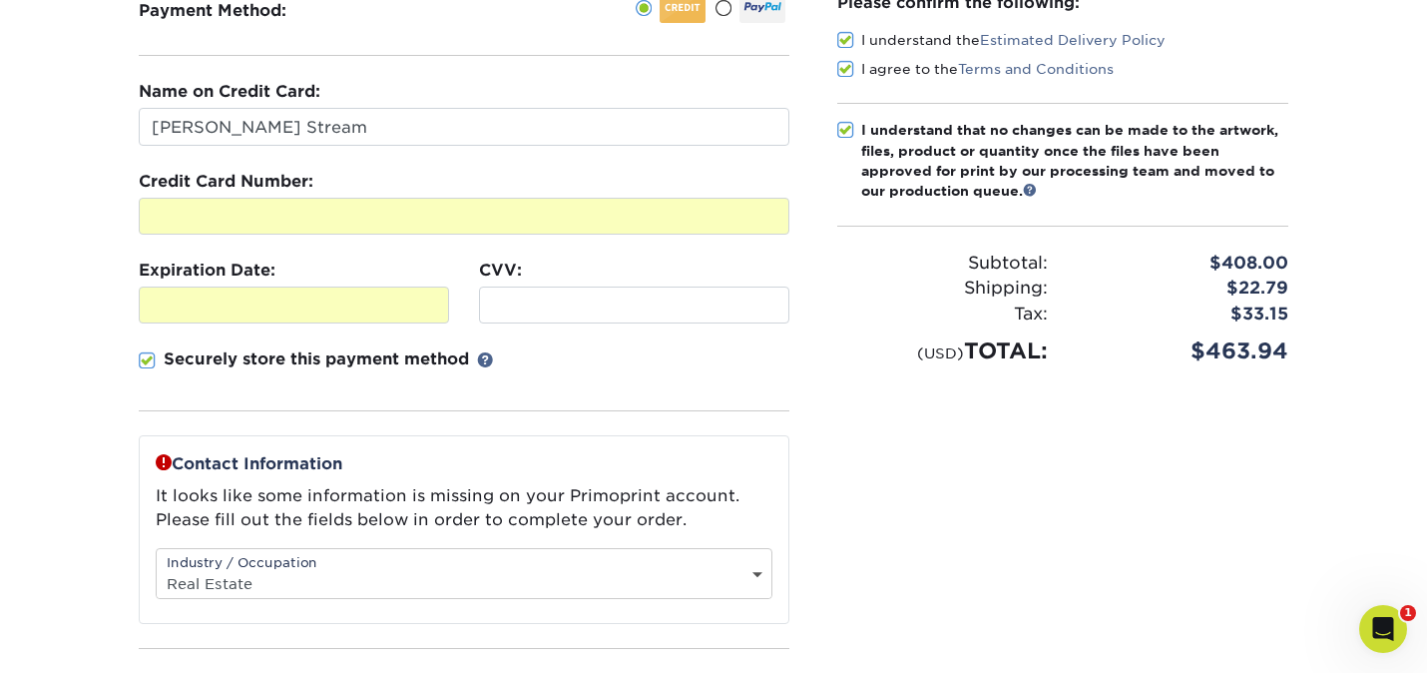
click at [799, 355] on div "Payment Method:" at bounding box center [464, 374] width 699 height 815
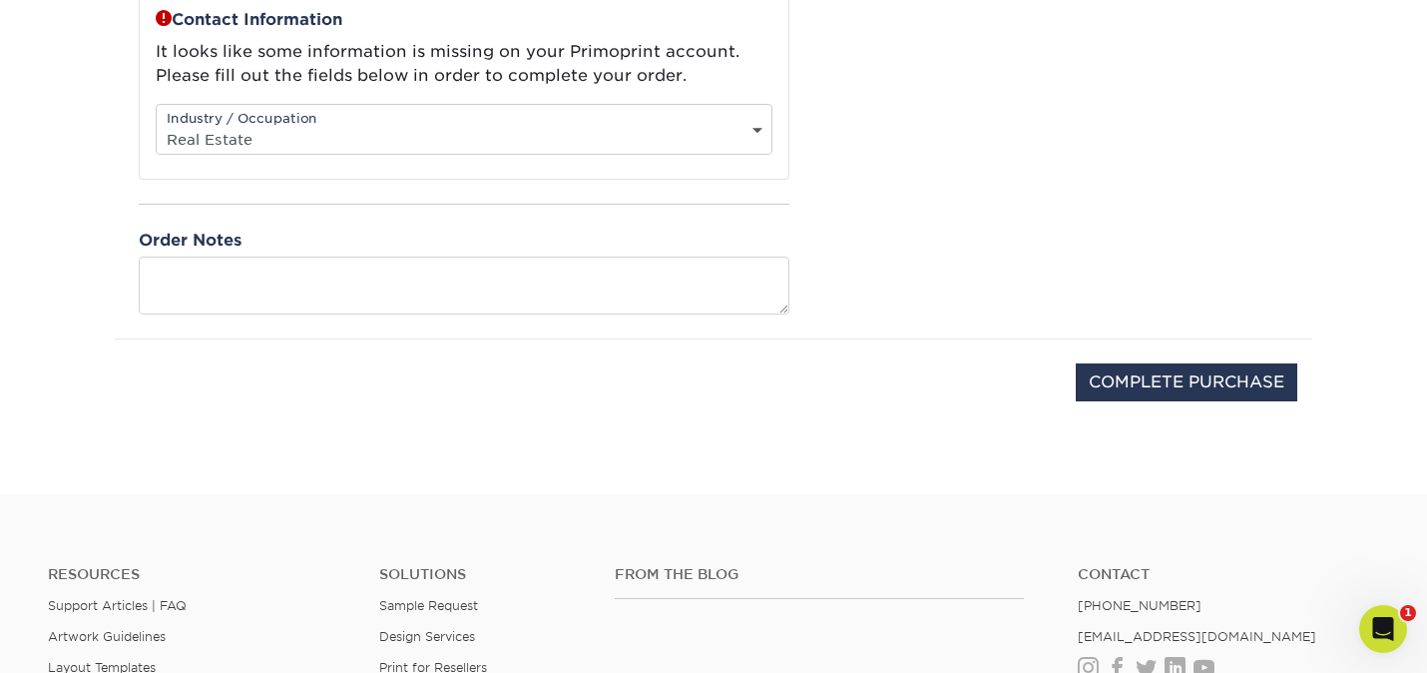
scroll to position [870, 0]
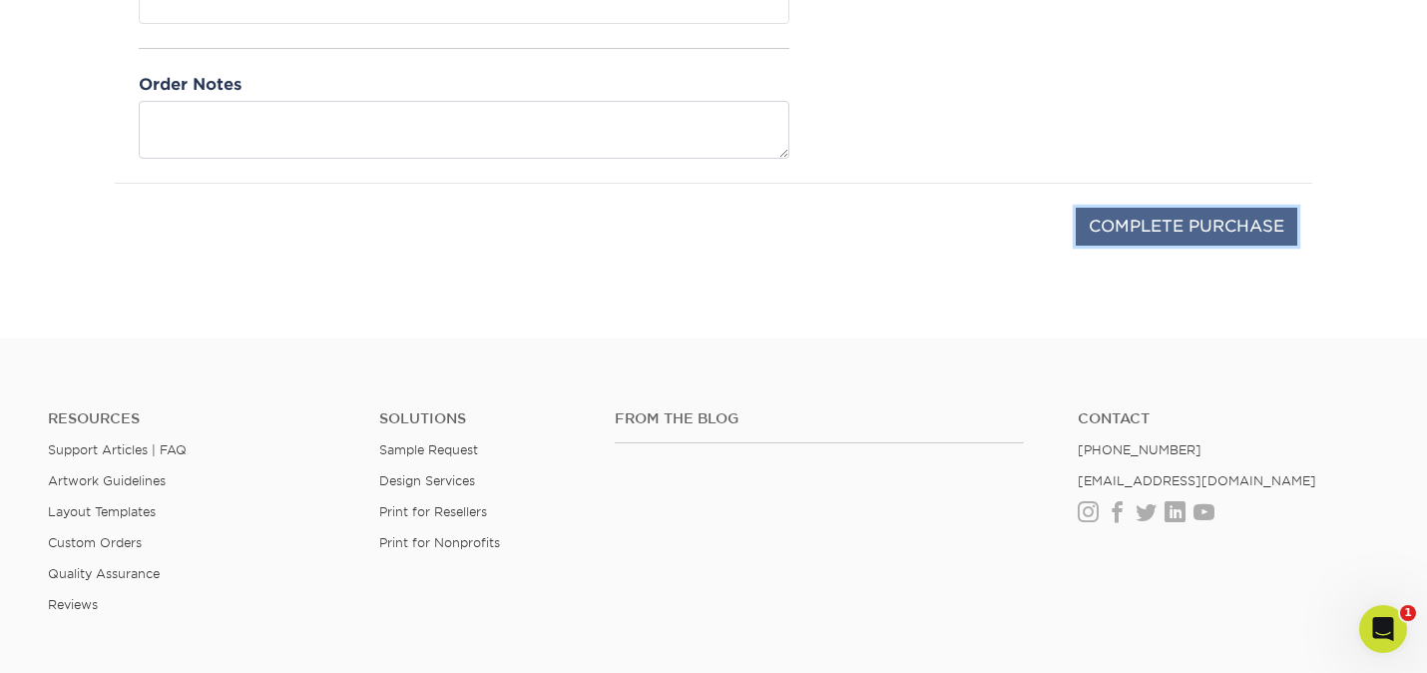
click at [1213, 223] on input "COMPLETE PURCHASE" at bounding box center [1187, 227] width 222 height 38
type input "PROCESSING, PLEASE WAIT..."
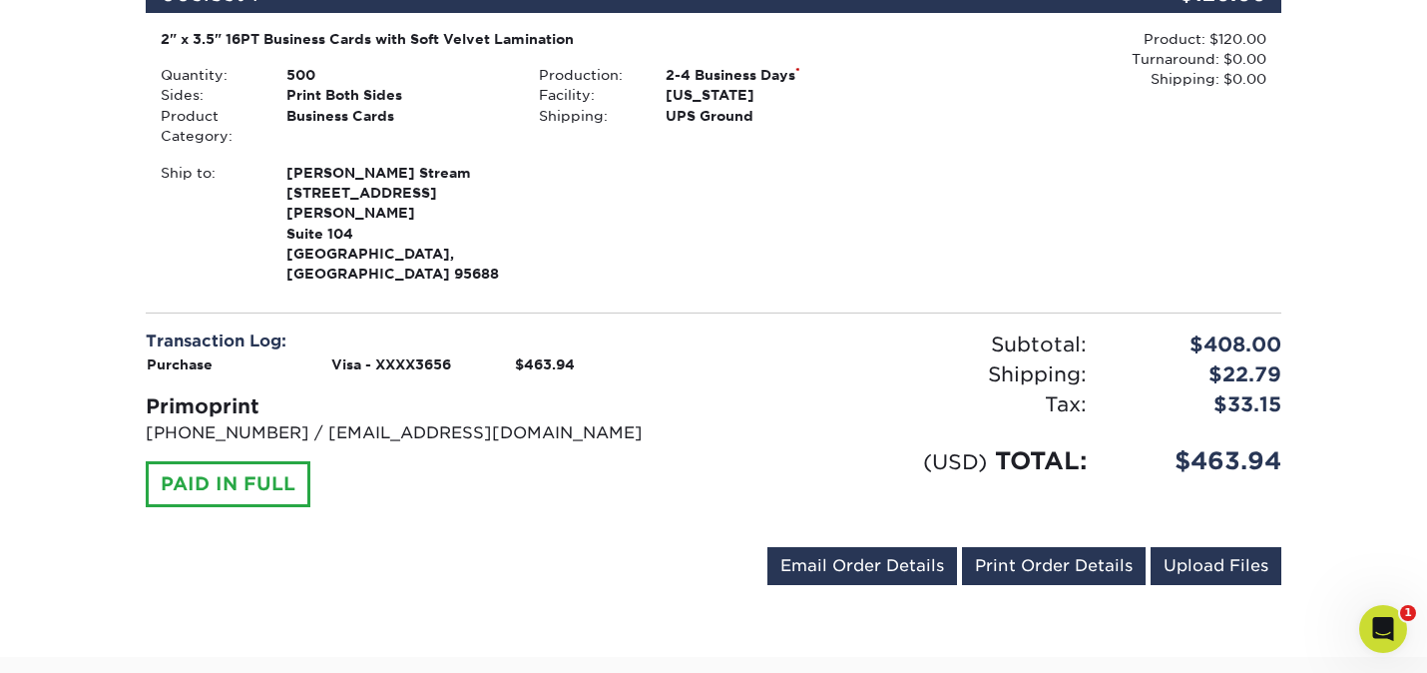
scroll to position [1278, 0]
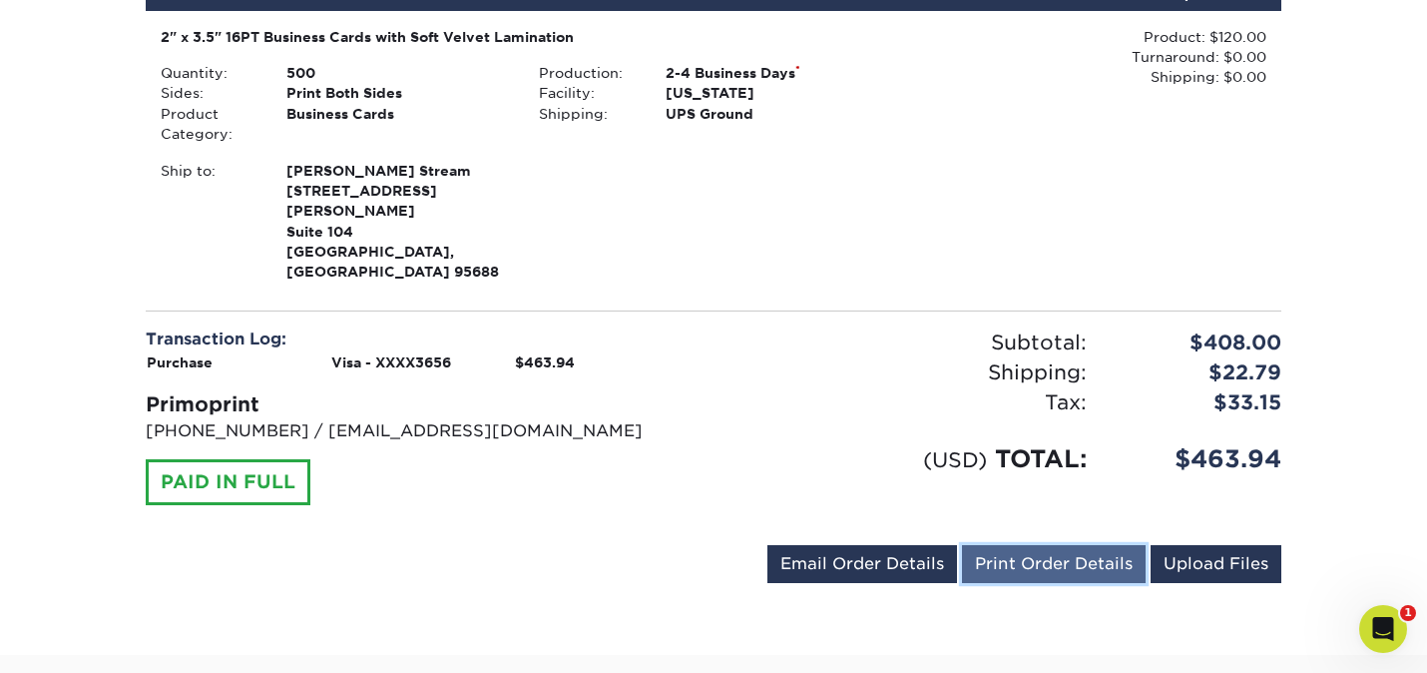
click at [1060, 545] on link "Print Order Details" at bounding box center [1054, 564] width 184 height 38
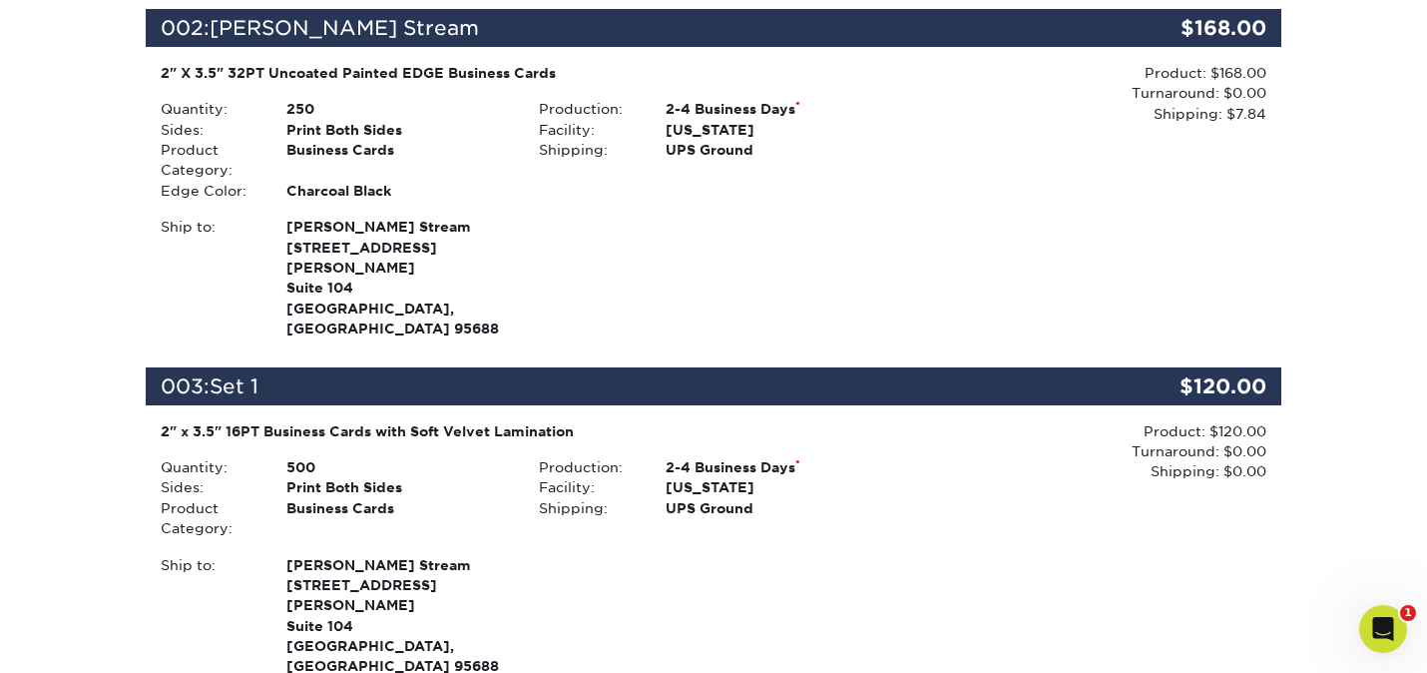
scroll to position [0, 0]
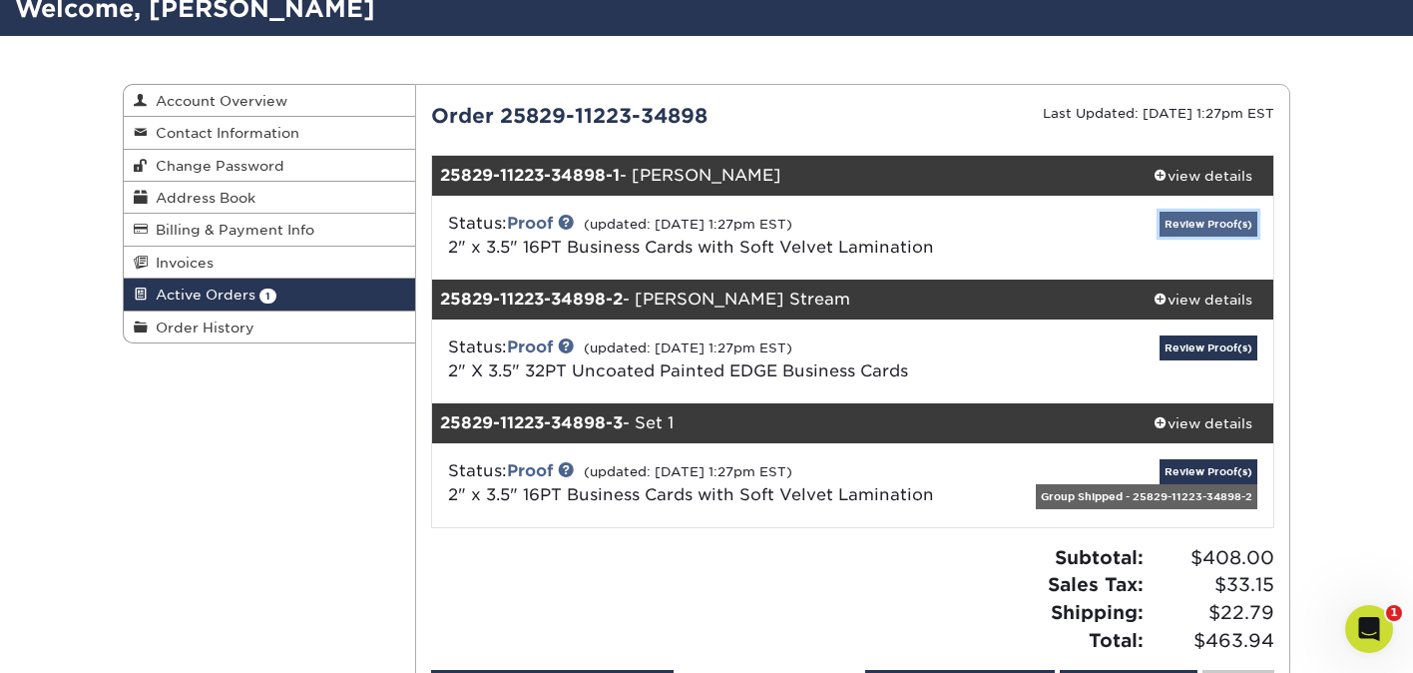
click at [1213, 224] on link "Review Proof(s)" at bounding box center [1209, 224] width 98 height 25
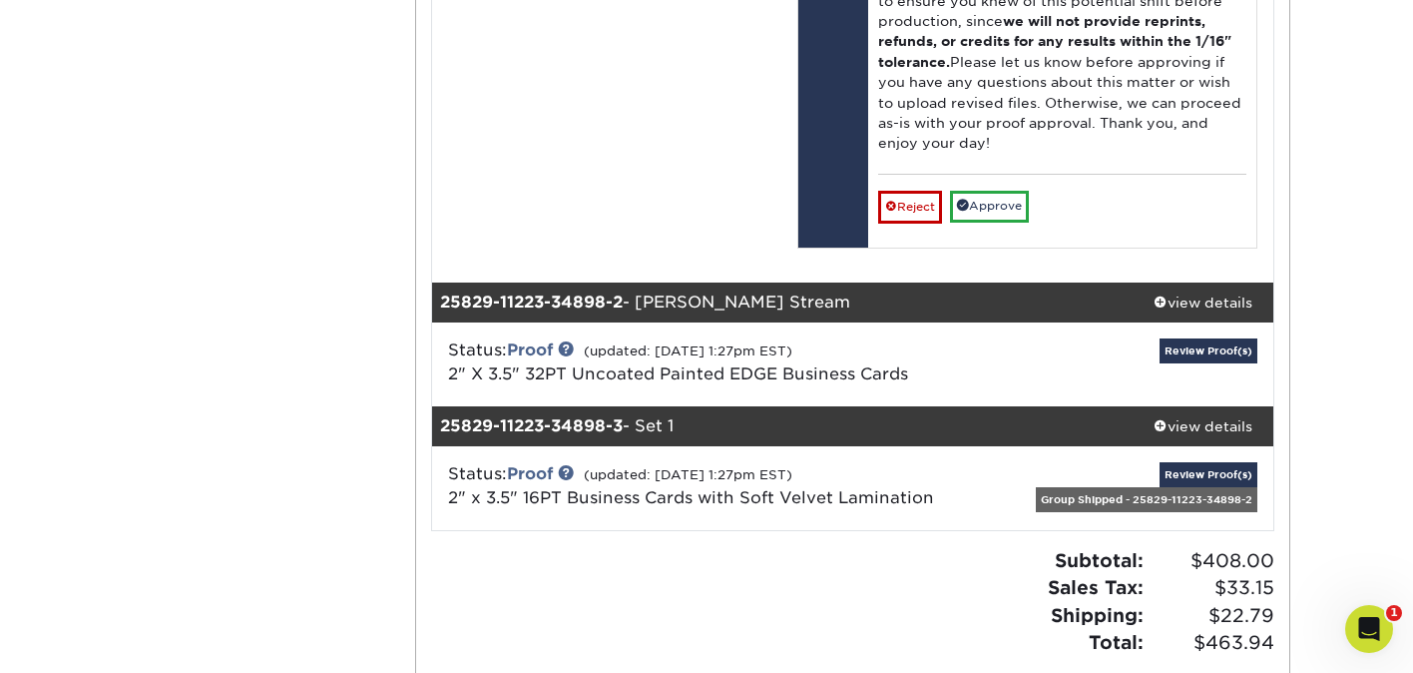
scroll to position [2088, 0]
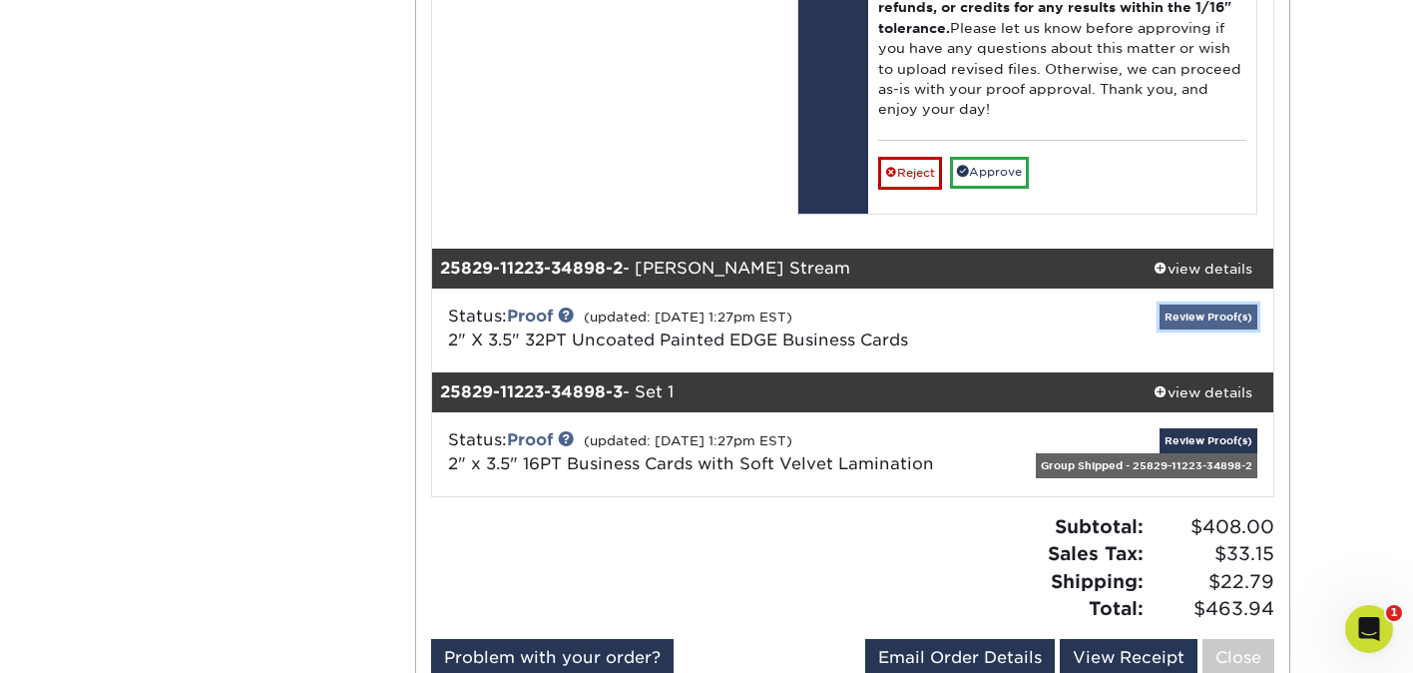
click at [1208, 304] on link "Review Proof(s)" at bounding box center [1209, 316] width 98 height 25
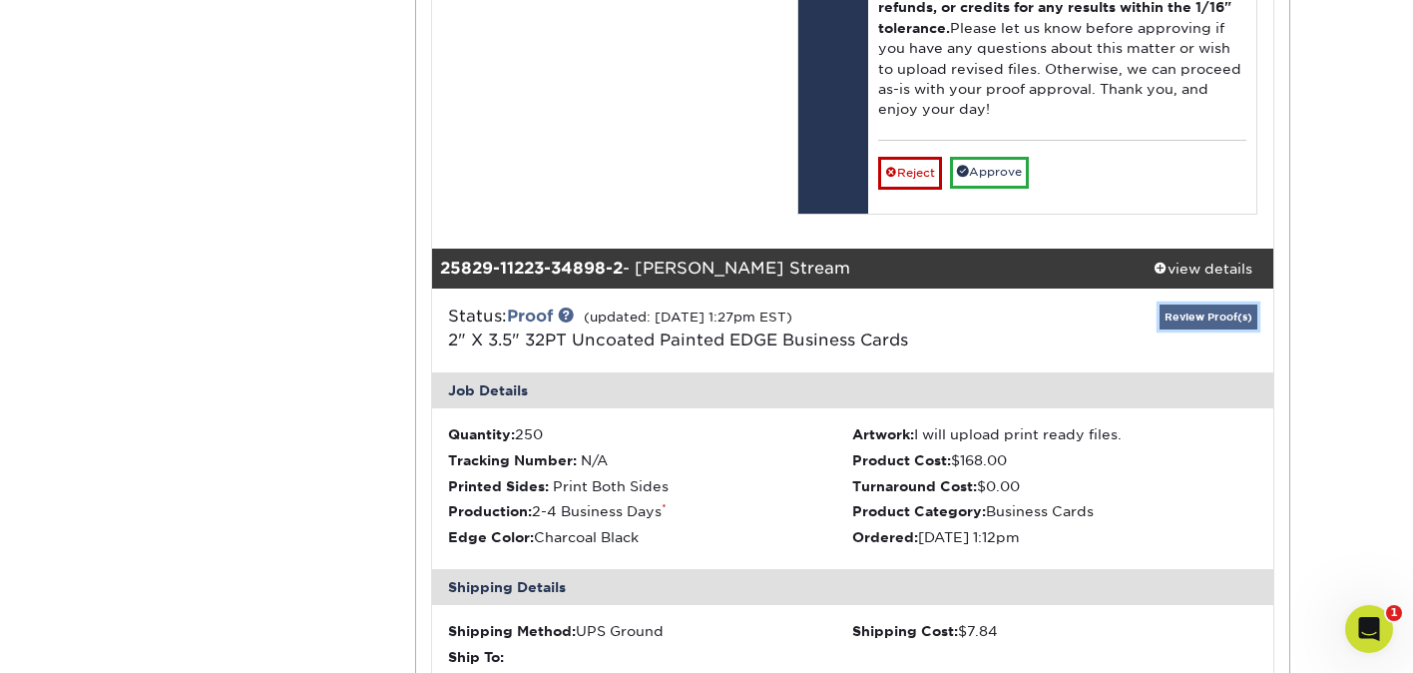
click at [1205, 304] on link "Review Proof(s)" at bounding box center [1209, 316] width 98 height 25
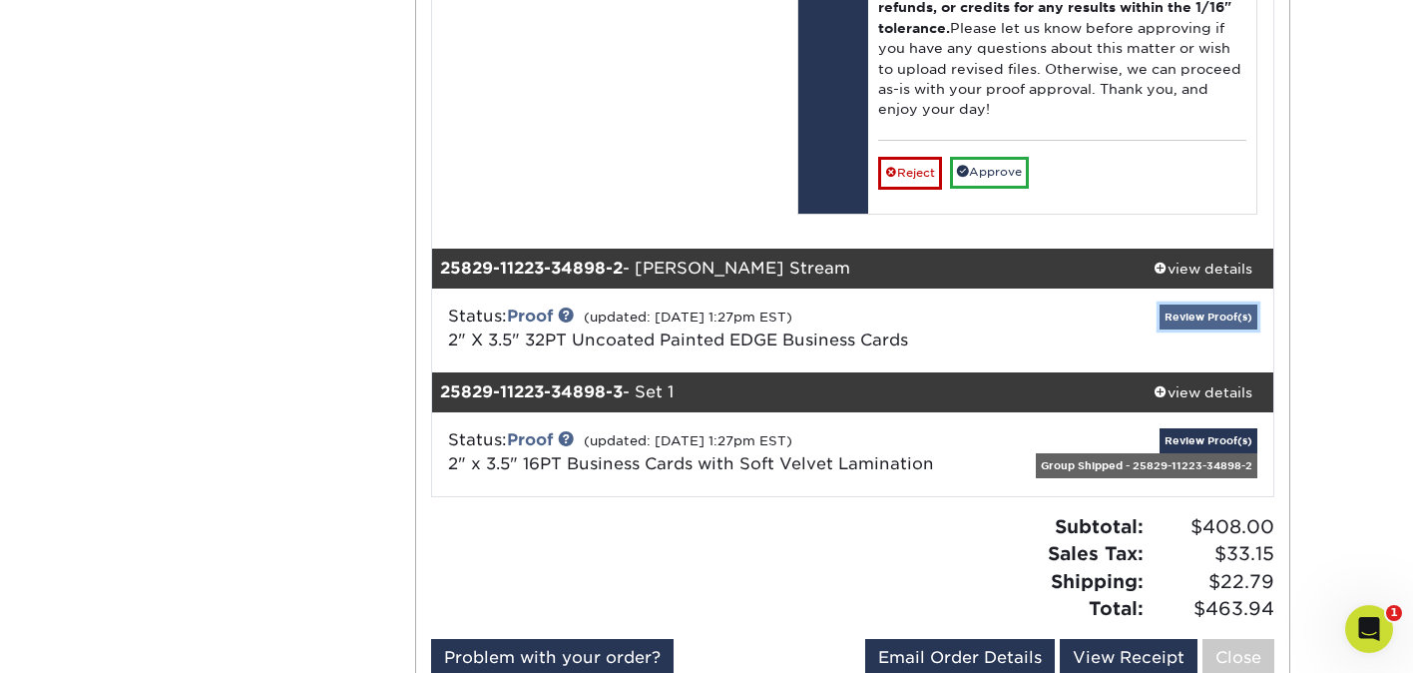
click at [1205, 304] on link "Review Proof(s)" at bounding box center [1209, 316] width 98 height 25
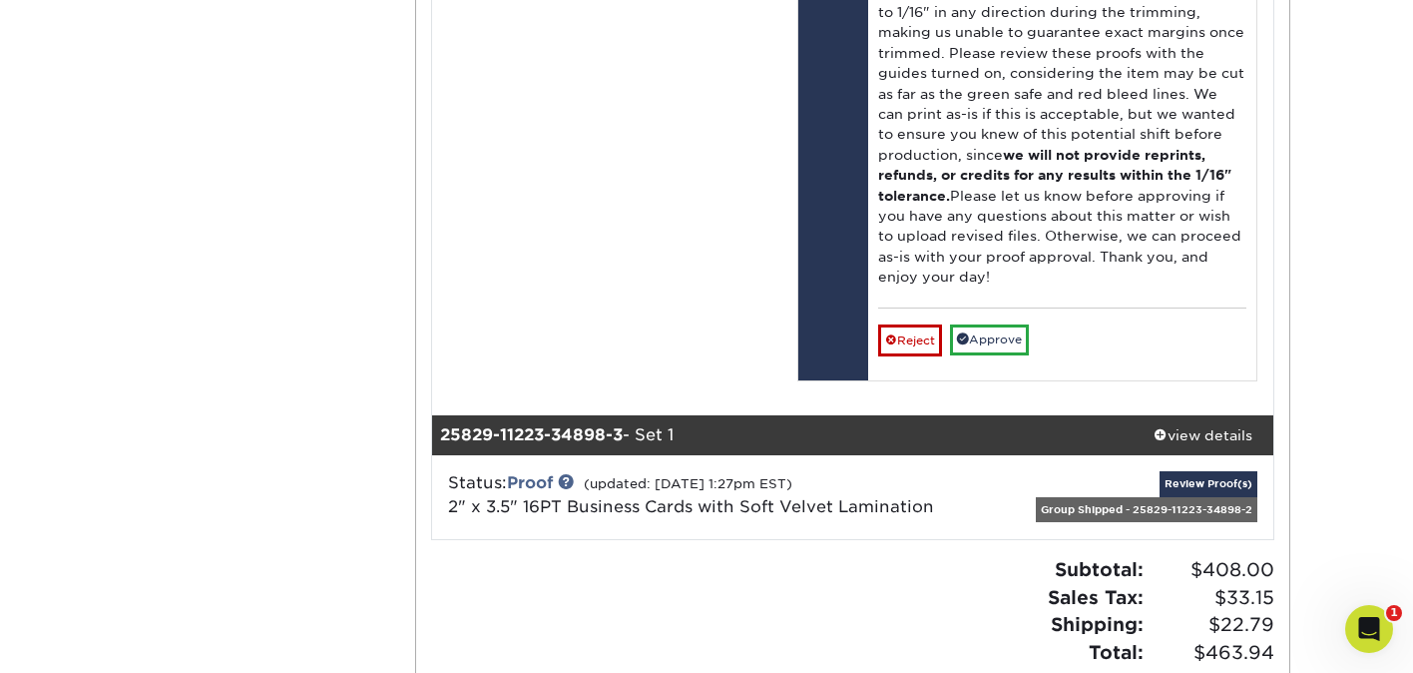
scroll to position [3966, 0]
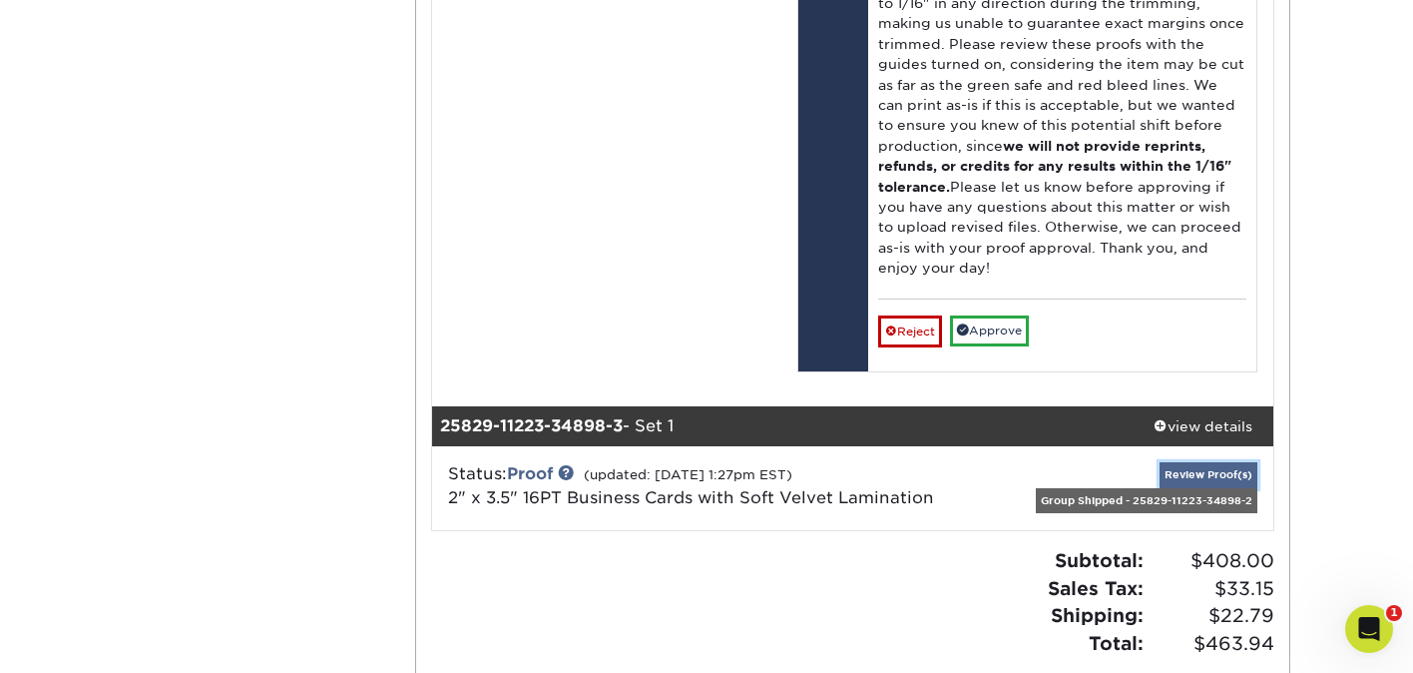
click at [1222, 462] on link "Review Proof(s)" at bounding box center [1209, 474] width 98 height 25
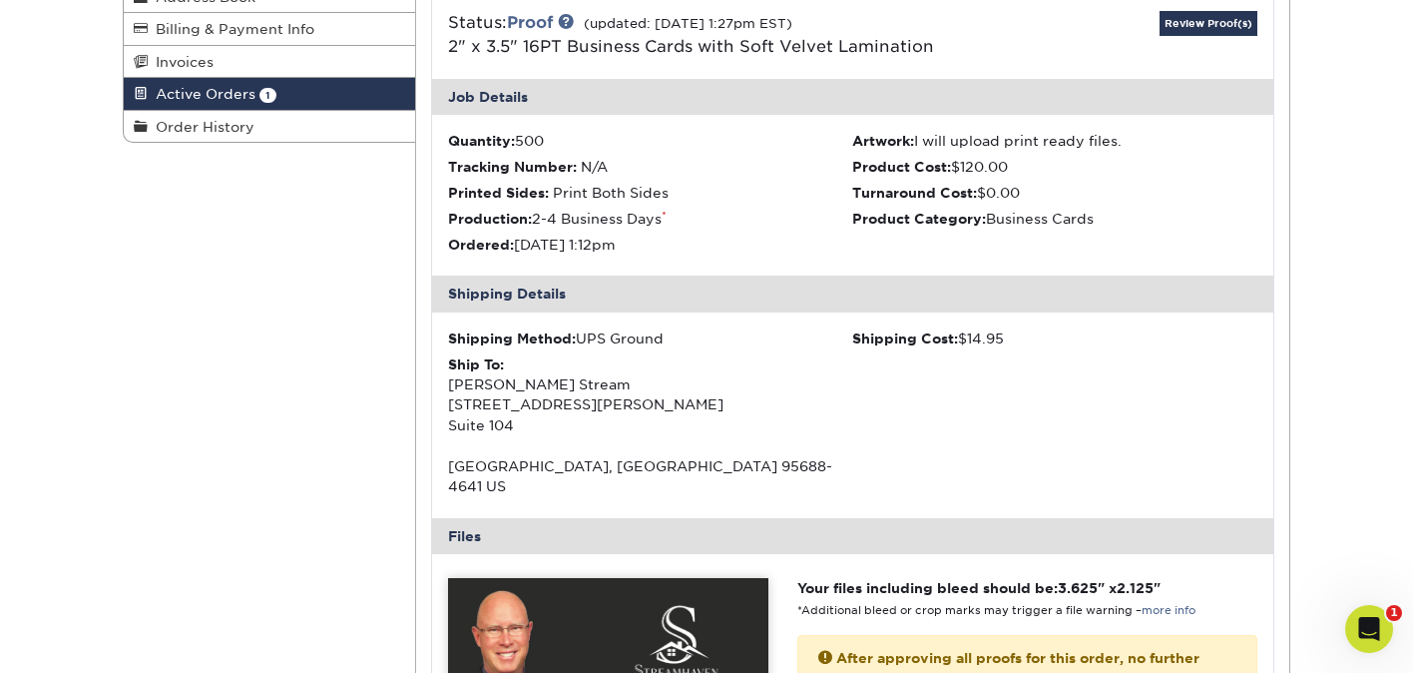
scroll to position [0, 0]
